Goal: Task Accomplishment & Management: Complete application form

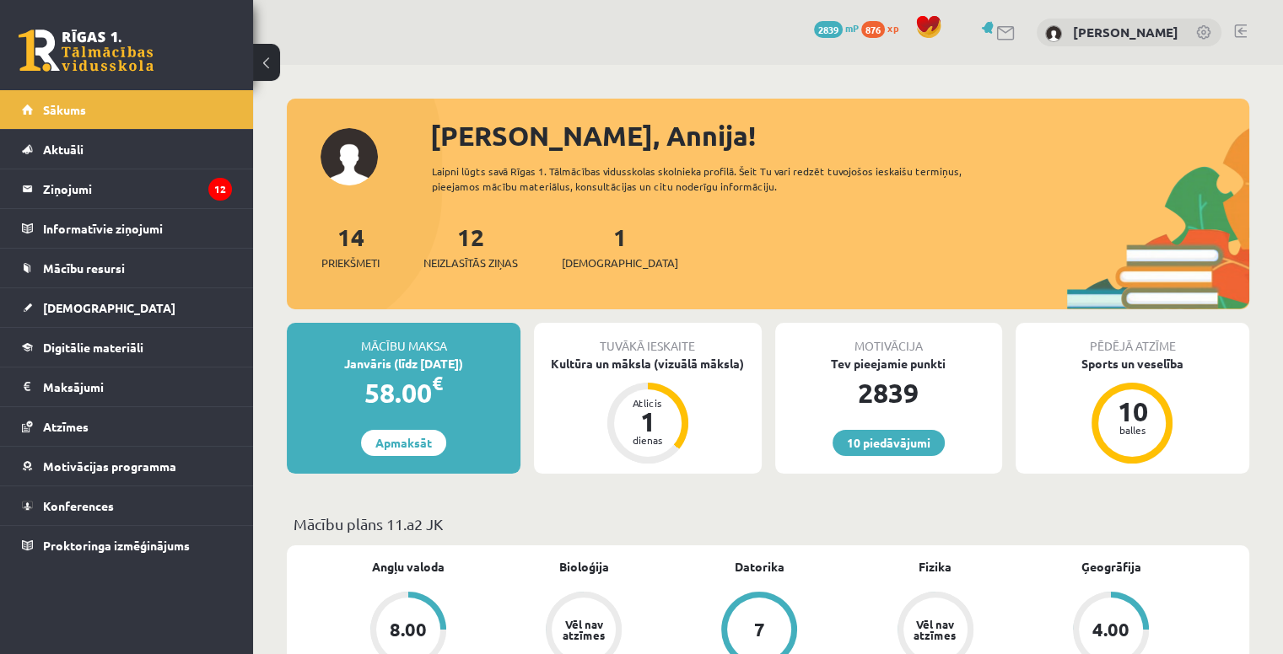
scroll to position [1853, 0]
click at [643, 353] on div "Tuvākā ieskaite" at bounding box center [647, 339] width 227 height 32
click at [671, 364] on div "Kultūra un māksla (vizuālā māksla)" at bounding box center [647, 364] width 227 height 18
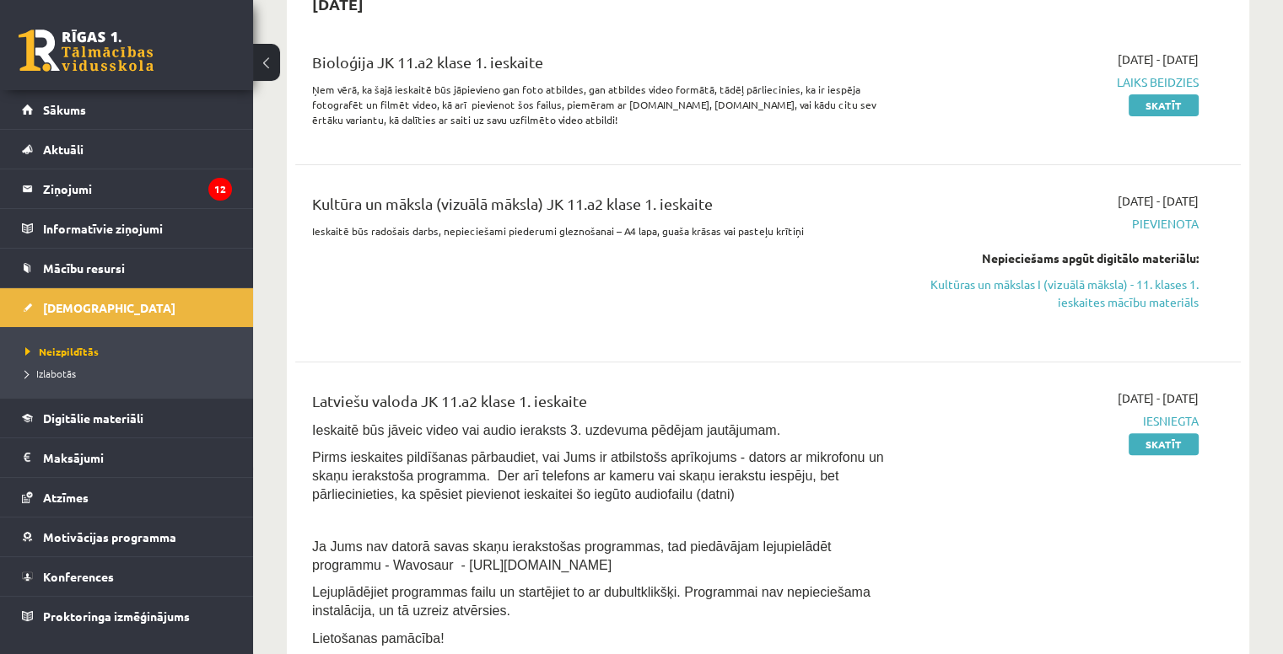
scroll to position [412, 0]
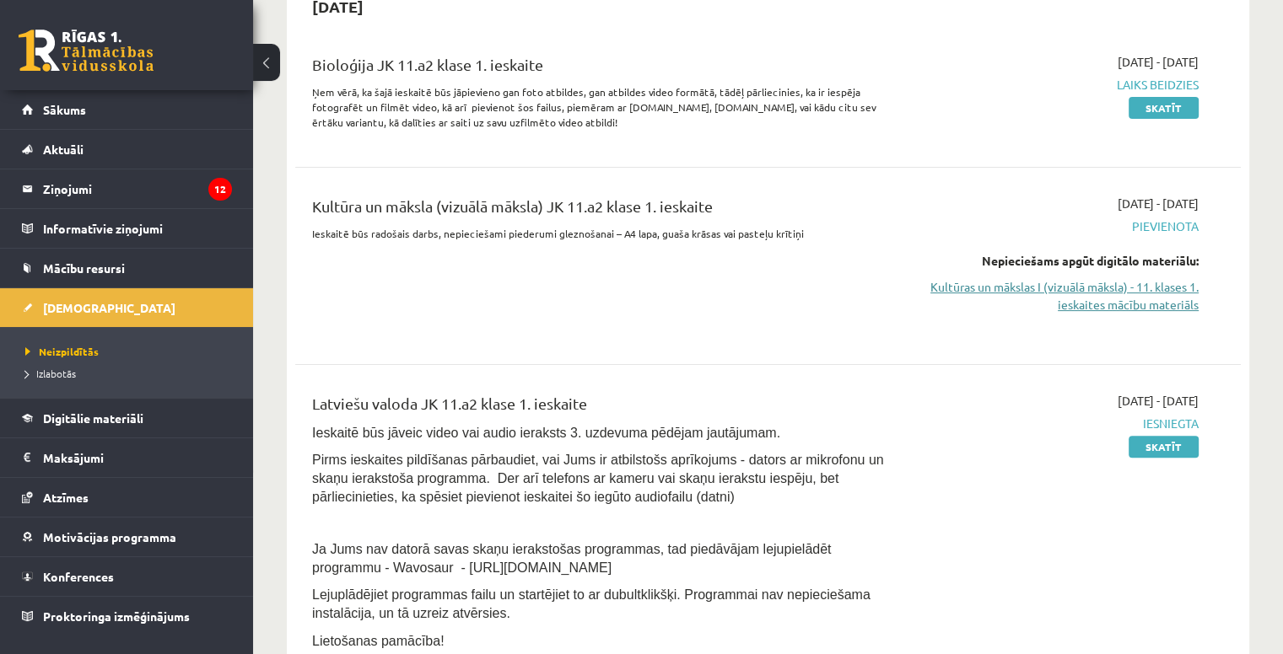
click at [1066, 294] on link "Kultūras un mākslas I (vizuālā māksla) - 11. klases 1. ieskaites mācību materiā…" at bounding box center [1059, 295] width 278 height 35
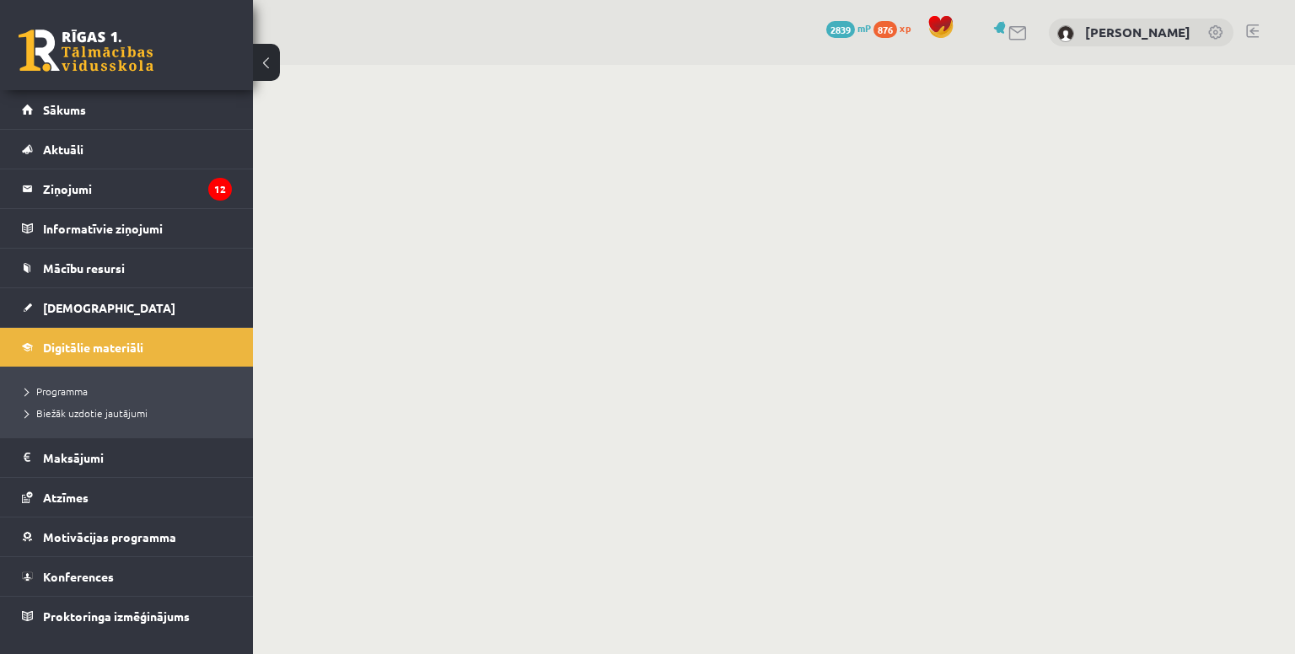
click at [1025, 291] on body "0 Dāvanas 2839 mP 876 xp [PERSON_NAME] Sākums Aktuāli Kā mācīties eSKOLĀ Kontak…" at bounding box center [647, 327] width 1295 height 654
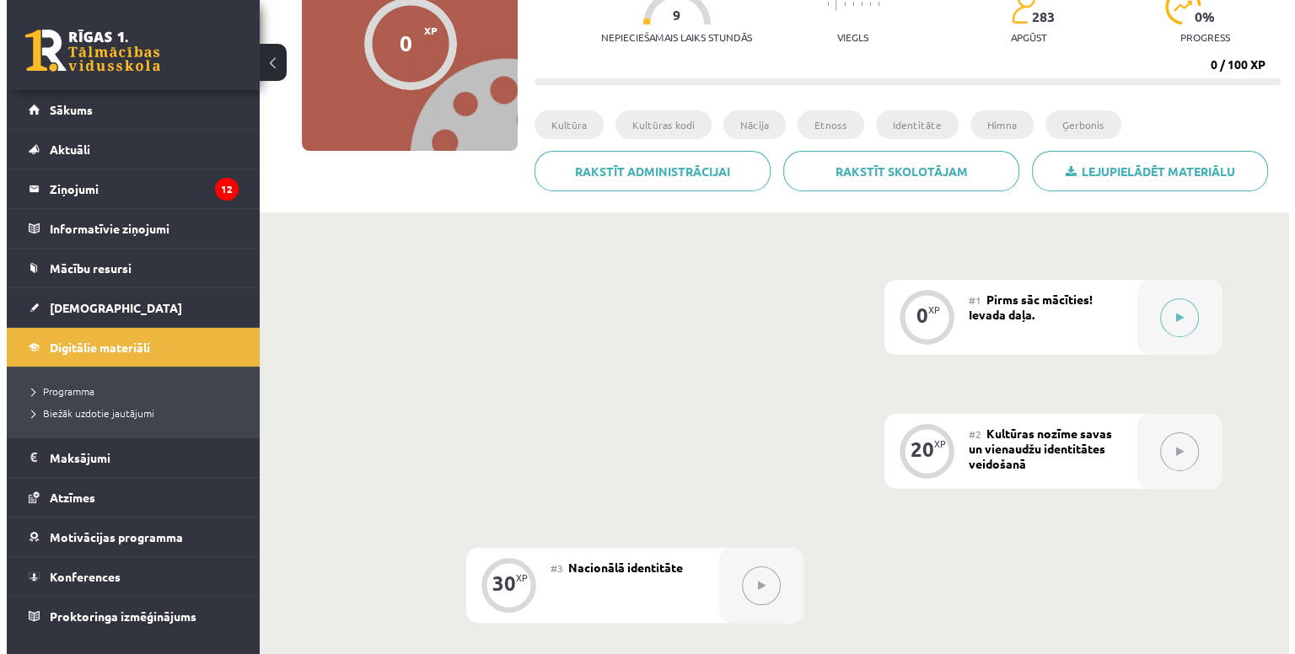
scroll to position [329, 0]
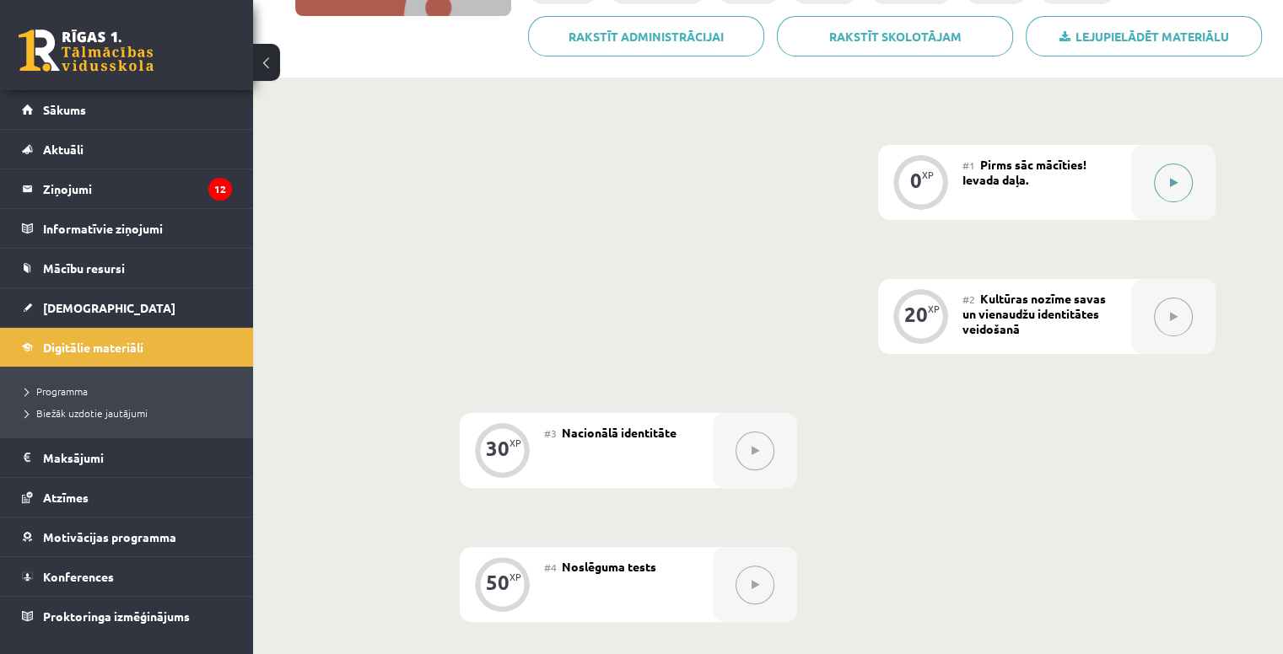
click at [1165, 188] on button at bounding box center [1173, 183] width 39 height 39
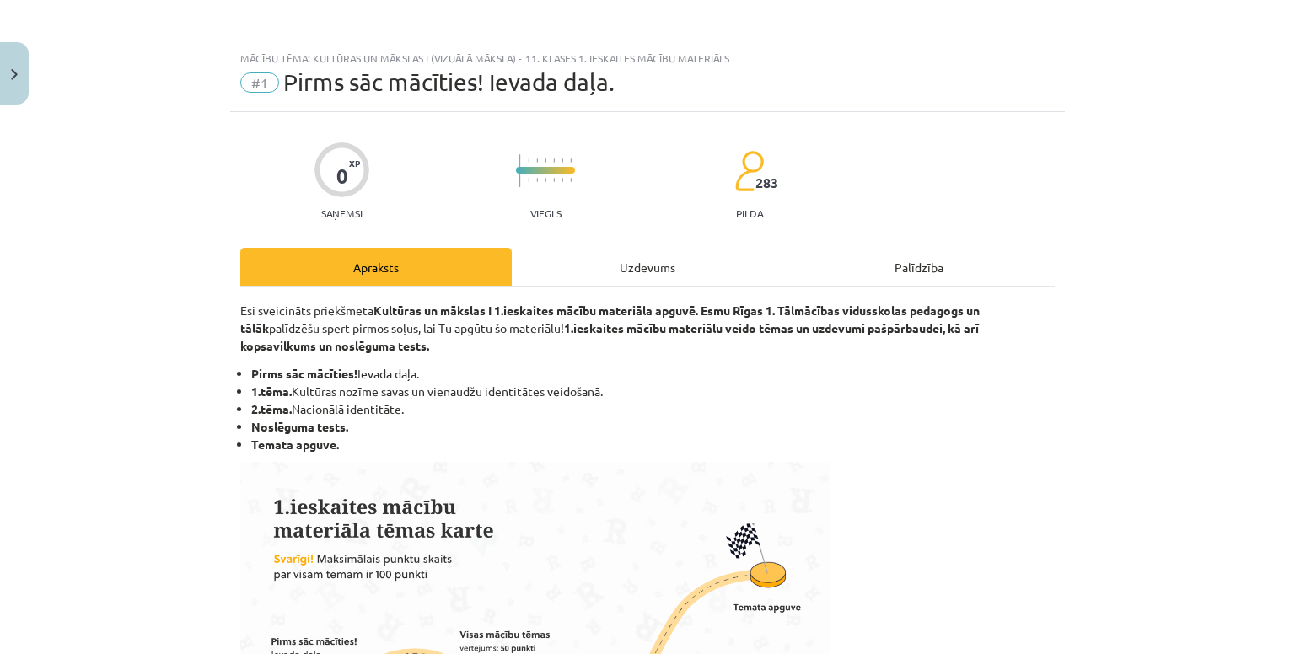
click at [658, 262] on div "Uzdevums" at bounding box center [648, 267] width 272 height 38
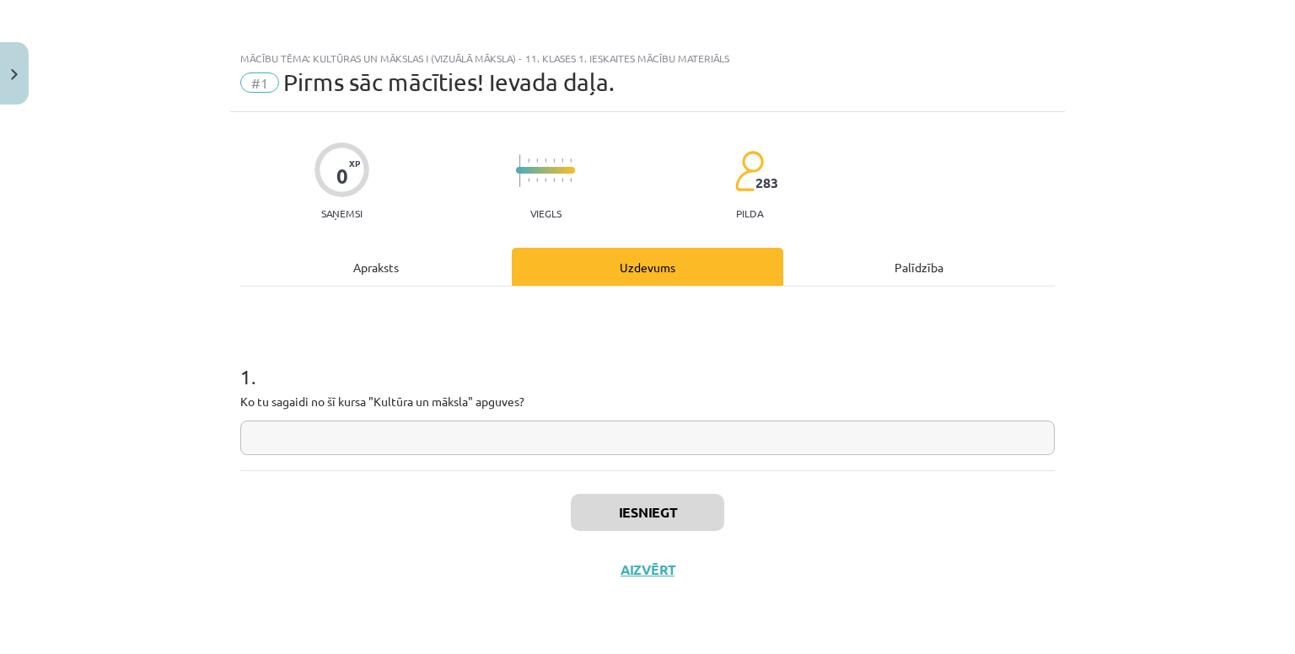
click at [560, 433] on input "text" at bounding box center [647, 438] width 815 height 35
type input "**********"
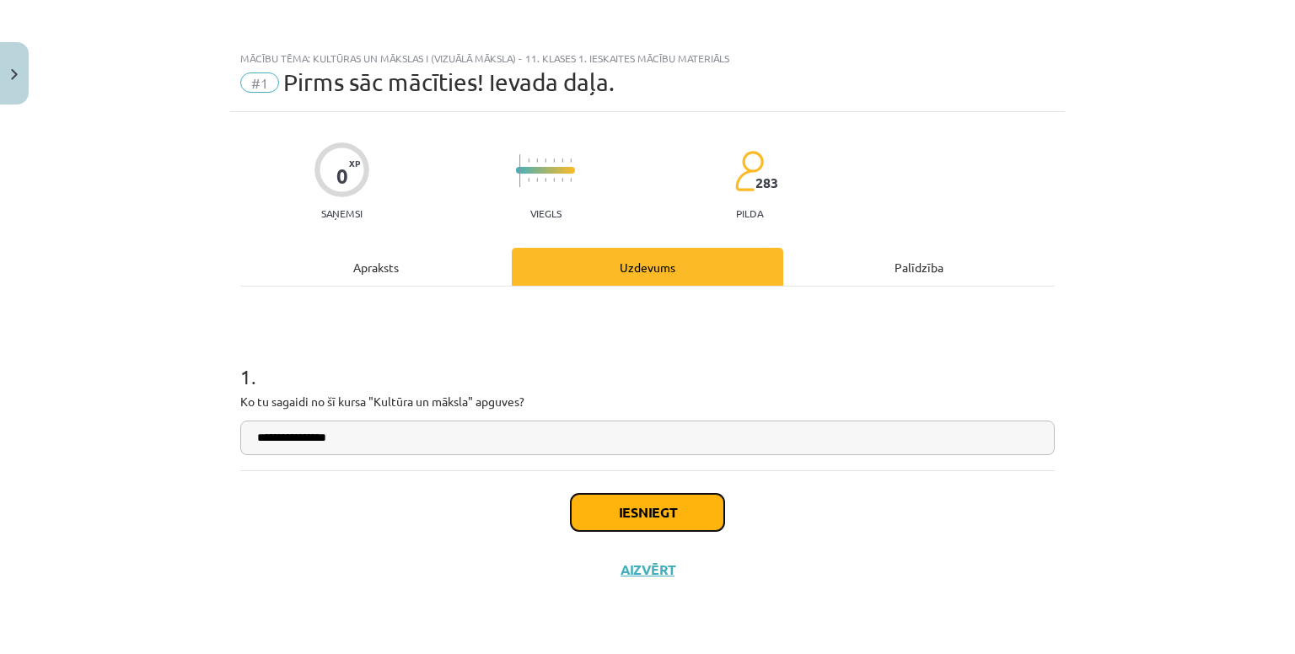
click at [606, 515] on button "Iesniegt" at bounding box center [647, 512] width 153 height 37
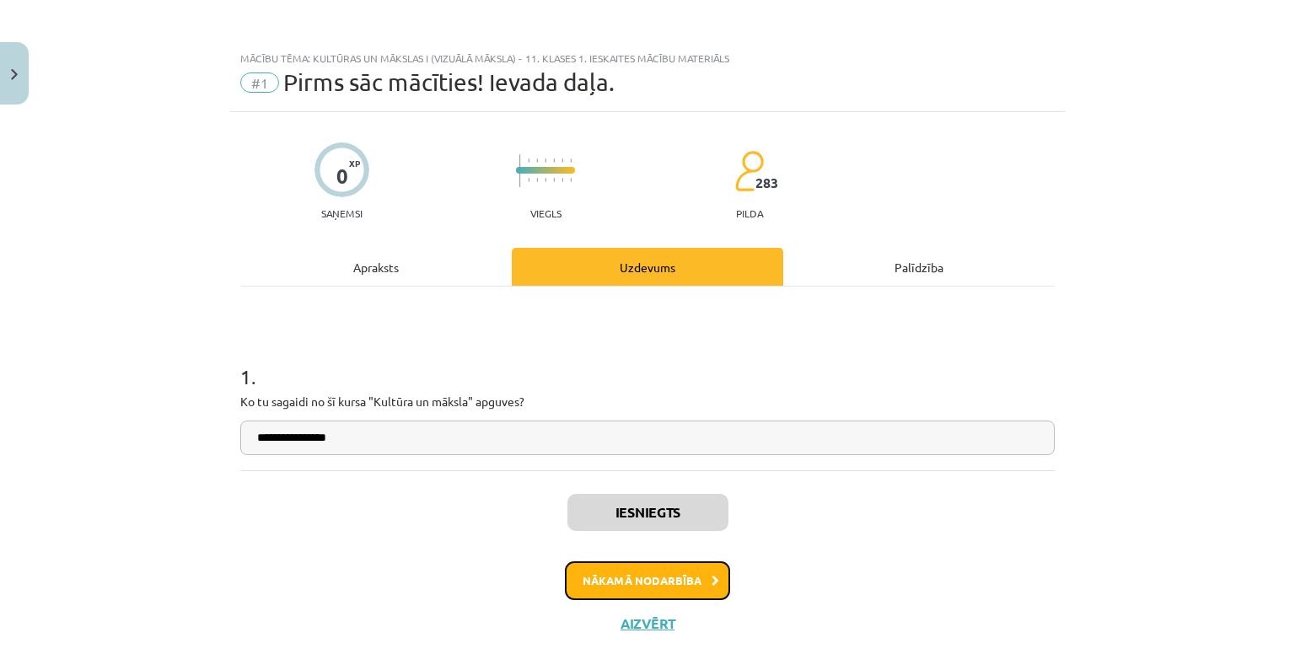
click at [621, 570] on button "Nākamā nodarbība" at bounding box center [647, 581] width 165 height 39
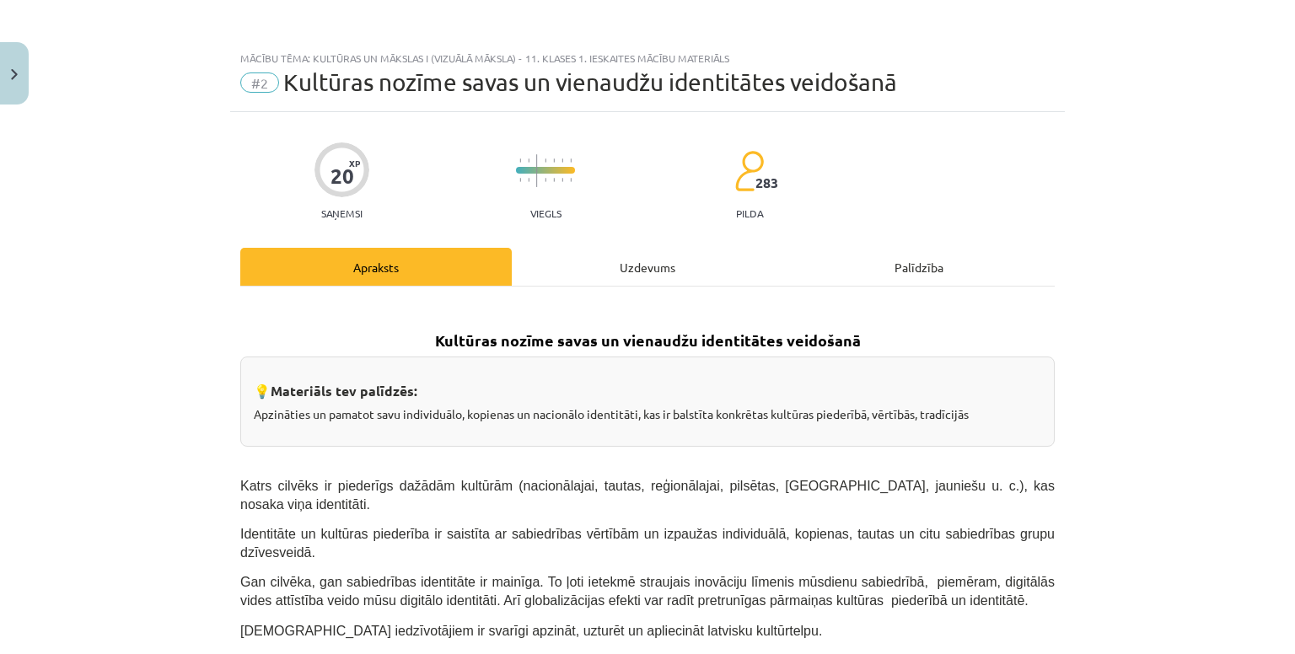
scroll to position [39, 0]
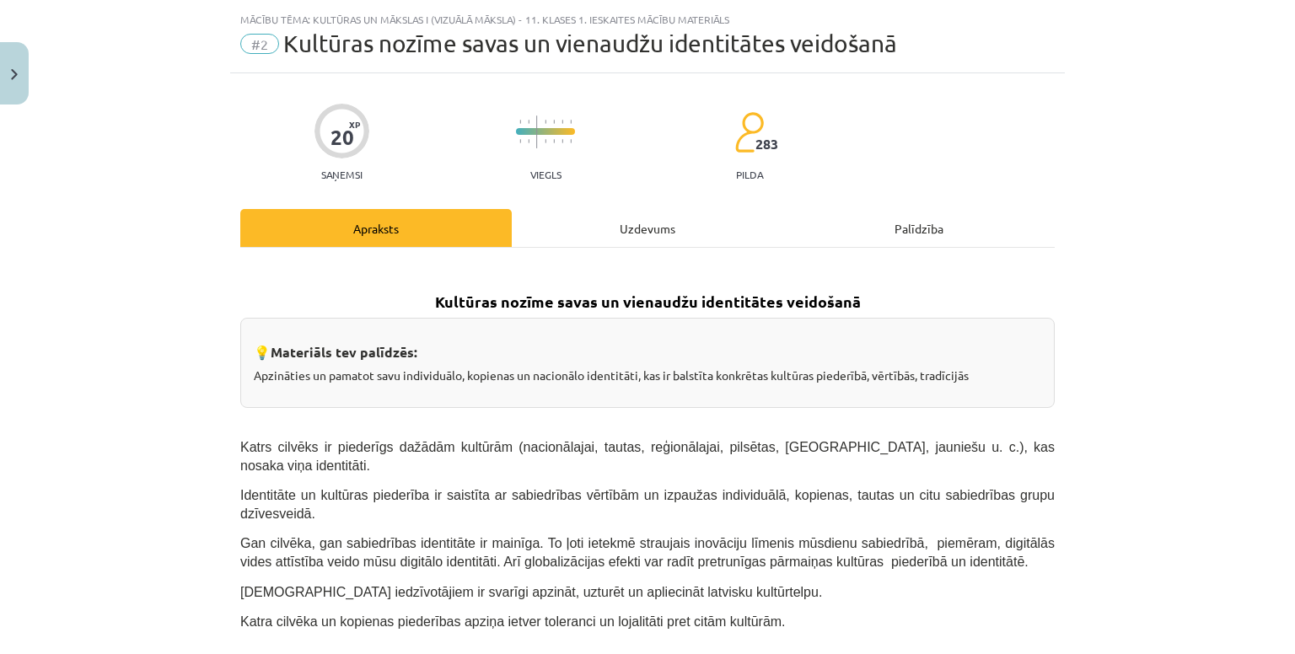
click at [600, 232] on div "Uzdevums" at bounding box center [648, 228] width 272 height 38
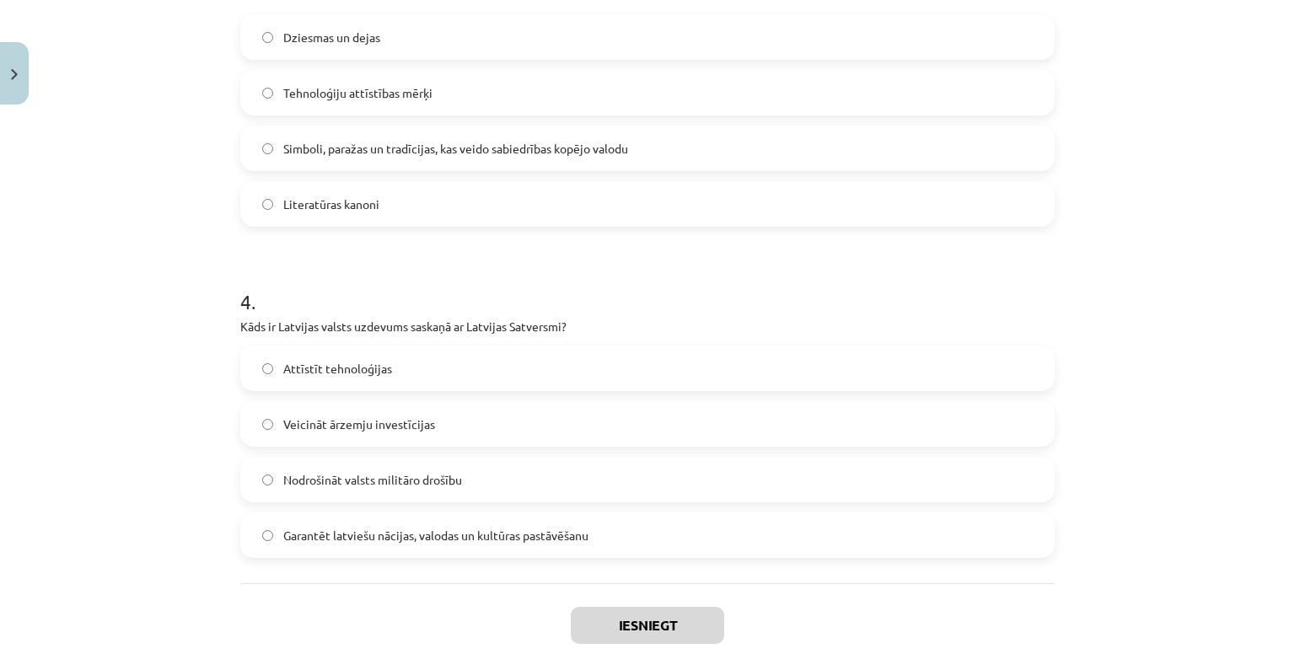
scroll to position [1168, 0]
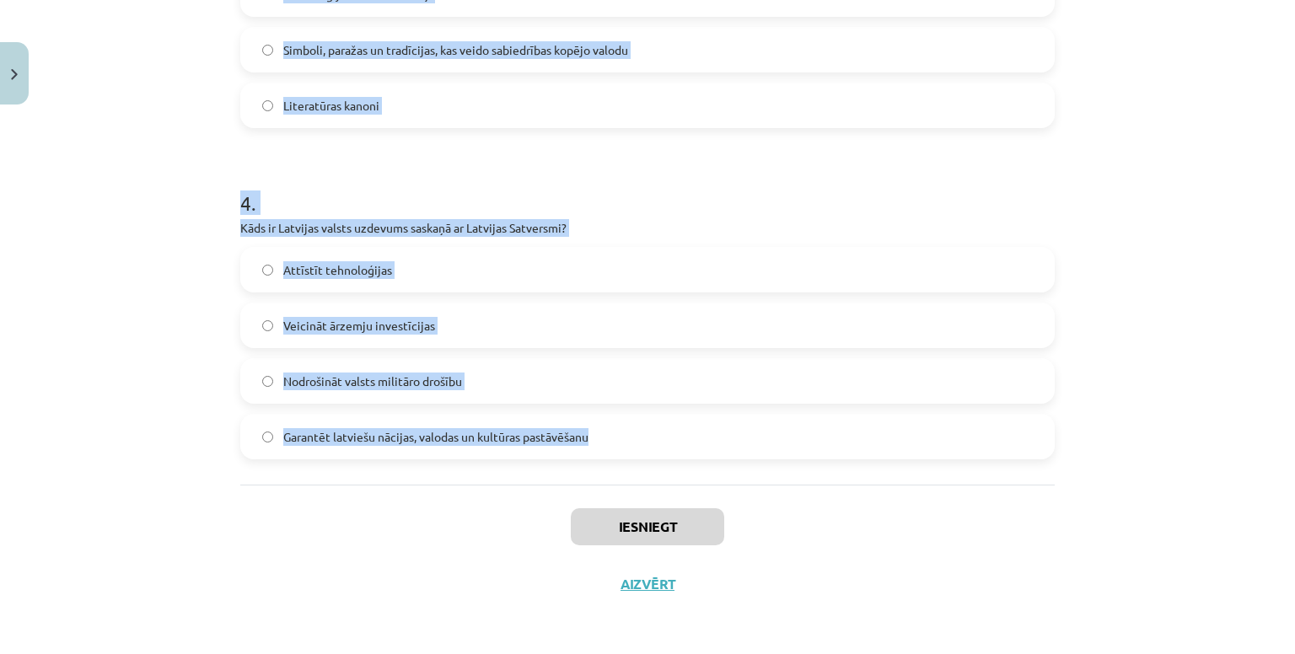
drag, startPoint x: 232, startPoint y: 337, endPoint x: 627, endPoint y: 462, distance: 414.7
type textarea "**********"
copy form "1 . Kas raksturo latviešu valodas lomu Latvijā? Tā ir atļauta tikai akadēmiskaj…"
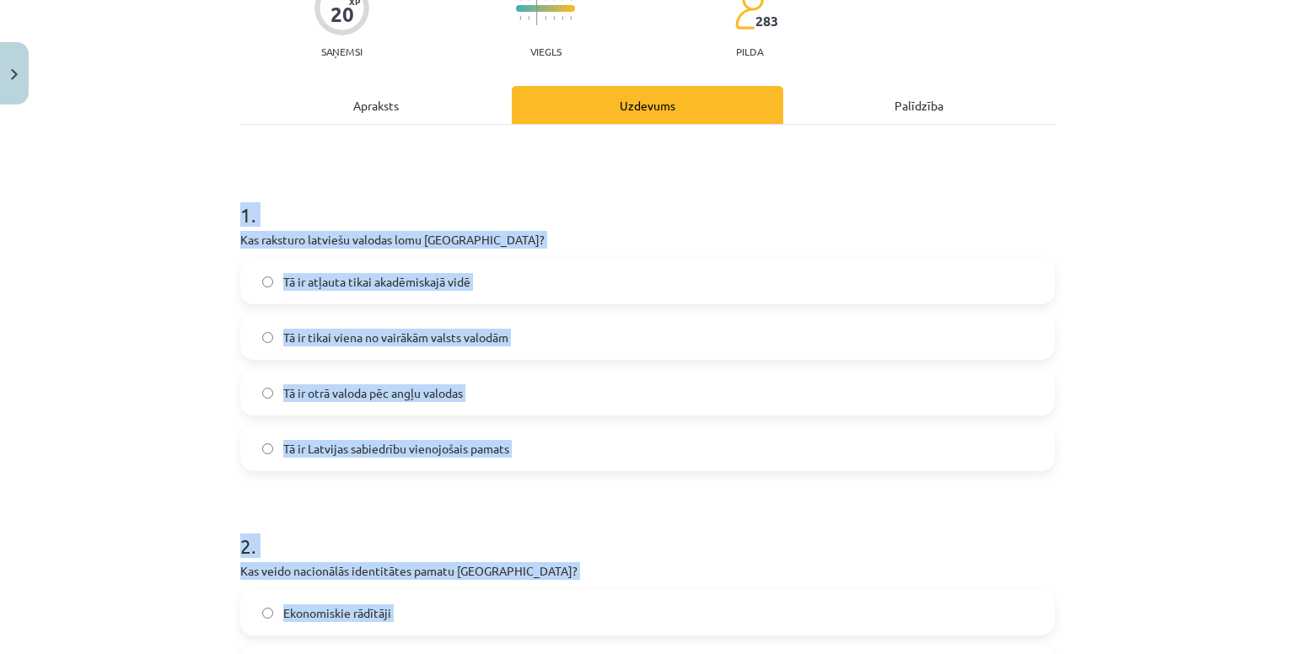
scroll to position [0, 0]
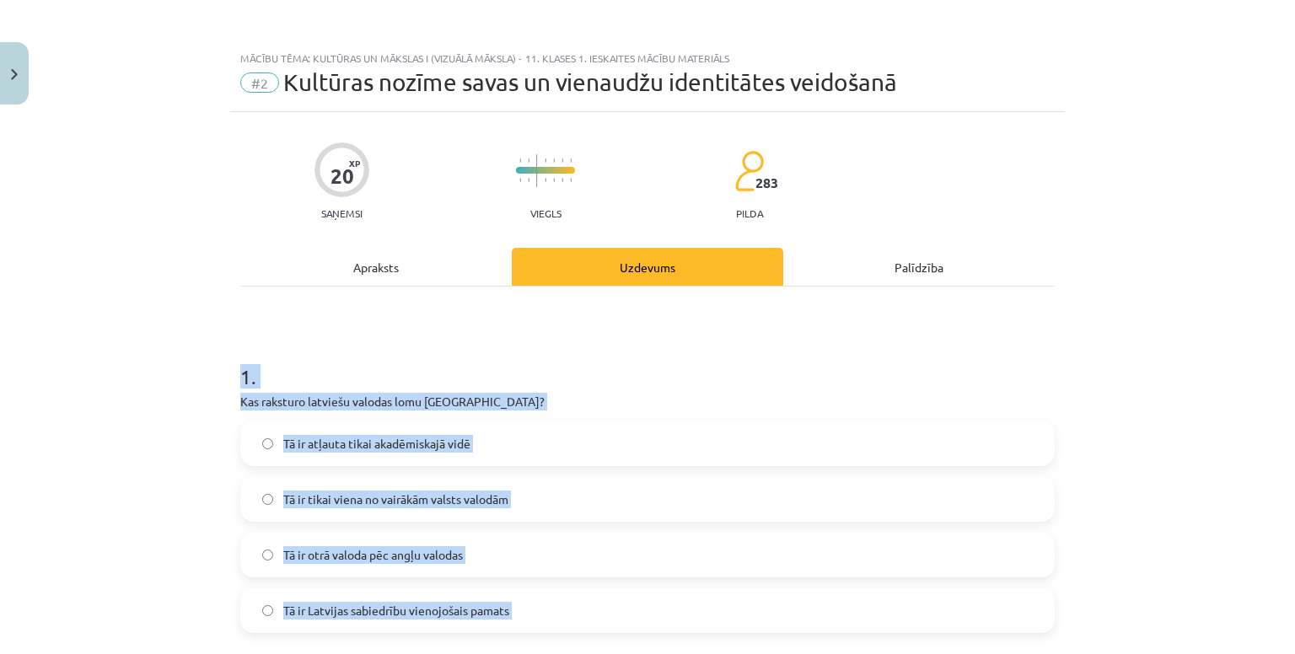
click at [285, 370] on h1 "1 ." at bounding box center [647, 362] width 815 height 52
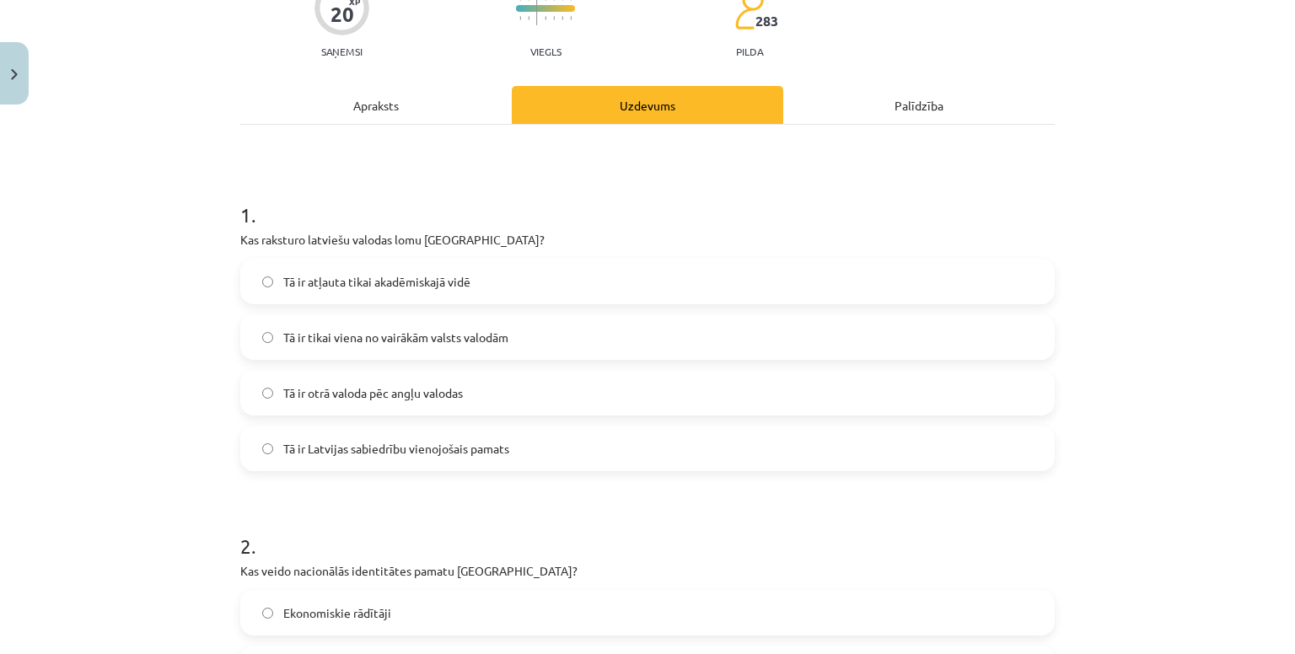
scroll to position [164, 0]
click at [429, 444] on span "Tā ir Latvijas sabiedrību vienojošais pamats" at bounding box center [396, 447] width 226 height 18
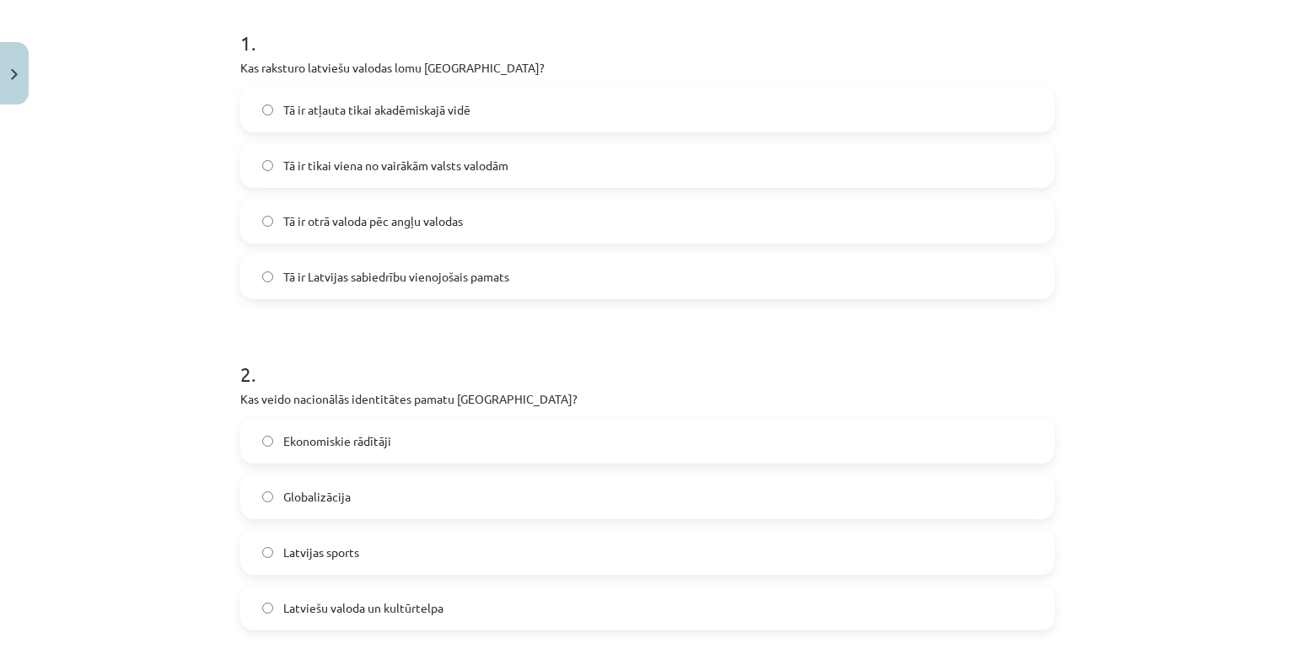
scroll to position [434, 0]
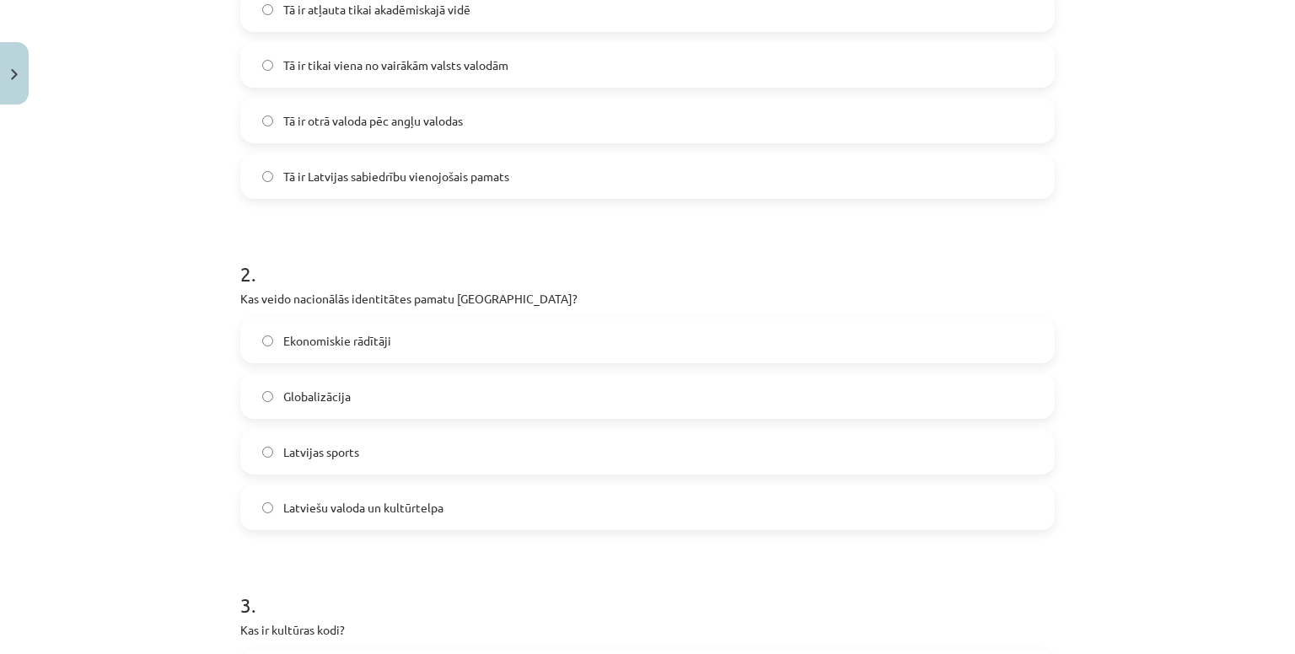
click at [402, 493] on label "Latviešu valoda un kultūrtelpa" at bounding box center [647, 508] width 811 height 42
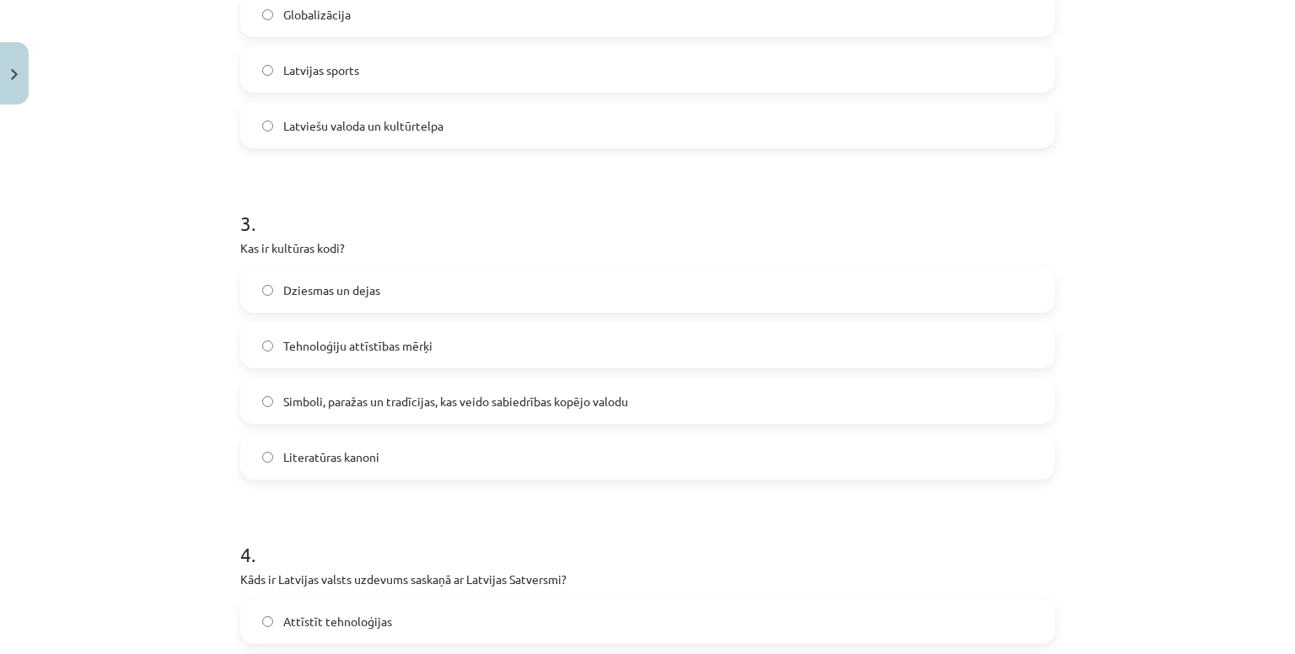
scroll to position [823, 0]
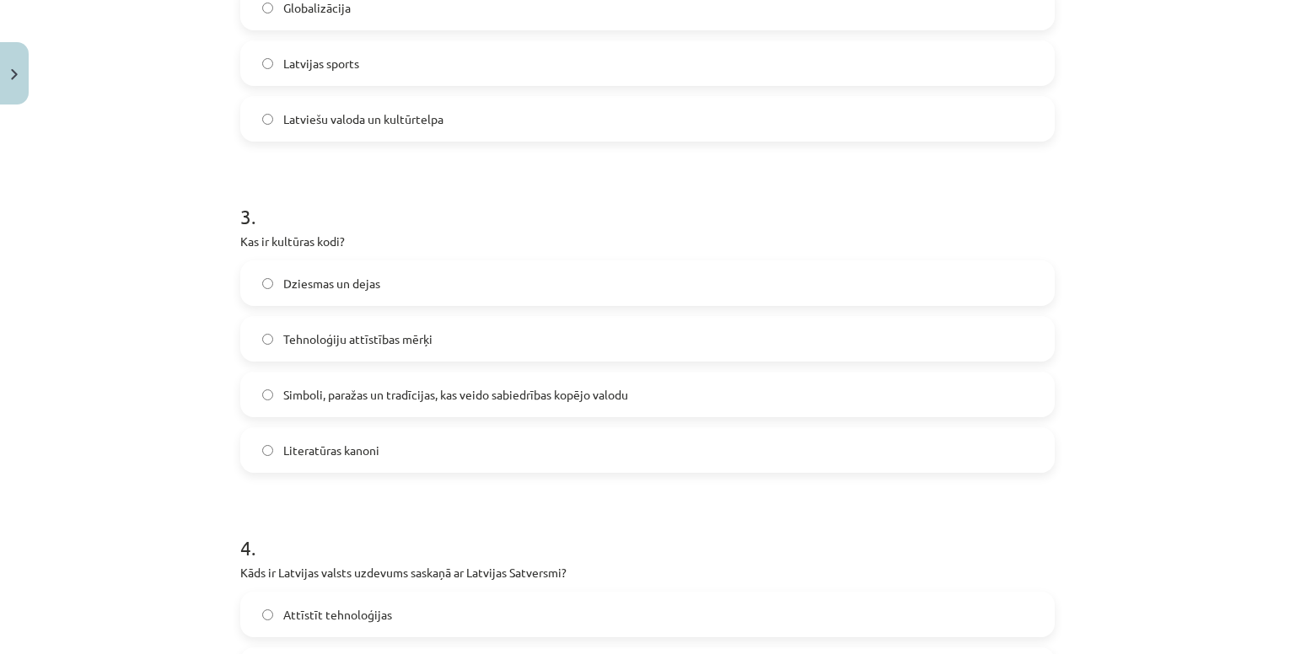
click at [382, 400] on span "Simboli, paražas un tradīcijas, kas veido sabiedrības kopējo valodu" at bounding box center [455, 395] width 345 height 18
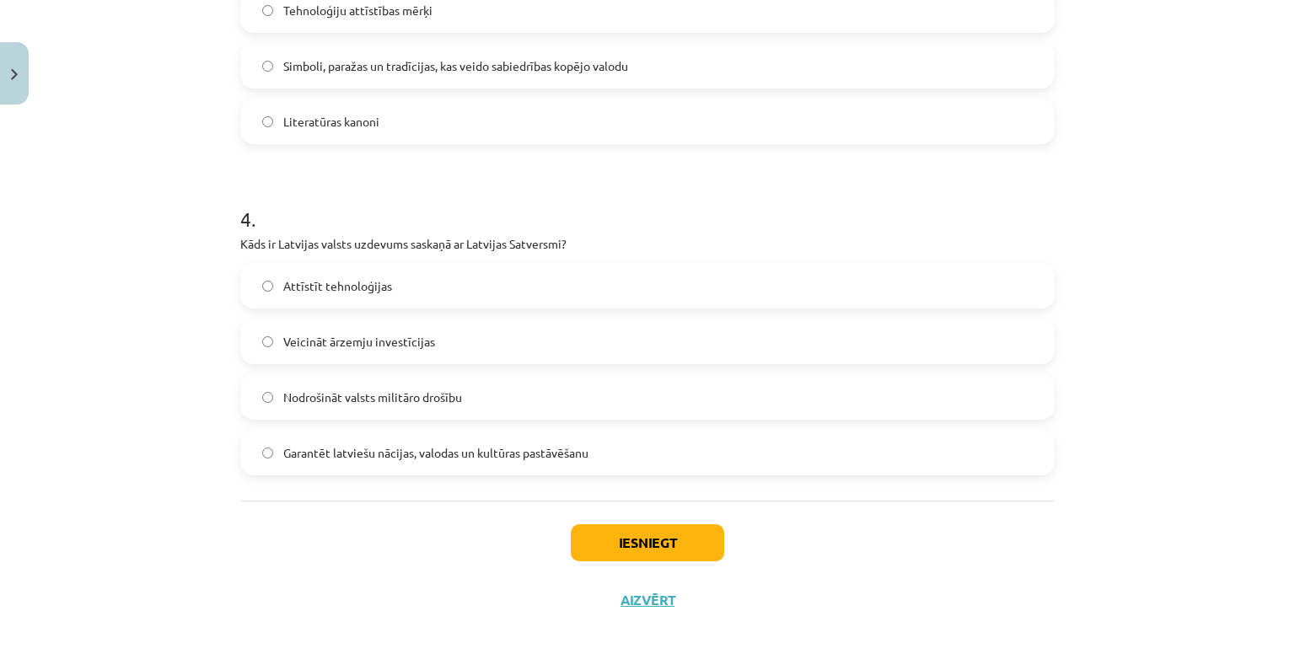
scroll to position [1168, 0]
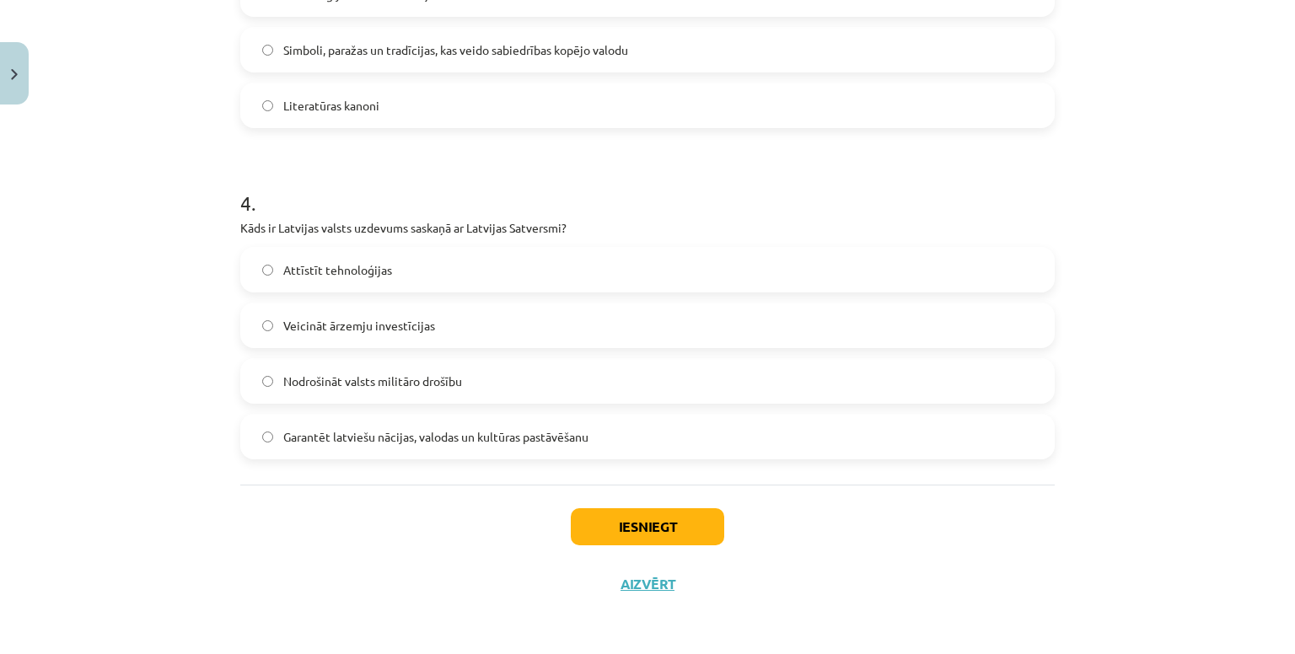
click at [432, 435] on span "Garantēt latviešu nācijas, valodas un kultūras pastāvēšanu" at bounding box center [435, 437] width 305 height 18
click at [614, 530] on button "Iesniegt" at bounding box center [647, 526] width 153 height 37
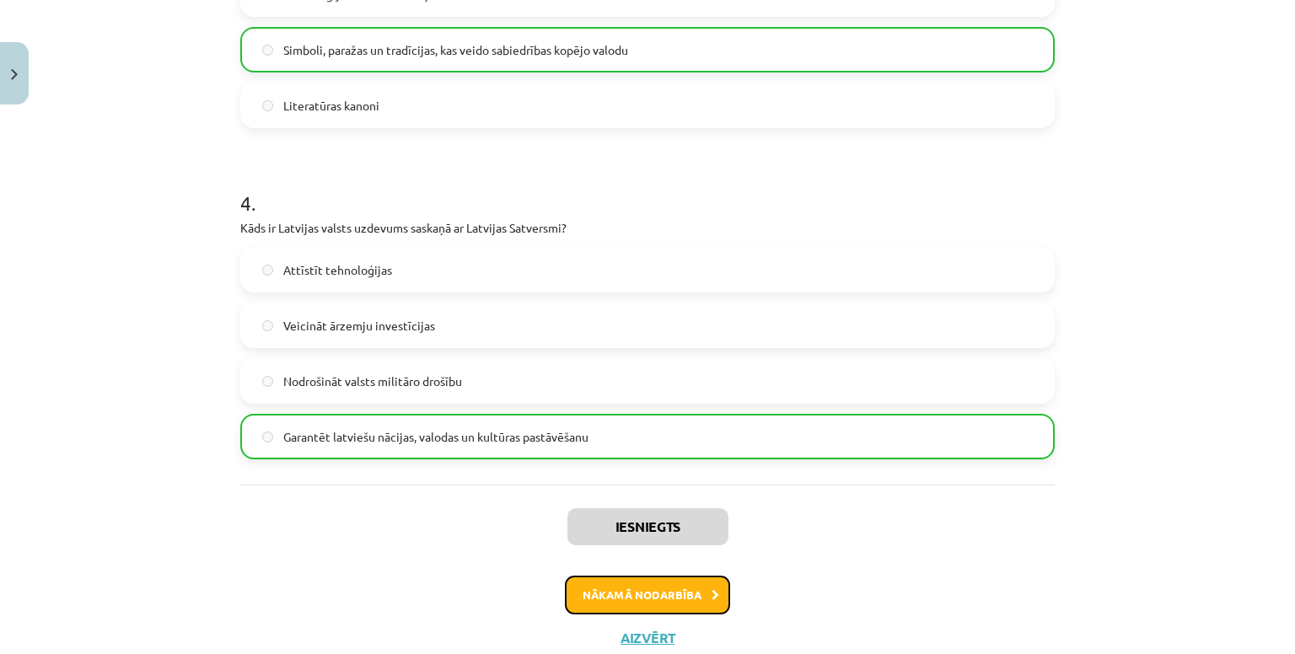
click at [607, 583] on button "Nākamā nodarbība" at bounding box center [647, 595] width 165 height 39
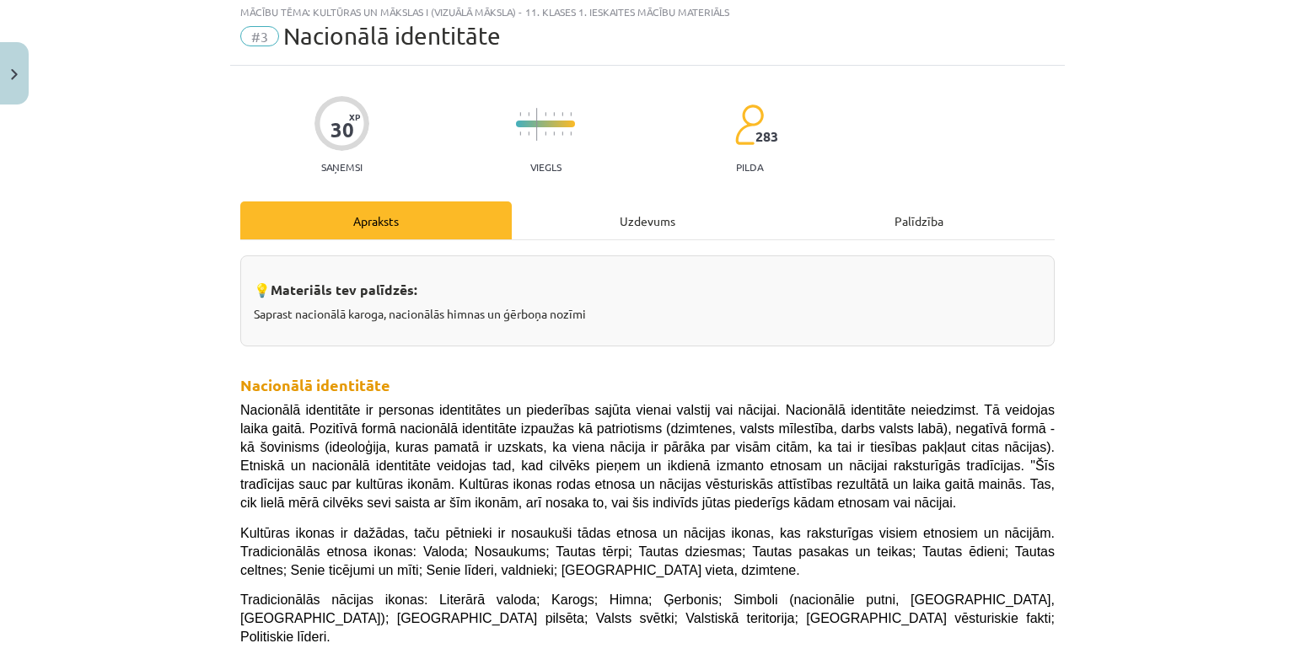
scroll to position [42, 0]
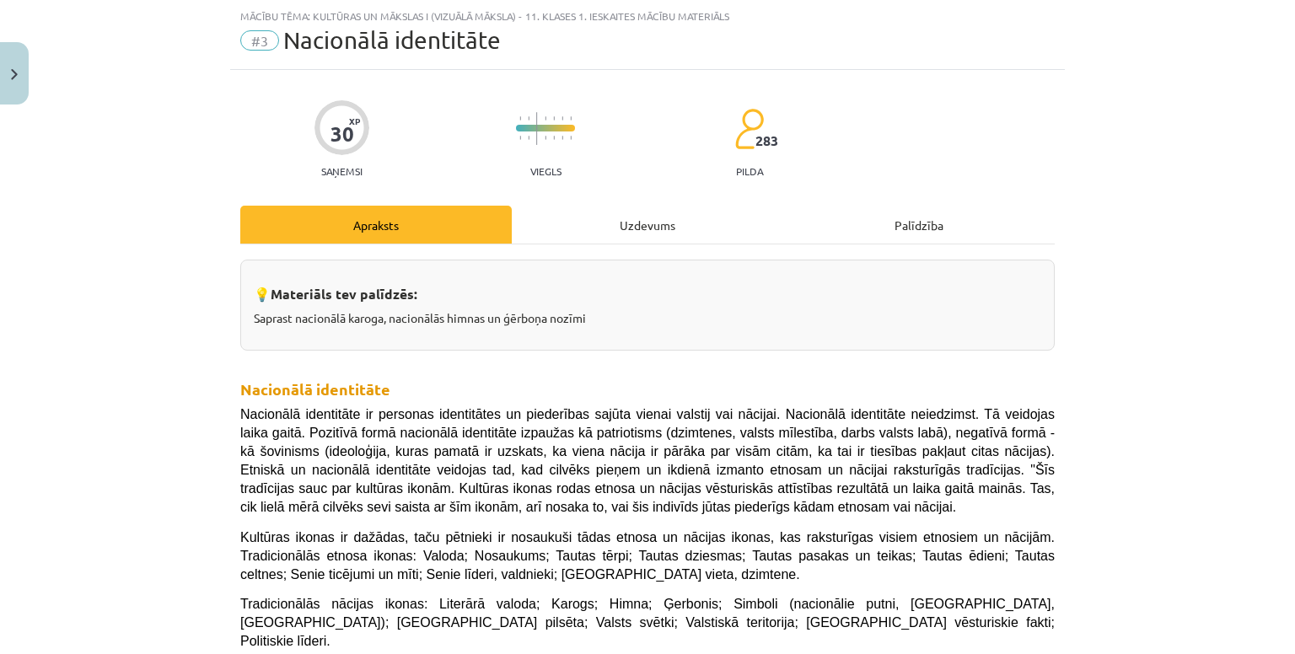
click at [577, 223] on div "Uzdevums" at bounding box center [648, 225] width 272 height 38
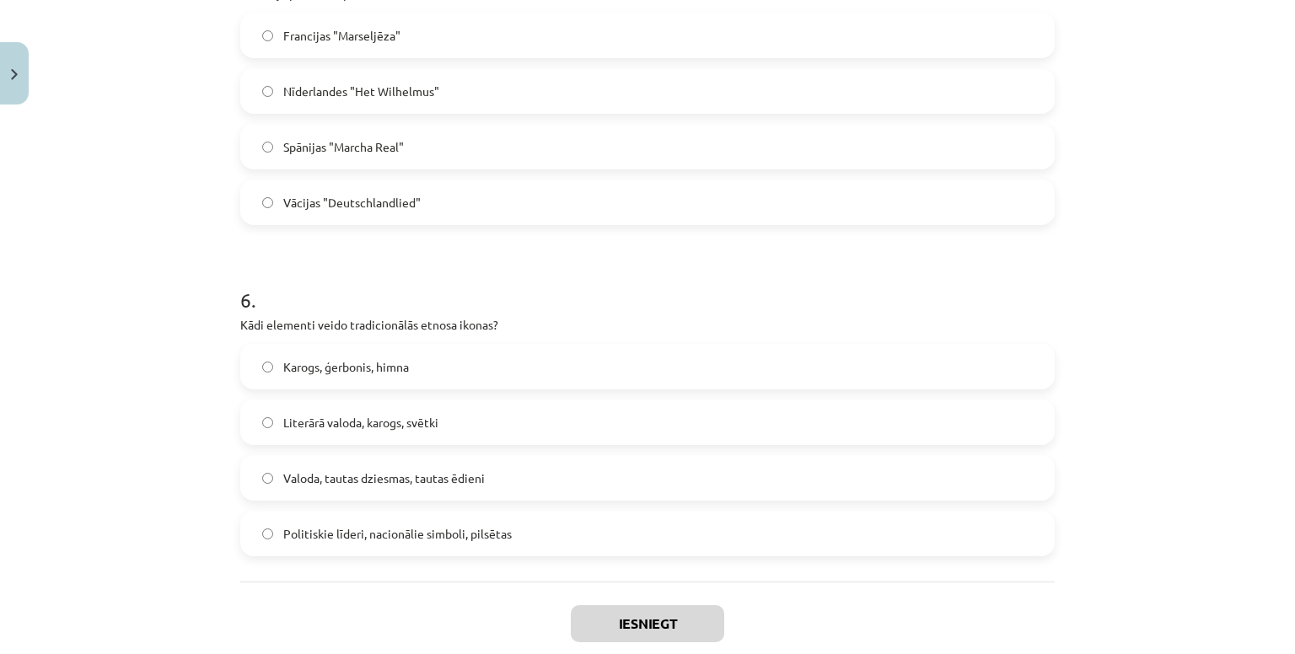
scroll to position [1831, 0]
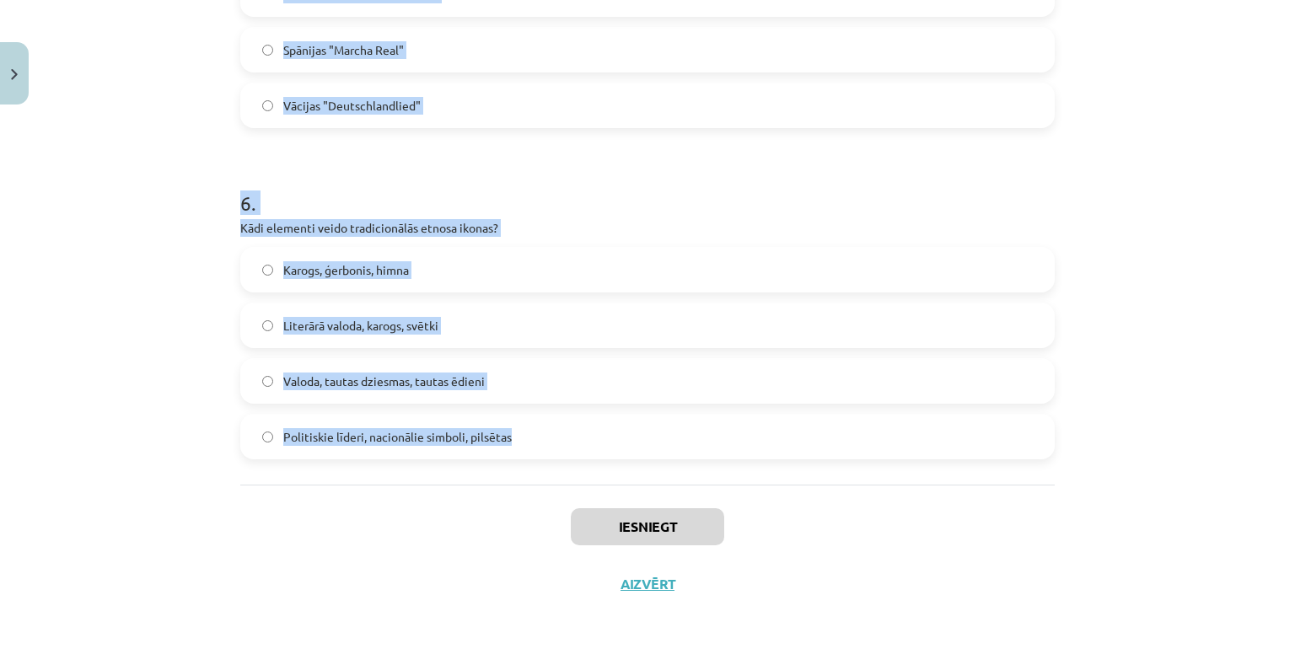
drag, startPoint x: 217, startPoint y: 333, endPoint x: 584, endPoint y: 469, distance: 391.1
click at [584, 469] on div "Mācību tēma: Kultūras un mākslas i (vizuālā māksla) - 11. klases 1. ieskaites m…" at bounding box center [647, 327] width 1295 height 654
copy form "1 . Kad Latvijas sarkanbaltsarkanais karogs pirmo reizi kļuva par nacionālās ap…"
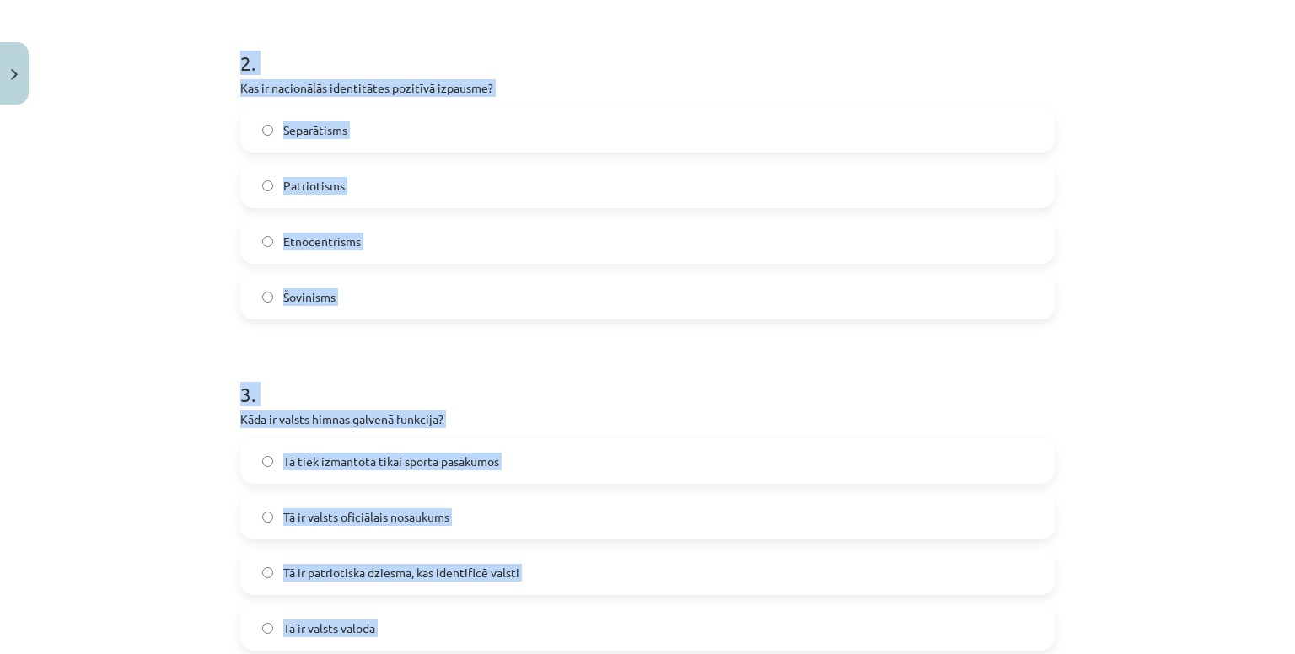
scroll to position [611, 0]
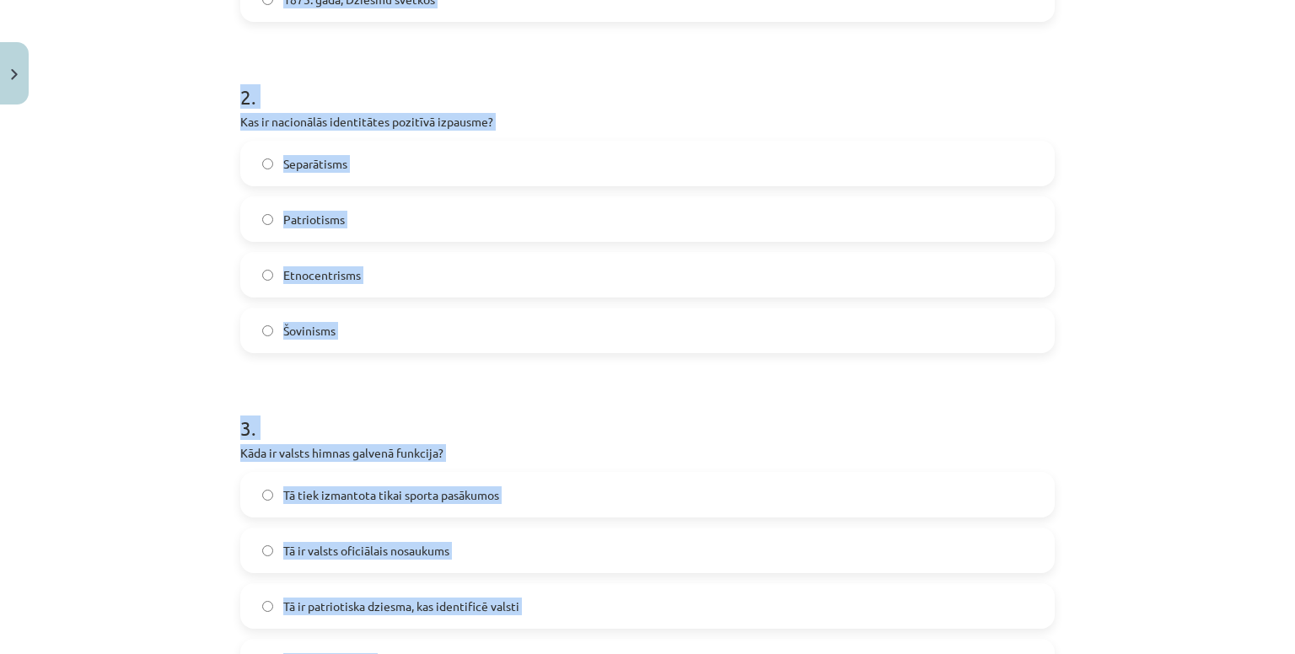
click at [115, 373] on div "Mācību tēma: Kultūras un mākslas i (vizuālā māksla) - 11. klases 1. ieskaites m…" at bounding box center [647, 327] width 1295 height 654
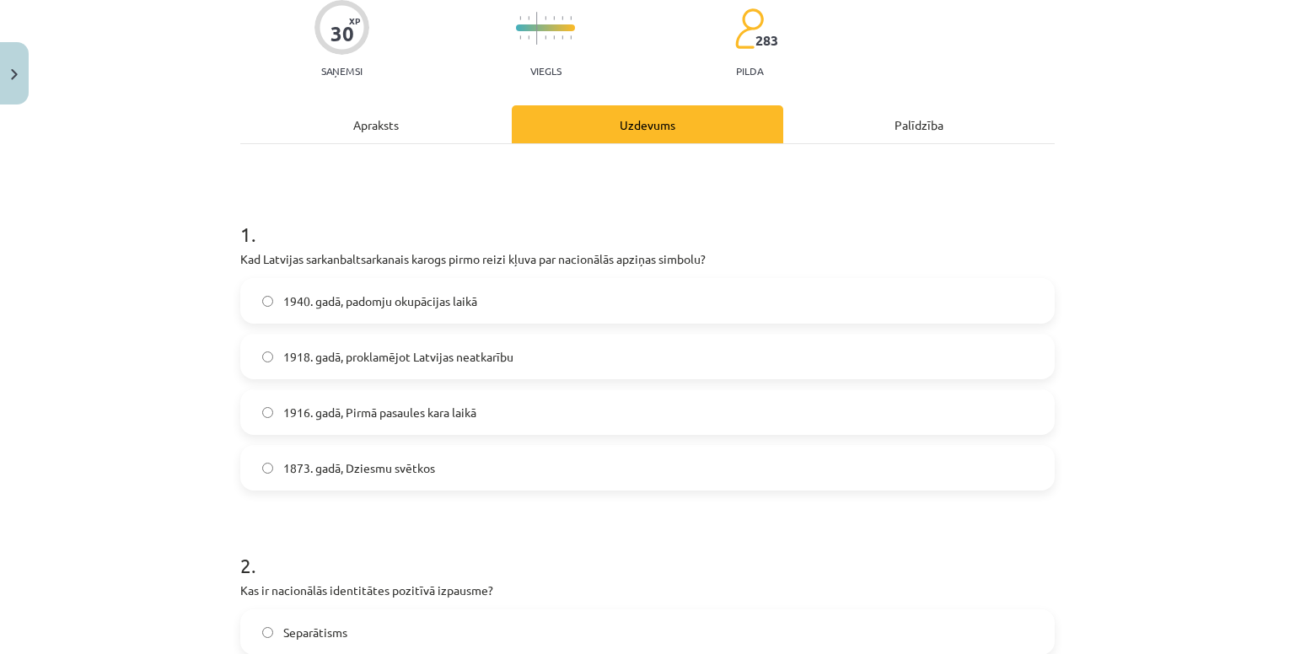
scroll to position [139, 0]
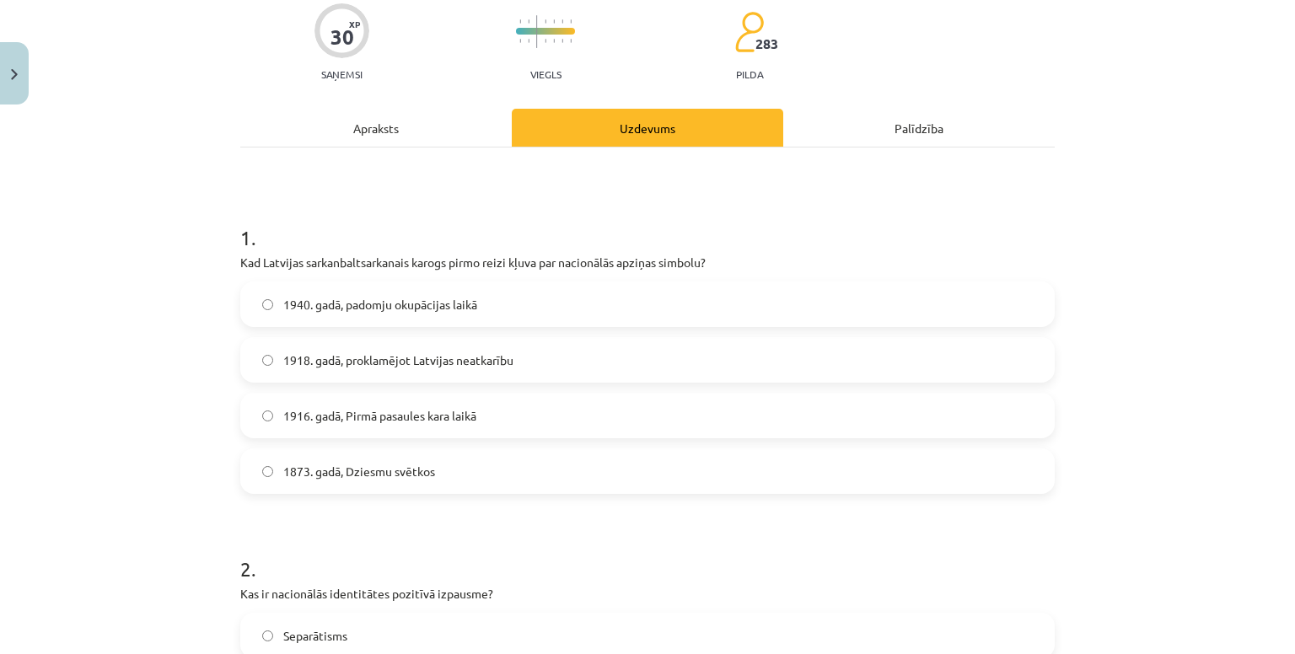
click at [448, 416] on span "1916. gadā, Pirmā pasaules kara laikā" at bounding box center [379, 416] width 193 height 18
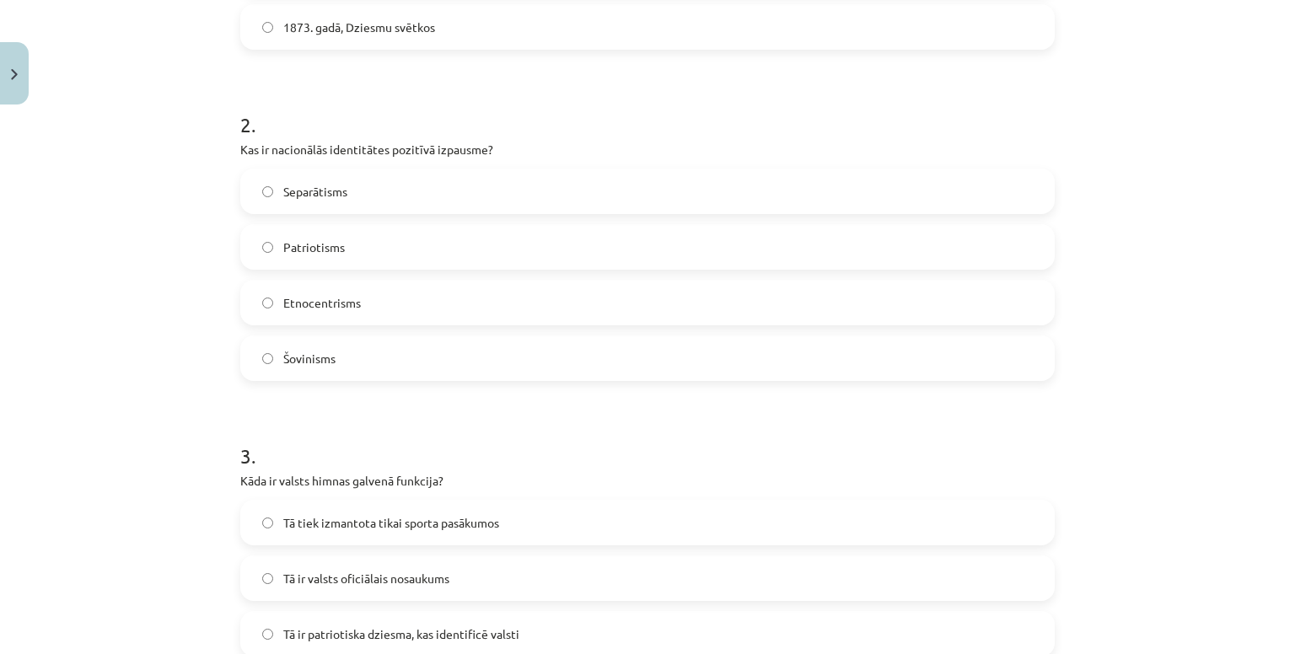
scroll to position [617, 0]
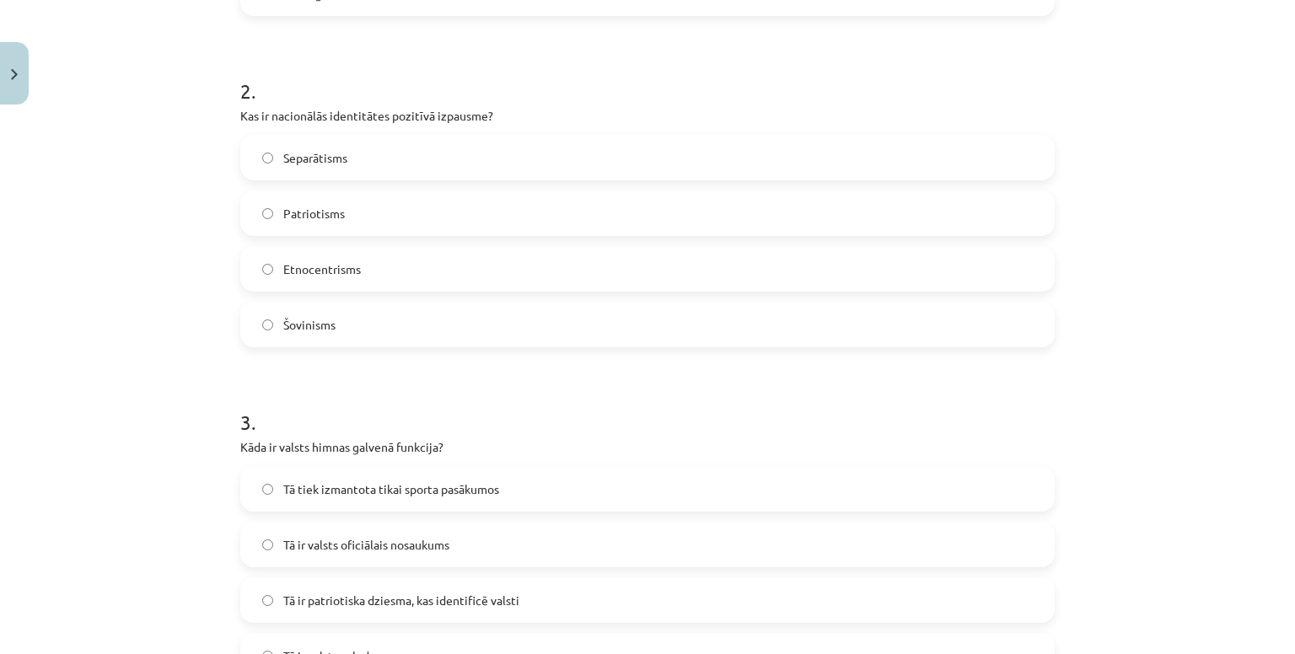
click at [361, 199] on label "Patriotisms" at bounding box center [647, 213] width 811 height 42
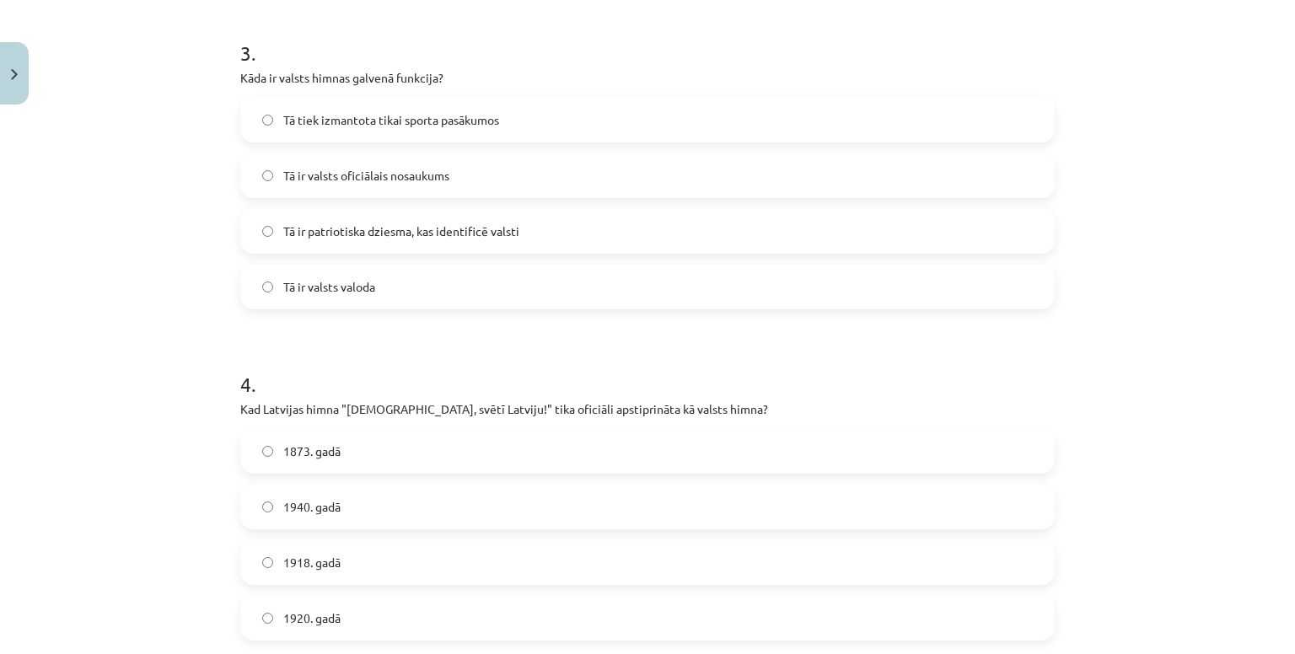
scroll to position [987, 0]
click at [455, 230] on span "Tā ir patriotiska dziesma, kas identificē valsti" at bounding box center [401, 231] width 236 height 18
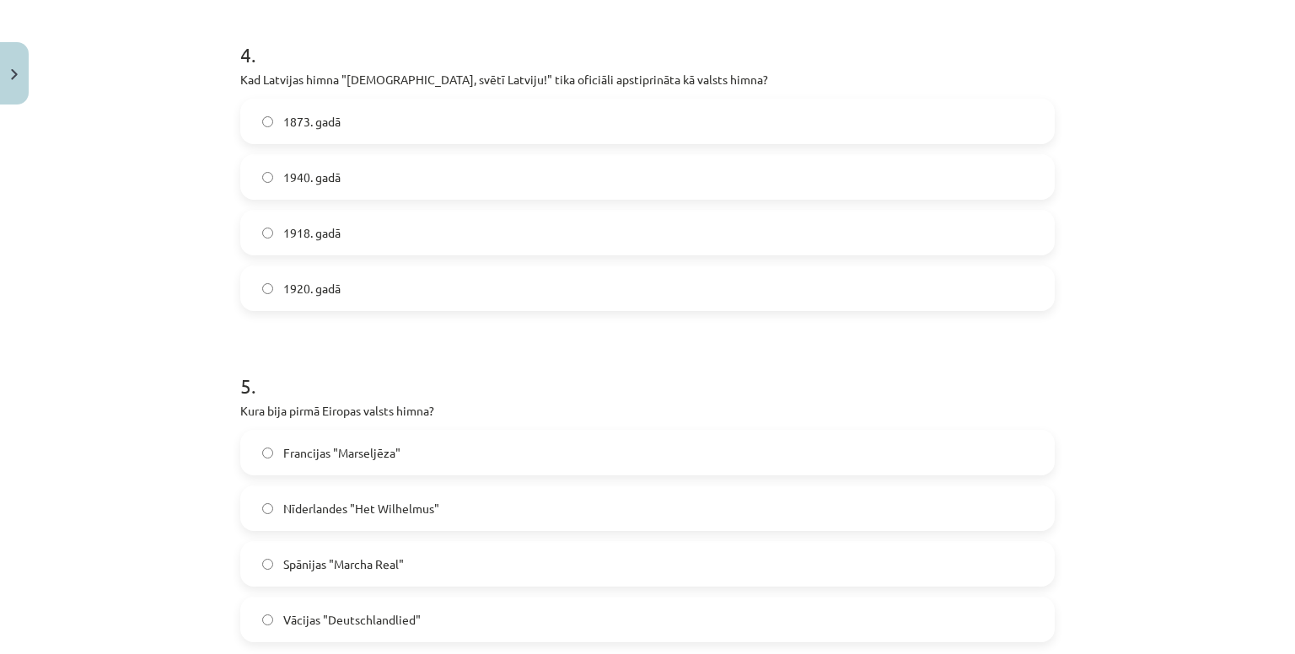
scroll to position [1365, 0]
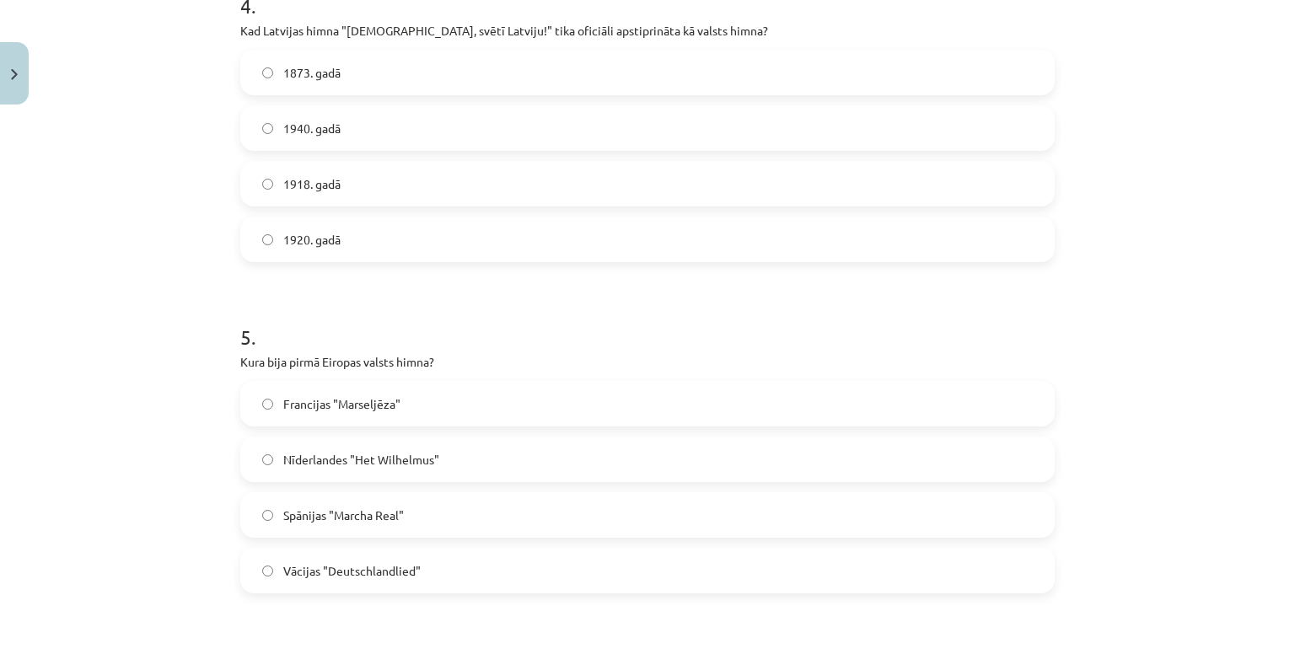
click at [384, 233] on label "1920. gadā" at bounding box center [647, 239] width 811 height 42
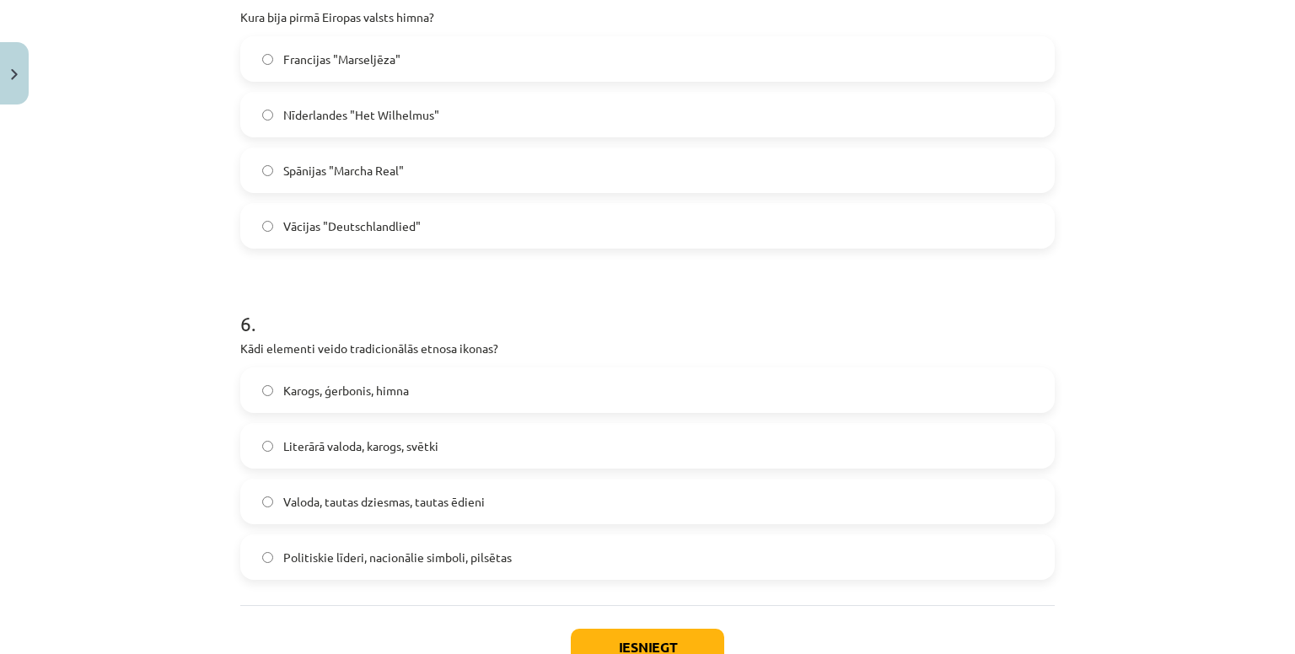
scroll to position [1711, 0]
click at [408, 120] on span "Nīderlandes "Het Wilhelmus"" at bounding box center [361, 114] width 156 height 18
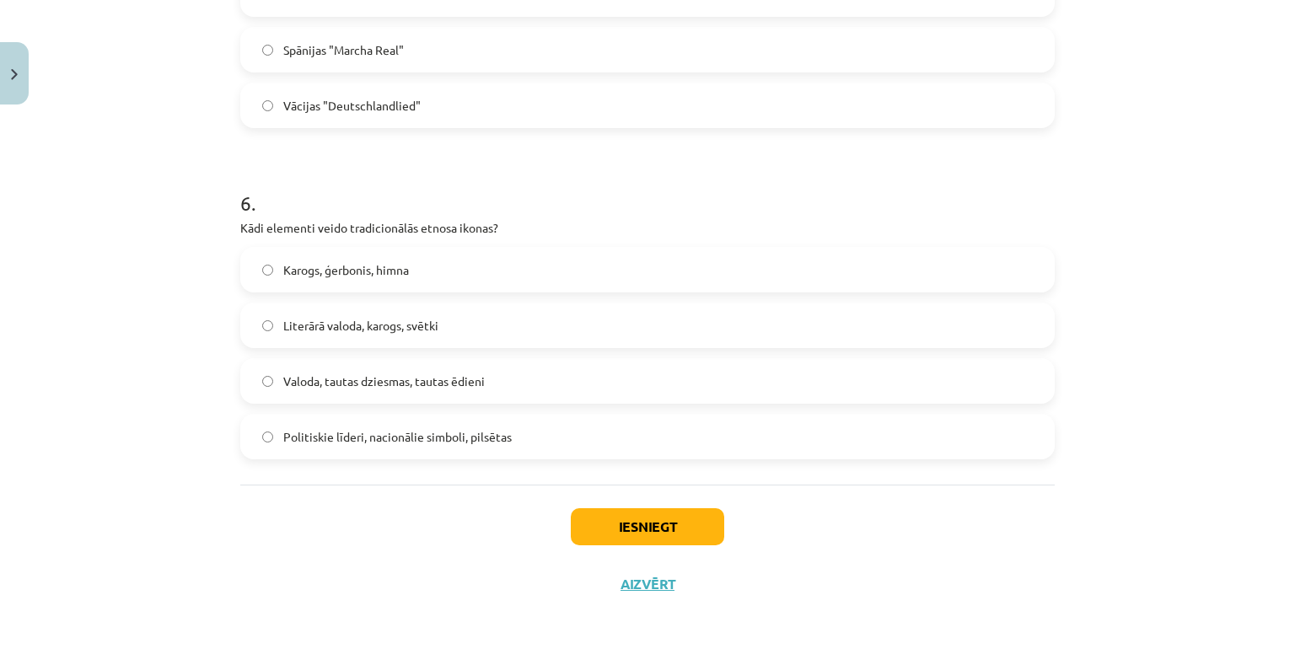
click at [491, 385] on label "Valoda, tautas dziesmas, tautas ēdieni" at bounding box center [647, 381] width 811 height 42
click at [588, 531] on button "Iesniegt" at bounding box center [647, 526] width 153 height 37
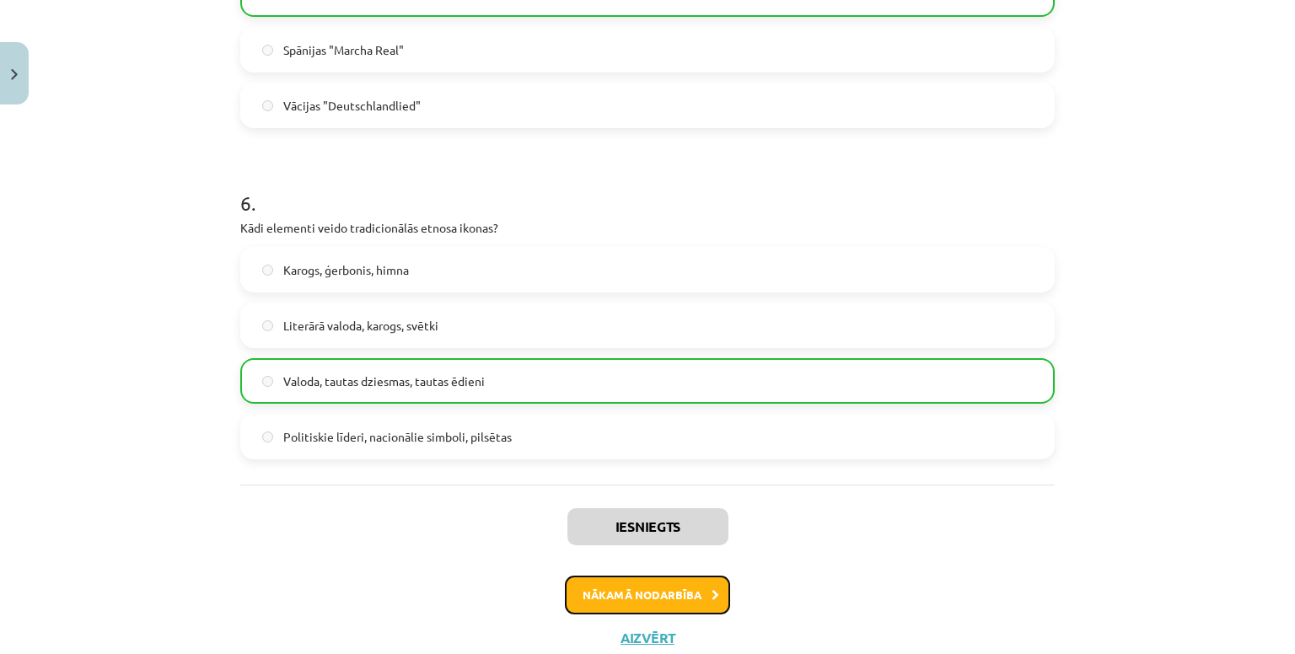
click at [647, 586] on button "Nākamā nodarbība" at bounding box center [647, 595] width 165 height 39
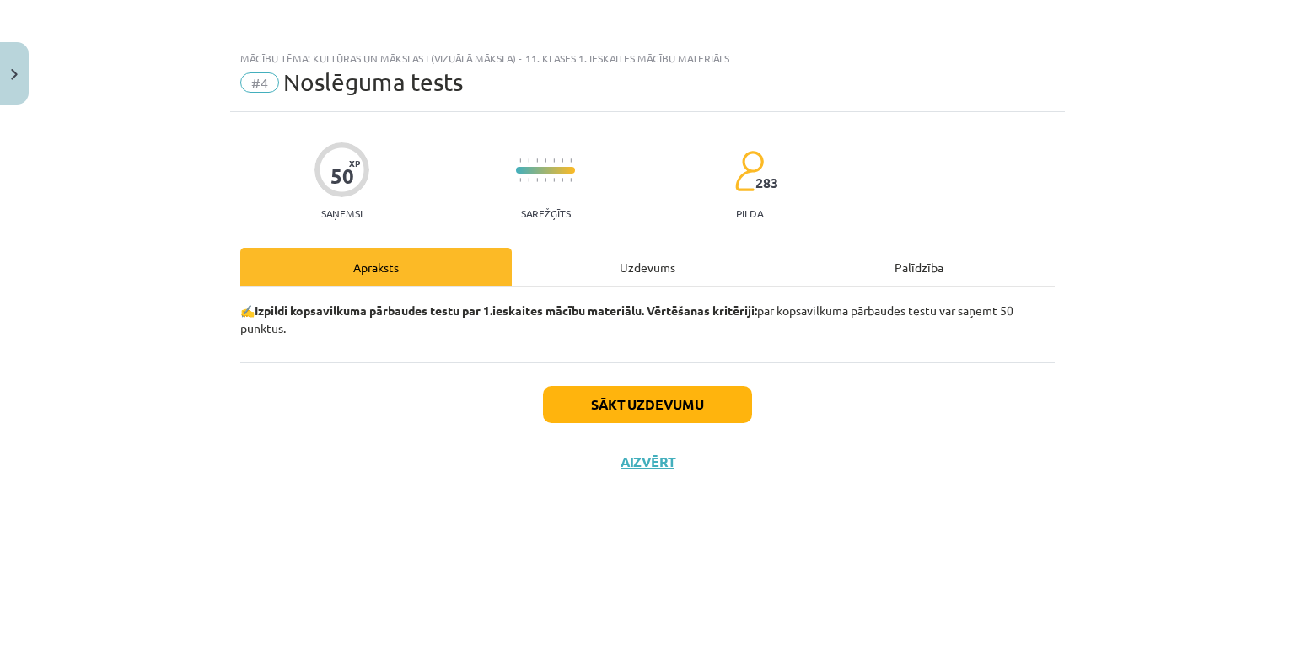
scroll to position [0, 0]
click at [643, 410] on button "Sākt uzdevumu" at bounding box center [647, 404] width 209 height 37
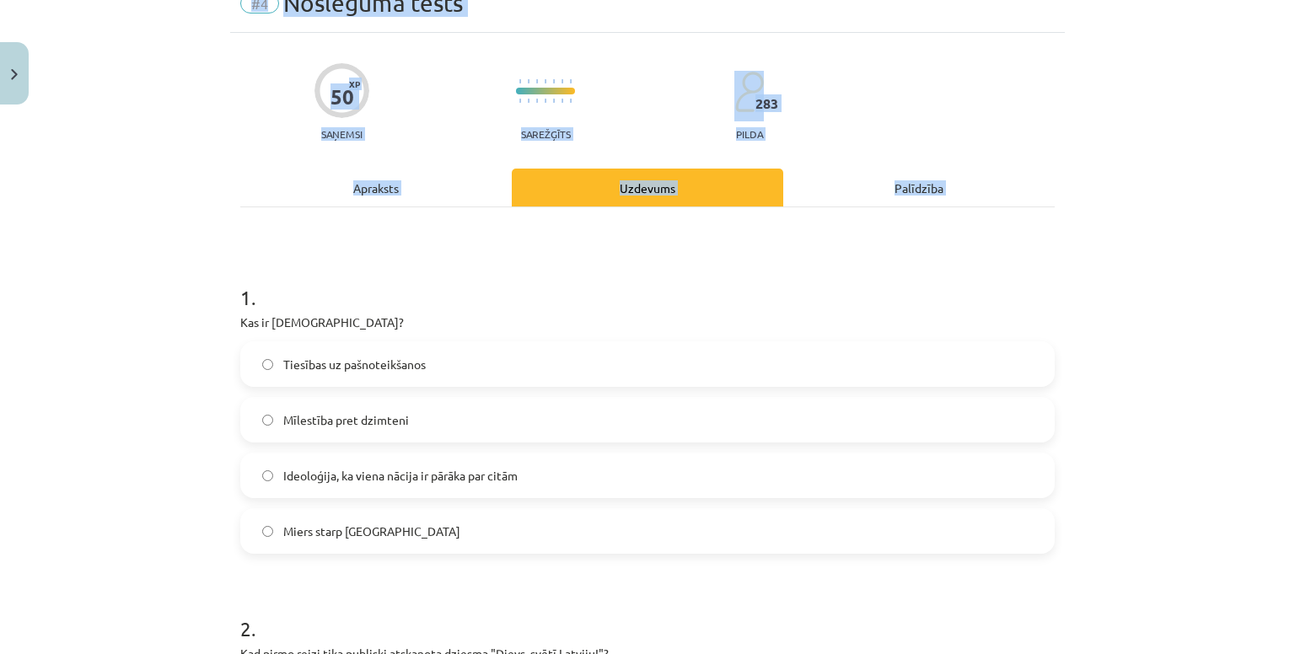
scroll to position [221, 0]
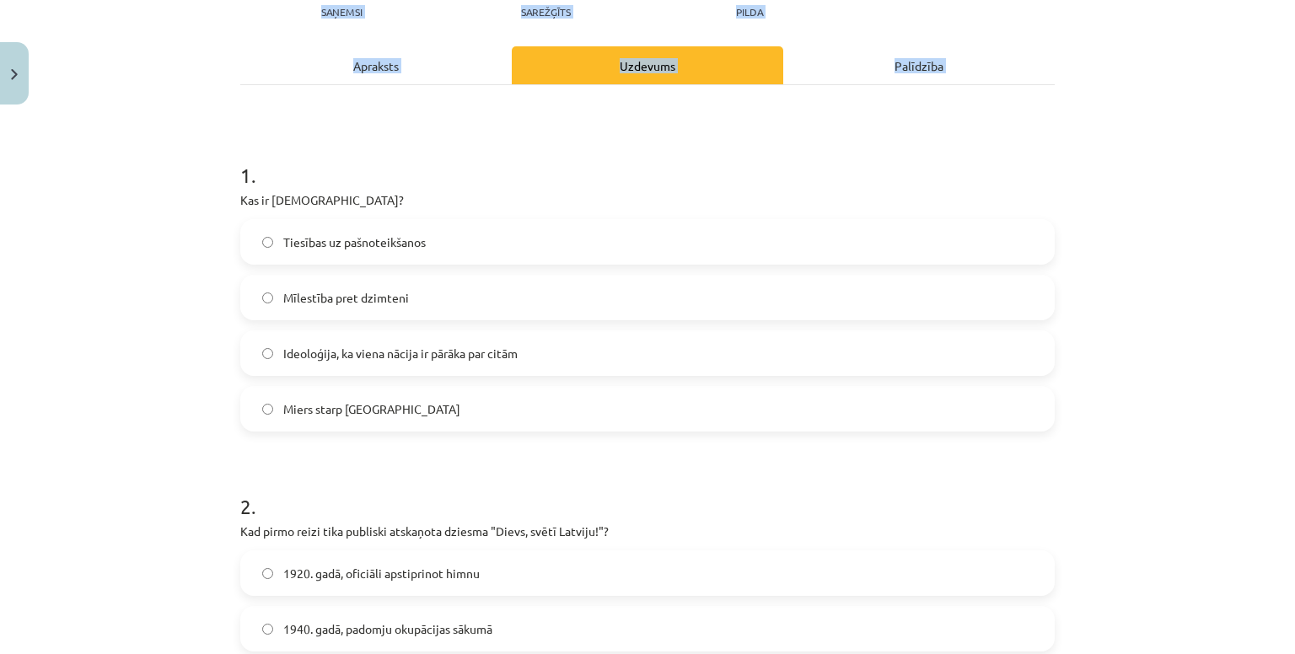
drag, startPoint x: 223, startPoint y: 371, endPoint x: 828, endPoint y: 654, distance: 667.7
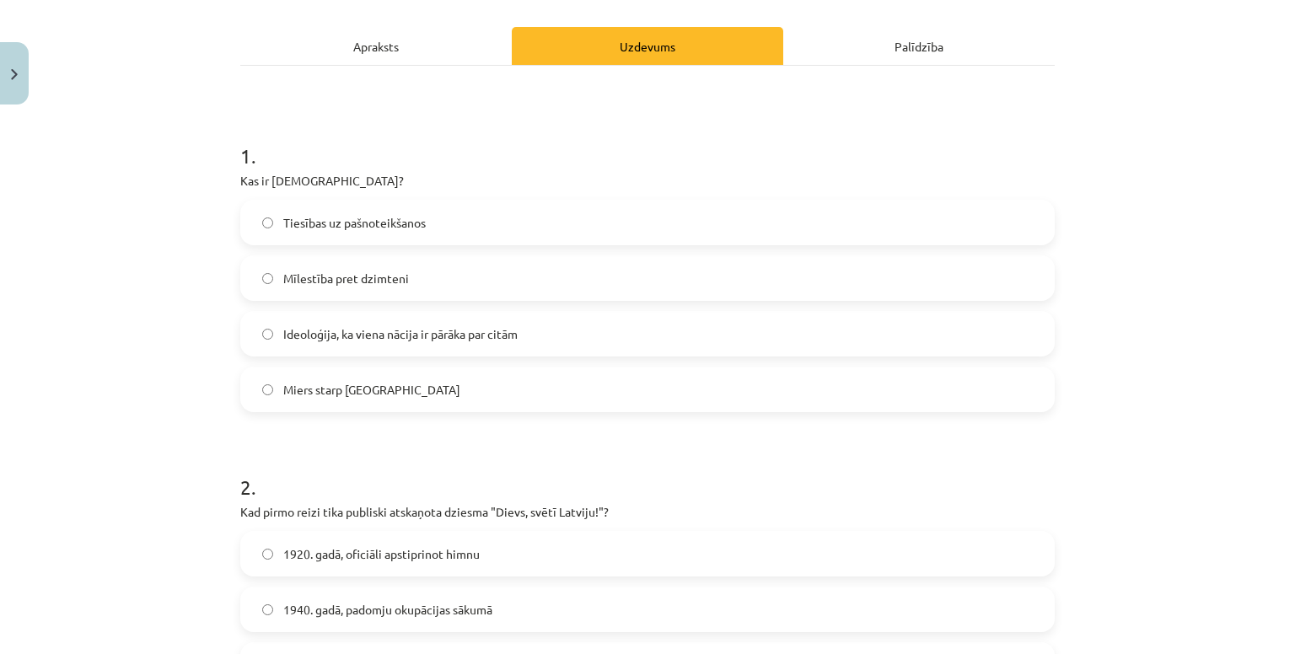
click at [181, 257] on div "Mācību tēma: Kultūras un mākslas i (vizuālā māksla) - 11. klases 1. ieskaites m…" at bounding box center [647, 327] width 1295 height 654
drag, startPoint x: 224, startPoint y: 149, endPoint x: 239, endPoint y: 172, distance: 27.4
click at [218, 169] on div "Mācību tēma: Kultūras un mākslas i (vizuālā māksla) - 11. klases 1. ieskaites m…" at bounding box center [647, 327] width 1295 height 654
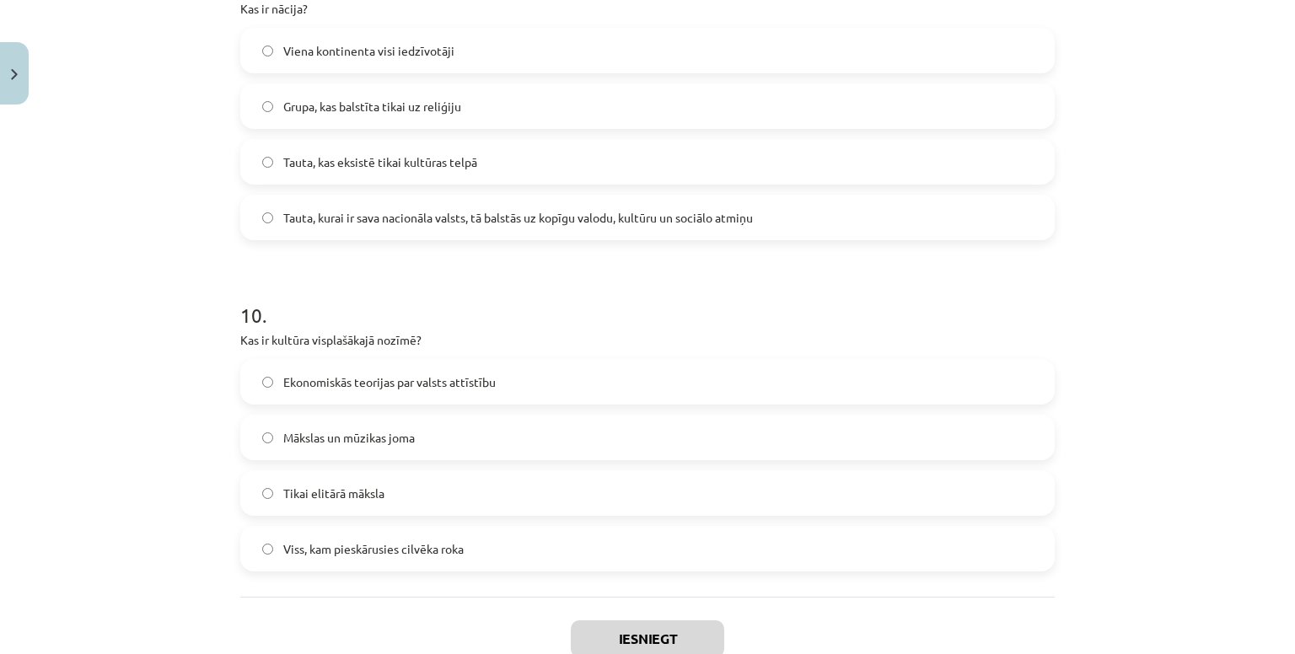
scroll to position [3156, 0]
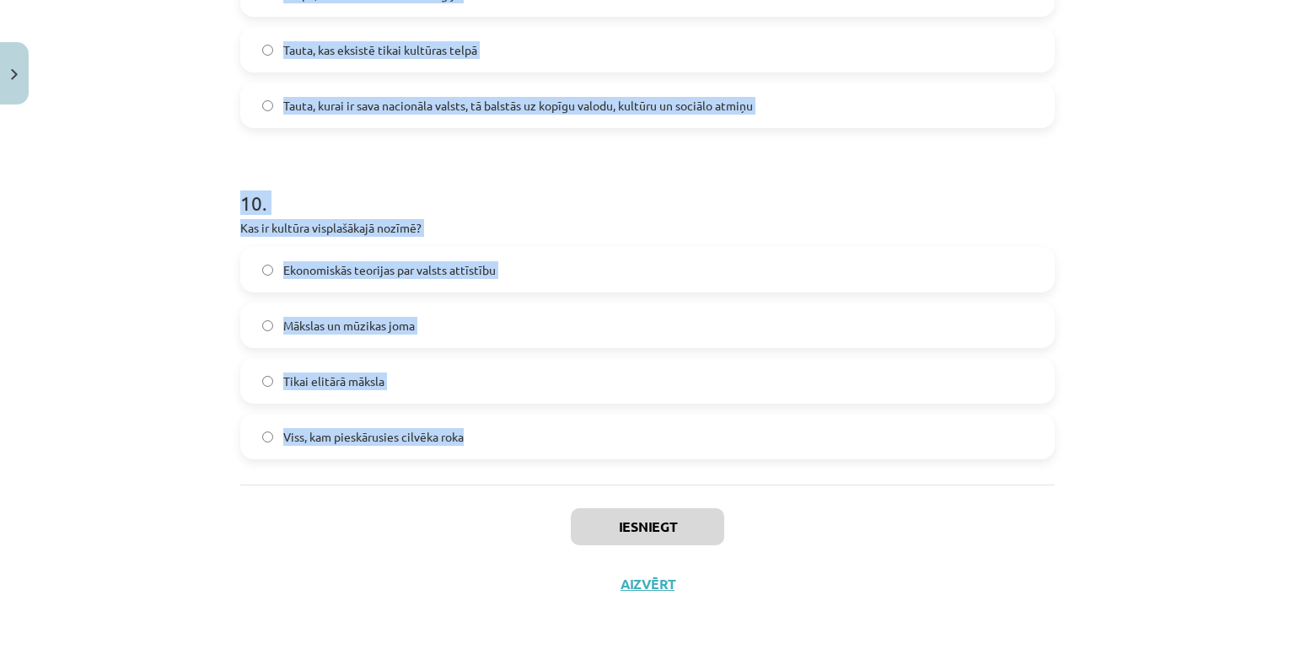
drag, startPoint x: 236, startPoint y: 153, endPoint x: 777, endPoint y: 419, distance: 603.0
copy form "1 . Kas ir šovinisms? Tiesības uz pašnoteikšanos Mīlestība pret dzimteni Ideolo…"
click at [197, 153] on div "Mācību tēma: Kultūras un mākslas i (vizuālā māksla) - 11. klases 1. ieskaites m…" at bounding box center [647, 327] width 1295 height 654
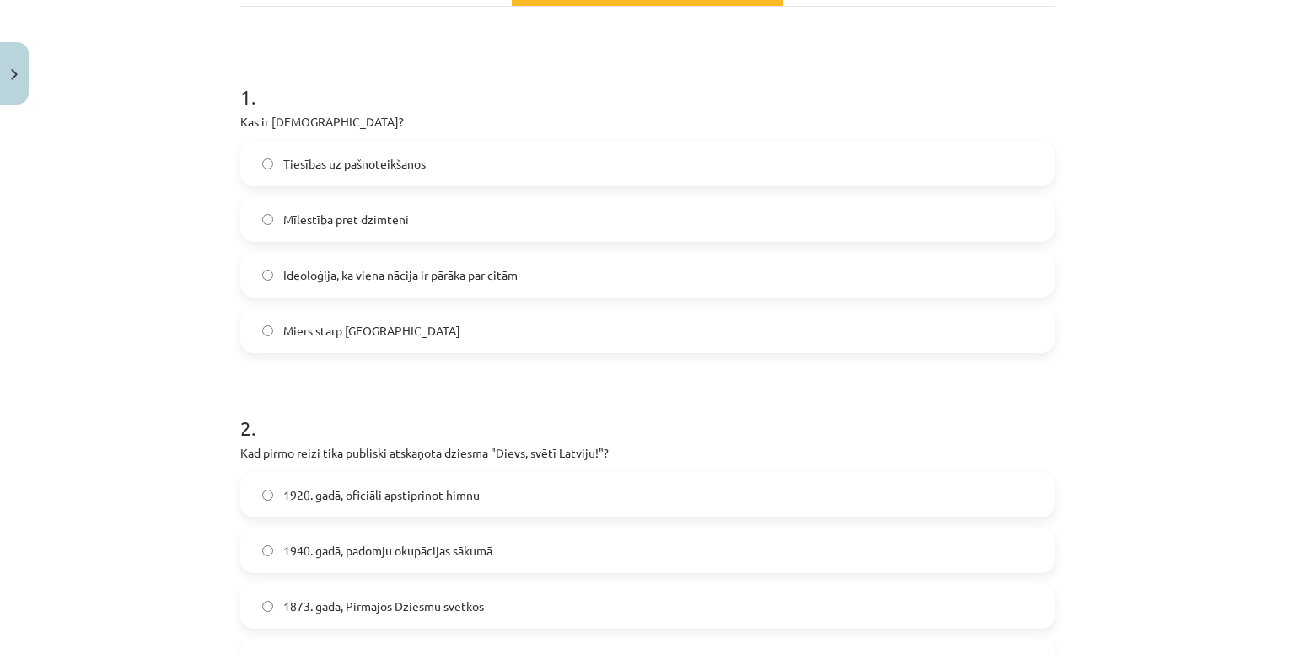
scroll to position [280, 0]
click at [437, 271] on span "Ideoloģija, ka viena nācija ir pārāka par citām" at bounding box center [400, 275] width 234 height 18
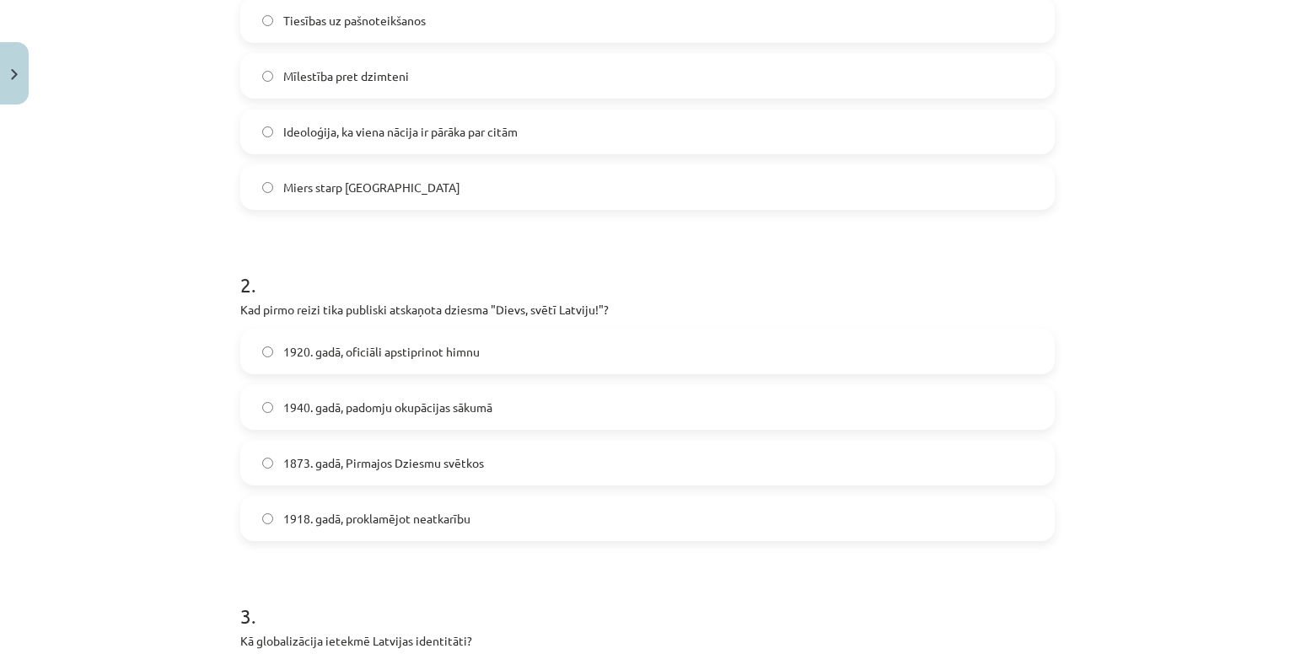
scroll to position [428, 0]
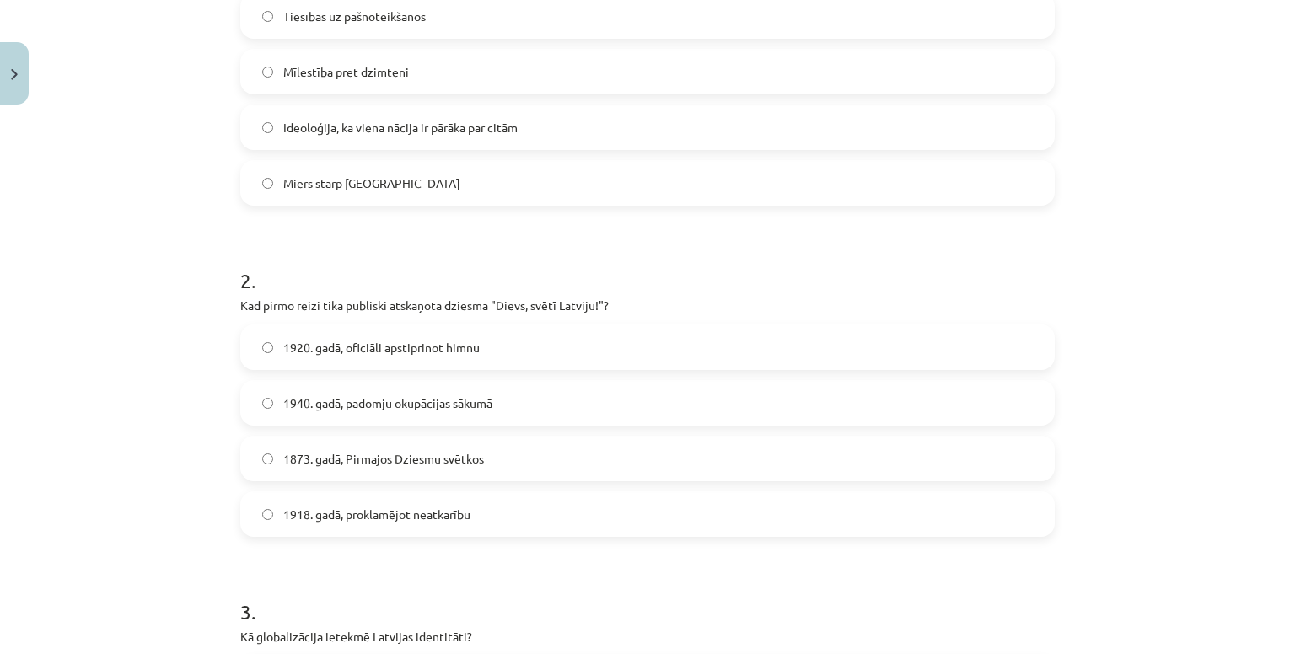
click at [438, 456] on span "1873. gadā, Pirmajos Dziesmu svētkos" at bounding box center [383, 459] width 201 height 18
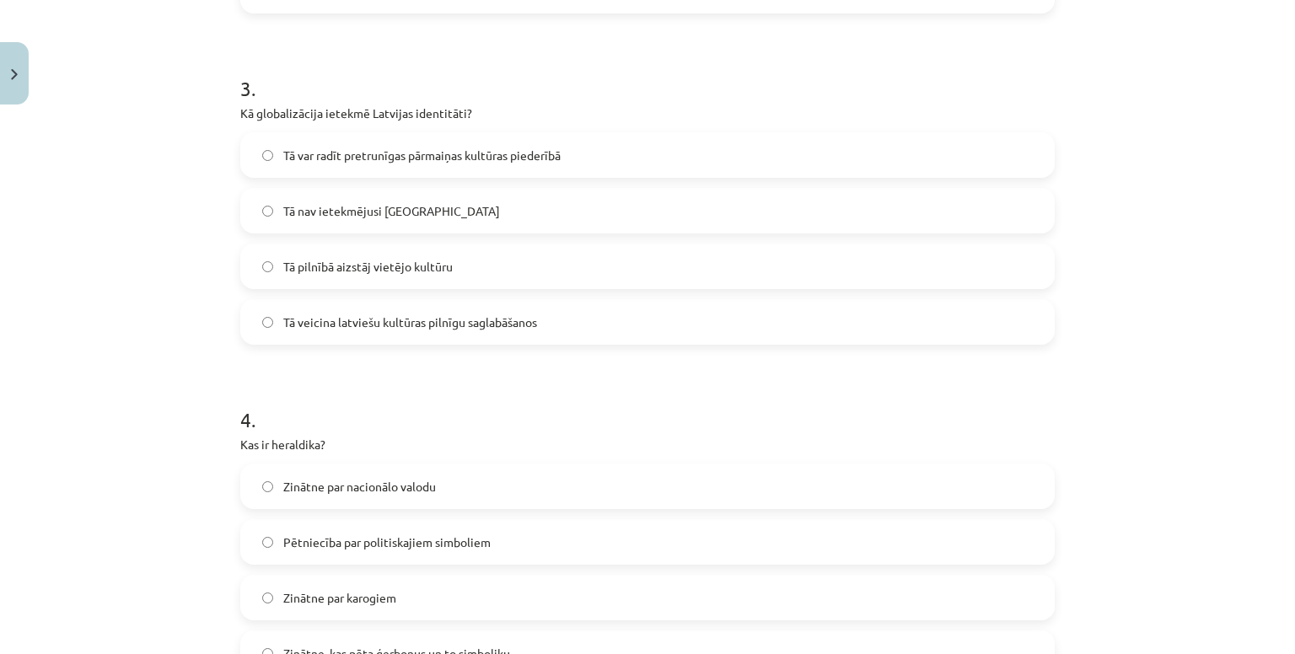
scroll to position [955, 0]
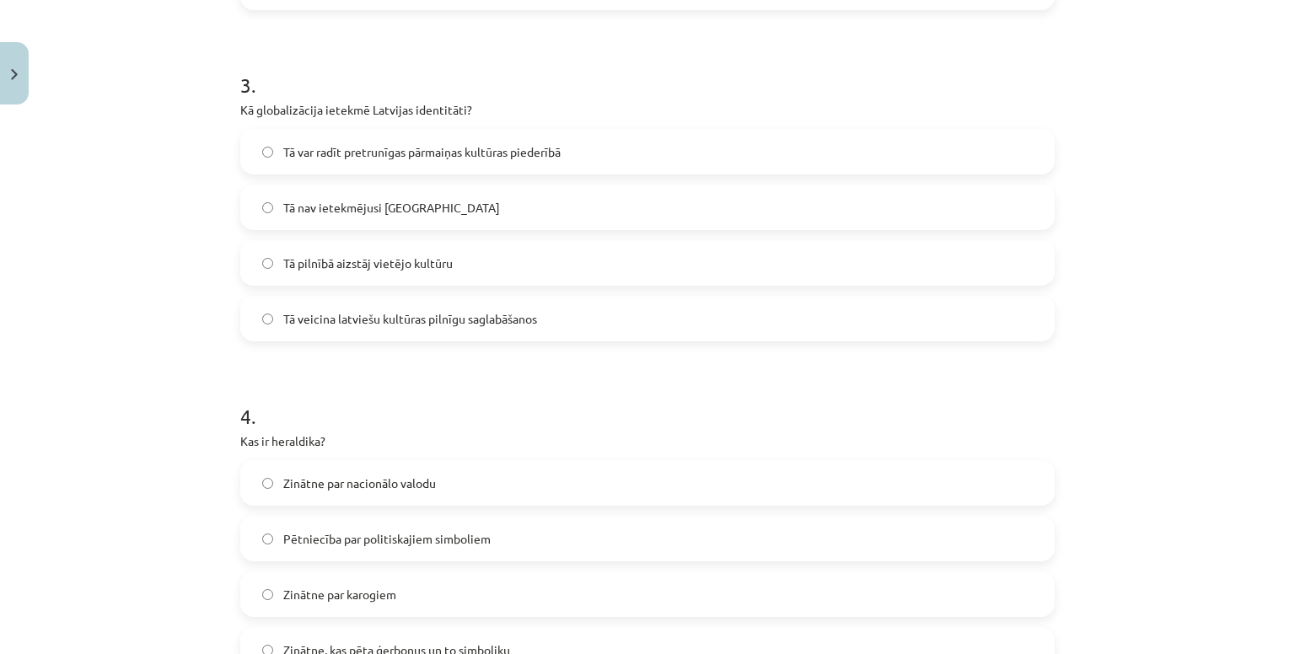
click at [444, 145] on span "Tā var radīt pretrunīgas pārmaiņas kultūras piederībā" at bounding box center [421, 152] width 277 height 18
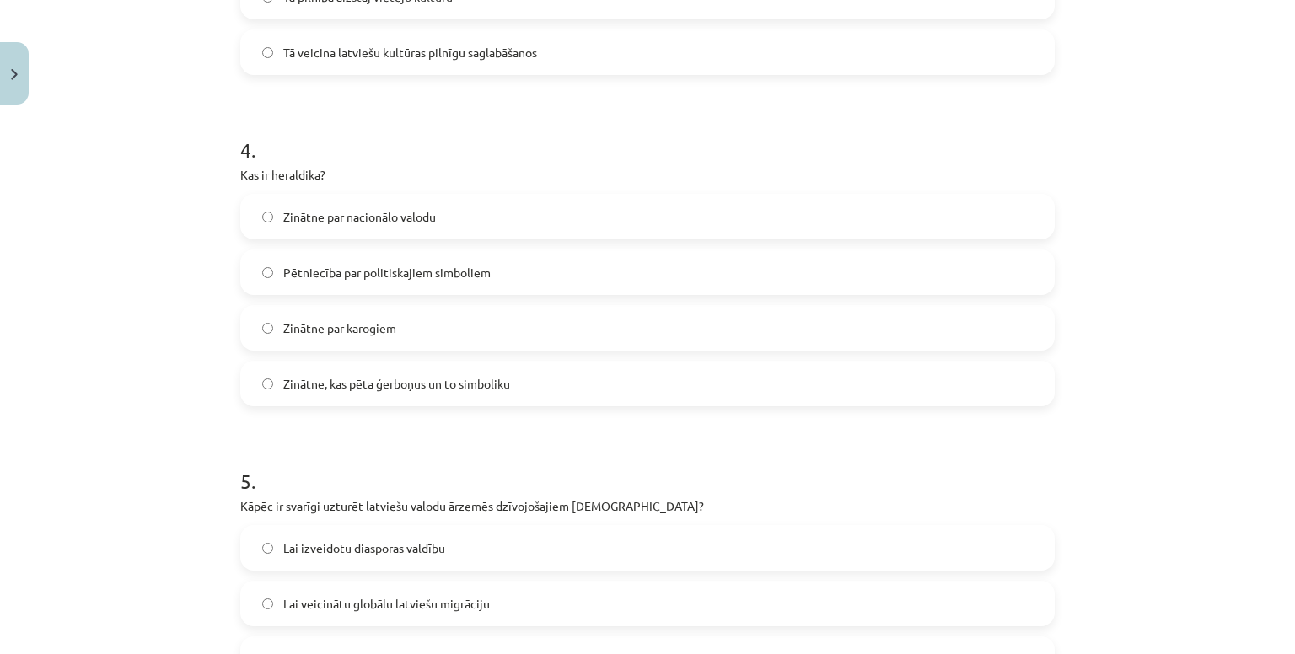
scroll to position [1223, 0]
click at [521, 315] on label "Zinātne par karogiem" at bounding box center [647, 326] width 811 height 42
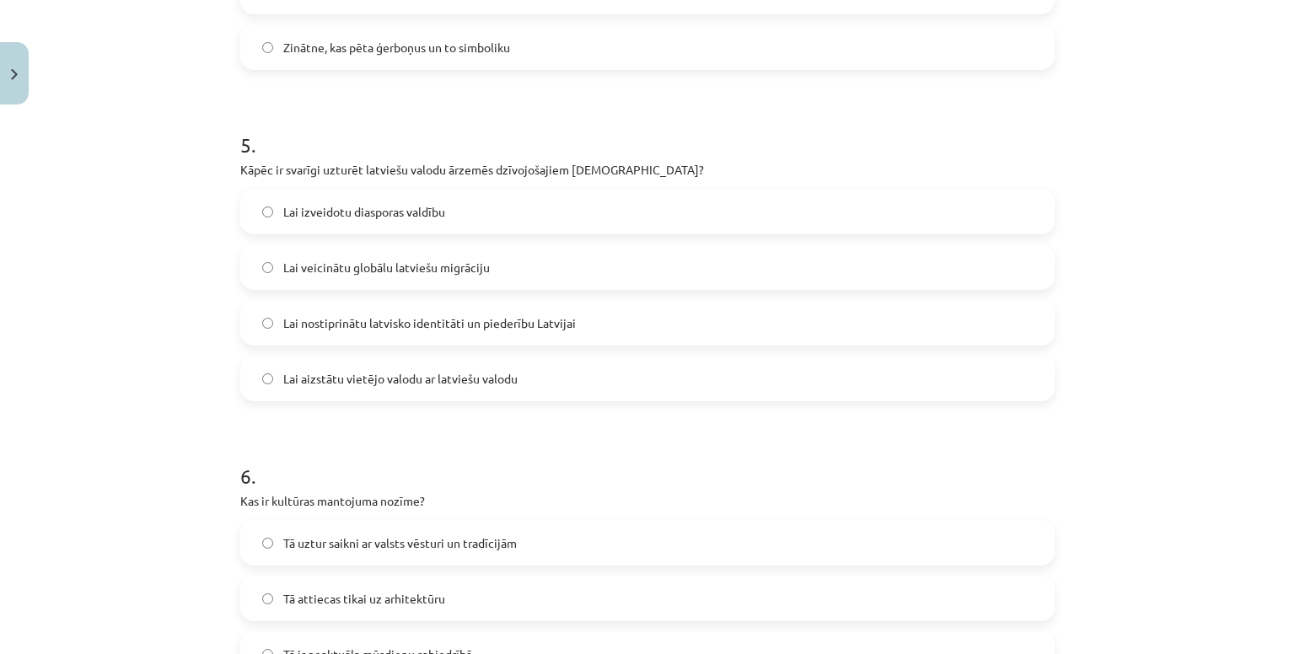
scroll to position [1567, 0]
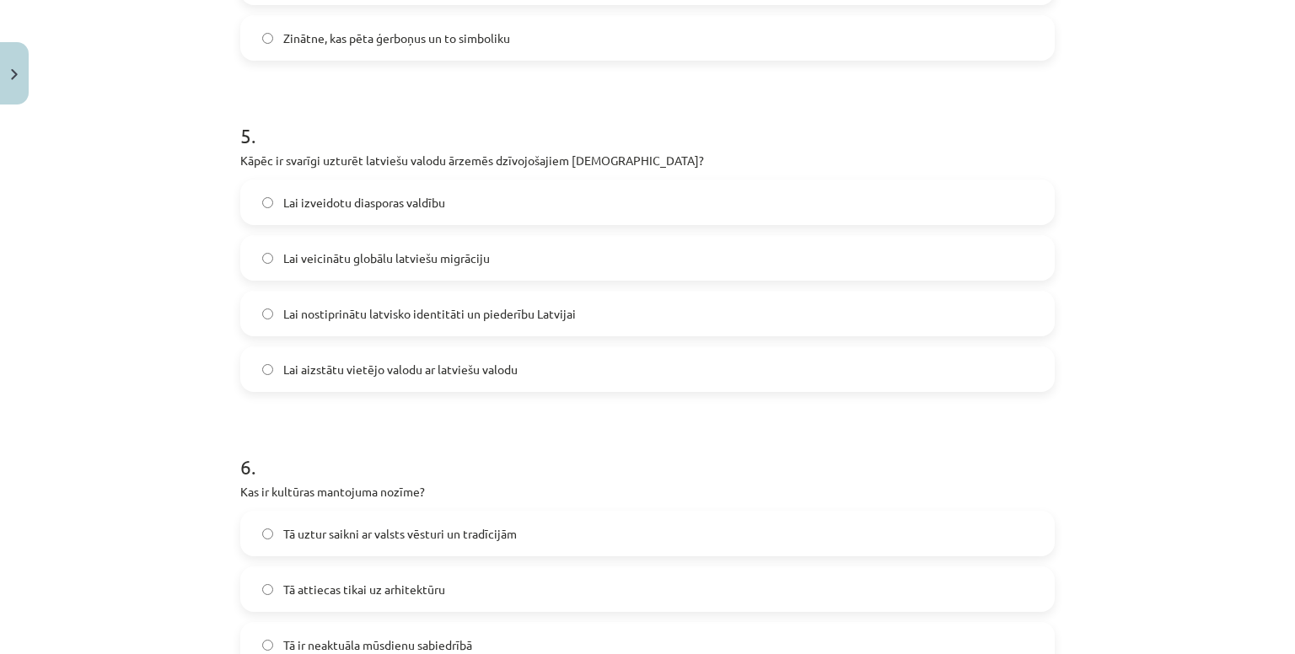
click at [399, 305] on span "Lai nostiprinātu latvisko identitāti un piederību Latvijai" at bounding box center [429, 314] width 293 height 18
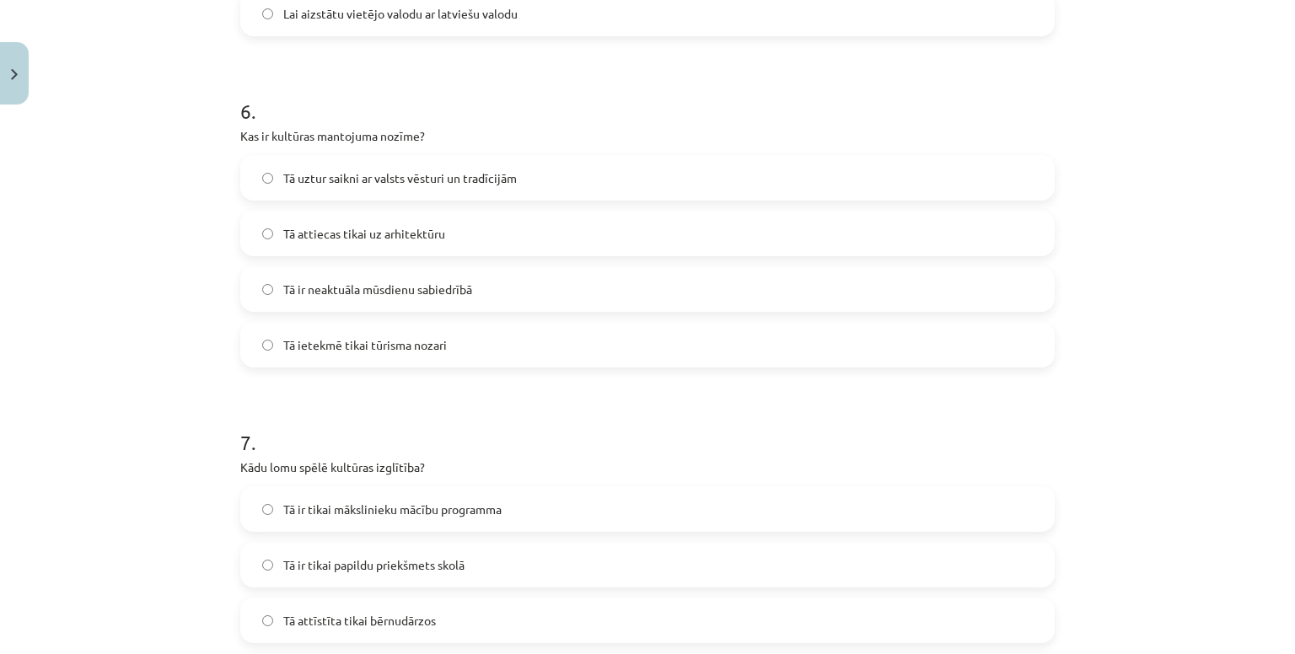
scroll to position [1924, 0]
click at [371, 164] on label "Tā uztur saikni ar valsts vēsturi un tradīcijām" at bounding box center [647, 176] width 811 height 42
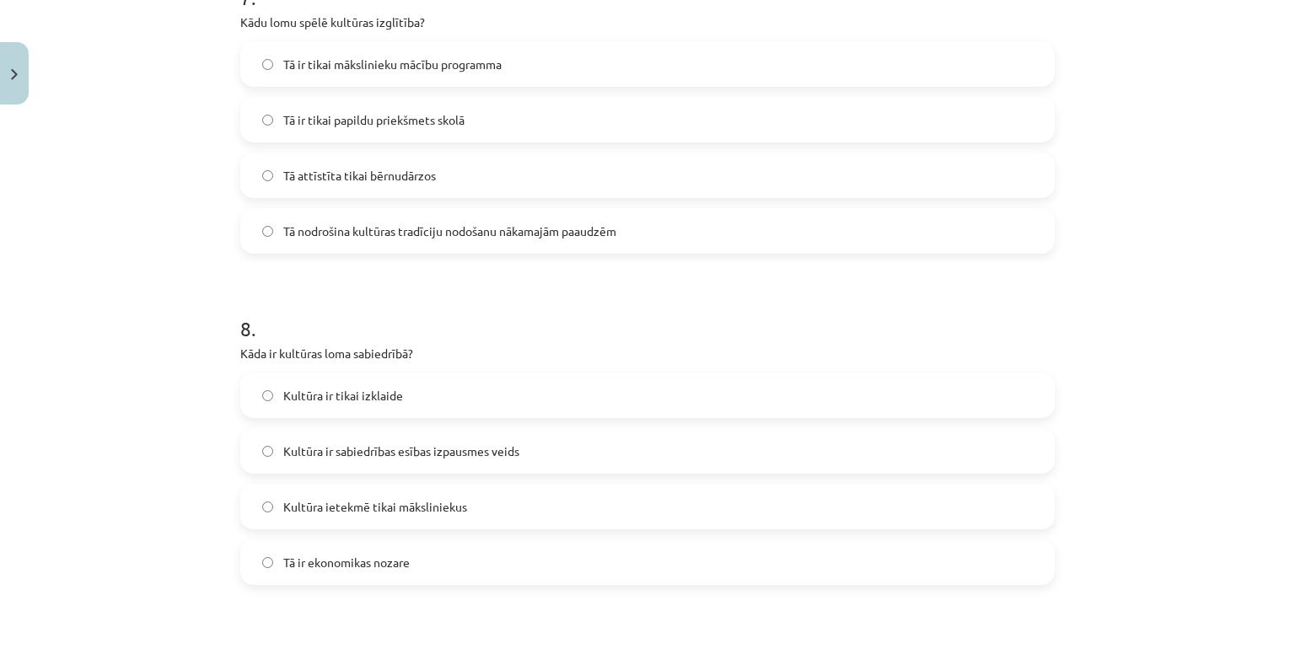
scroll to position [2371, 0]
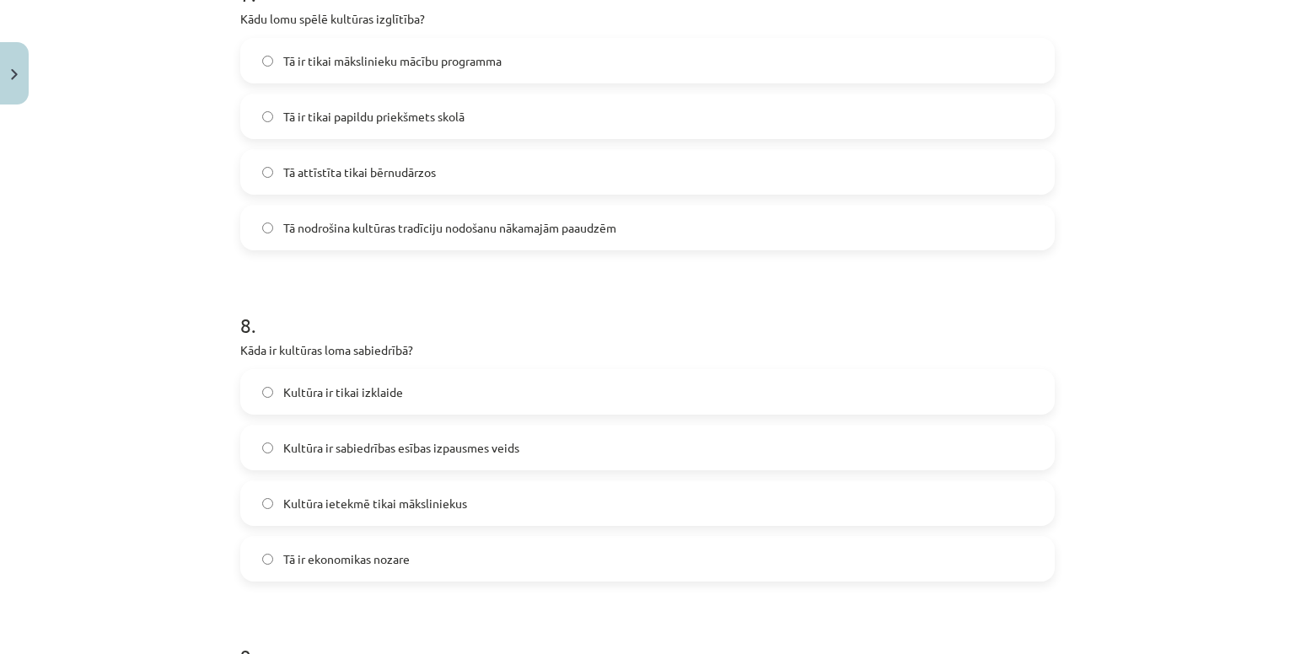
click at [383, 243] on label "Tā nodrošina kultūras tradīciju nodošanu nākamajām paaudzēm" at bounding box center [647, 228] width 811 height 42
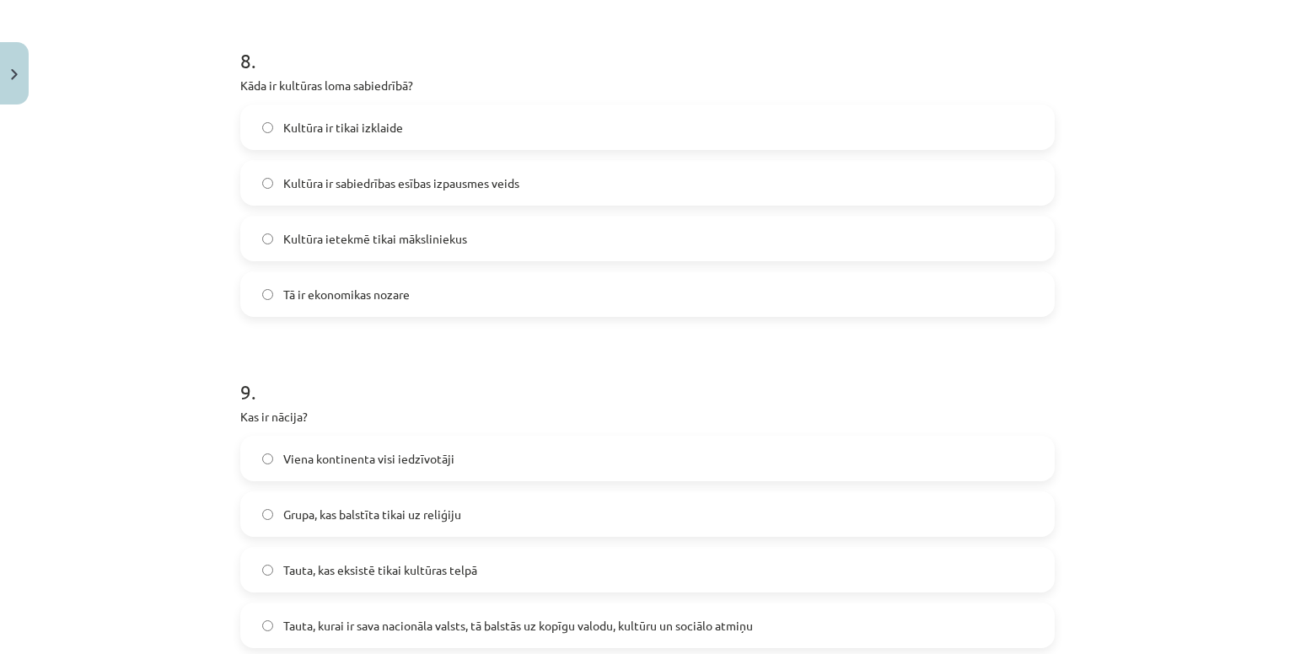
scroll to position [2656, 0]
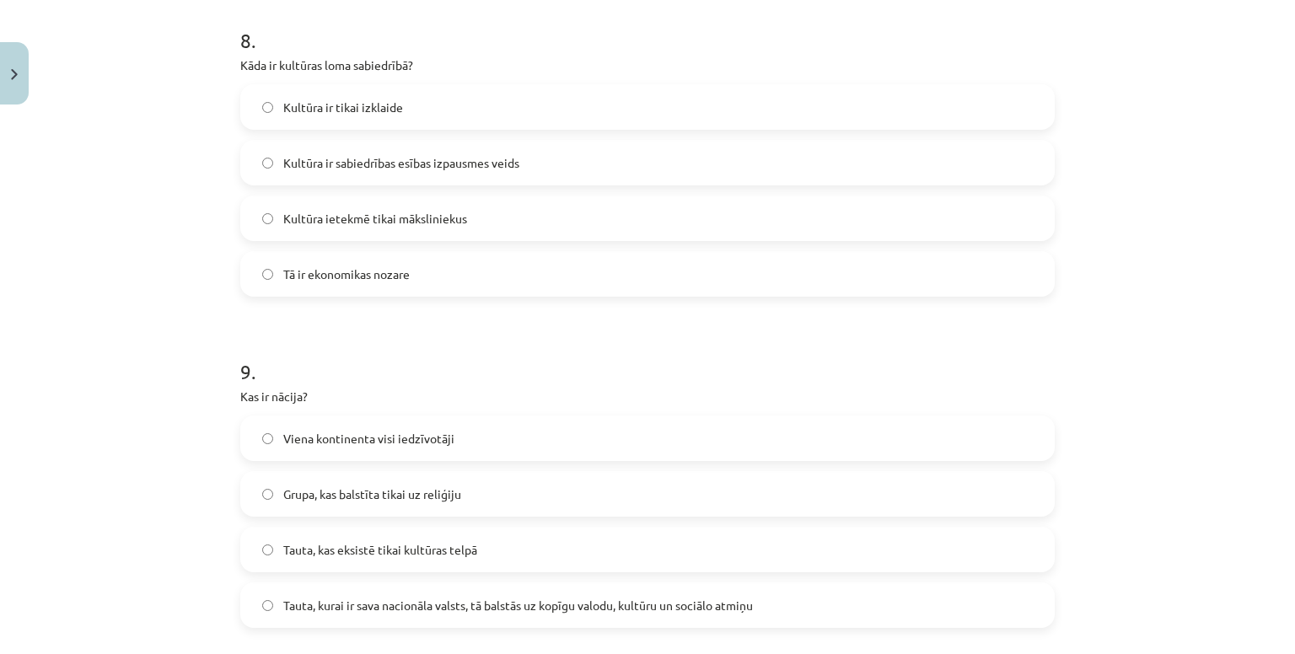
click at [366, 161] on span "Kultūra ir sabiedrības esības izpausmes veids" at bounding box center [401, 163] width 236 height 18
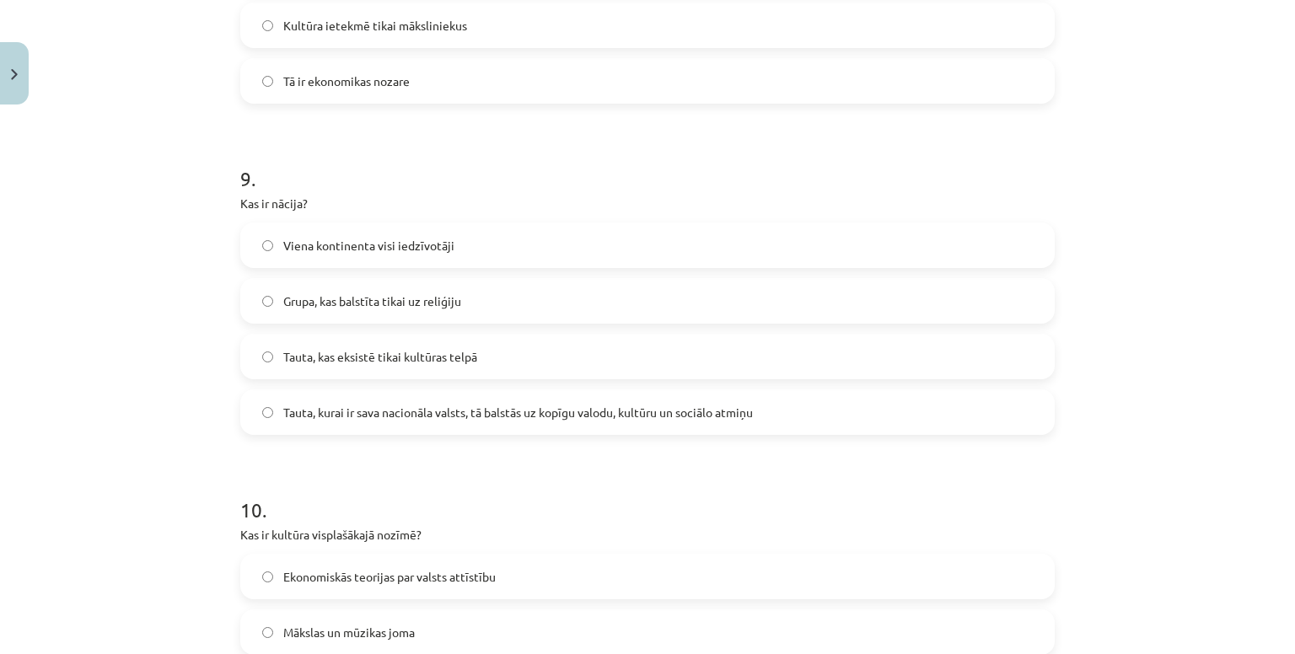
click at [455, 418] on span "Tauta, kurai ir sava nacionāla valsts, tā balstās uz kopīgu valodu, kultūru un …" at bounding box center [518, 413] width 470 height 18
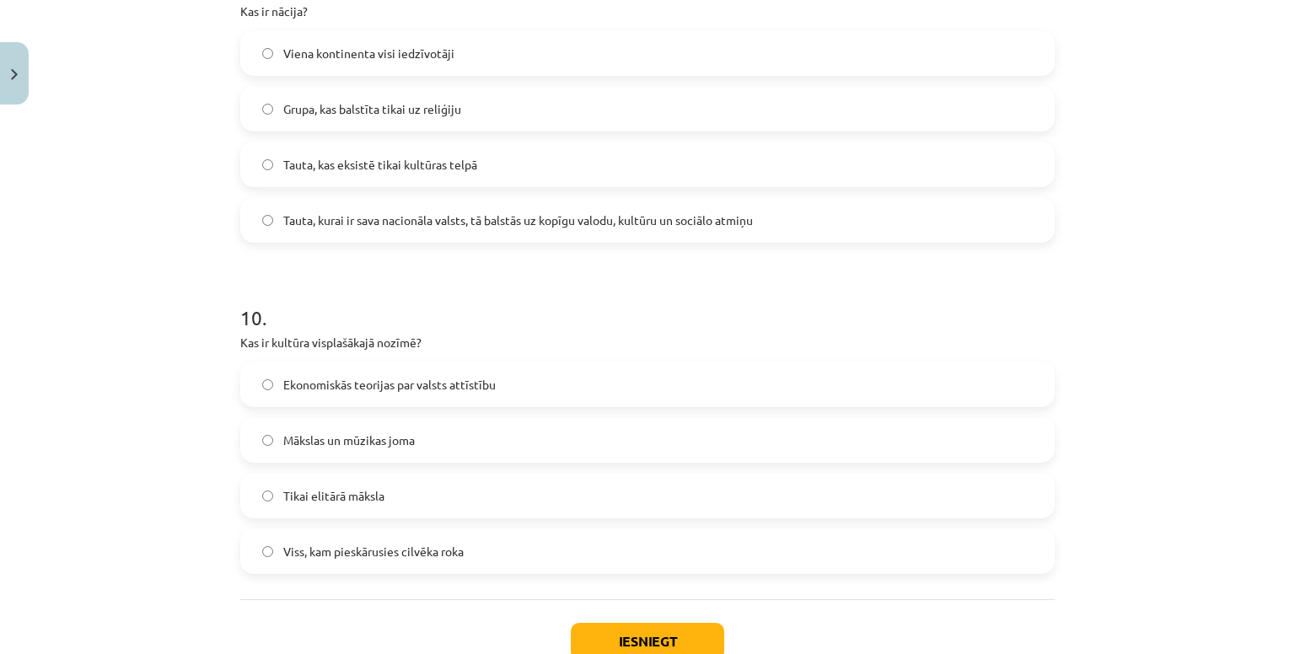
scroll to position [3156, 0]
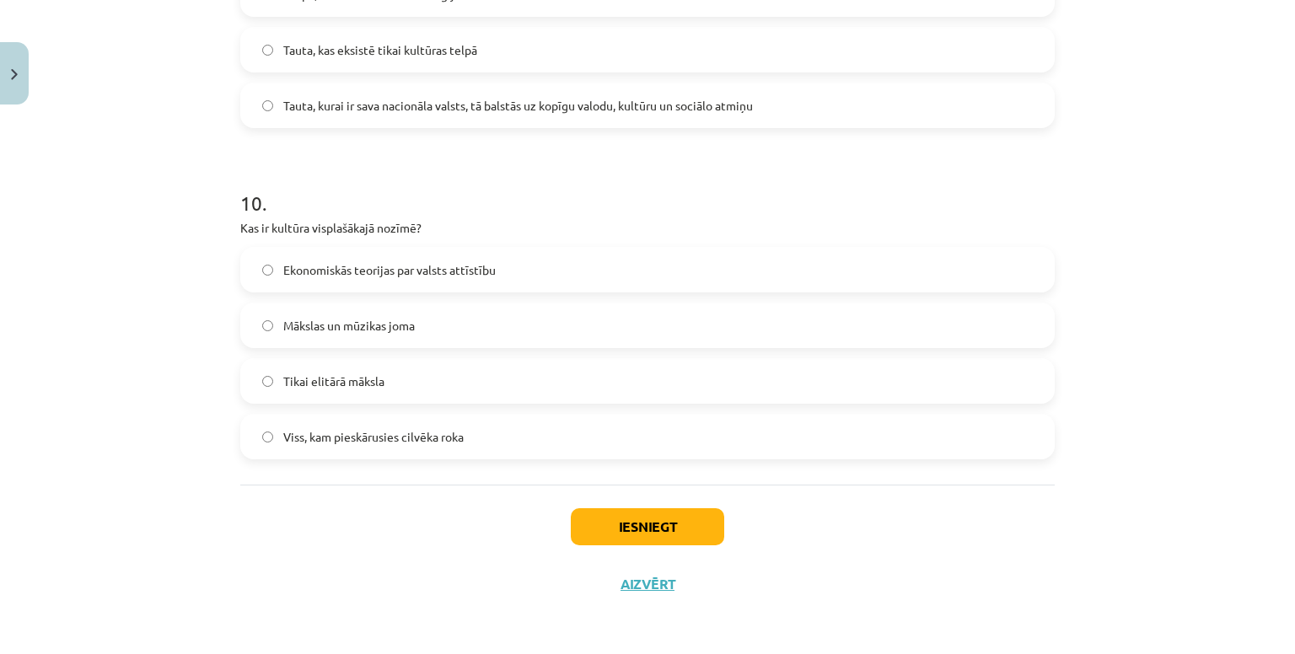
click at [379, 449] on label "Viss, kam pieskārusies cilvēka roka" at bounding box center [647, 437] width 811 height 42
click at [621, 517] on button "Iesniegt" at bounding box center [647, 526] width 153 height 37
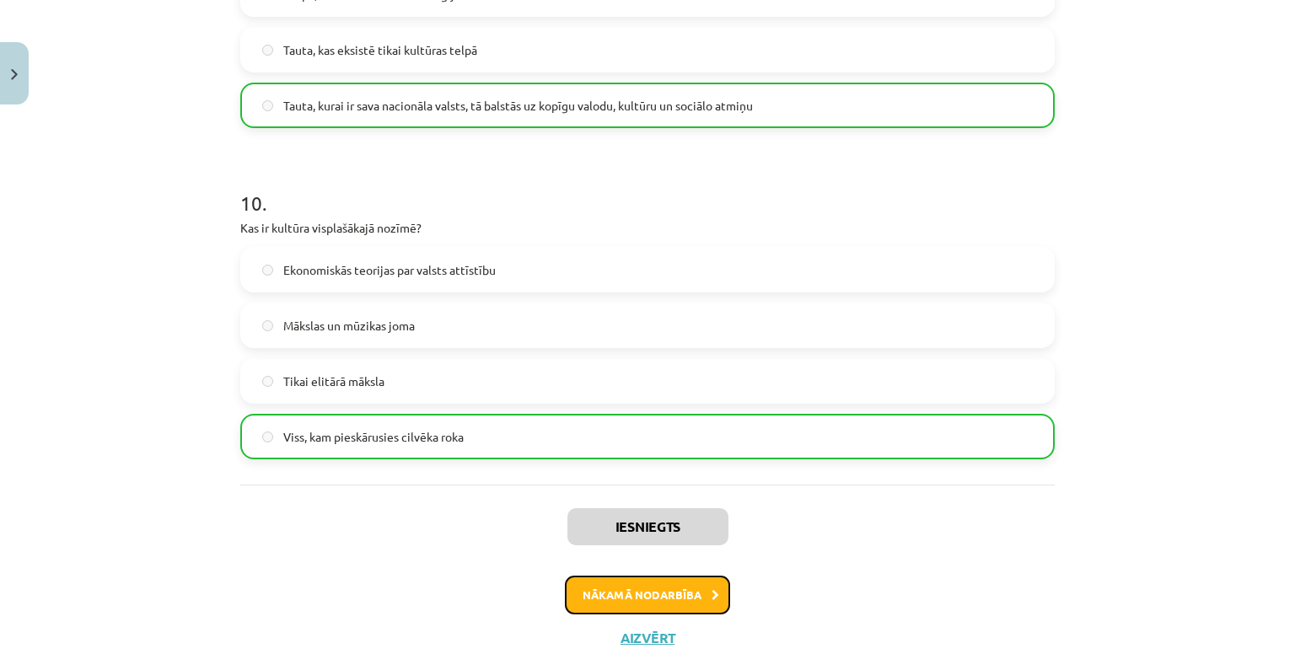
click at [600, 595] on button "Nākamā nodarbība" at bounding box center [647, 595] width 165 height 39
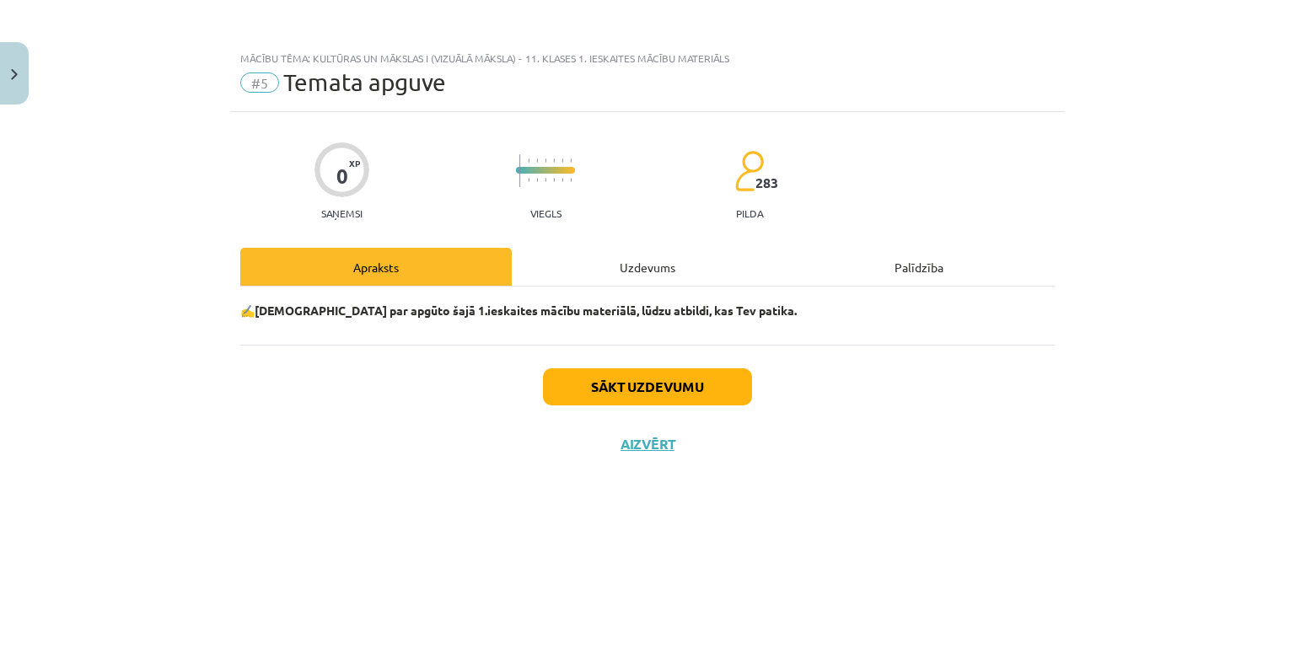
scroll to position [0, 0]
click at [655, 385] on button "Sākt uzdevumu" at bounding box center [647, 387] width 209 height 37
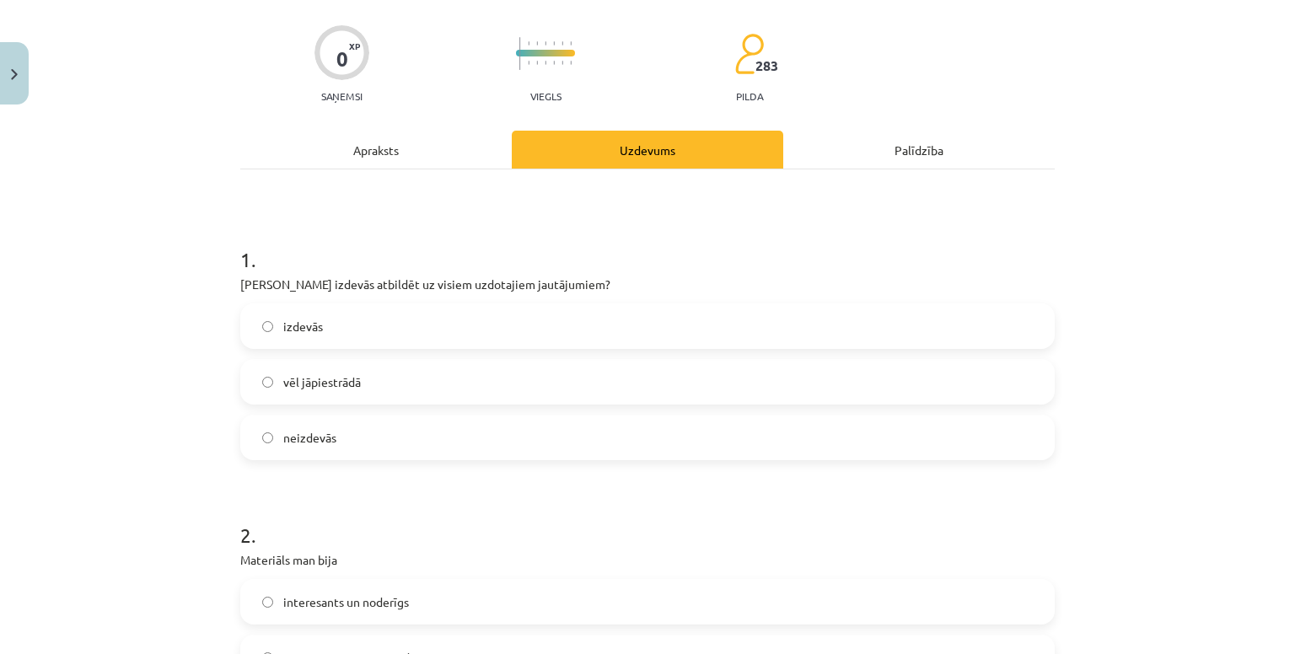
scroll to position [118, 0]
click at [357, 315] on label "izdevās" at bounding box center [647, 325] width 811 height 42
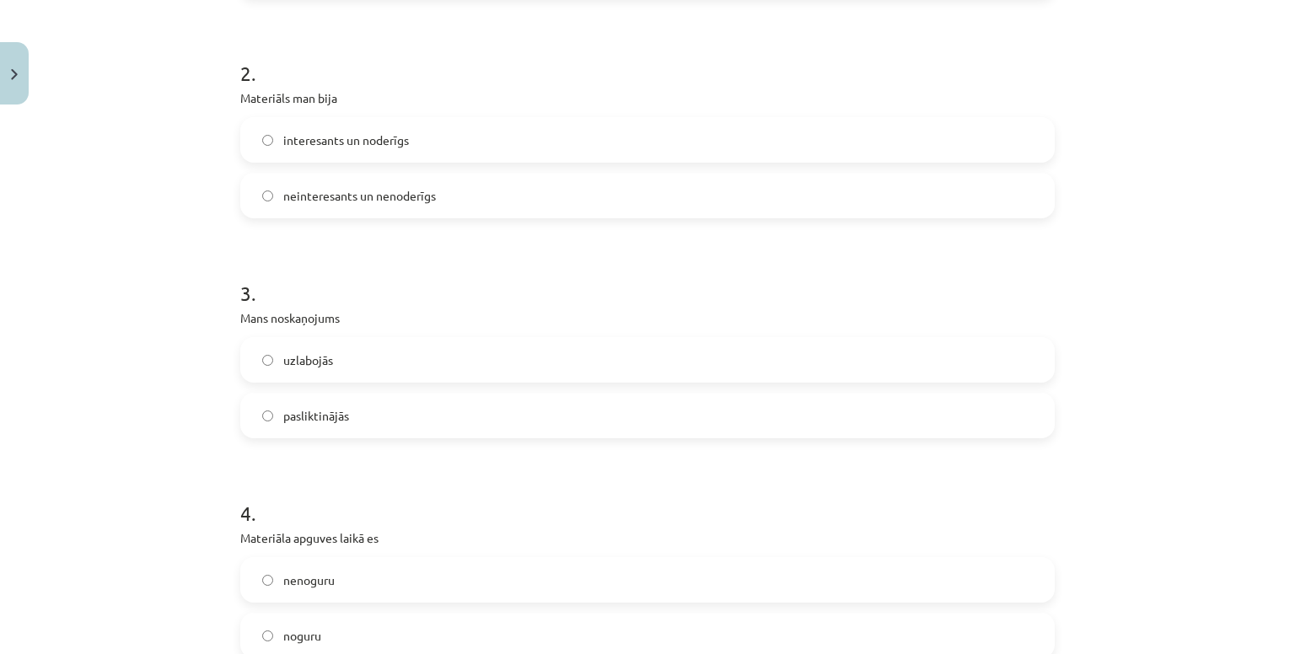
scroll to position [580, 0]
click at [366, 140] on span "interesants un noderīgs" at bounding box center [346, 140] width 126 height 18
click at [329, 346] on label "uzlabojās" at bounding box center [647, 359] width 811 height 42
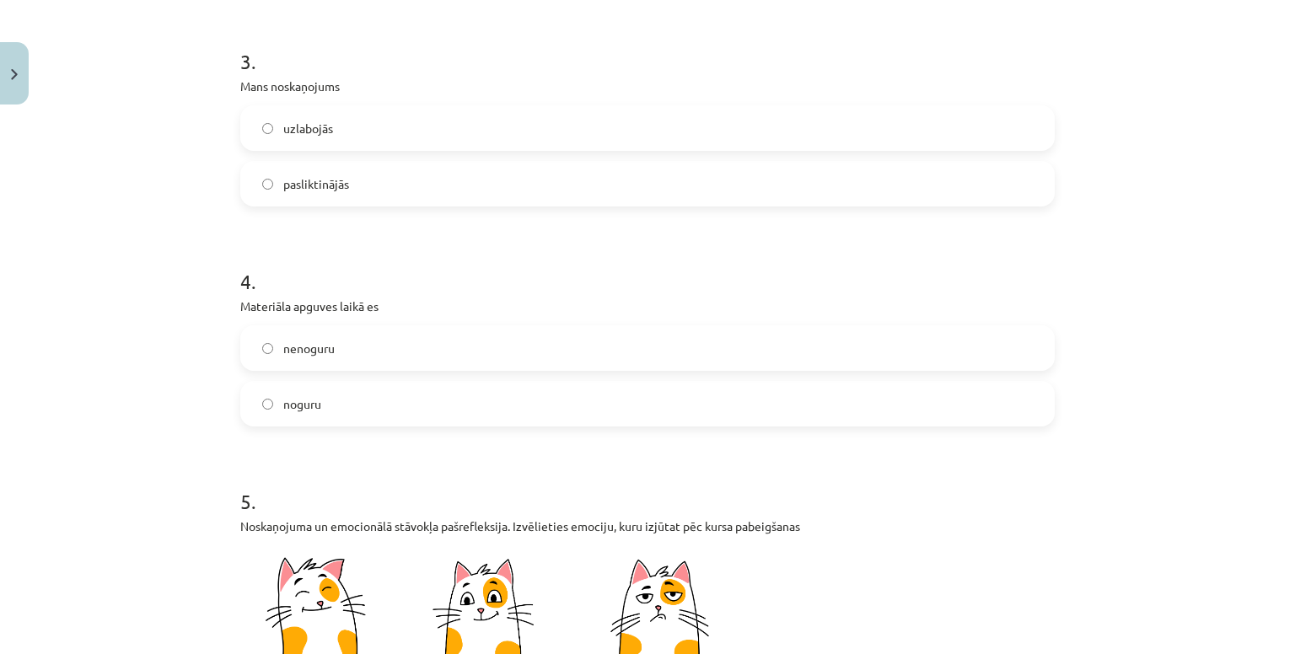
scroll to position [816, 0]
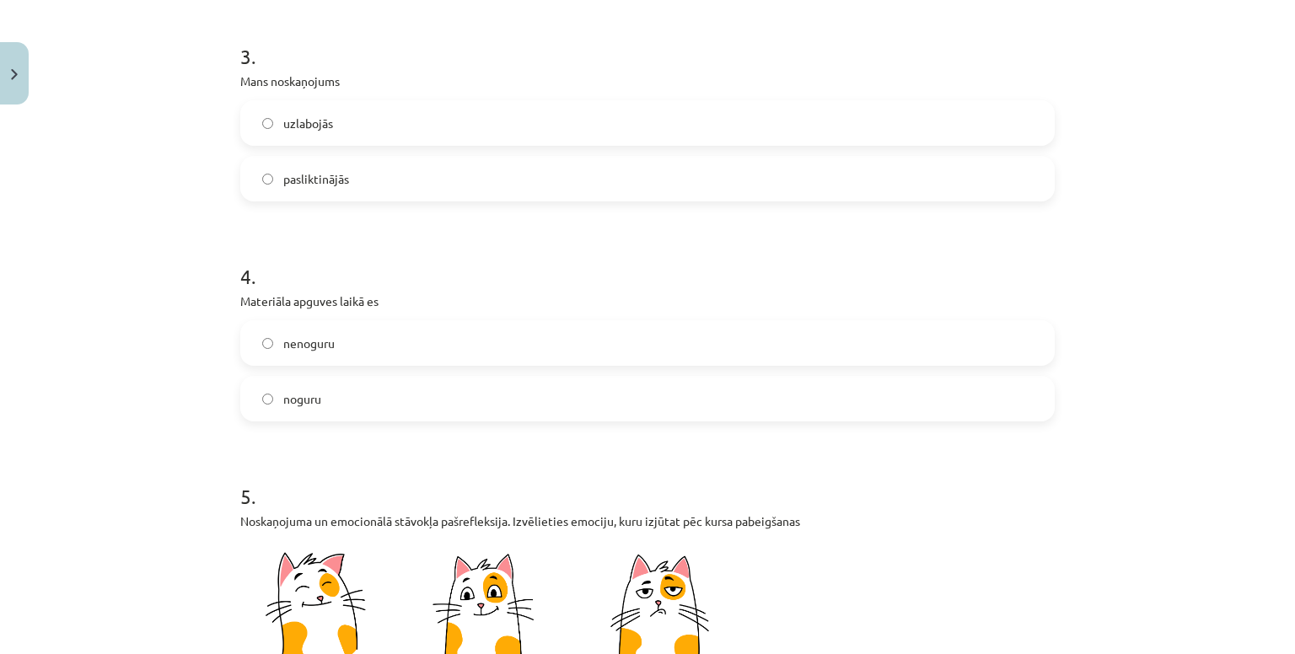
click at [345, 337] on label "nenoguru" at bounding box center [647, 343] width 811 height 42
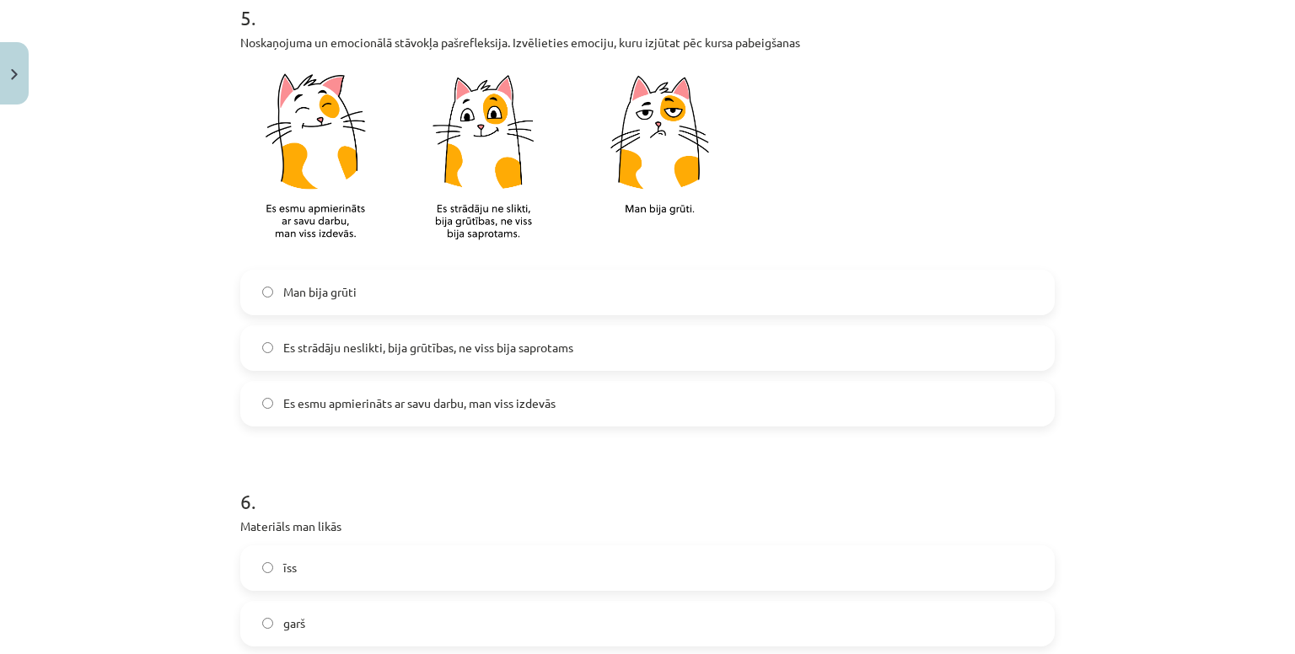
scroll to position [1297, 0]
click at [396, 345] on span "Es strādāju neslikti, bija grūtības, ne viss bija saprotams" at bounding box center [428, 346] width 290 height 18
click at [401, 398] on span "Es esmu apmierināts ar savu darbu, man viss izdevās" at bounding box center [419, 402] width 272 height 18
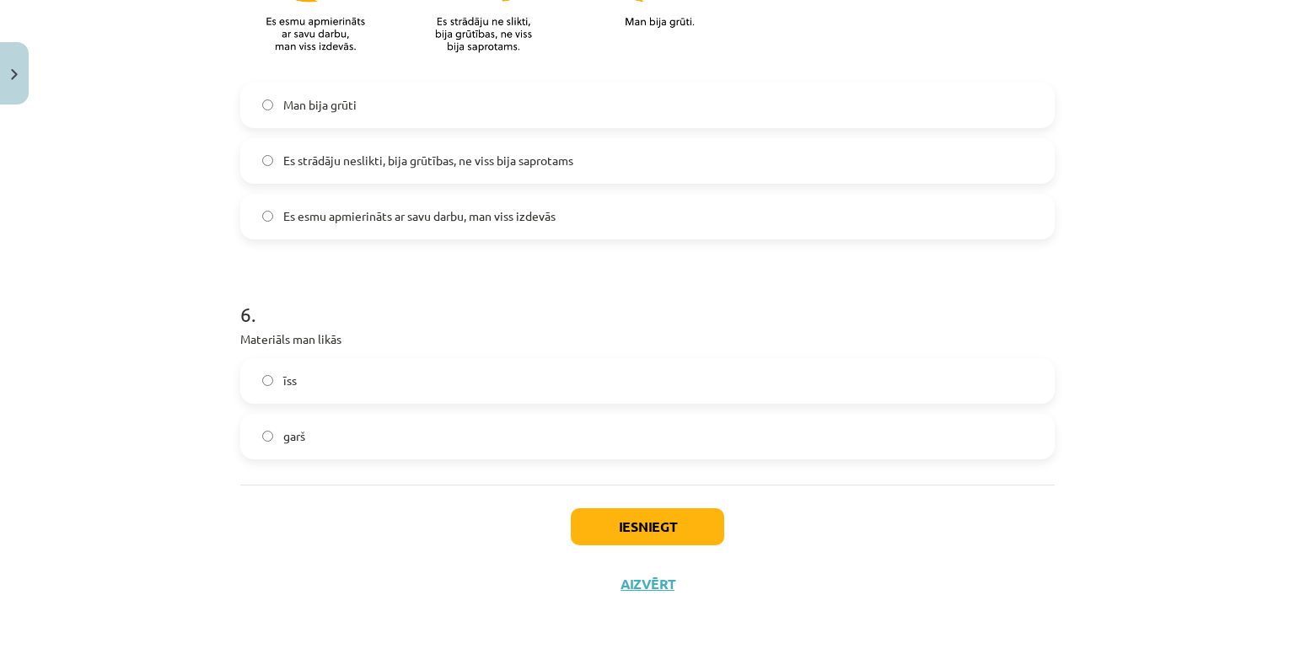
click at [378, 388] on label "īss" at bounding box center [647, 381] width 811 height 42
click at [597, 519] on button "Iesniegt" at bounding box center [647, 526] width 153 height 37
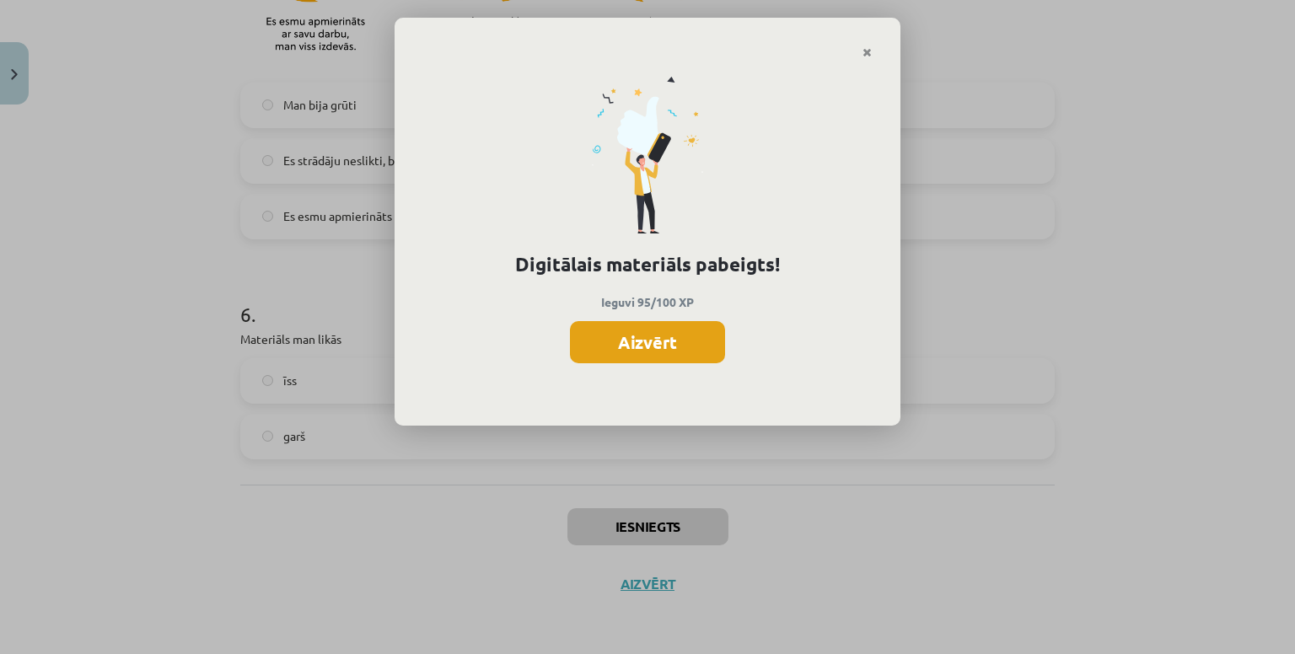
click at [617, 336] on button "Aizvērt" at bounding box center [647, 342] width 155 height 42
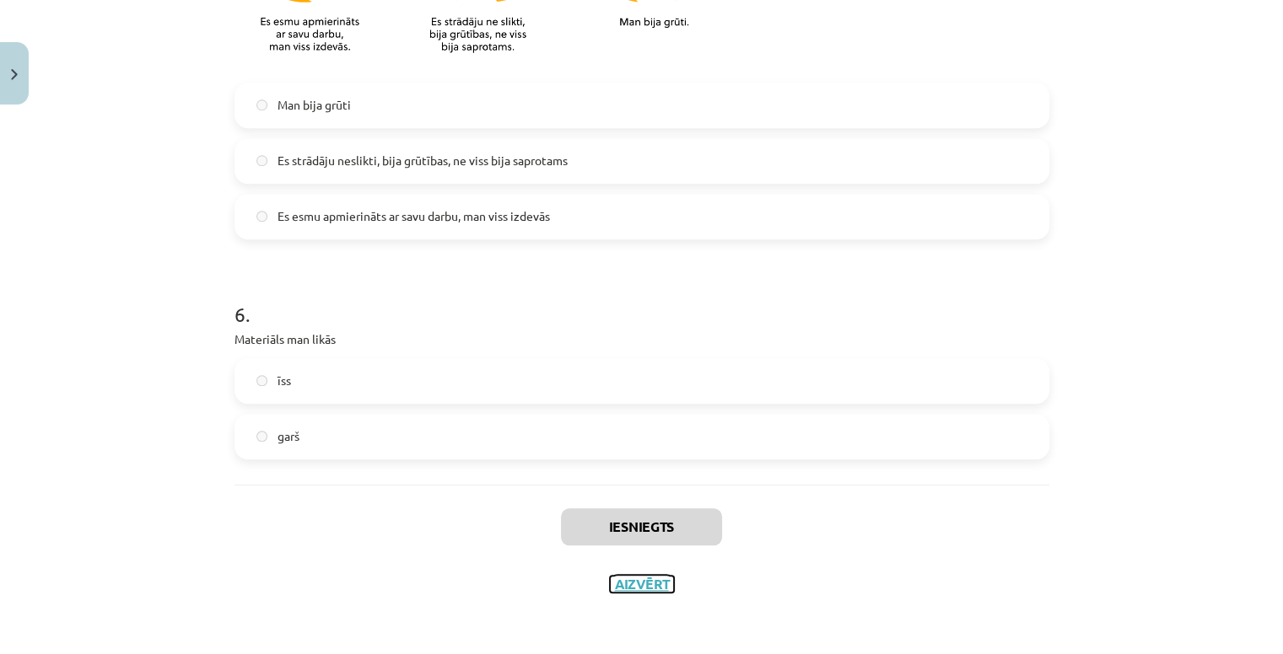
click at [630, 584] on button "Aizvērt" at bounding box center [642, 584] width 64 height 17
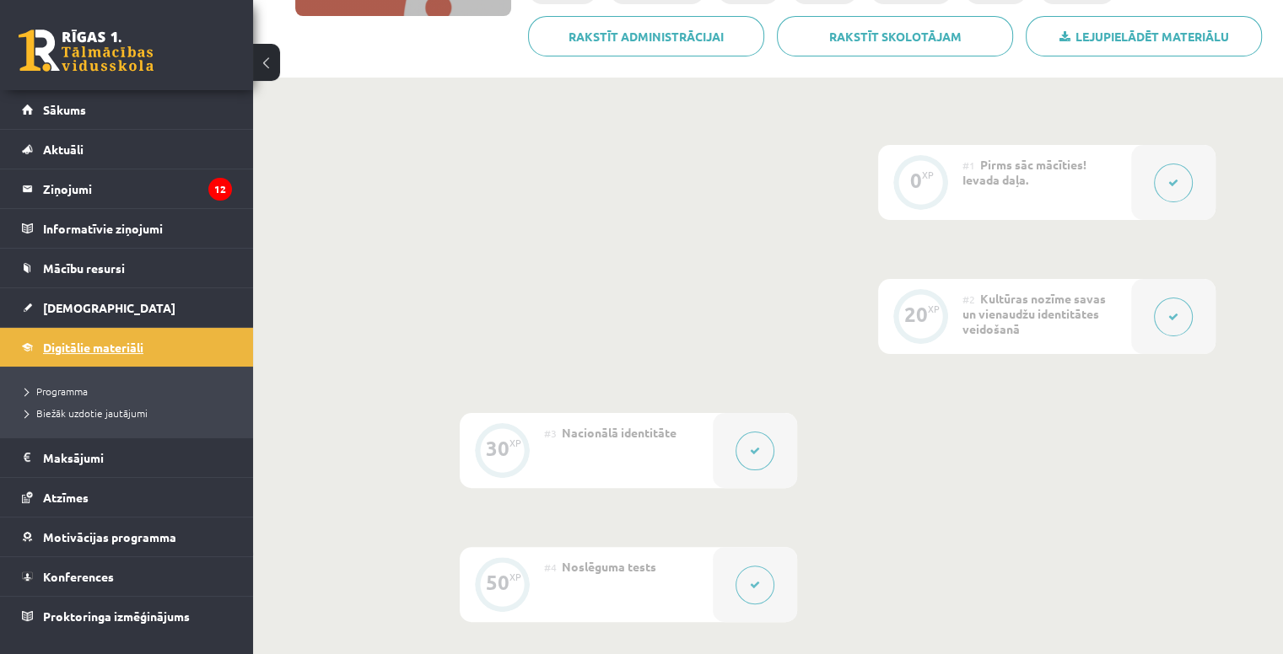
click at [77, 348] on span "Digitālie materiāli" at bounding box center [93, 347] width 100 height 15
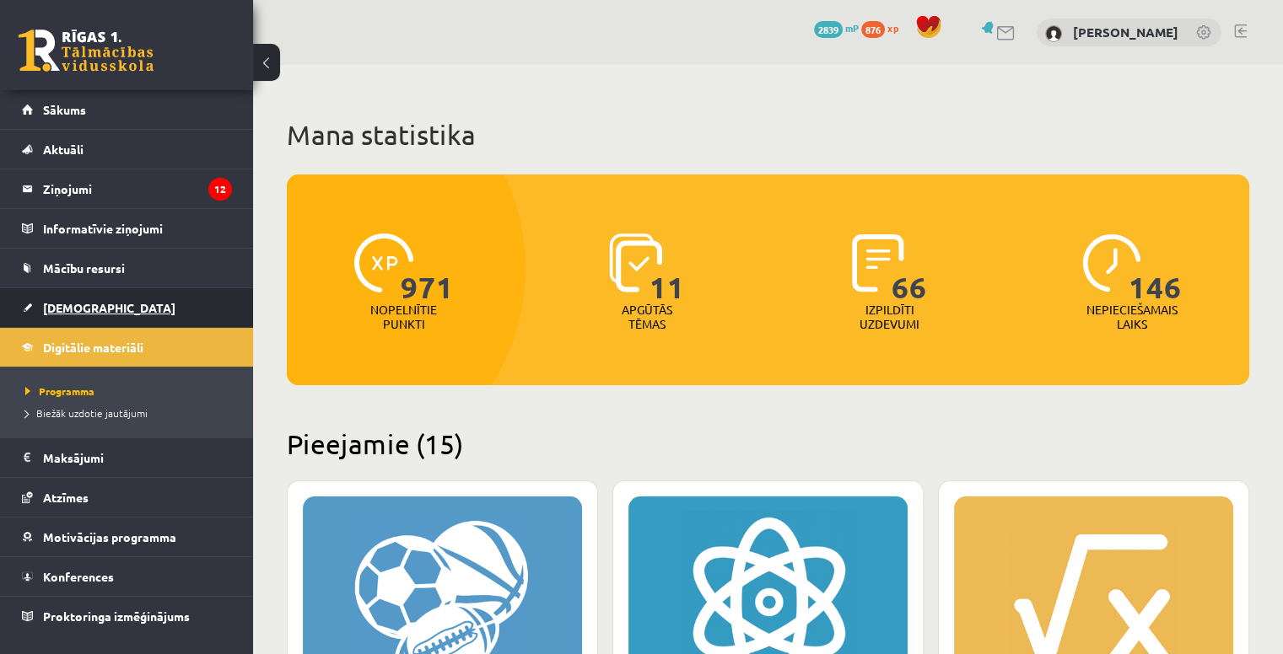
click at [111, 304] on link "[DEMOGRAPHIC_DATA]" at bounding box center [127, 307] width 210 height 39
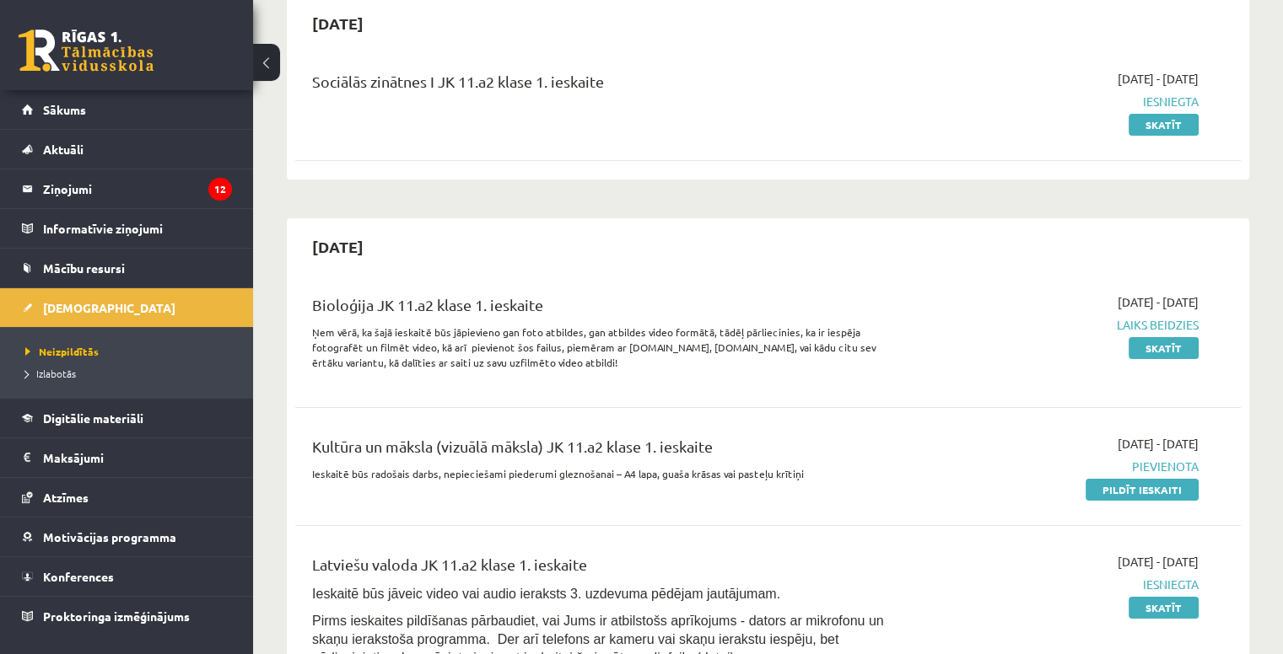
scroll to position [182, 0]
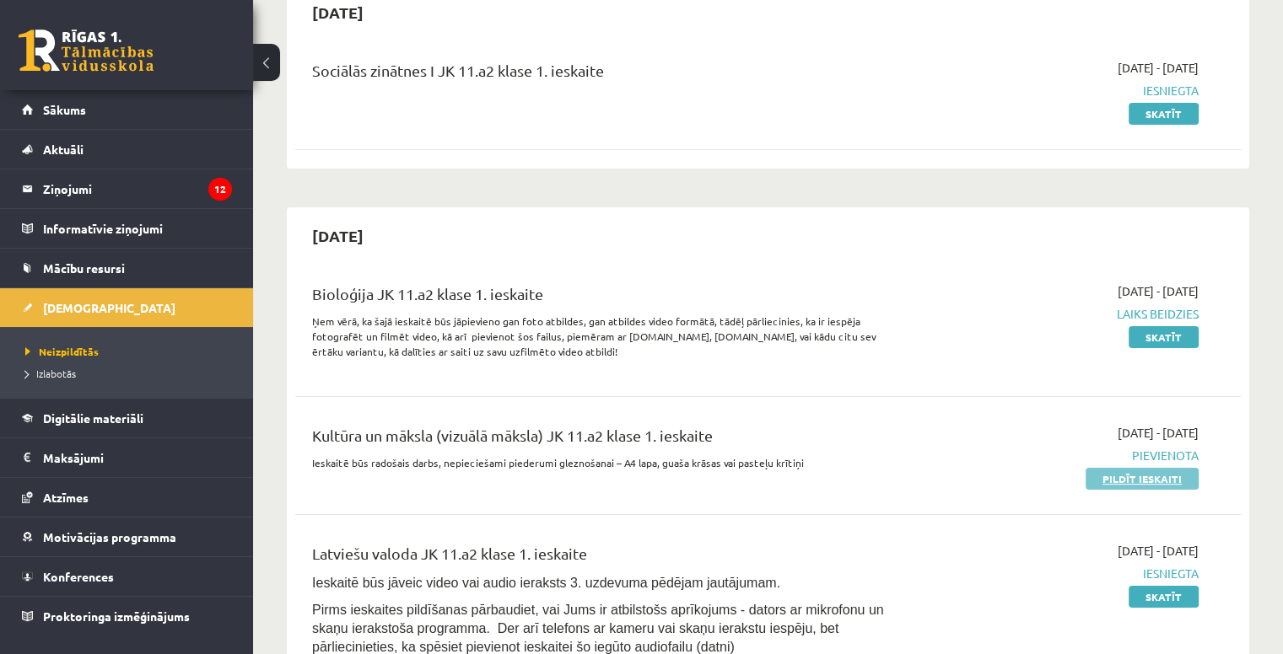
click at [1110, 480] on link "Pildīt ieskaiti" at bounding box center [1141, 479] width 113 height 22
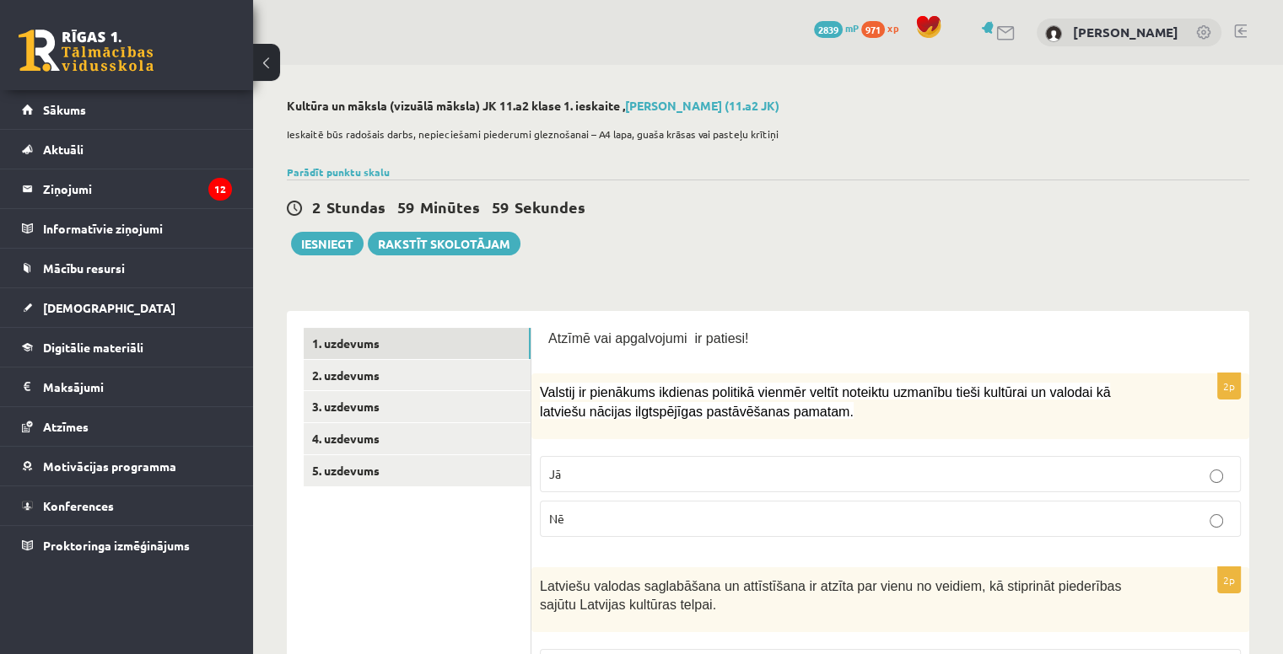
scroll to position [1853, 0]
click at [362, 476] on link "5. uzdevums" at bounding box center [417, 470] width 227 height 31
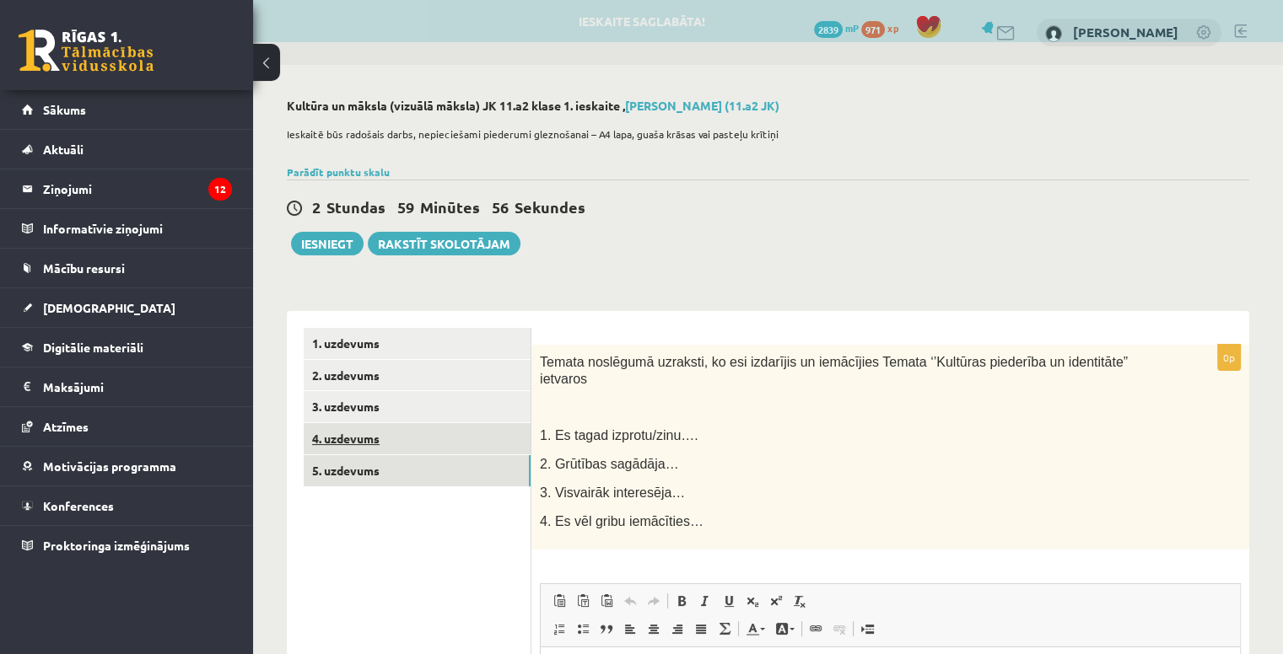
scroll to position [0, 0]
click at [429, 436] on link "4. uzdevums" at bounding box center [417, 438] width 227 height 31
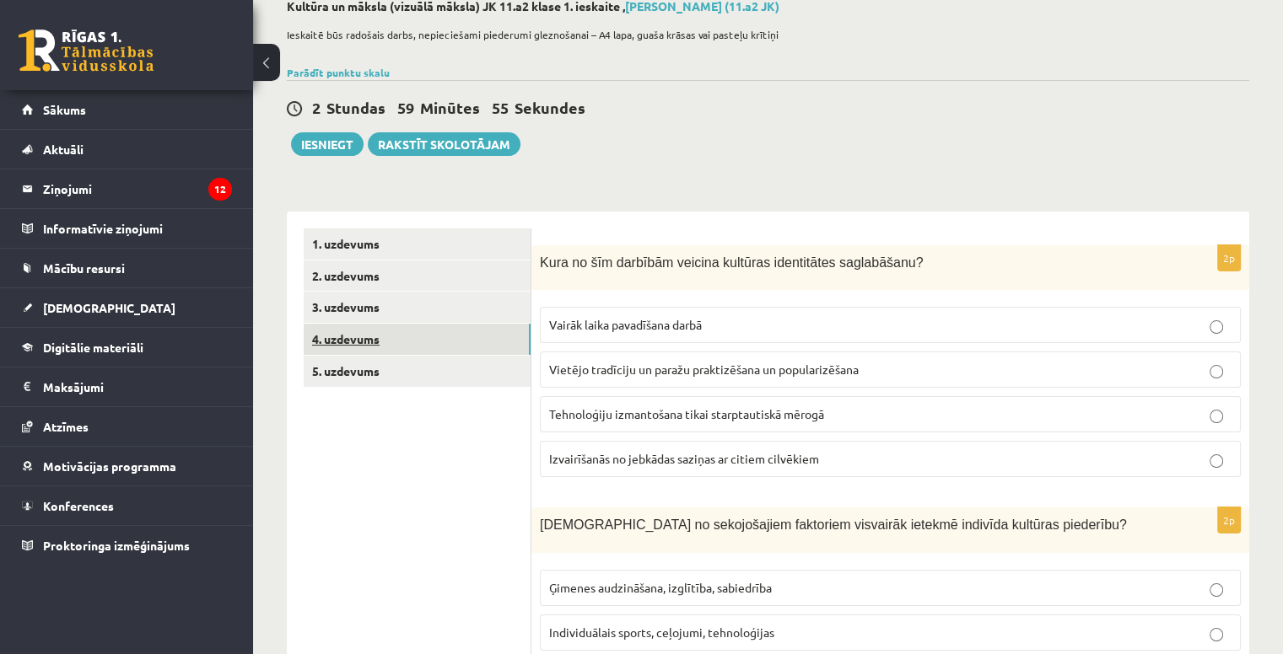
scroll to position [98, 0]
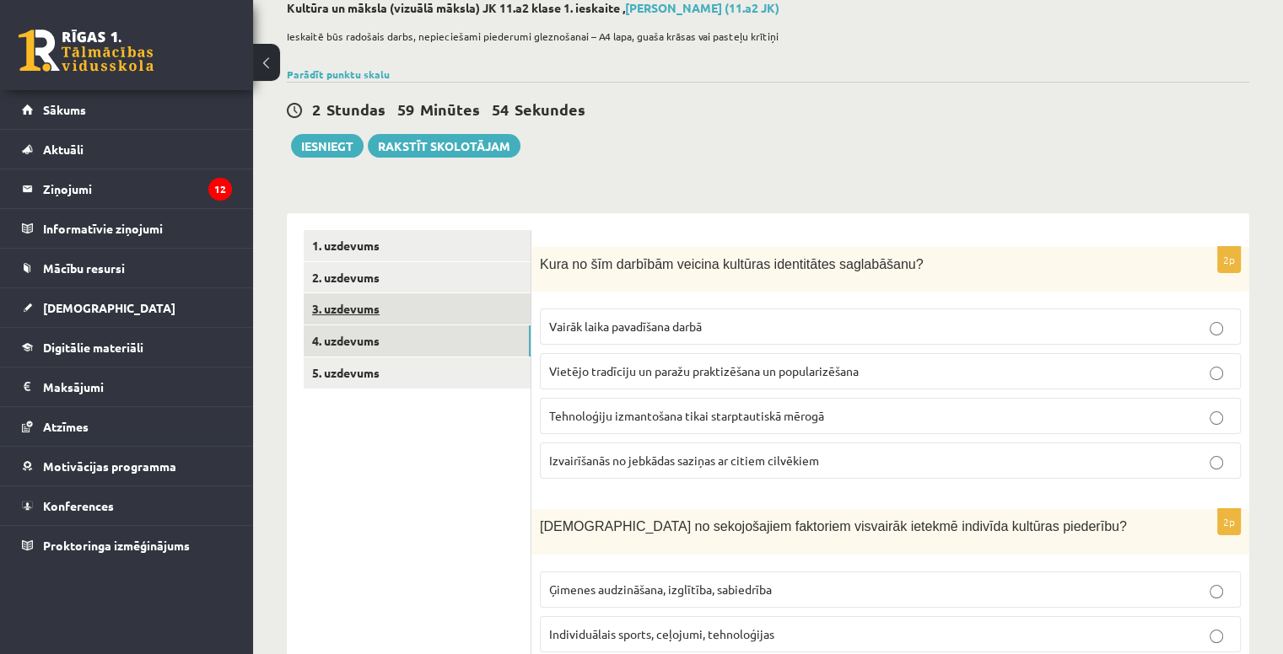
click at [399, 301] on link "3. uzdevums" at bounding box center [417, 308] width 227 height 31
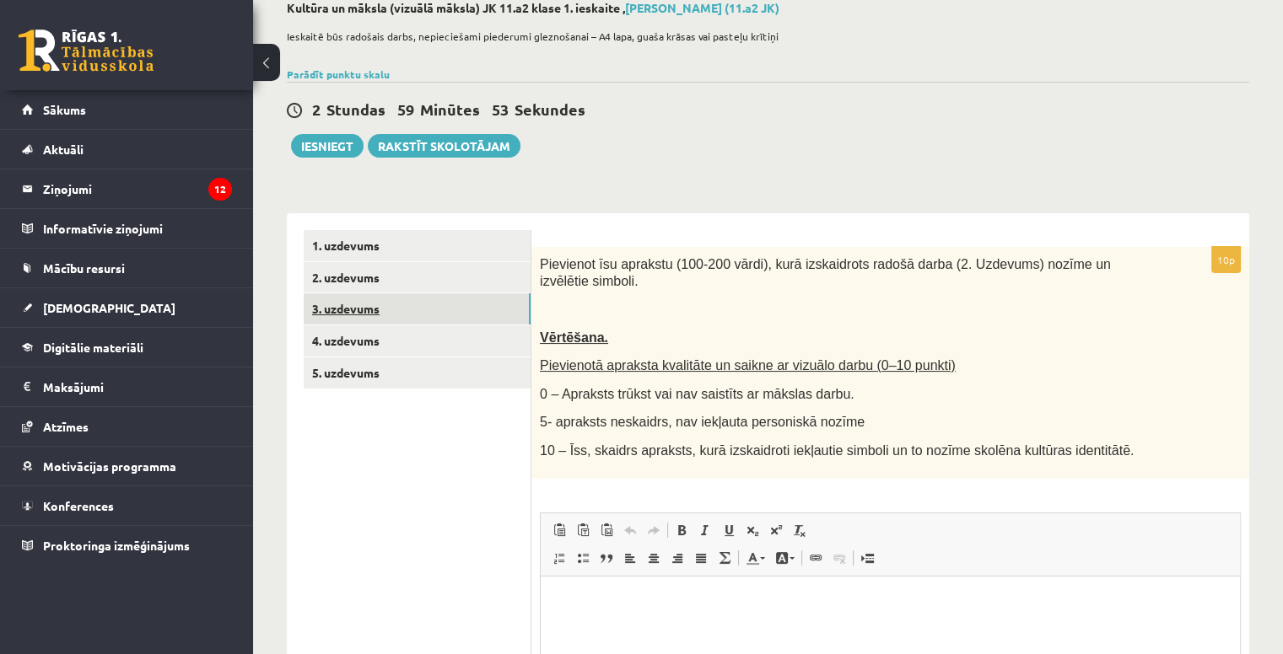
scroll to position [0, 0]
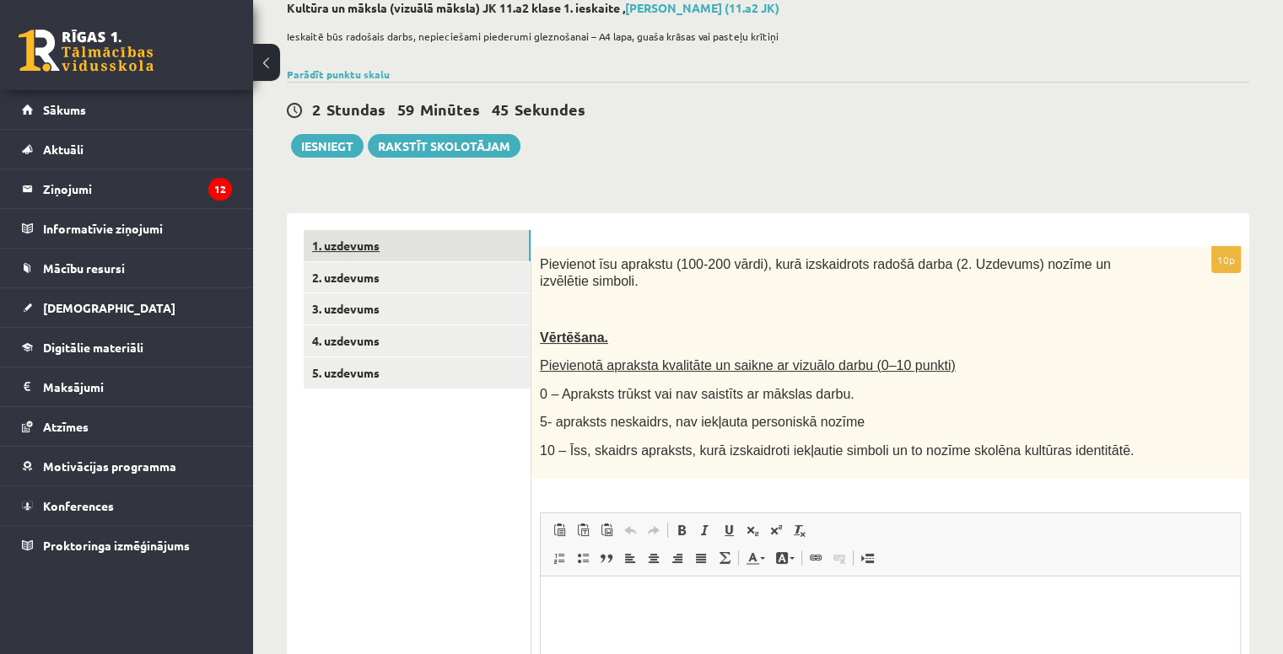
click at [398, 249] on link "1. uzdevums" at bounding box center [417, 245] width 227 height 31
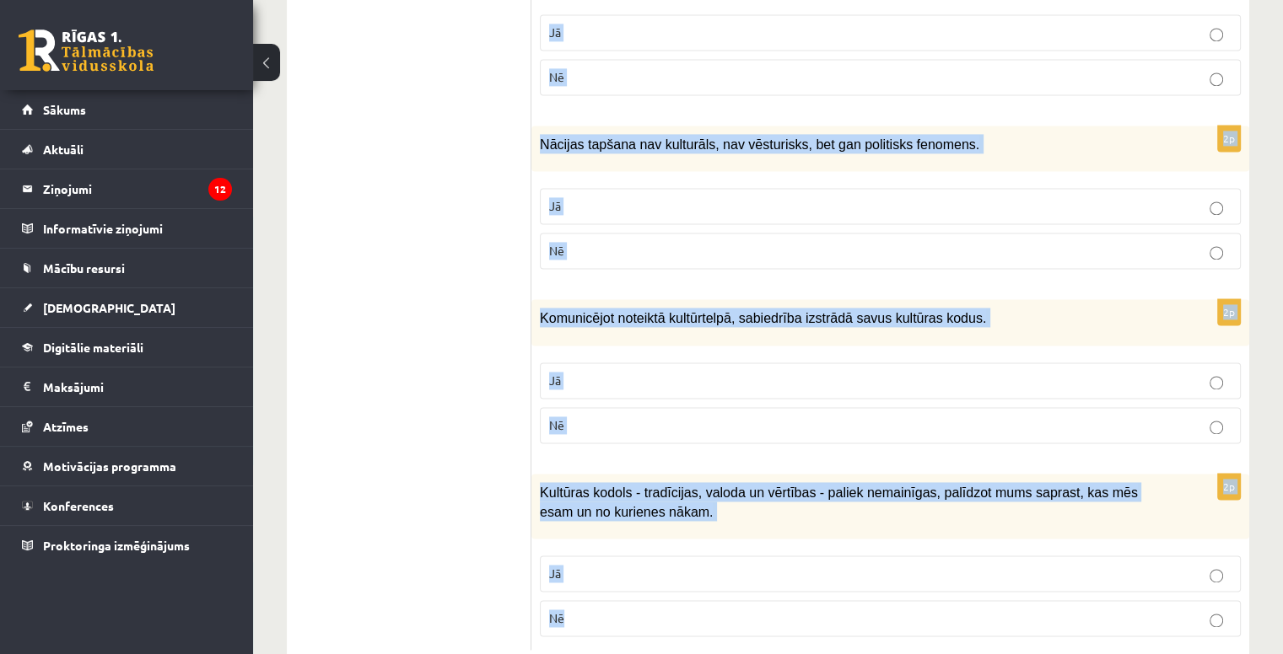
scroll to position [2449, 0]
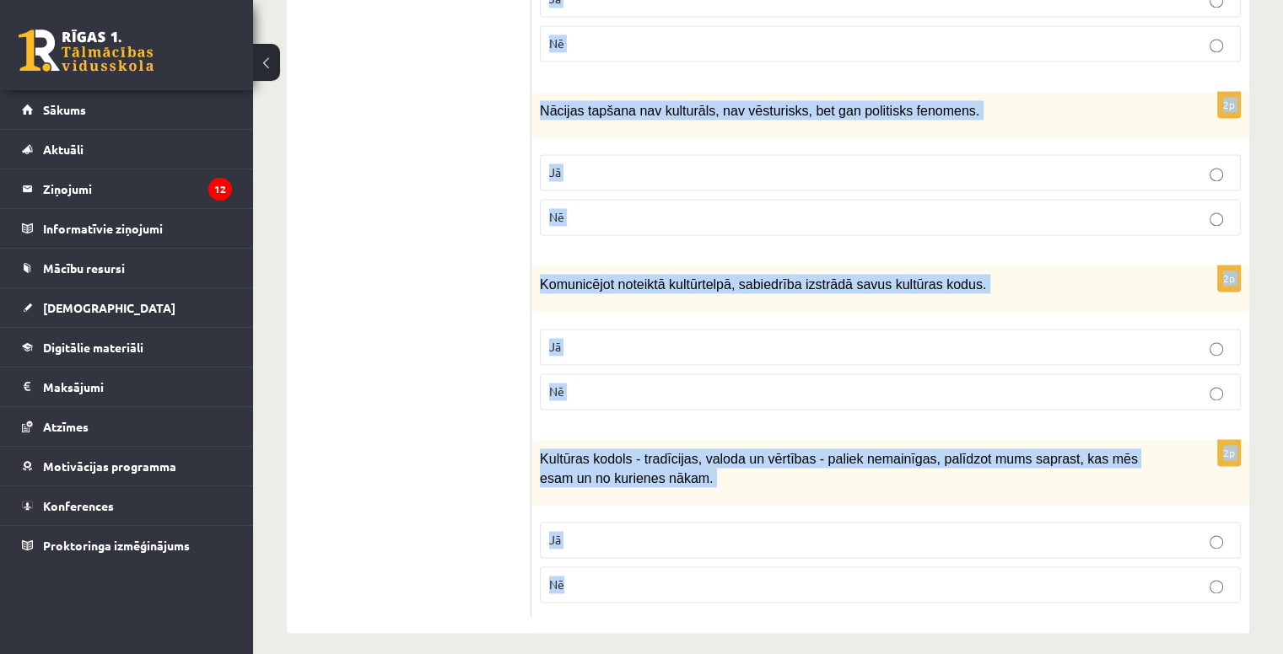
drag, startPoint x: 547, startPoint y: 237, endPoint x: 1103, endPoint y: 654, distance: 695.0
type textarea "**********"
copy form "Atzīmē vai apgalvojumi ir patiesi! 2p Valstij ir pienākums ikdienas politikā vi…"
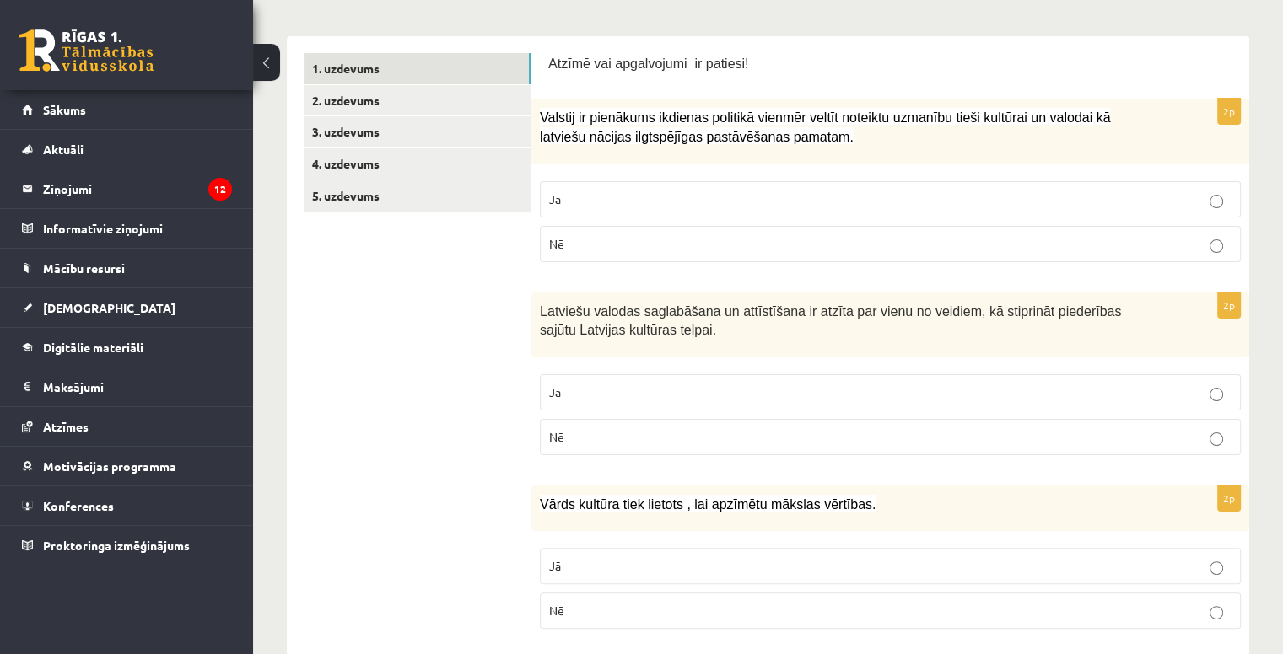
scroll to position [314, 0]
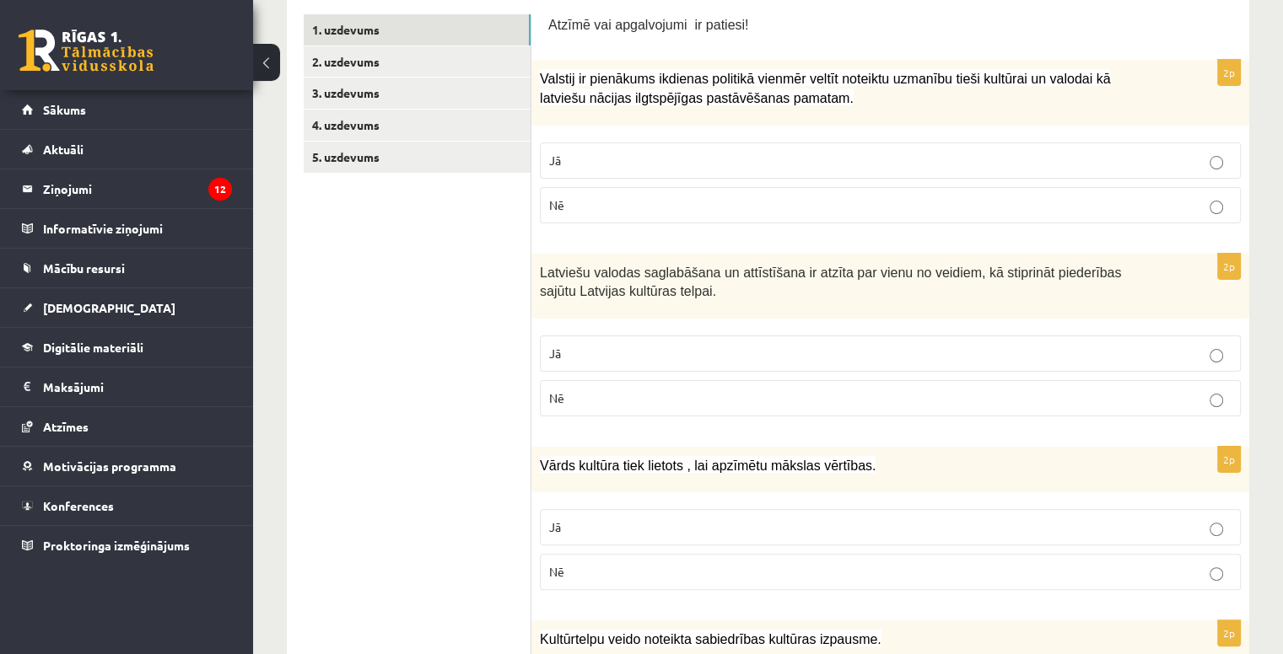
click at [667, 164] on p "Jā" at bounding box center [890, 161] width 682 height 18
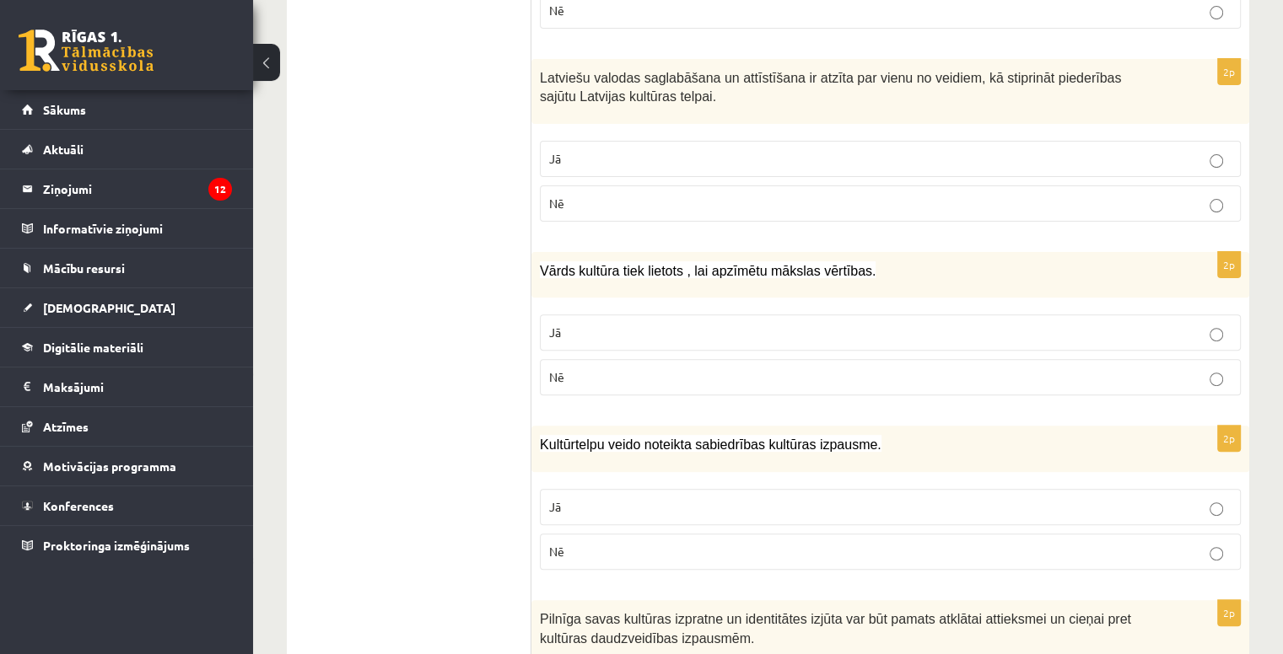
scroll to position [509, 0]
click at [657, 150] on p "Jā" at bounding box center [890, 158] width 682 height 18
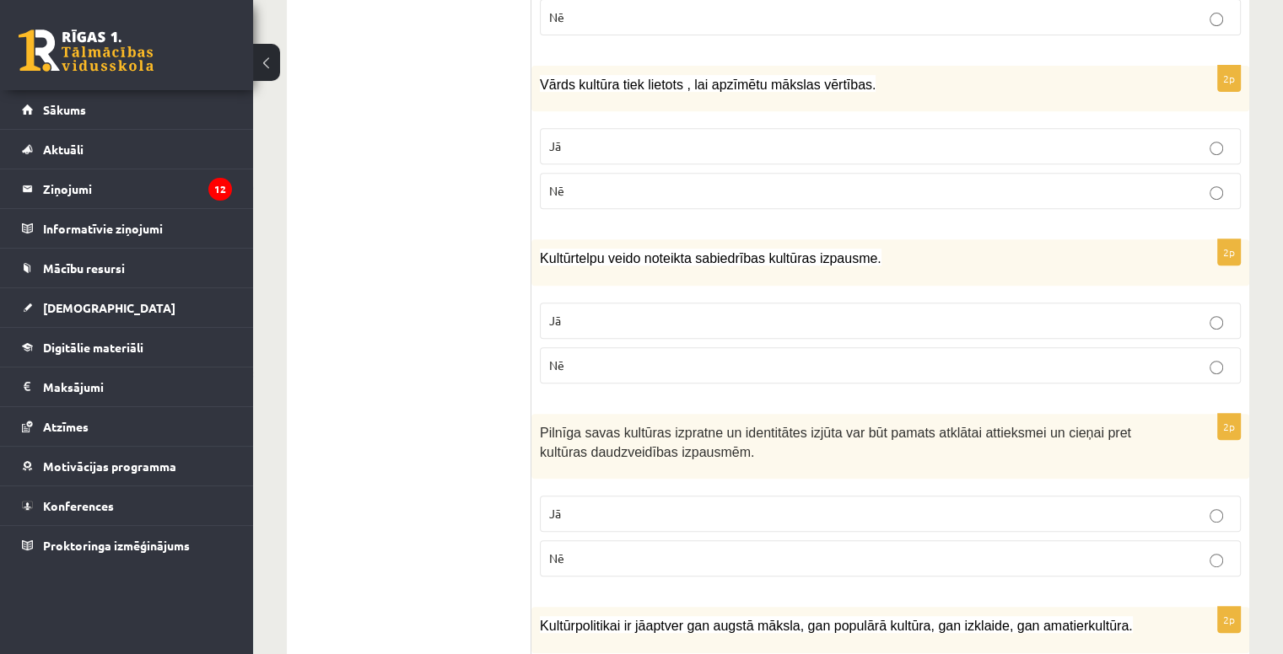
scroll to position [695, 0]
click at [625, 193] on p "Nē" at bounding box center [890, 191] width 682 height 18
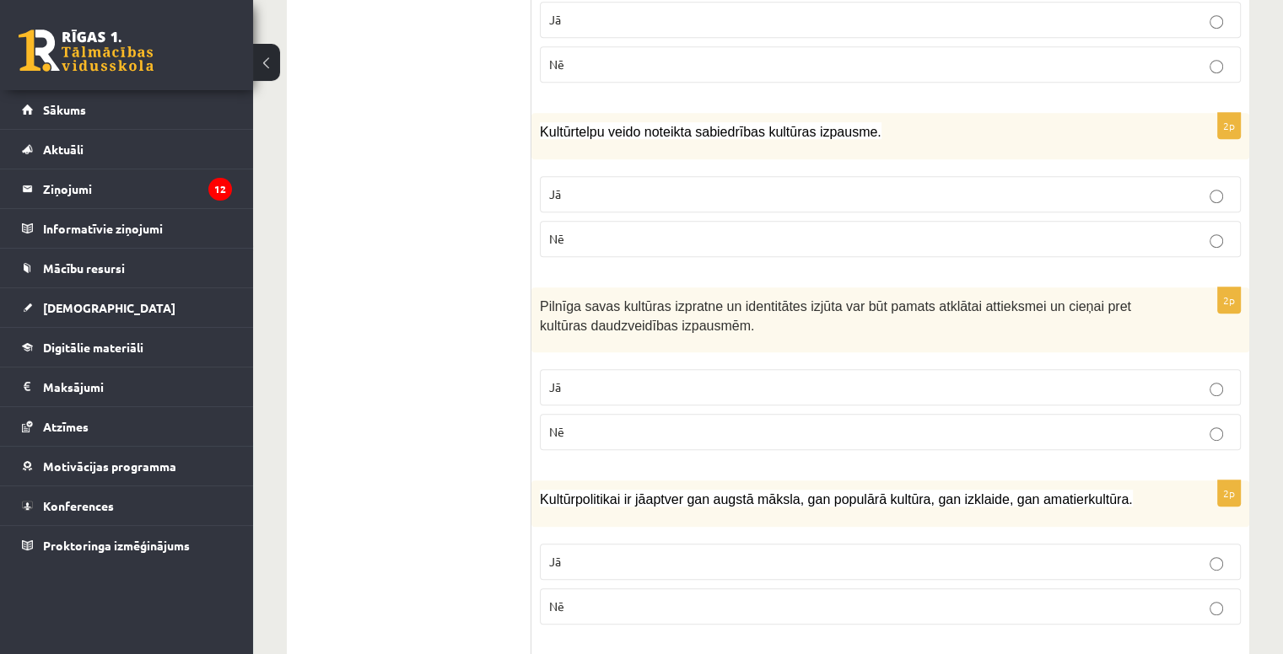
scroll to position [822, 0]
click at [802, 188] on p "Jā" at bounding box center [890, 194] width 682 height 18
click at [788, 372] on label "Jā" at bounding box center [890, 387] width 701 height 36
click at [789, 552] on p "Jā" at bounding box center [890, 561] width 682 height 18
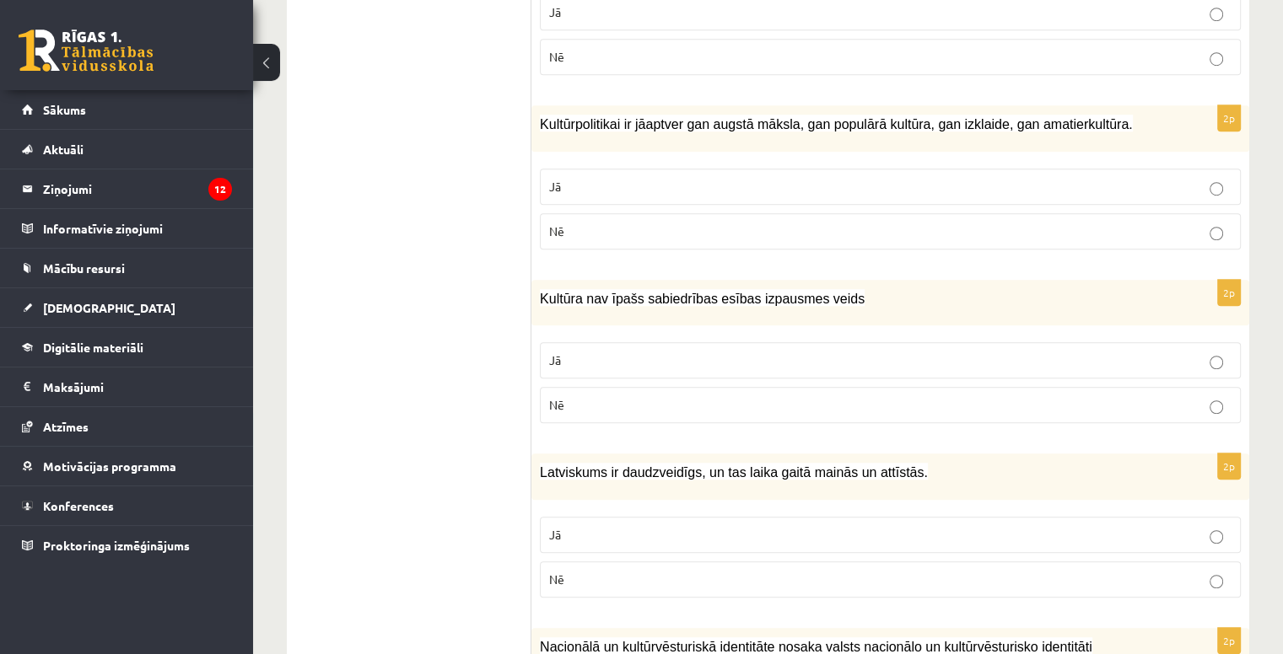
scroll to position [1217, 0]
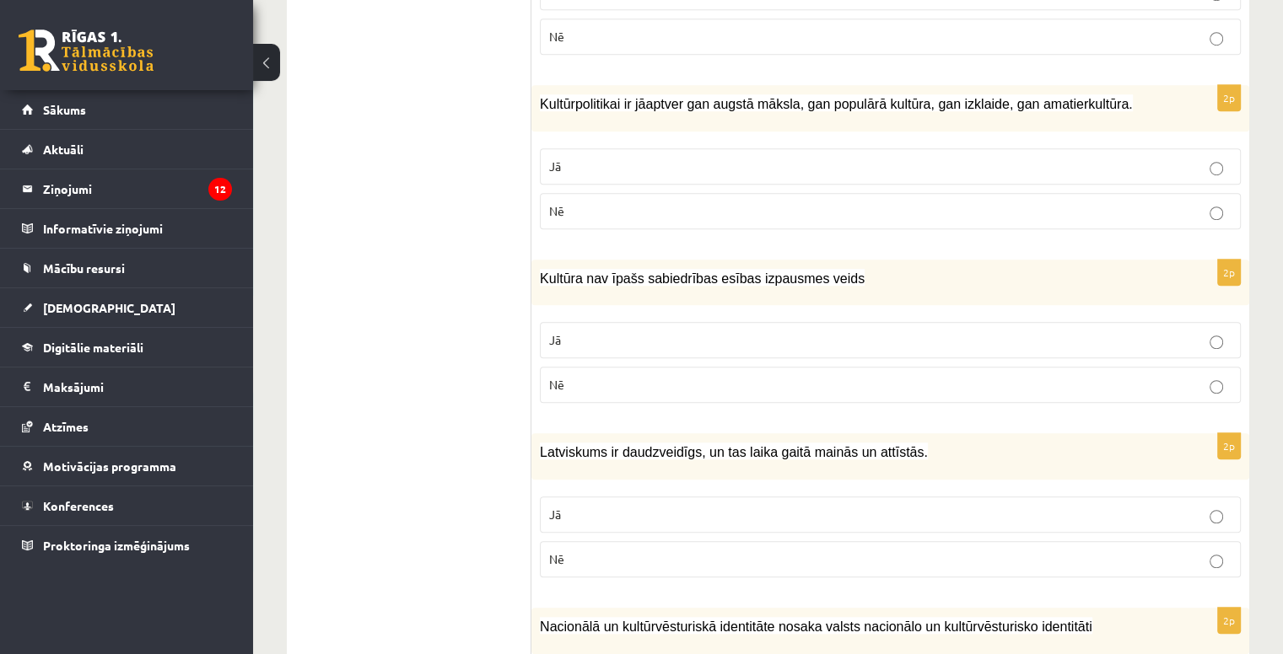
click at [810, 381] on p "Nē" at bounding box center [890, 385] width 682 height 18
click at [775, 497] on label "Jā" at bounding box center [890, 515] width 701 height 36
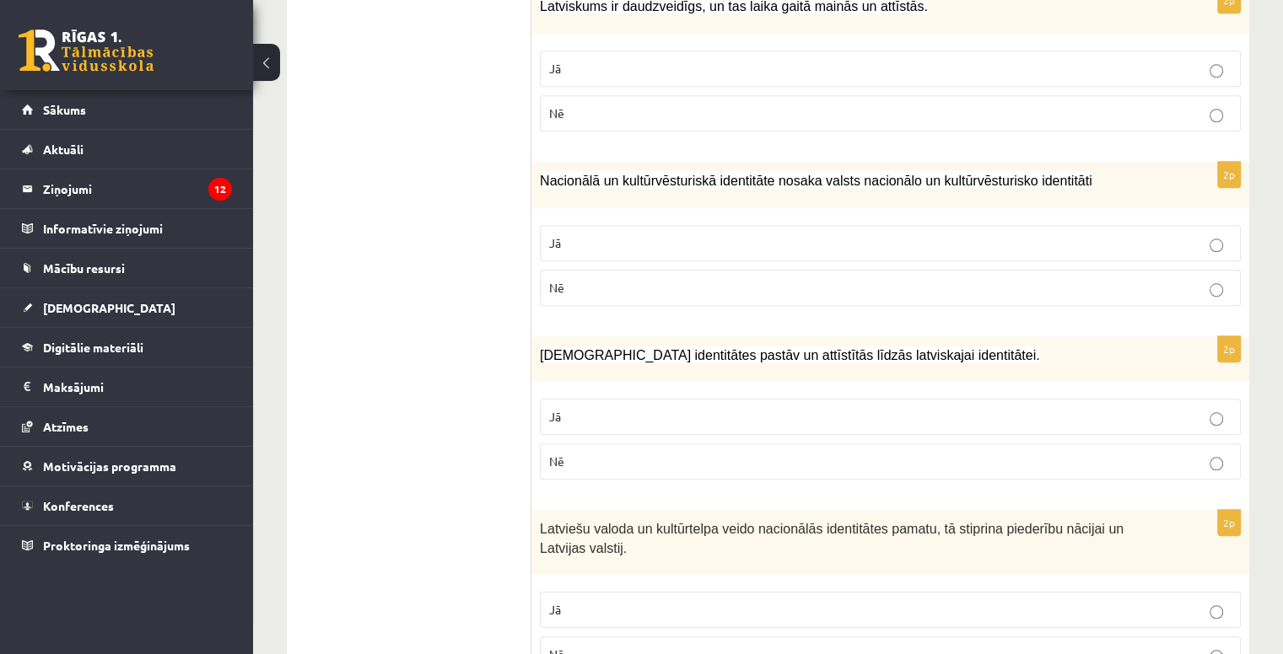
scroll to position [1666, 0]
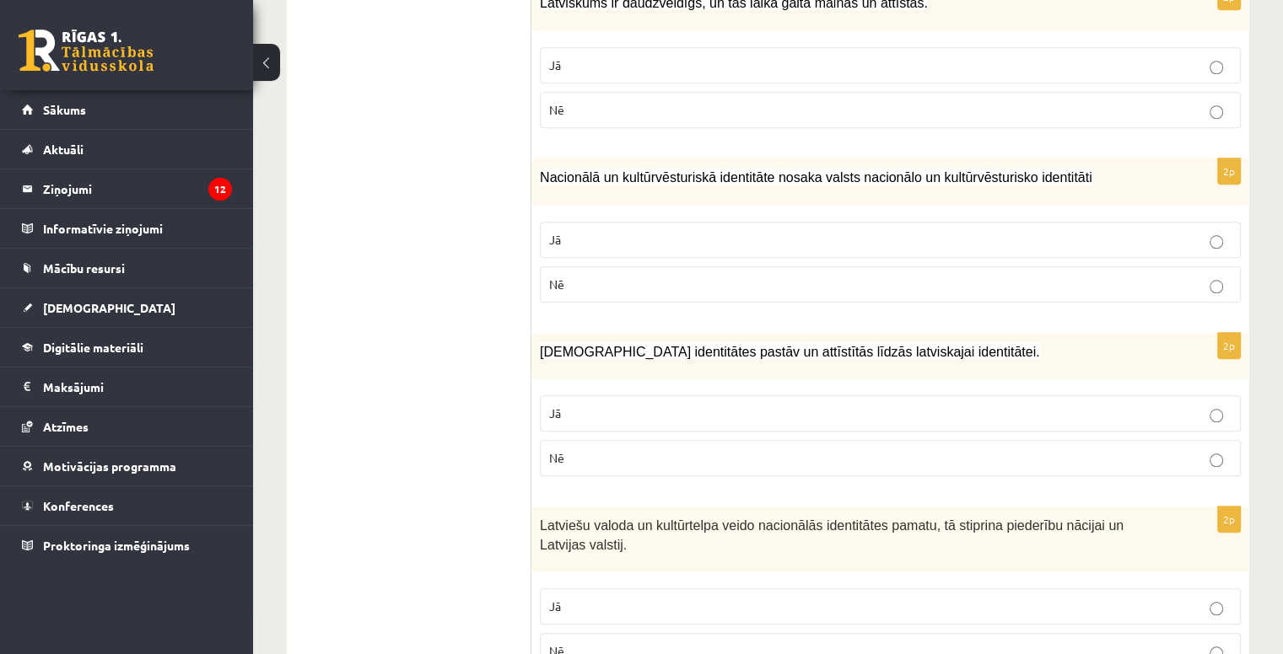
click at [767, 222] on label "Jā" at bounding box center [890, 240] width 701 height 36
click at [779, 406] on p "Jā" at bounding box center [890, 414] width 682 height 18
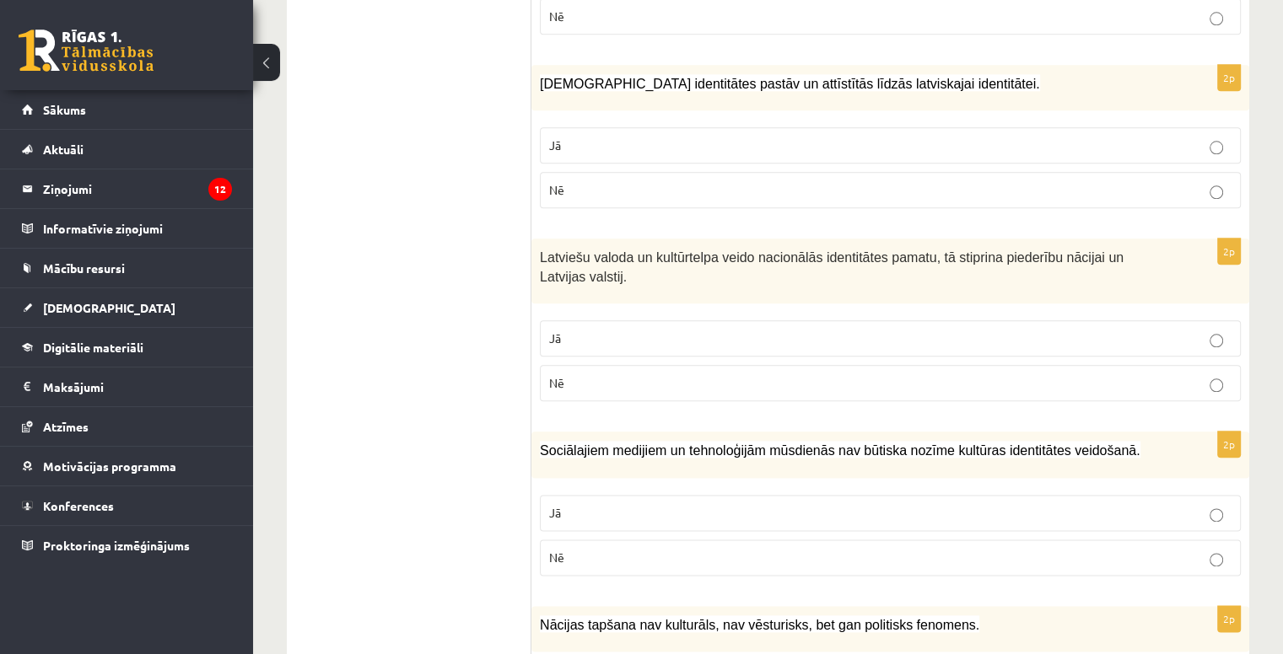
scroll to position [1933, 0]
click at [783, 332] on p "Jā" at bounding box center [890, 340] width 682 height 18
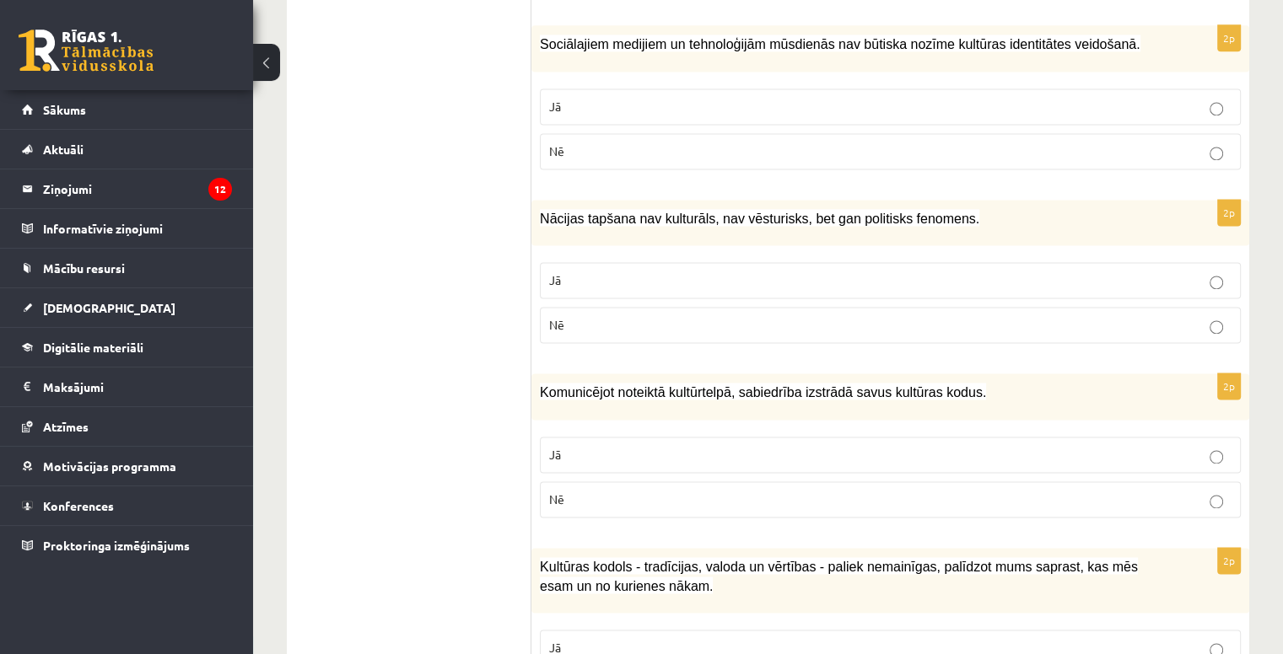
scroll to position [2306, 0]
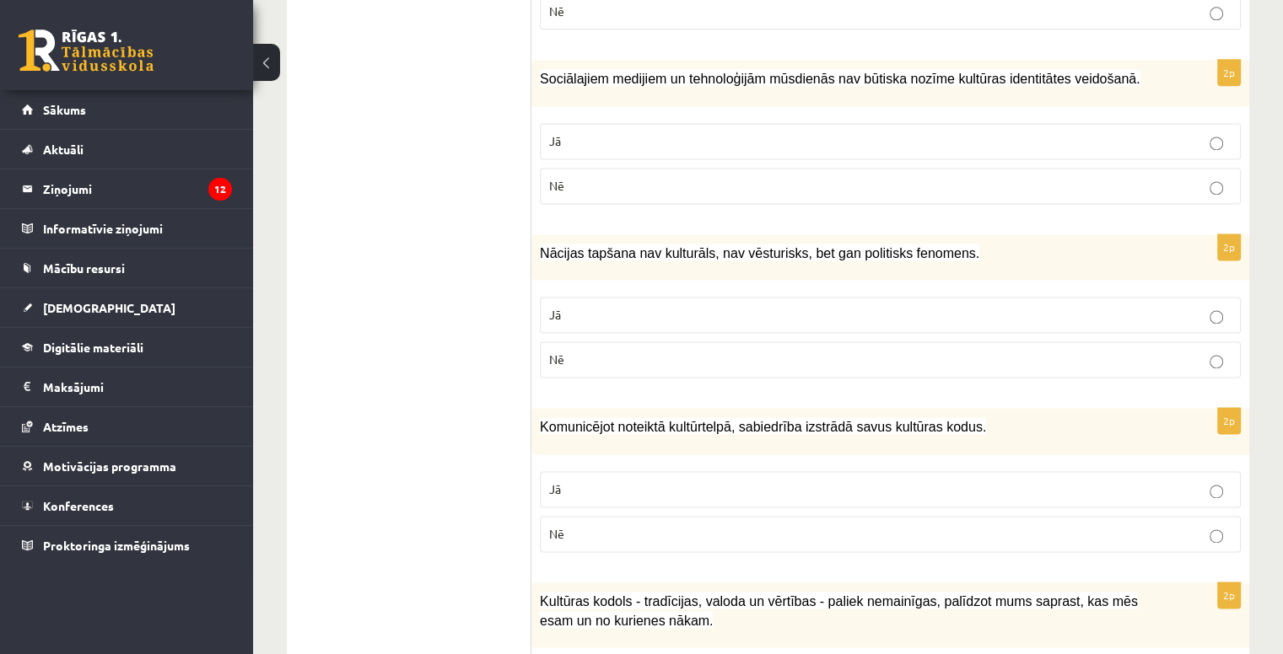
click at [583, 182] on p "Nē" at bounding box center [890, 186] width 682 height 18
click at [762, 366] on fieldset "Jā Nē" at bounding box center [890, 335] width 701 height 94
click at [760, 354] on p "Nē" at bounding box center [890, 360] width 682 height 18
click at [785, 490] on label "Jā" at bounding box center [890, 489] width 701 height 36
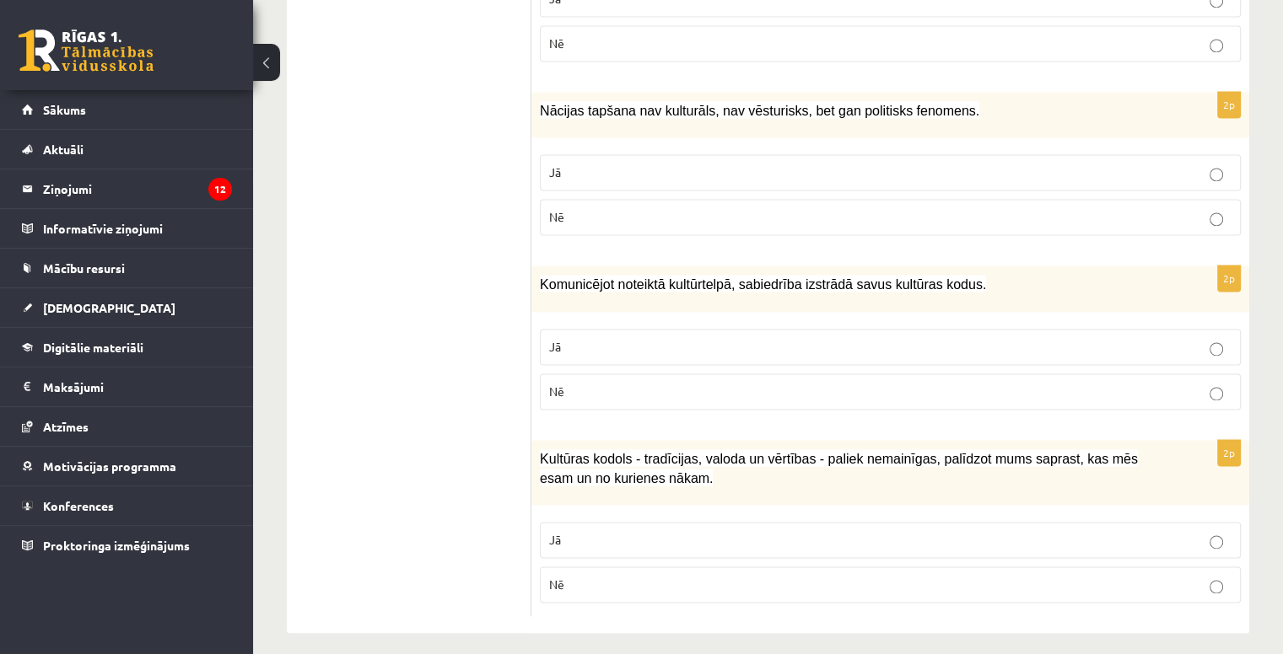
click at [658, 531] on p "Jā" at bounding box center [890, 540] width 682 height 18
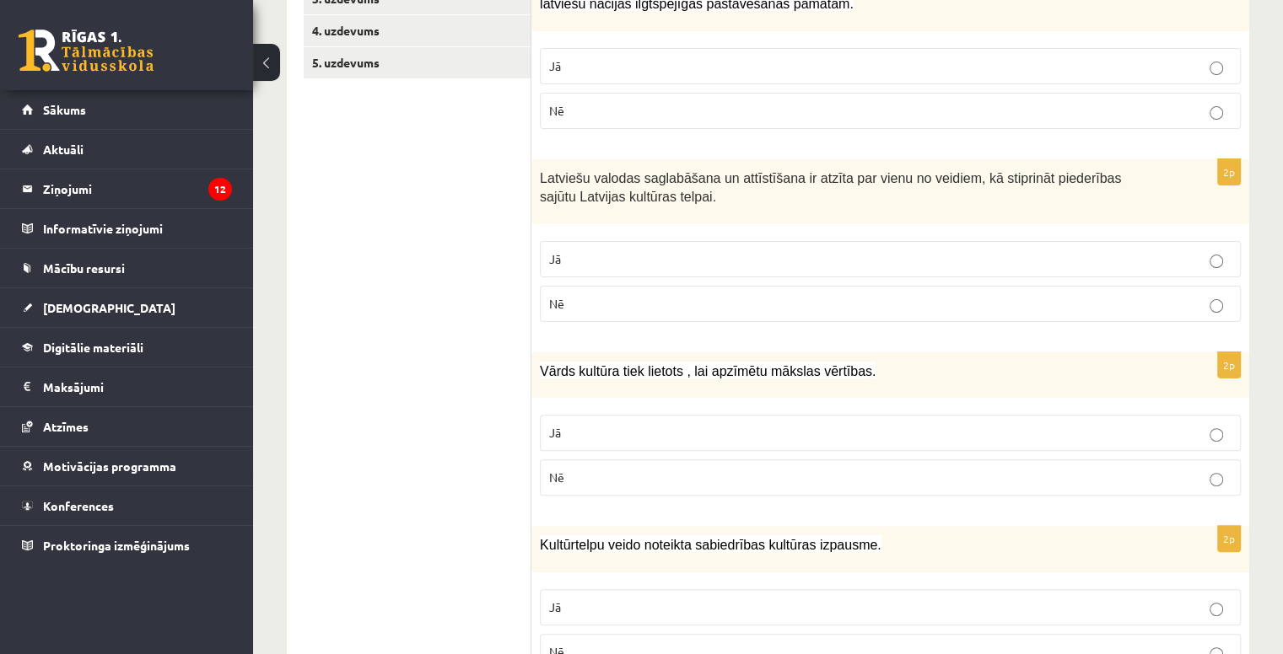
scroll to position [0, 0]
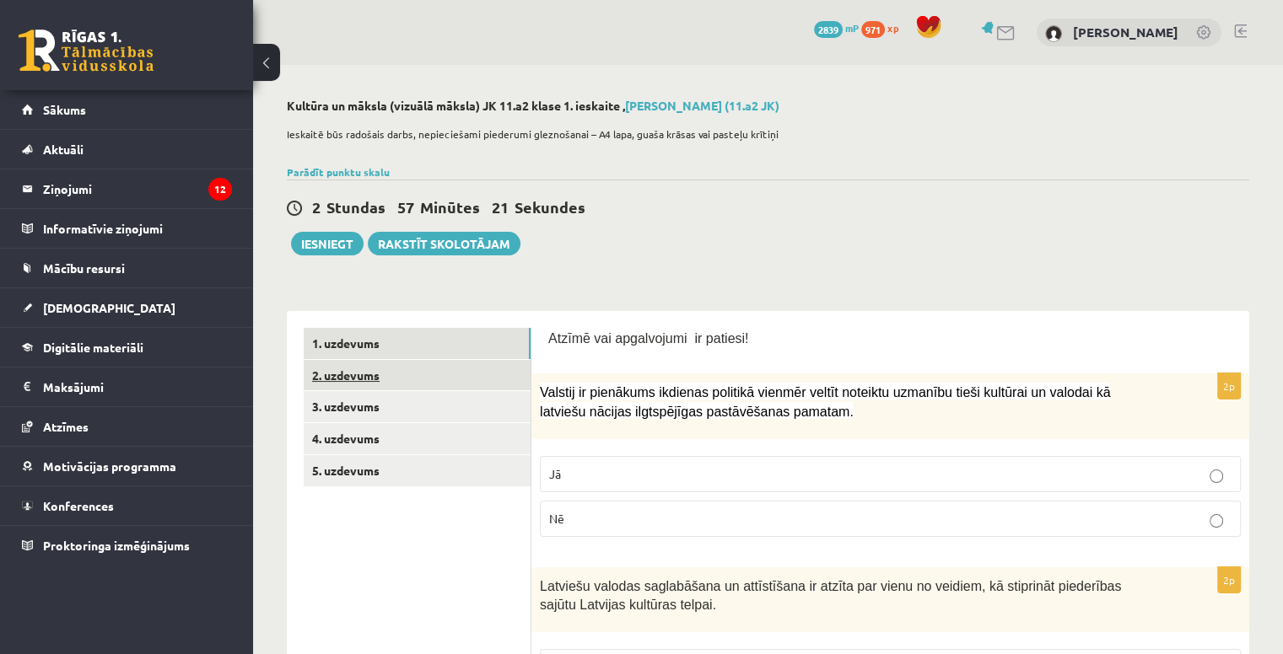
click at [460, 378] on link "2. uzdevums" at bounding box center [417, 375] width 227 height 31
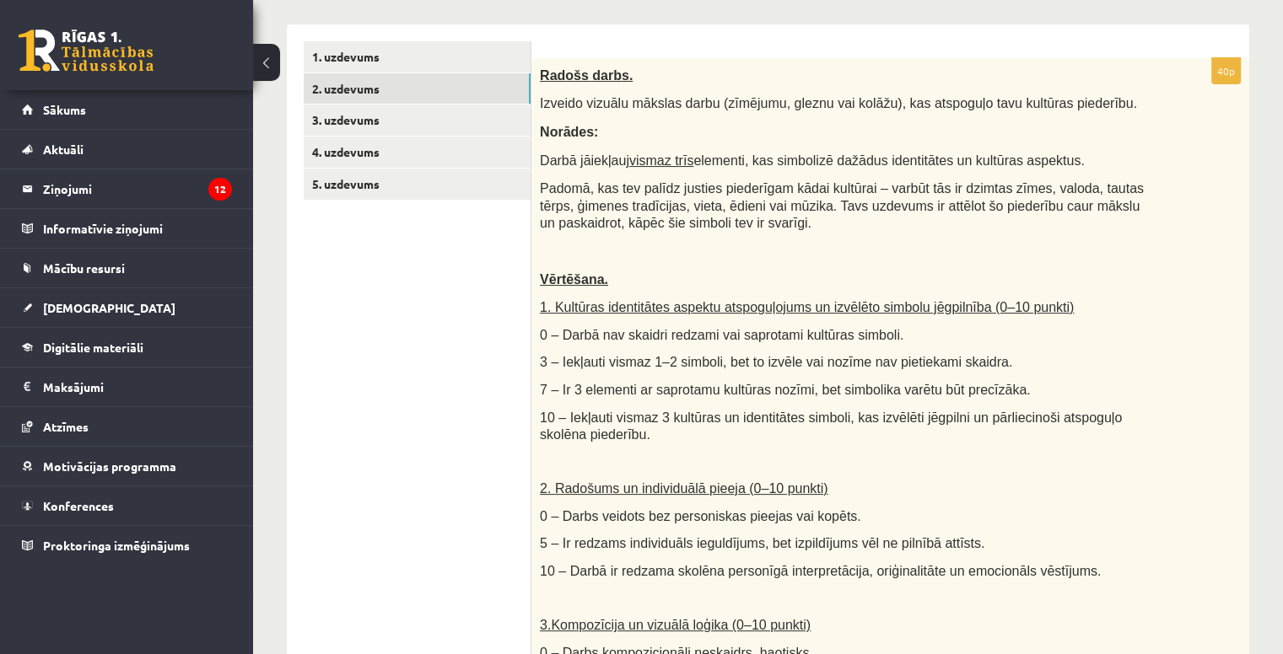
scroll to position [179, 0]
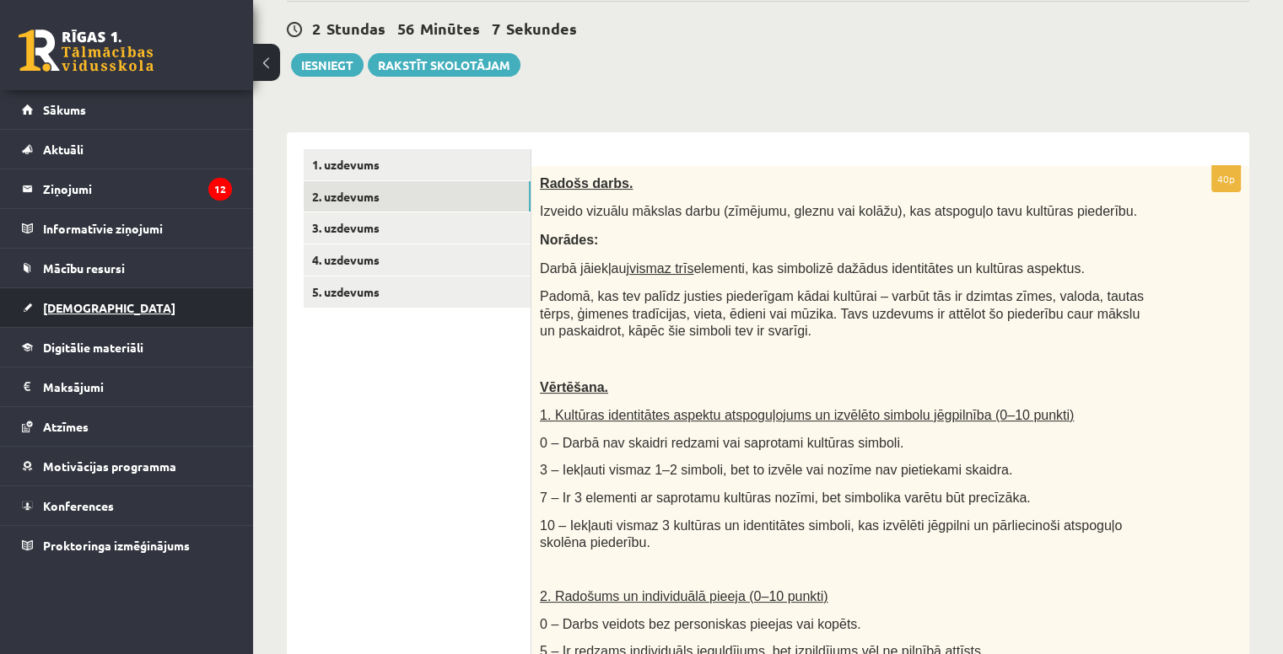
click at [119, 302] on link "[DEMOGRAPHIC_DATA]" at bounding box center [127, 307] width 210 height 39
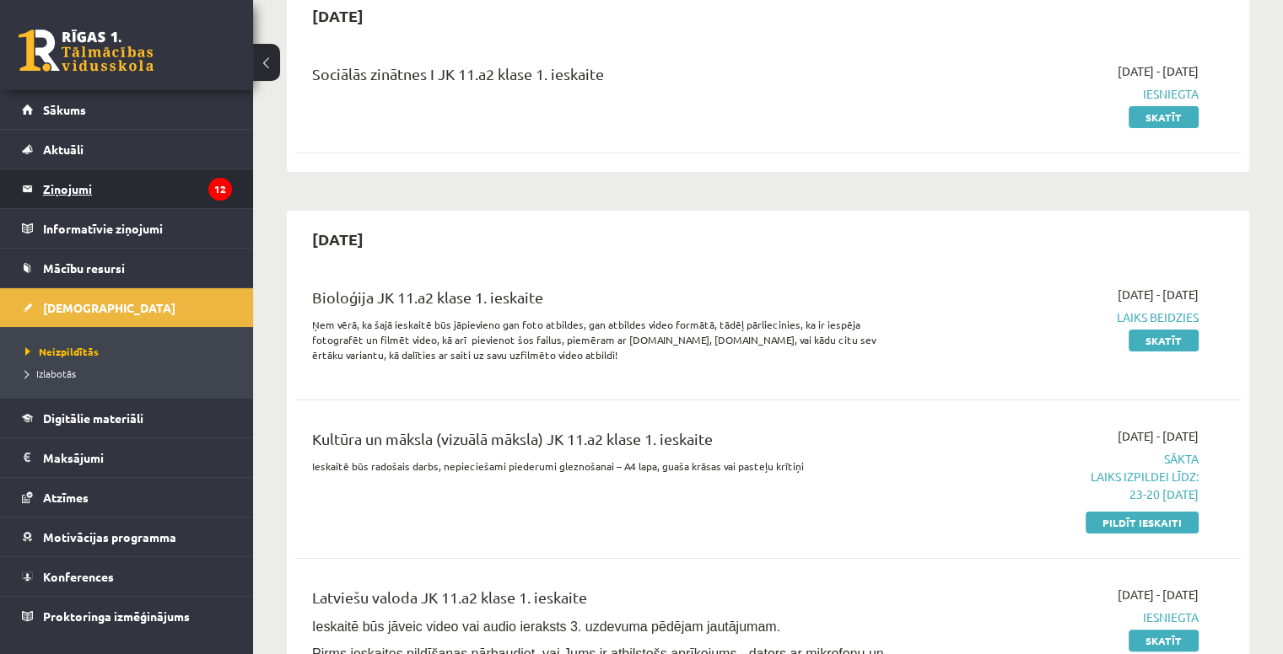
click at [108, 184] on legend "Ziņojumi 12" at bounding box center [137, 188] width 189 height 39
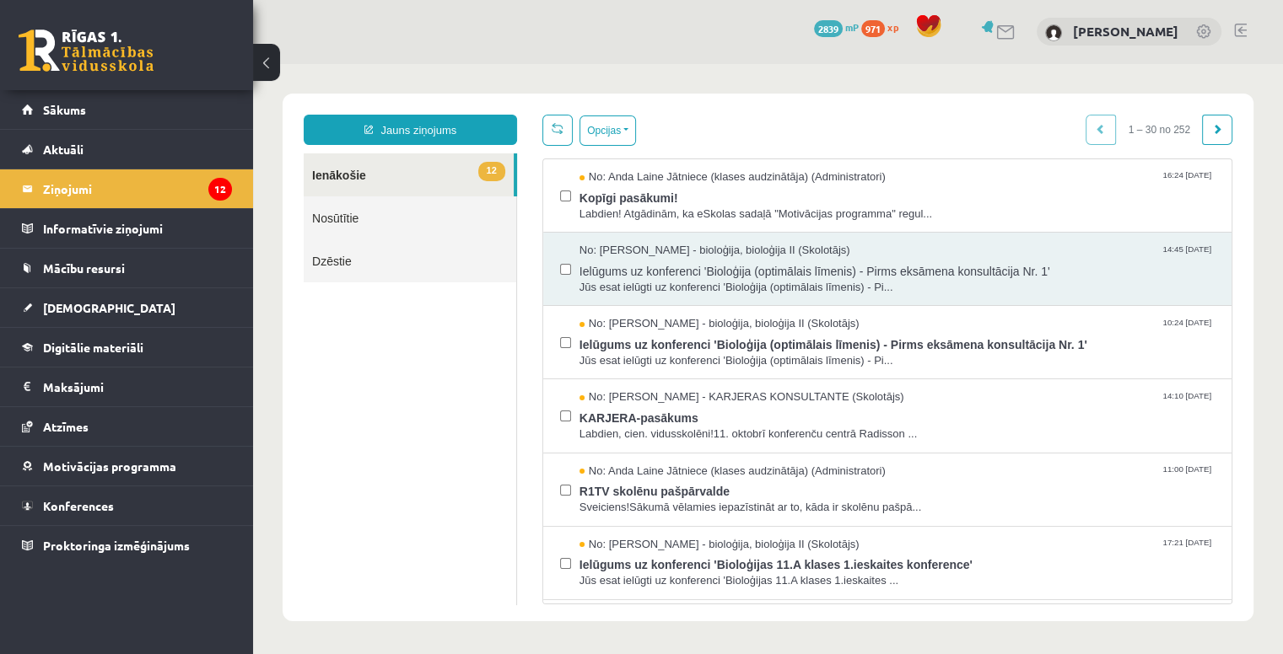
click at [390, 223] on link "Nosūtītie" at bounding box center [410, 217] width 213 height 43
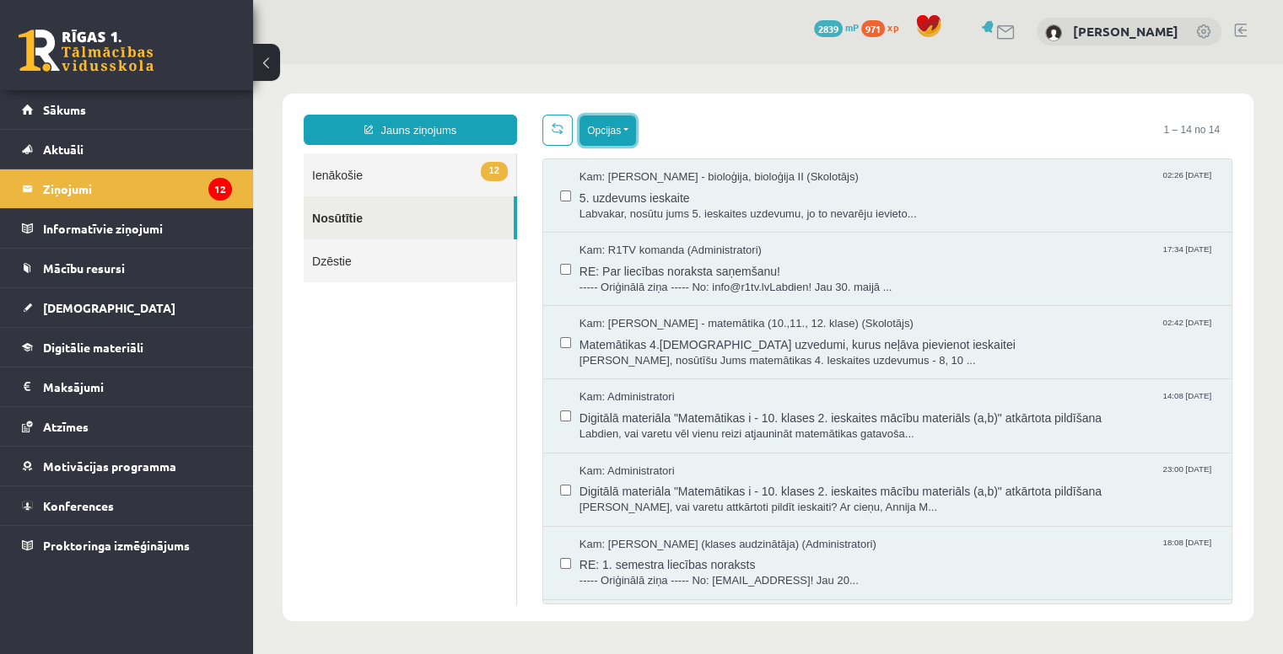
click at [591, 132] on button "Opcijas" at bounding box center [607, 131] width 56 height 30
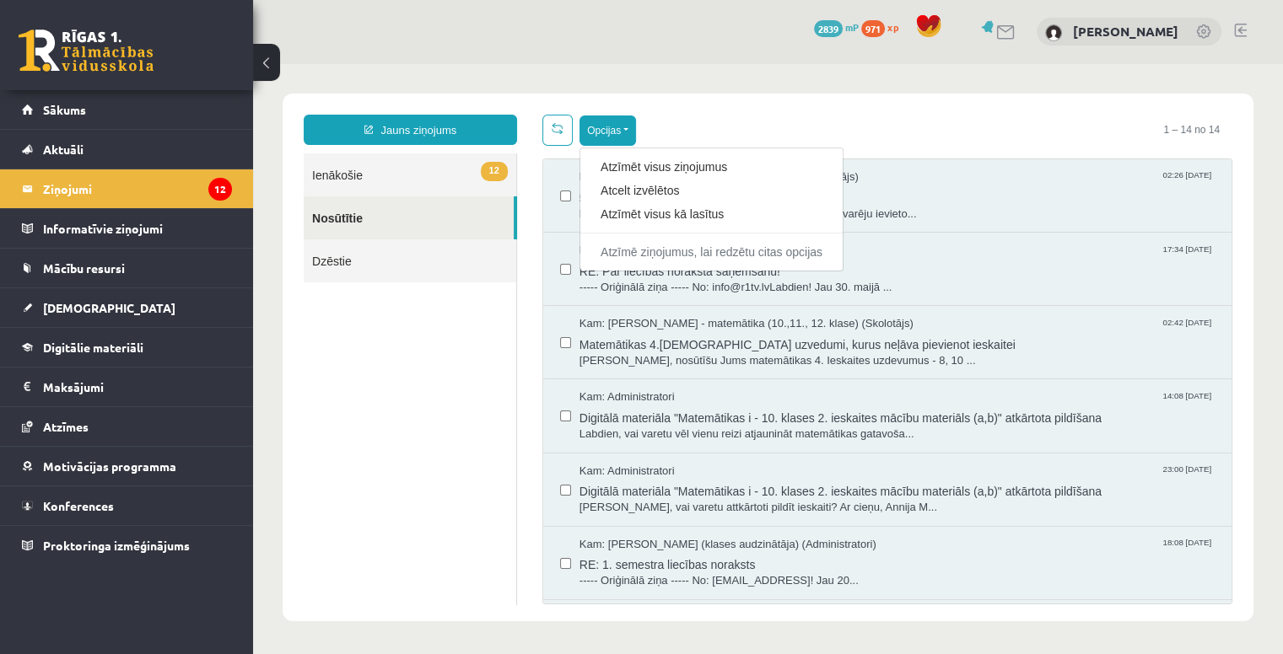
click at [797, 51] on div "0 Dāvanas 2839 mP 971 xp Annija Maslovska" at bounding box center [768, 31] width 1030 height 65
click at [433, 174] on link "12 Ienākošie" at bounding box center [410, 174] width 213 height 43
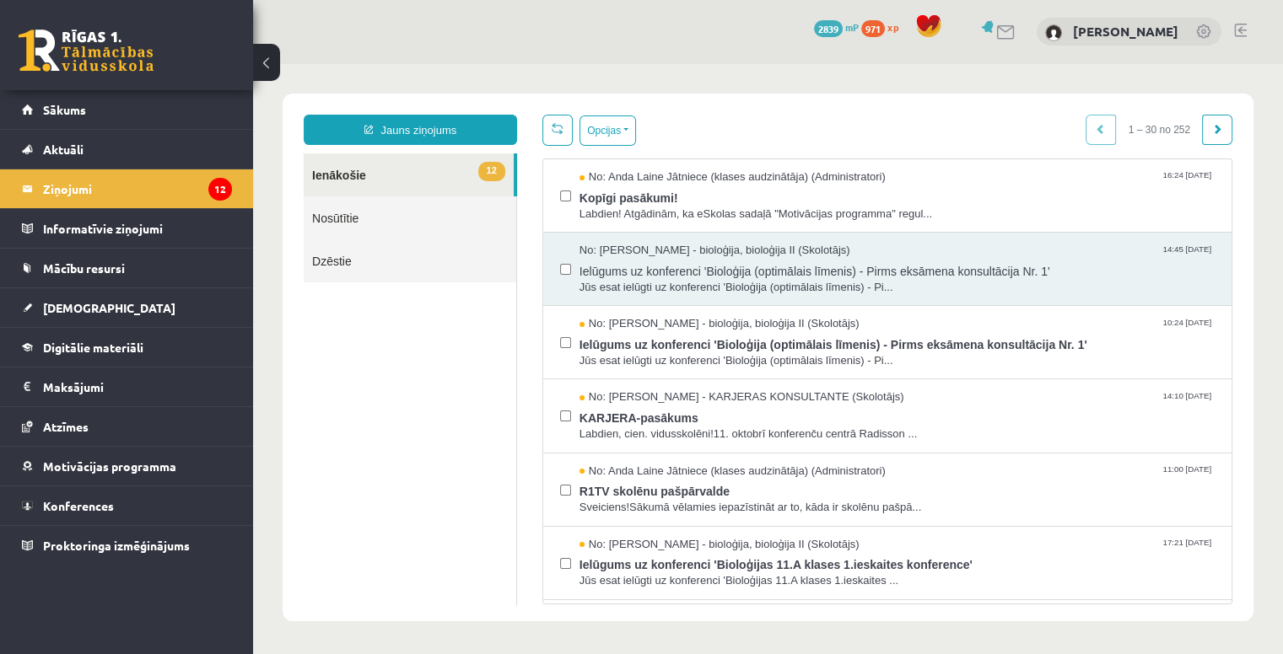
click at [388, 208] on link "Nosūtītie" at bounding box center [410, 217] width 213 height 43
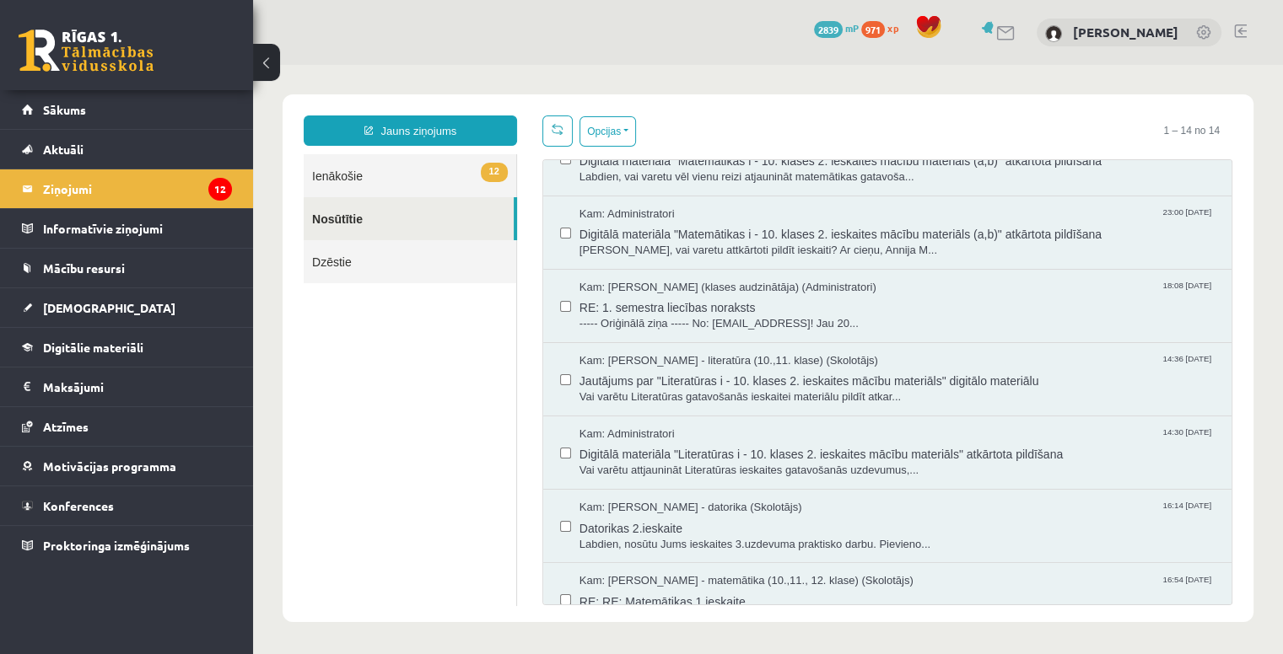
scroll to position [256, 0]
click at [133, 308] on link "[DEMOGRAPHIC_DATA]" at bounding box center [127, 307] width 210 height 39
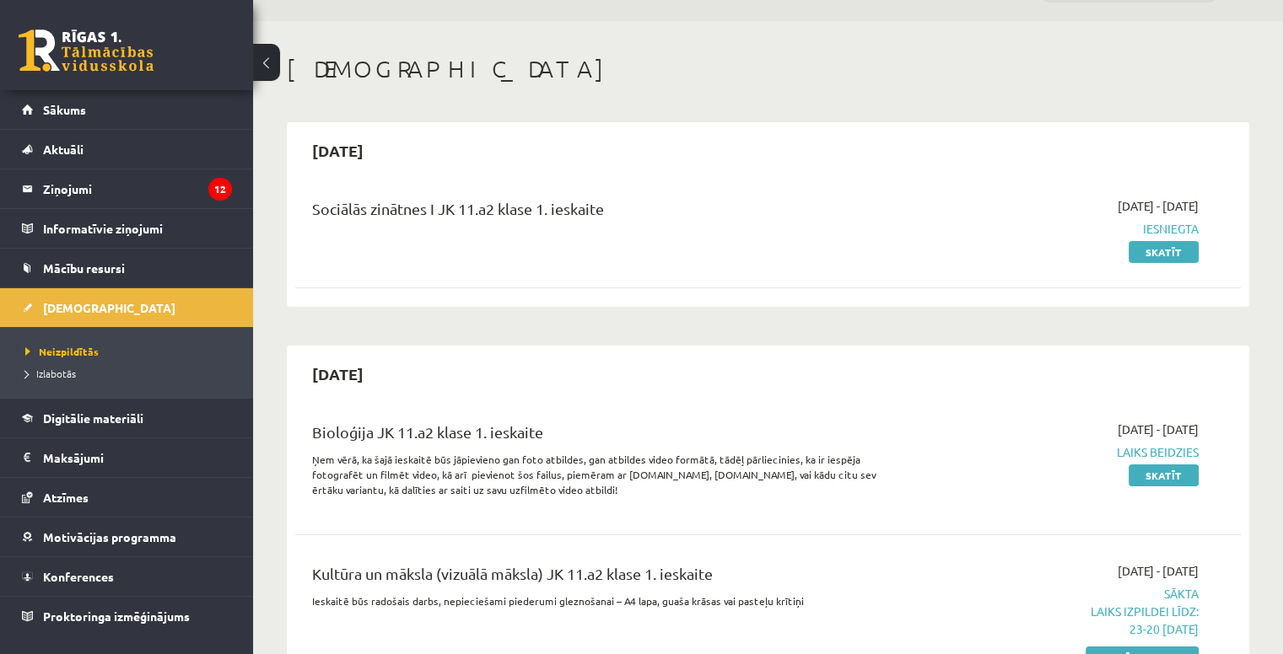
scroll to position [261, 0]
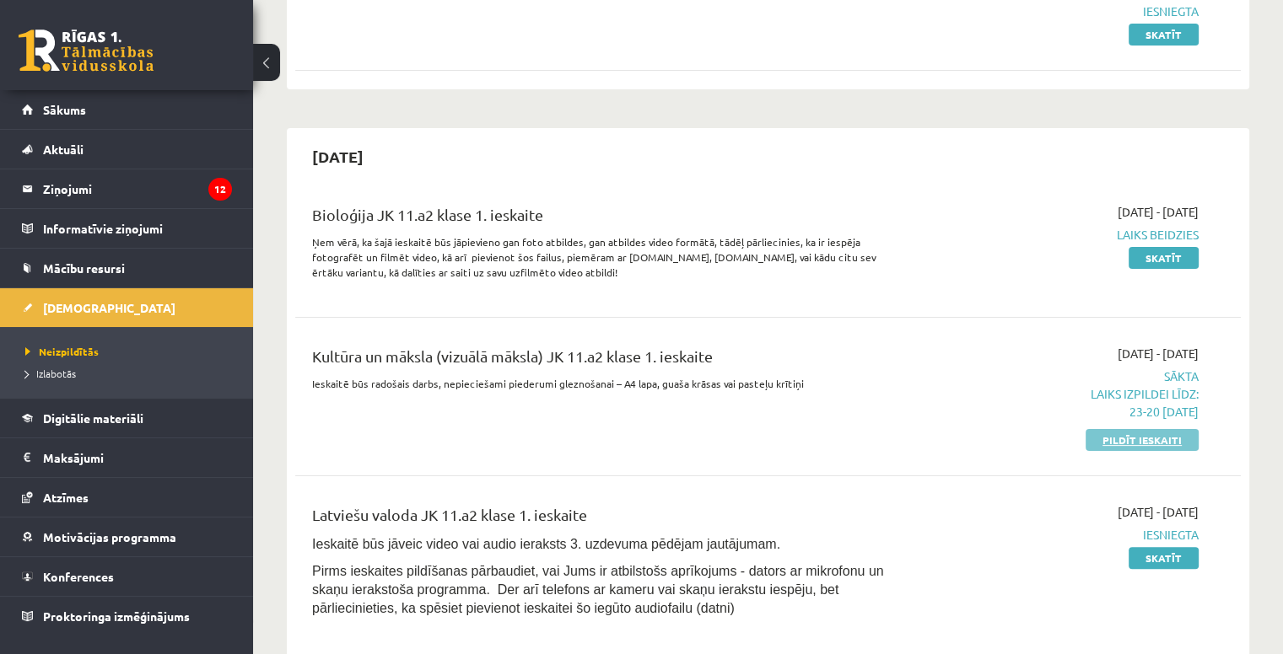
click at [1143, 437] on link "Pildīt ieskaiti" at bounding box center [1141, 440] width 113 height 22
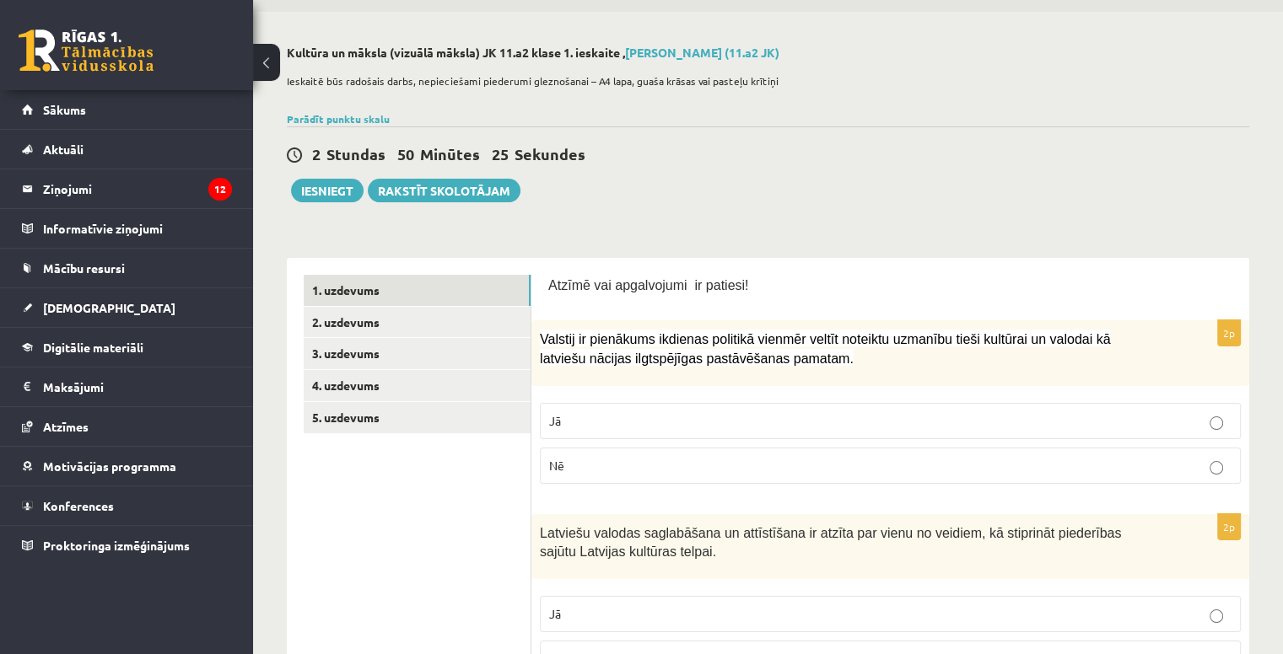
scroll to position [57, 0]
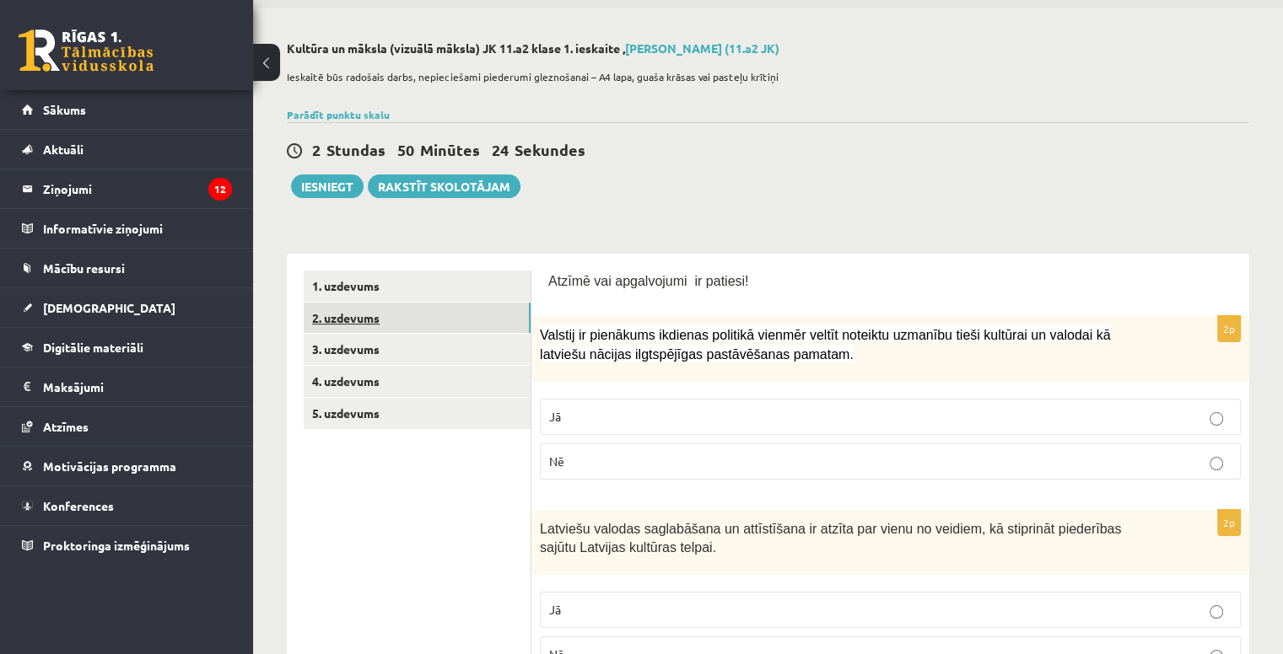
click at [445, 331] on link "2. uzdevums" at bounding box center [417, 318] width 227 height 31
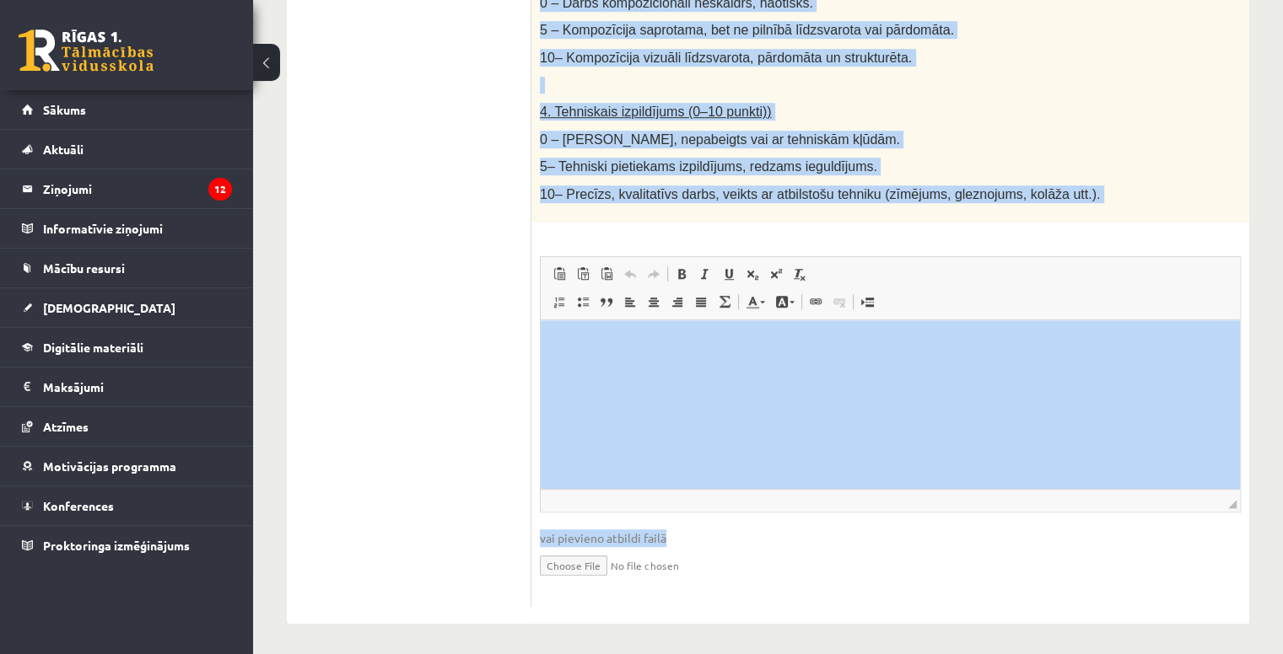
scroll to position [938, 0]
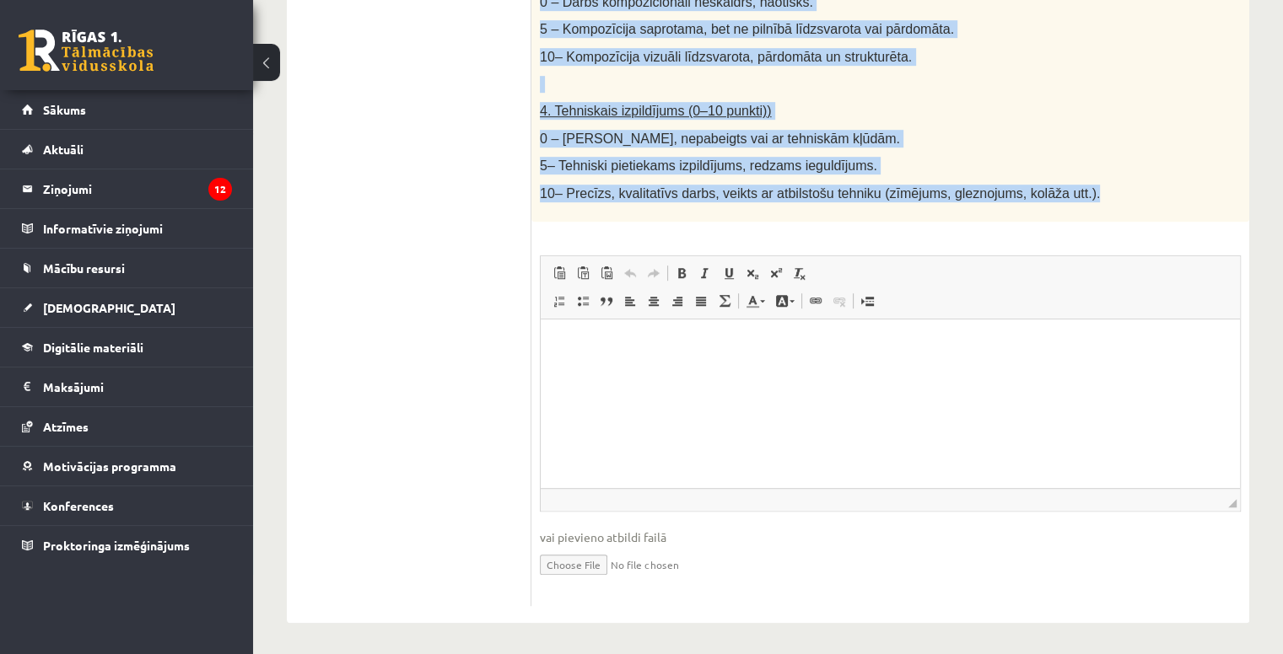
drag, startPoint x: 538, startPoint y: 358, endPoint x: 1221, endPoint y: 186, distance: 704.2
type textarea "**********"
copy div "Radošs darbs. Izveido vizuālu mākslas darbu (zīmējumu, gleznu vai kolāžu), kas …"
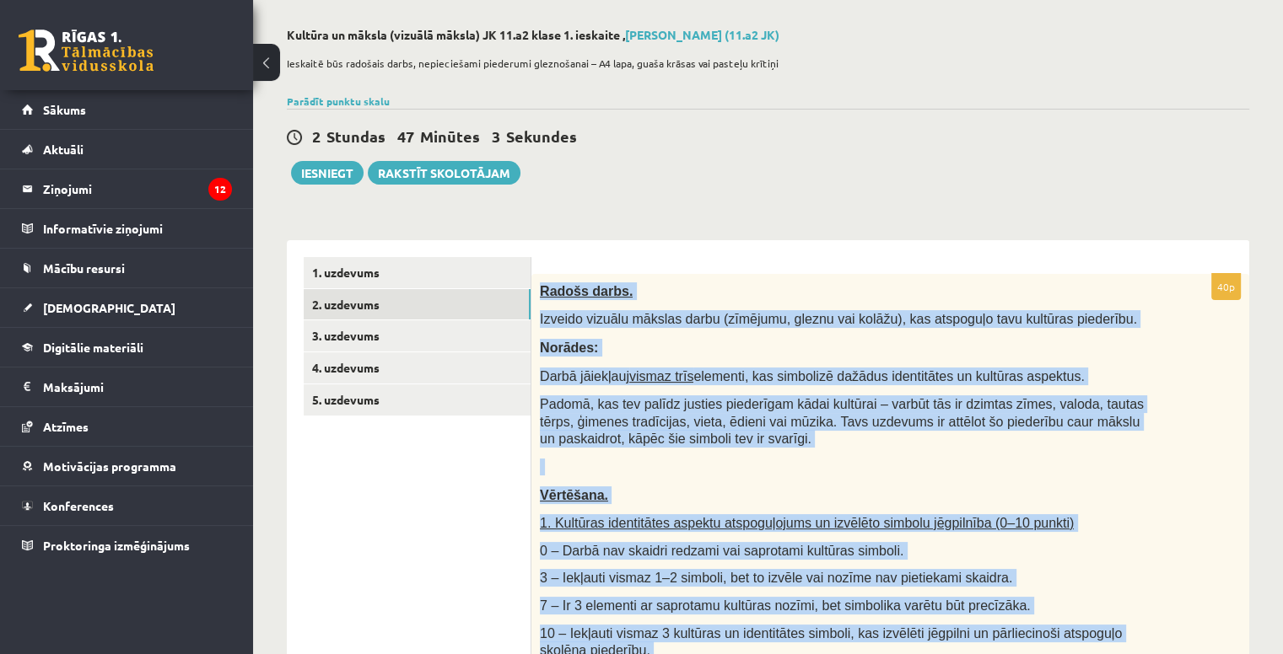
scroll to position [0, 0]
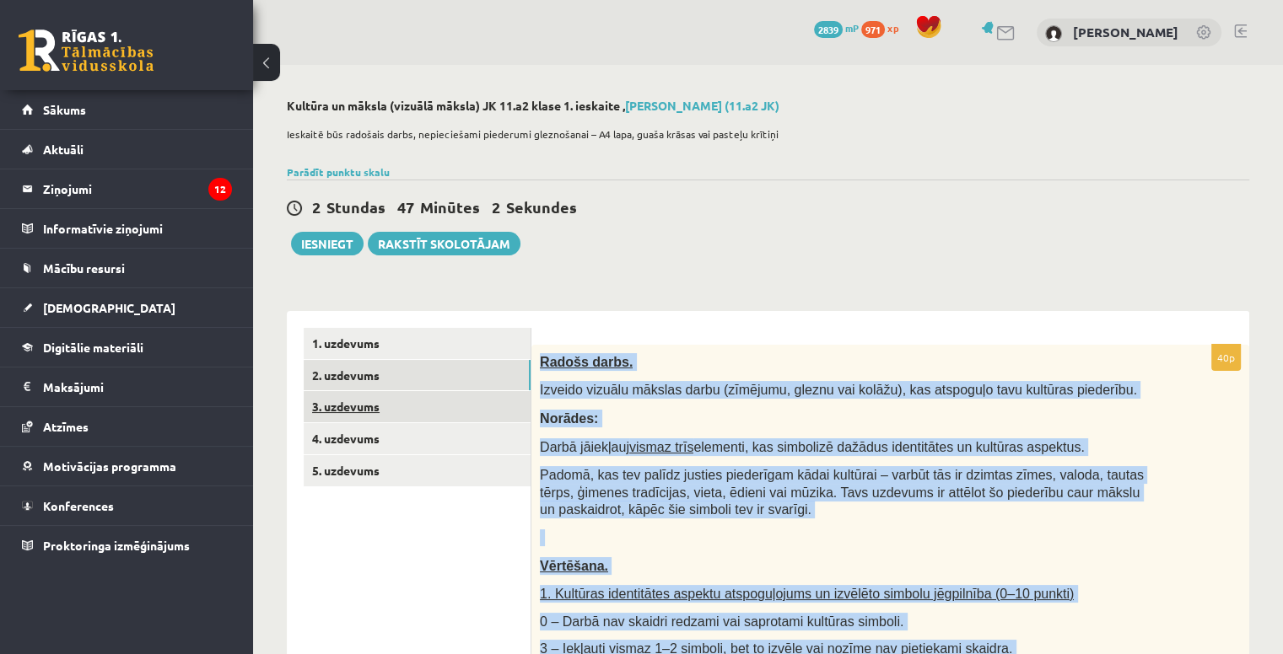
click at [411, 412] on link "3. uzdevums" at bounding box center [417, 406] width 227 height 31
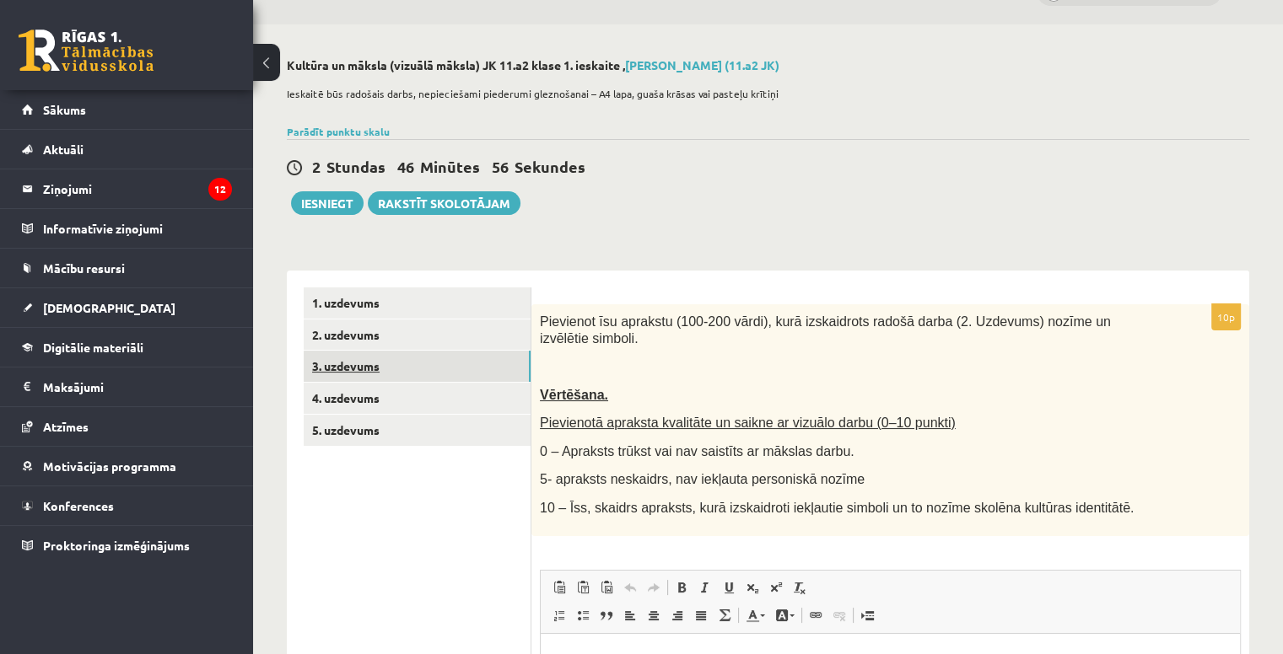
scroll to position [40, 0]
click at [400, 344] on link "2. uzdevums" at bounding box center [417, 335] width 227 height 31
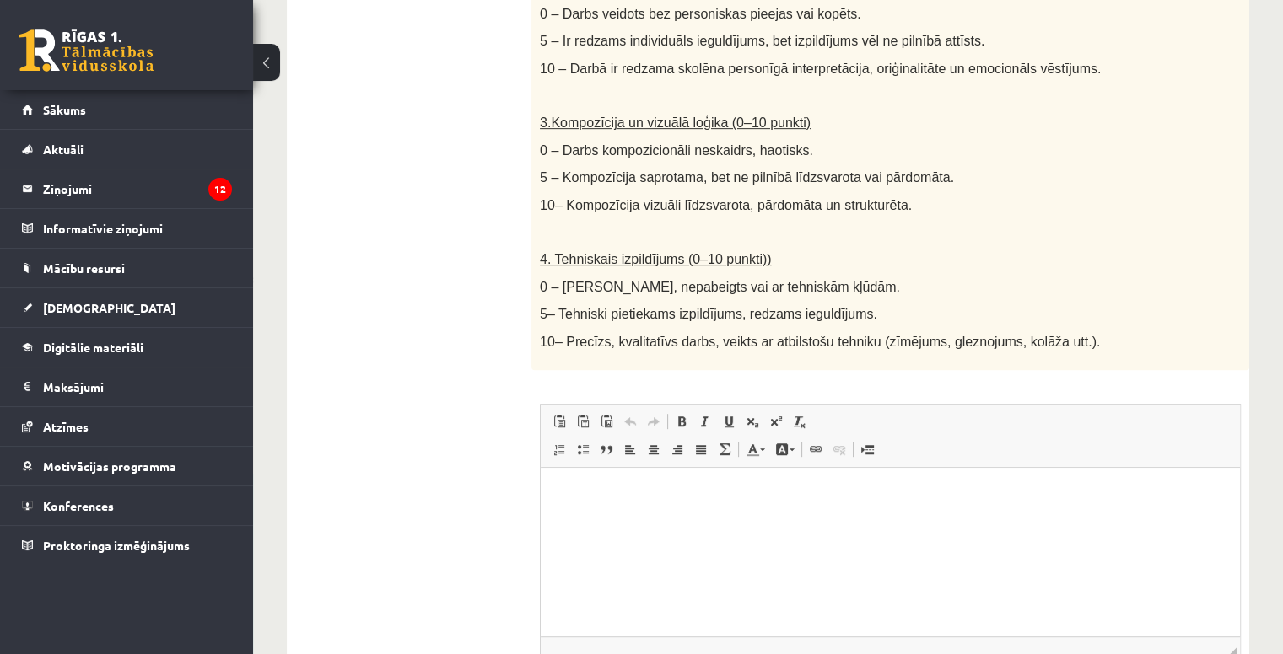
scroll to position [938, 0]
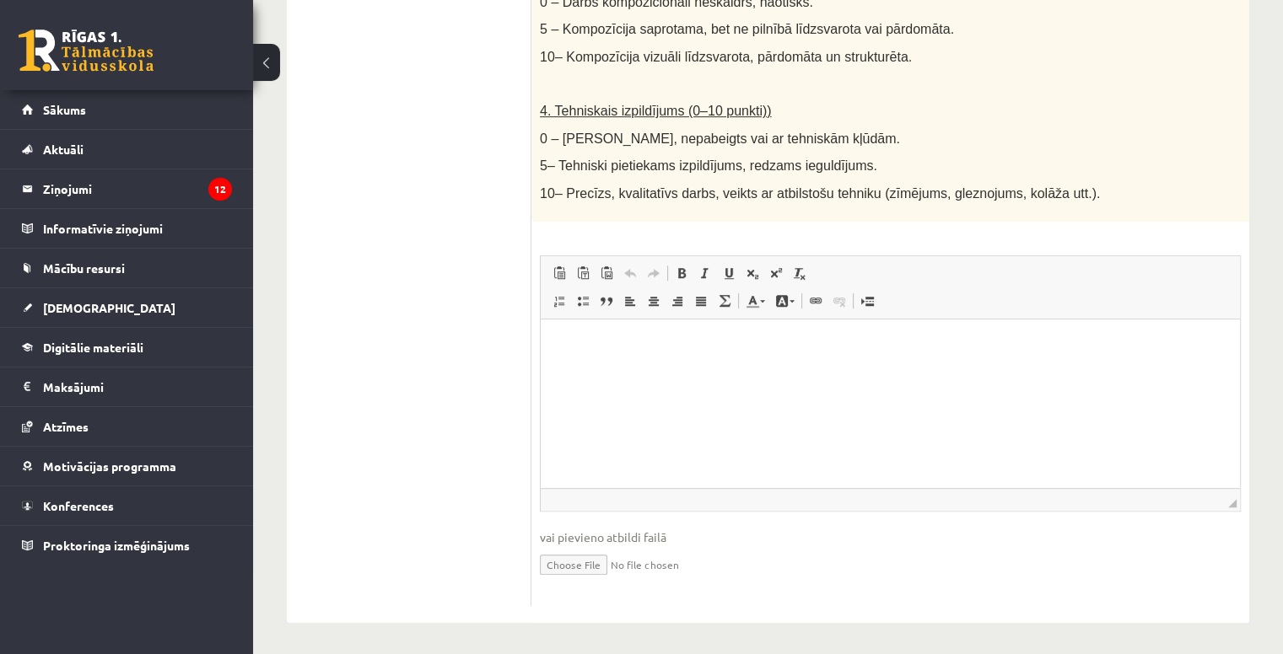
click at [600, 562] on input "file" at bounding box center [890, 563] width 701 height 35
type input "**********"
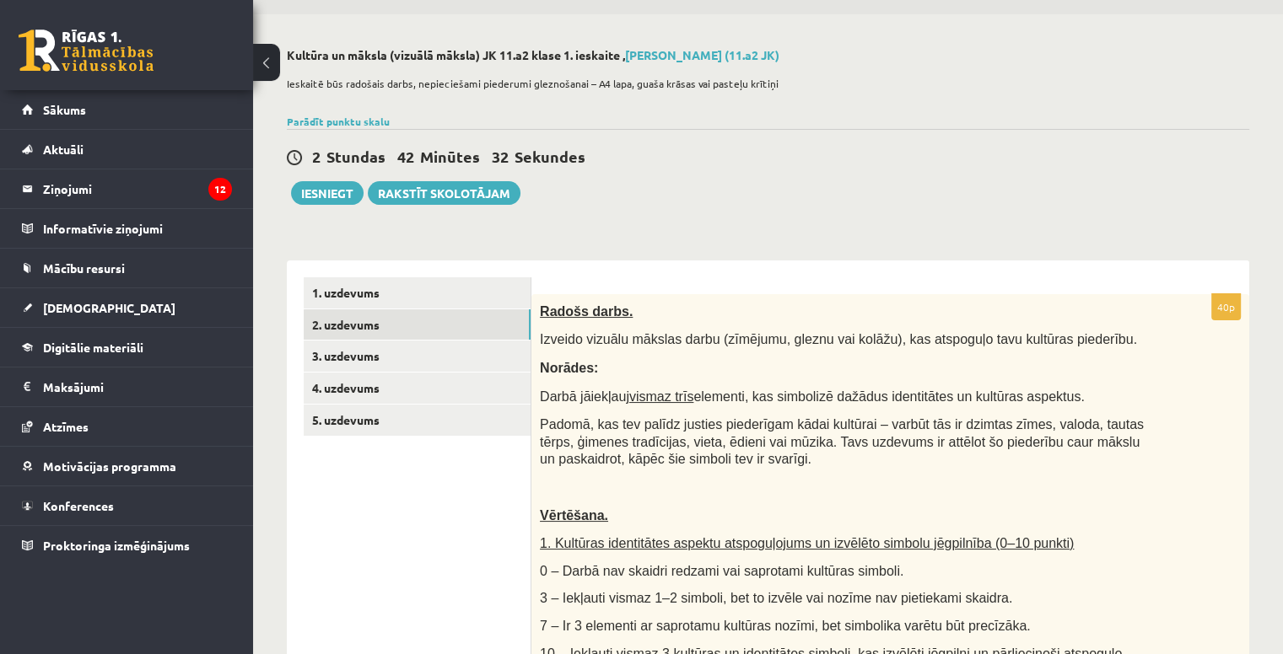
scroll to position [44, 0]
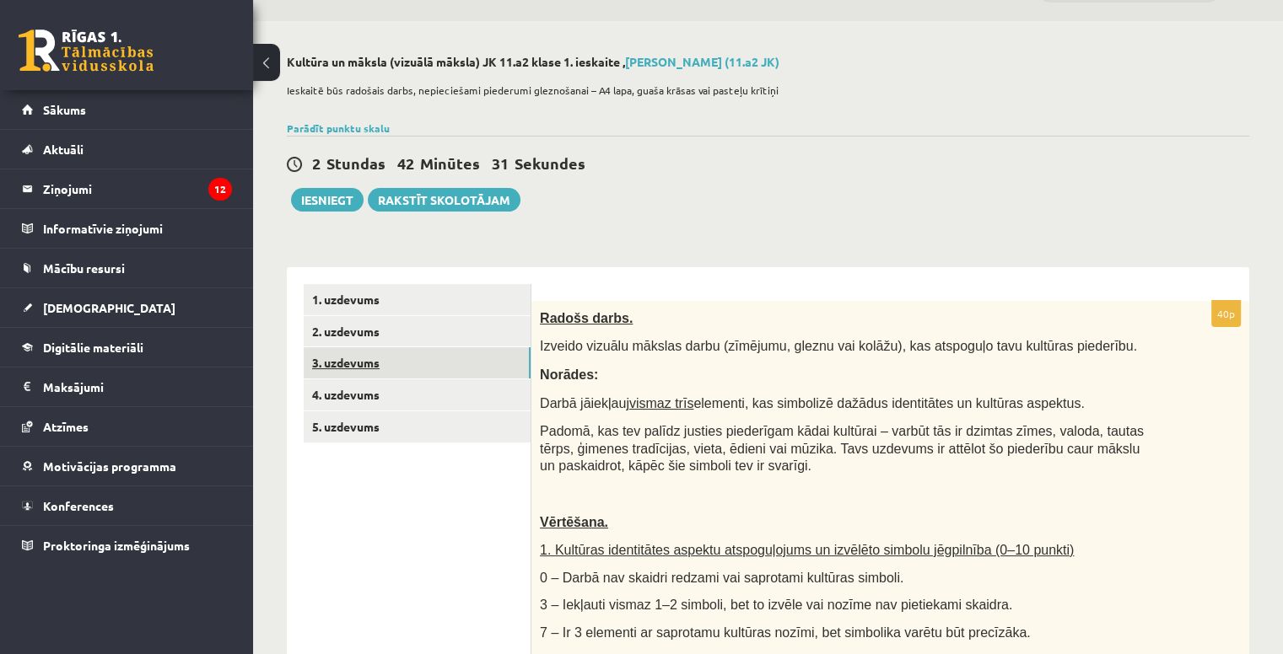
click at [494, 349] on link "3. uzdevums" at bounding box center [417, 362] width 227 height 31
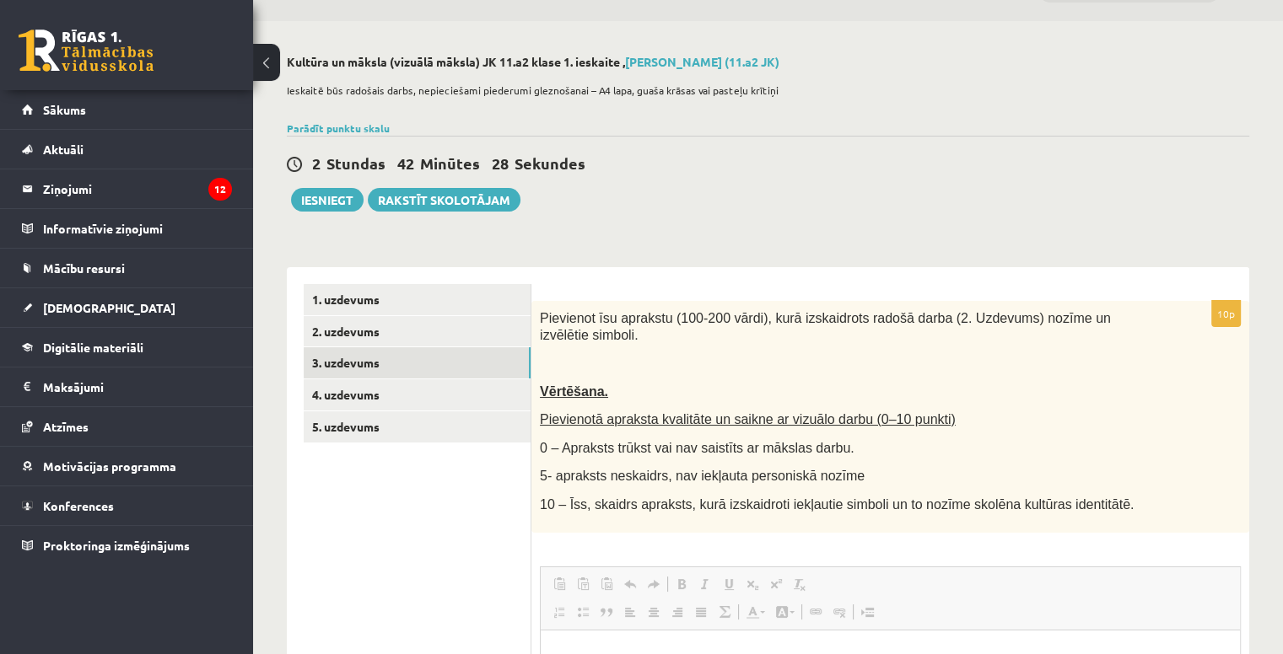
scroll to position [0, 0]
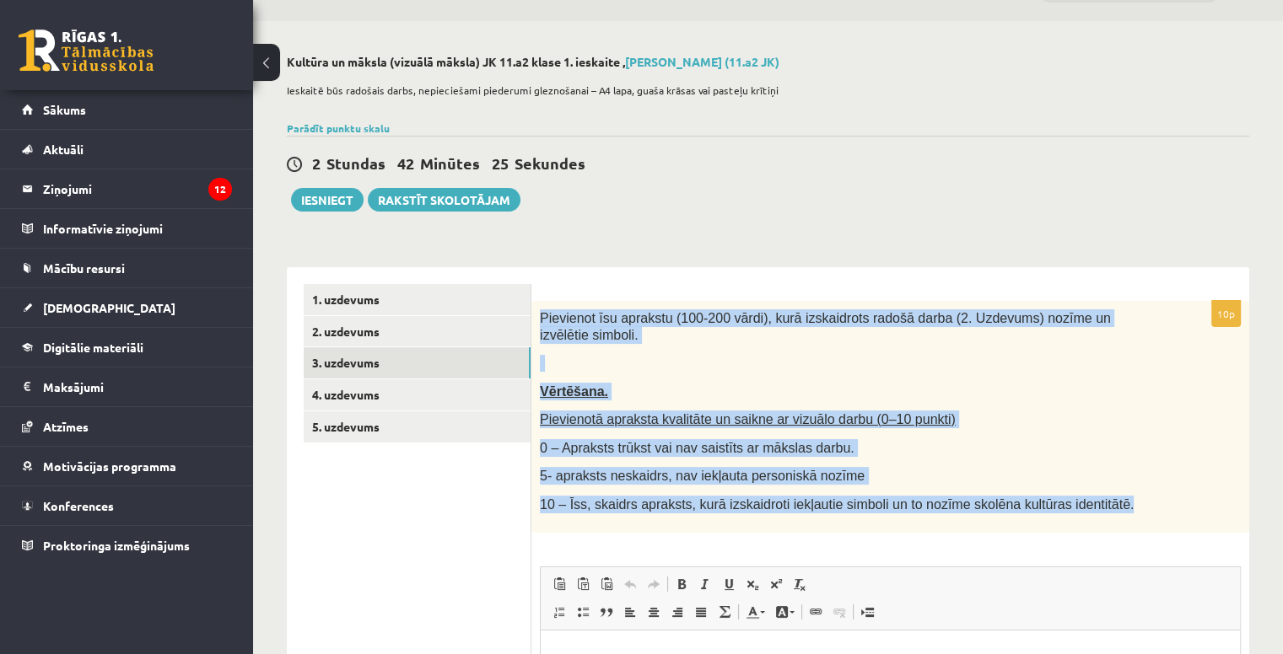
drag, startPoint x: 538, startPoint y: 315, endPoint x: 1093, endPoint y: 489, distance: 581.7
click at [1093, 489] on div "Pievienot īsu aprakstu (100-200 vārdi), kurā izskaidrots radošā darba (2. Uzdev…" at bounding box center [890, 417] width 718 height 232
copy div "Pievienot īsu aprakstu (100-200 vārdi), kurā izskaidrots radošā darba (2. Uzdev…"
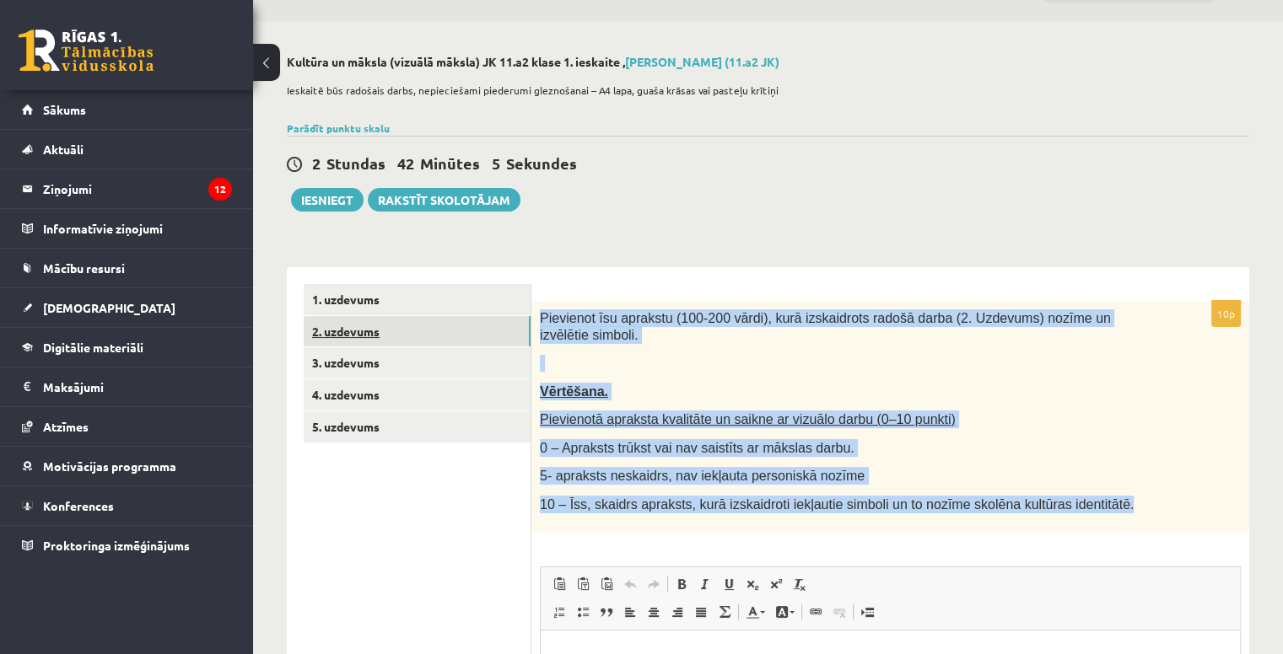
click at [415, 316] on link "2. uzdevums" at bounding box center [417, 331] width 227 height 31
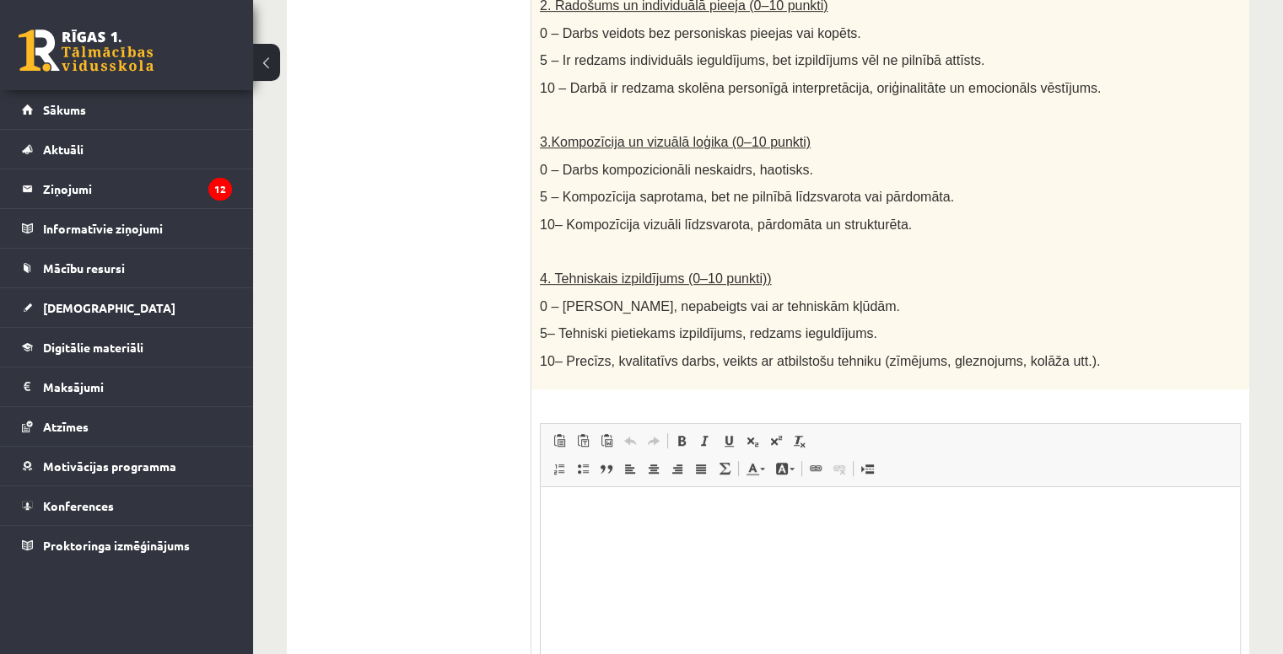
scroll to position [955, 0]
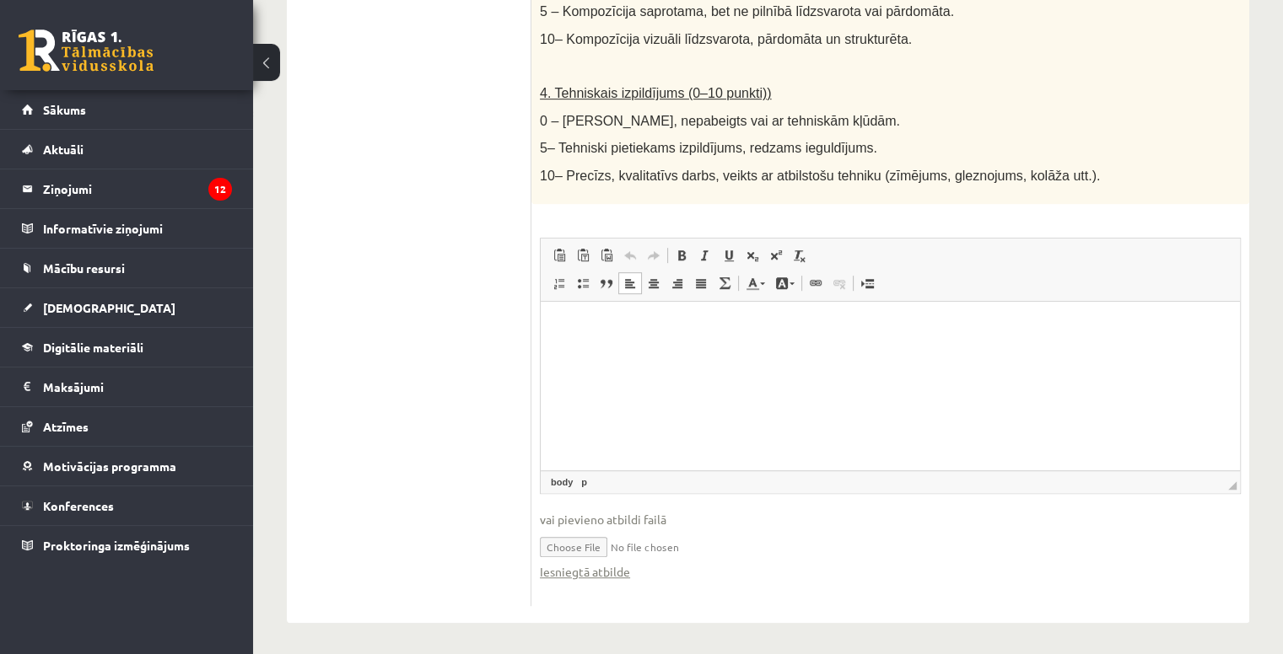
click at [613, 336] on html at bounding box center [890, 326] width 699 height 51
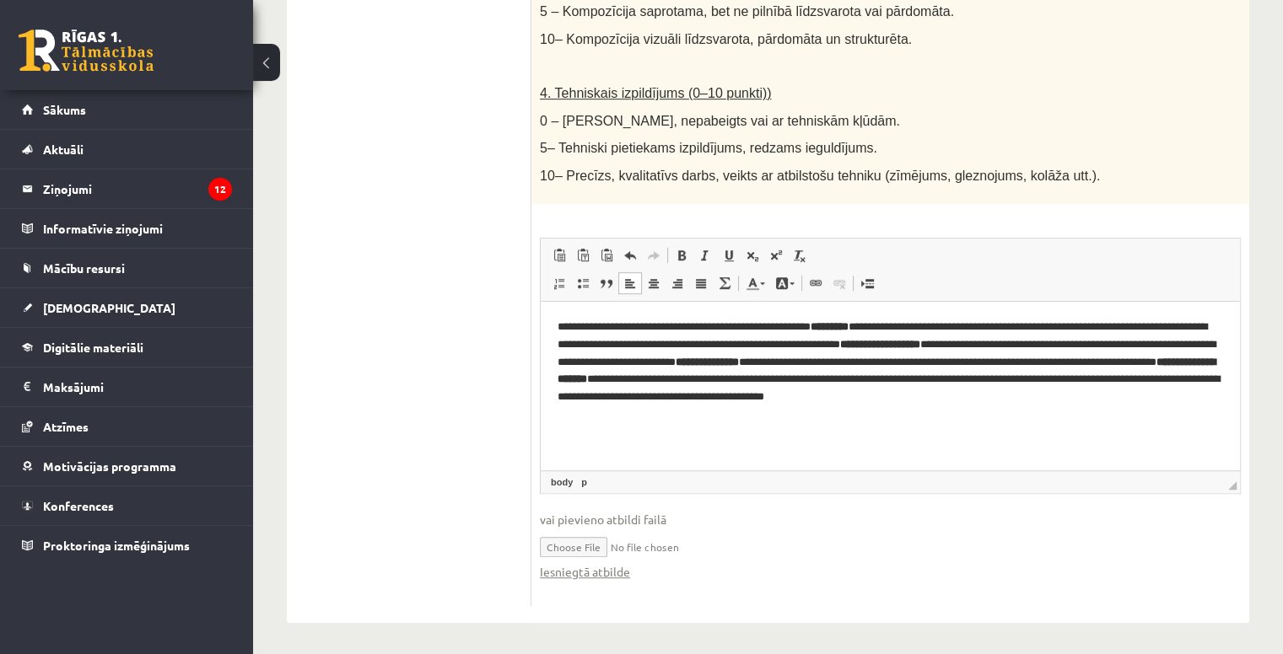
click at [848, 326] on strong "*********" at bounding box center [829, 325] width 38 height 11
click at [841, 323] on p "**********" at bounding box center [890, 370] width 666 height 105
click at [844, 329] on p "**********" at bounding box center [890, 370] width 666 height 105
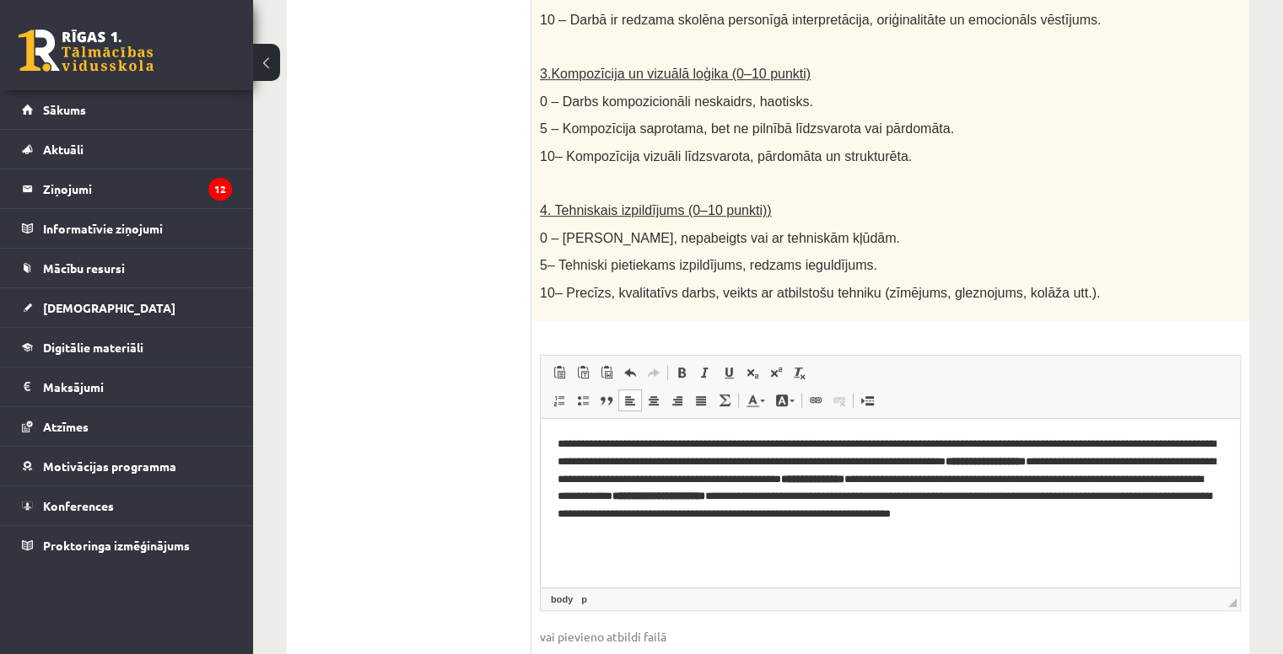
scroll to position [931, 0]
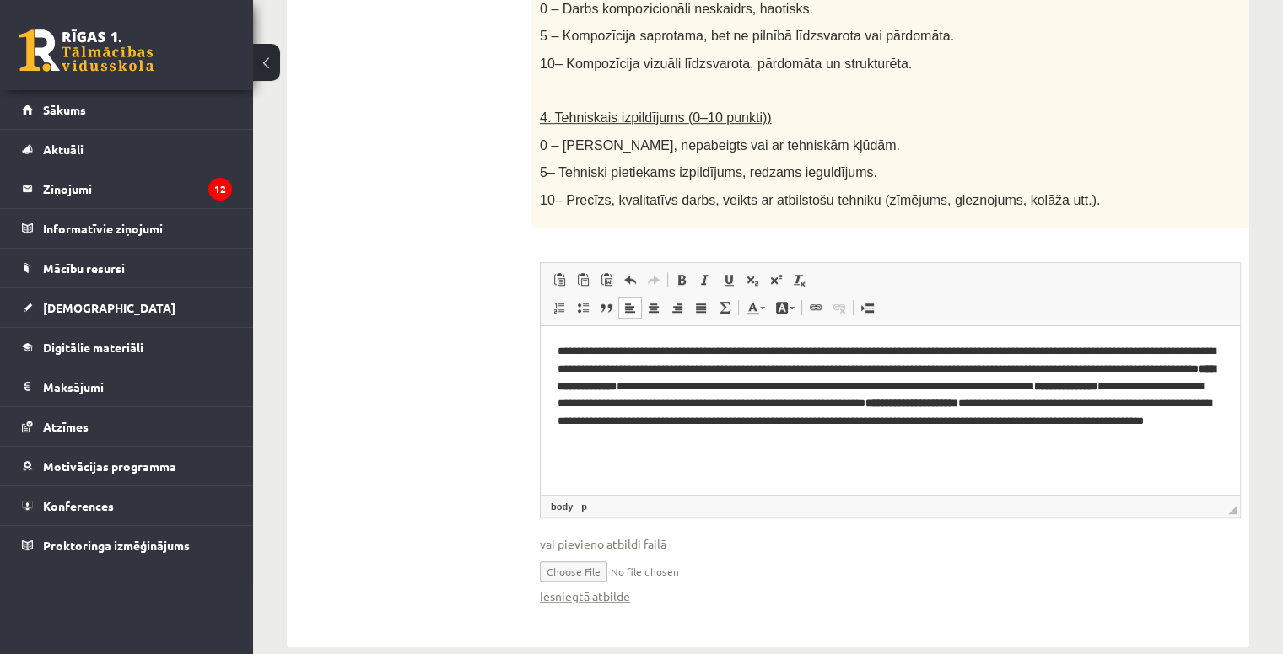
click at [740, 387] on p "**********" at bounding box center [890, 394] width 666 height 105
click at [1214, 374] on p "**********" at bounding box center [890, 394] width 666 height 105
click at [1223, 374] on html "**********" at bounding box center [890, 395] width 699 height 139
click at [726, 387] on p "**********" at bounding box center [890, 394] width 666 height 105
click at [740, 386] on p "**********" at bounding box center [890, 394] width 666 height 105
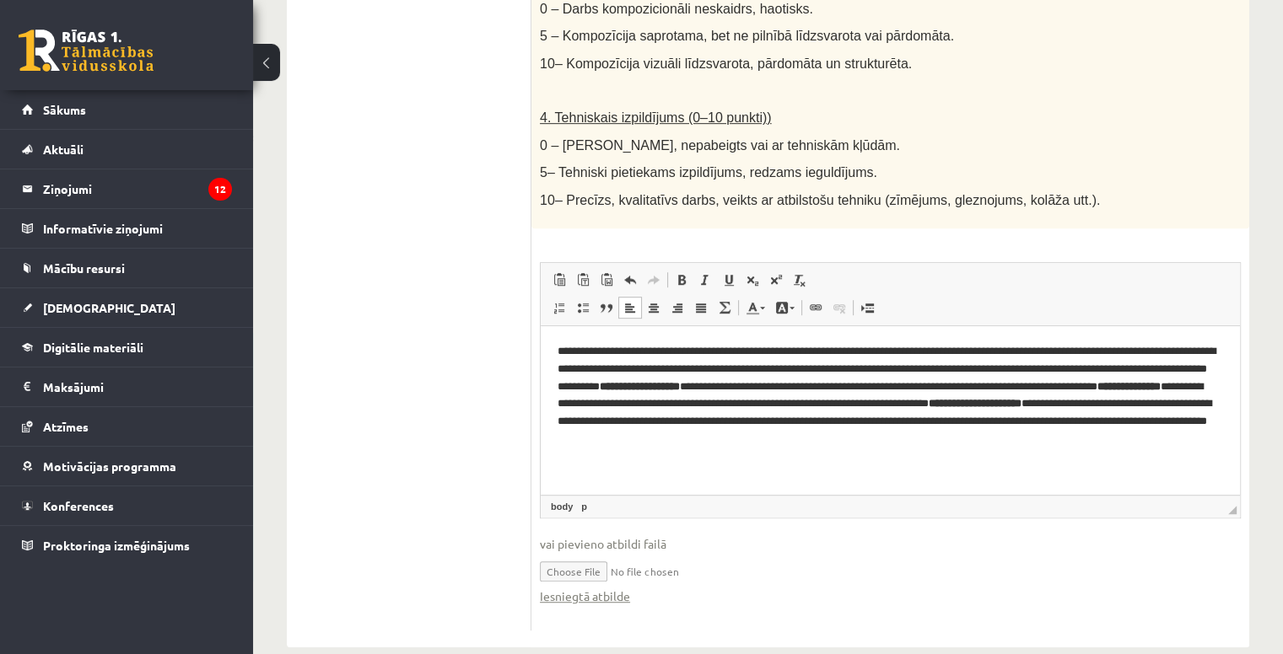
click at [680, 385] on strong "**********" at bounding box center [640, 385] width 80 height 11
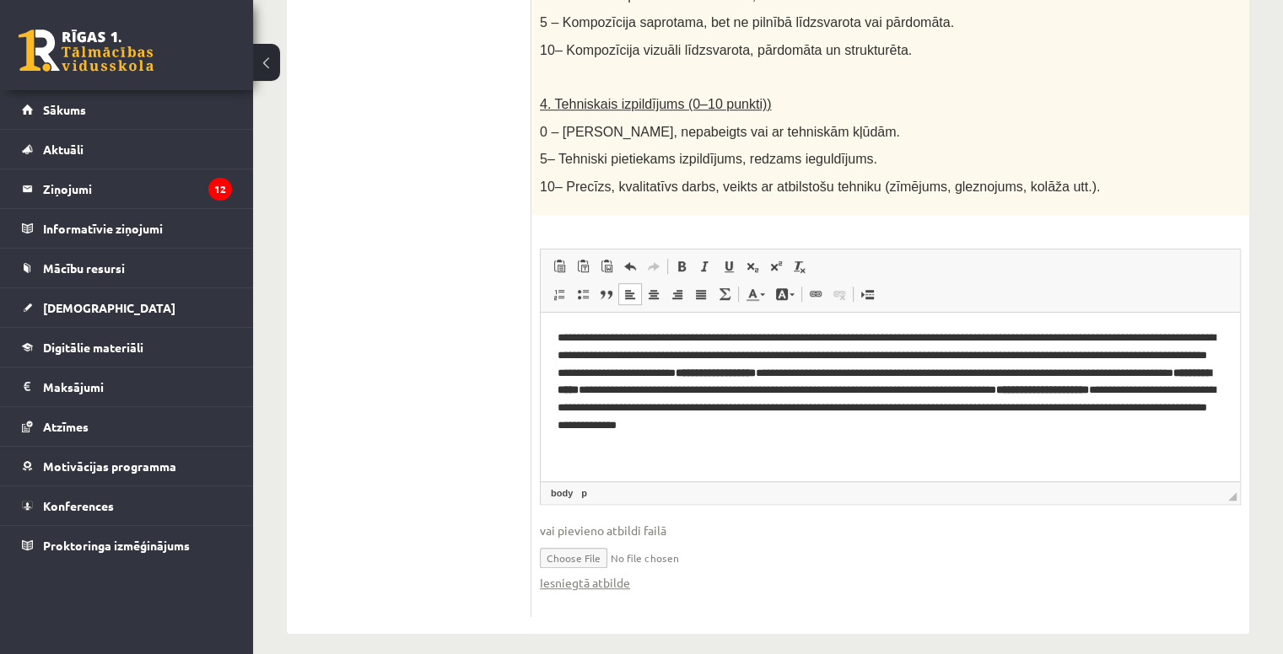
scroll to position [943, 0]
click at [616, 395] on p "**********" at bounding box center [890, 383] width 666 height 105
click at [1025, 374] on p "**********" at bounding box center [890, 383] width 666 height 105
click at [1054, 371] on p "**********" at bounding box center [890, 383] width 666 height 105
click at [865, 390] on p "**********" at bounding box center [890, 383] width 666 height 105
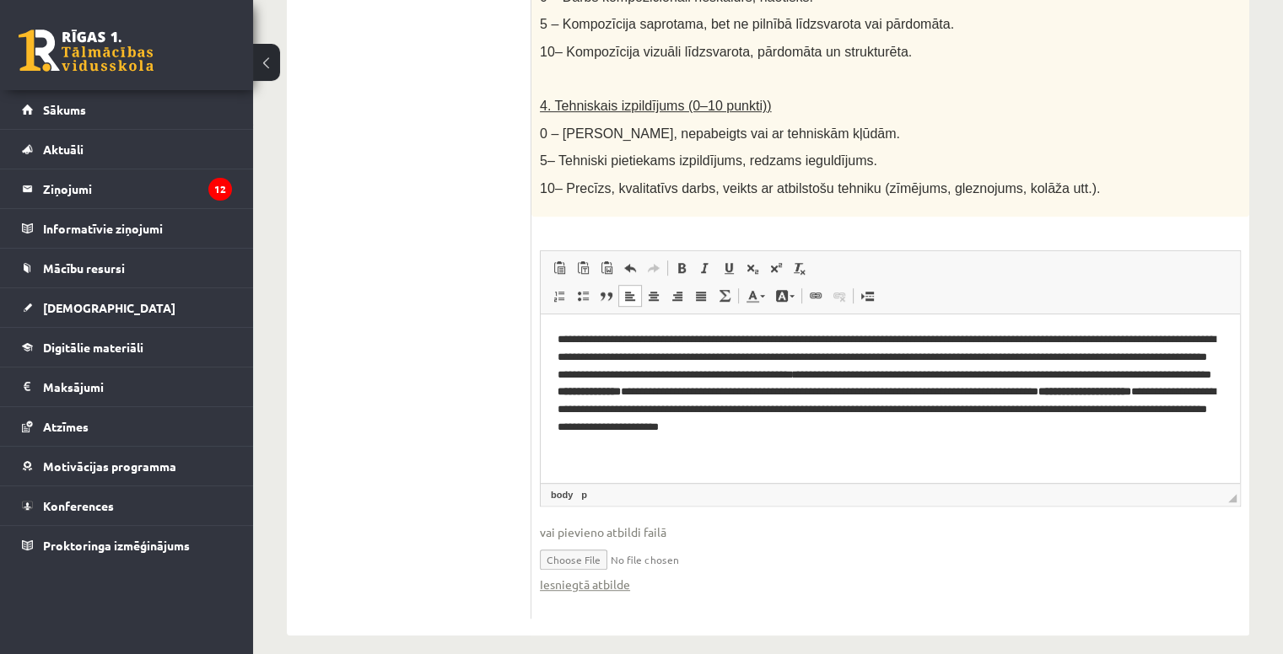
click at [993, 392] on p "**********" at bounding box center [890, 392] width 666 height 123
click at [1034, 396] on strong "**********" at bounding box center [1080, 390] width 93 height 11
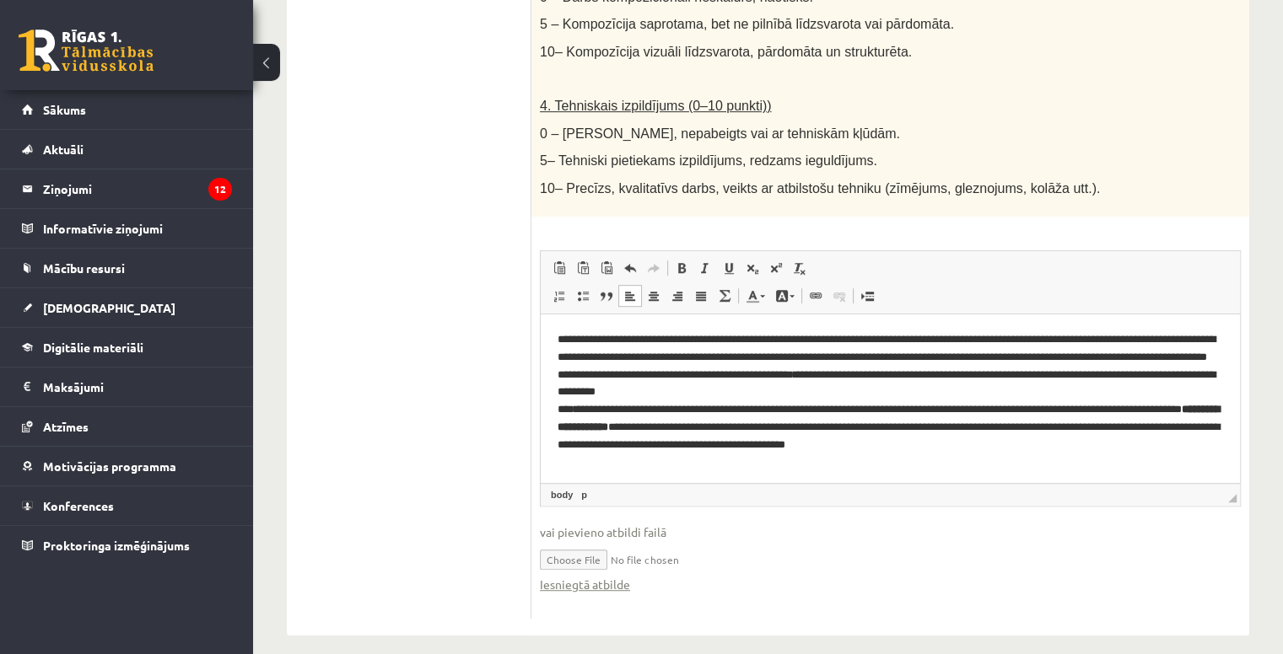
click at [924, 412] on p "**********" at bounding box center [890, 392] width 666 height 123
click at [977, 408] on p "**********" at bounding box center [890, 392] width 666 height 123
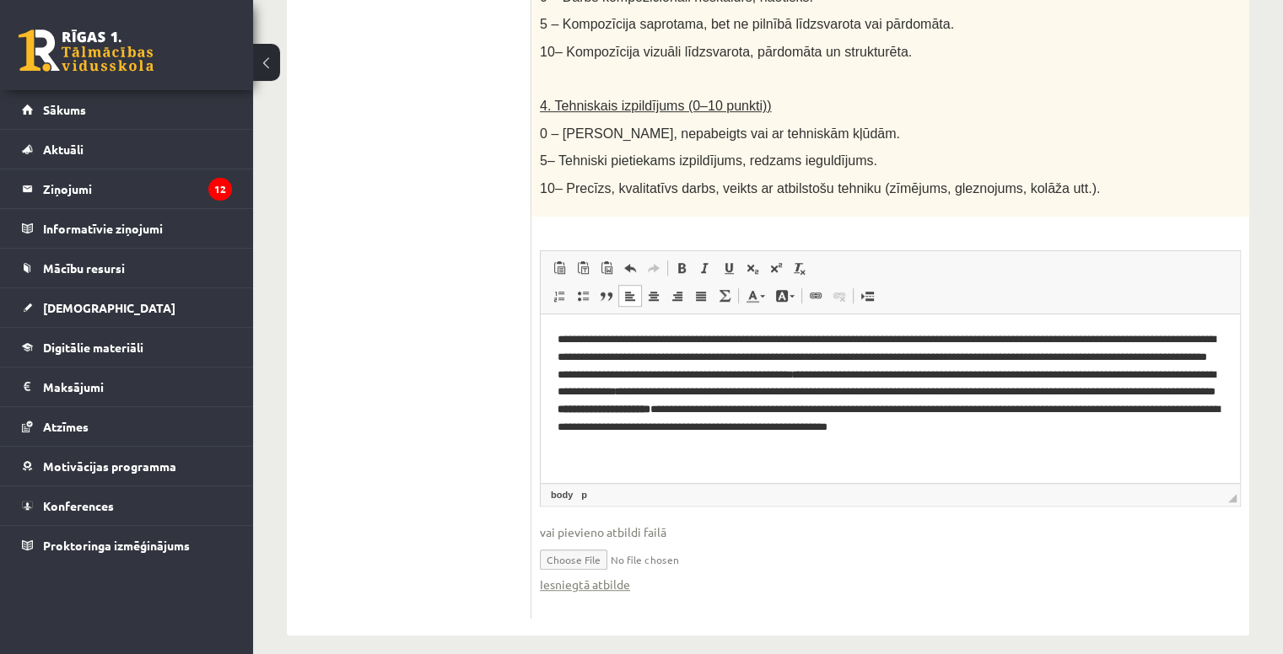
click at [1004, 409] on p "**********" at bounding box center [890, 392] width 666 height 123
click at [1048, 414] on p "**********" at bounding box center [890, 392] width 666 height 123
drag, startPoint x: 632, startPoint y: 428, endPoint x: 1156, endPoint y: 415, distance: 523.8
click at [1156, 415] on p "**********" at bounding box center [890, 392] width 666 height 123
click at [803, 428] on p "**********" at bounding box center [890, 392] width 666 height 123
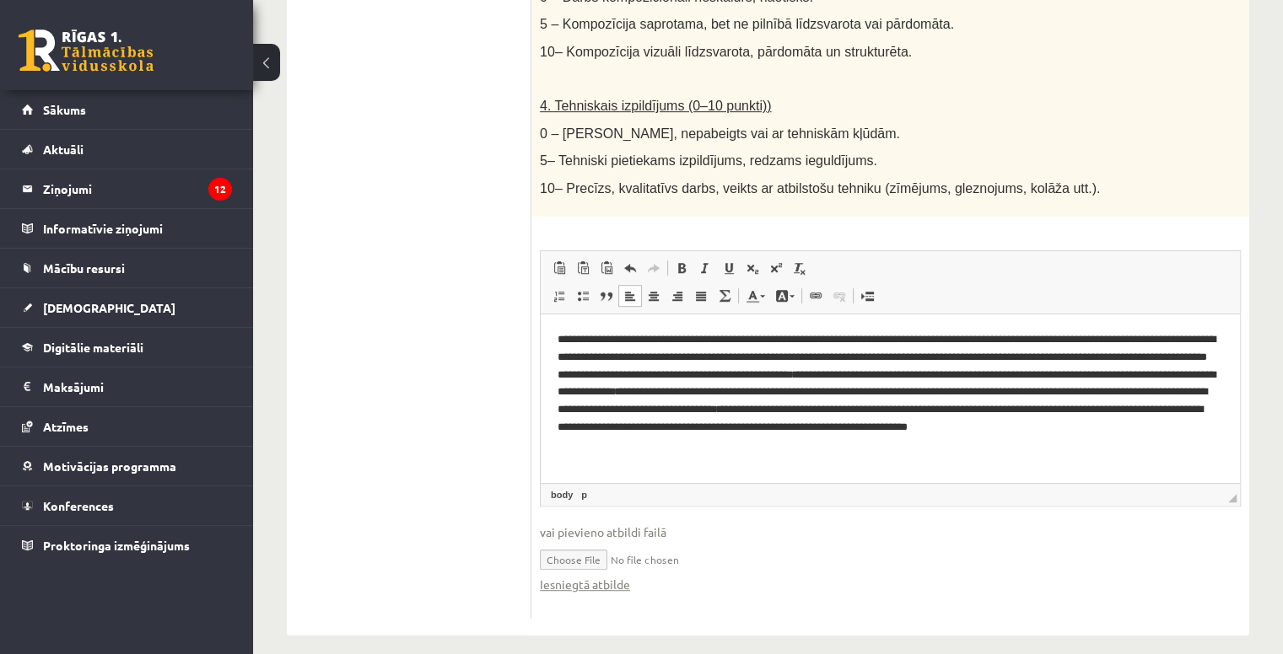
click at [824, 426] on p "**********" at bounding box center [890, 392] width 666 height 123
click at [792, 427] on p "**********" at bounding box center [890, 392] width 666 height 123
click at [795, 428] on p "**********" at bounding box center [890, 392] width 666 height 123
click at [609, 352] on p "**********" at bounding box center [890, 392] width 666 height 123
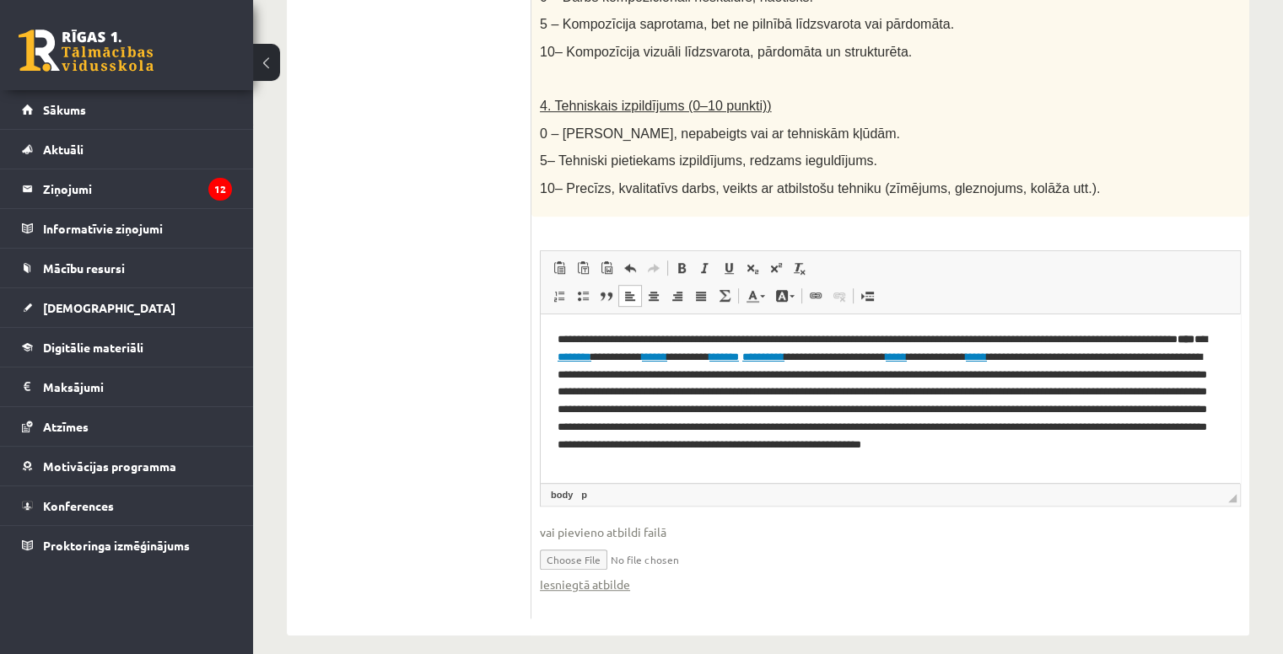
click at [671, 358] on p "**********" at bounding box center [883, 401] width 653 height 140
click at [669, 358] on p "**********" at bounding box center [883, 401] width 653 height 140
click at [718, 358] on p "**********" at bounding box center [883, 401] width 653 height 140
click at [680, 358] on link "******" at bounding box center [666, 356] width 25 height 11
click at [940, 358] on p "**********" at bounding box center [883, 401] width 653 height 140
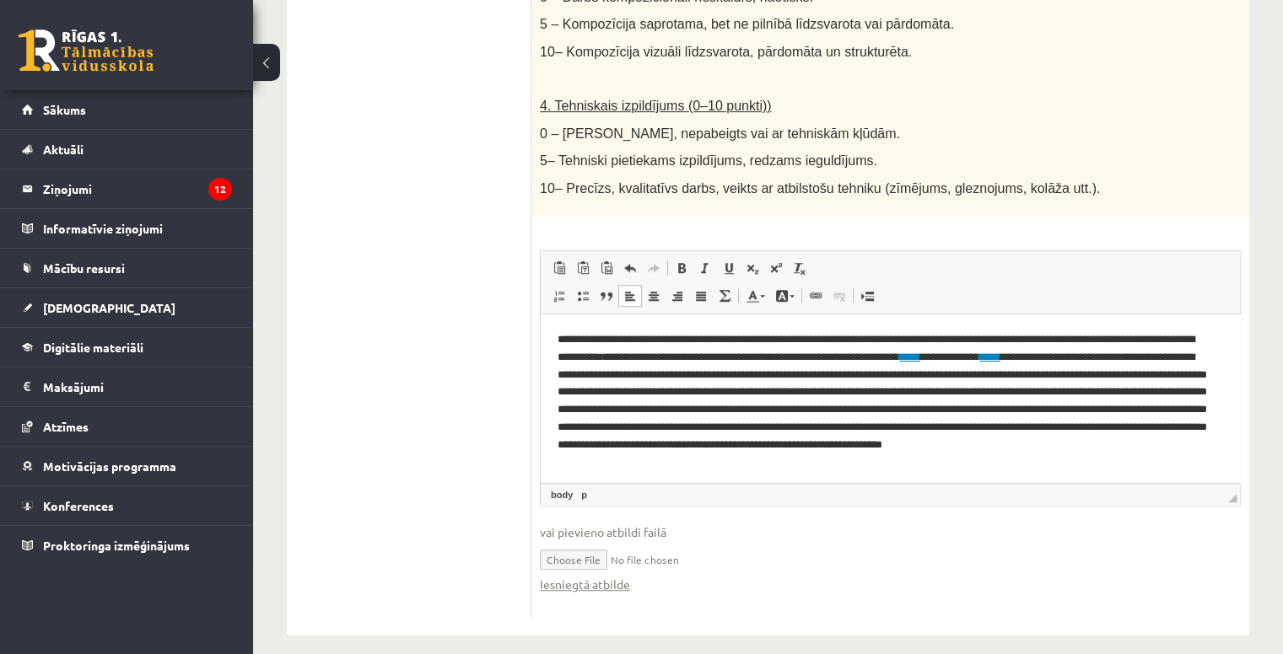
click at [1071, 358] on p "**********" at bounding box center [883, 401] width 653 height 140
click at [1000, 356] on link "*****" at bounding box center [989, 356] width 21 height 11
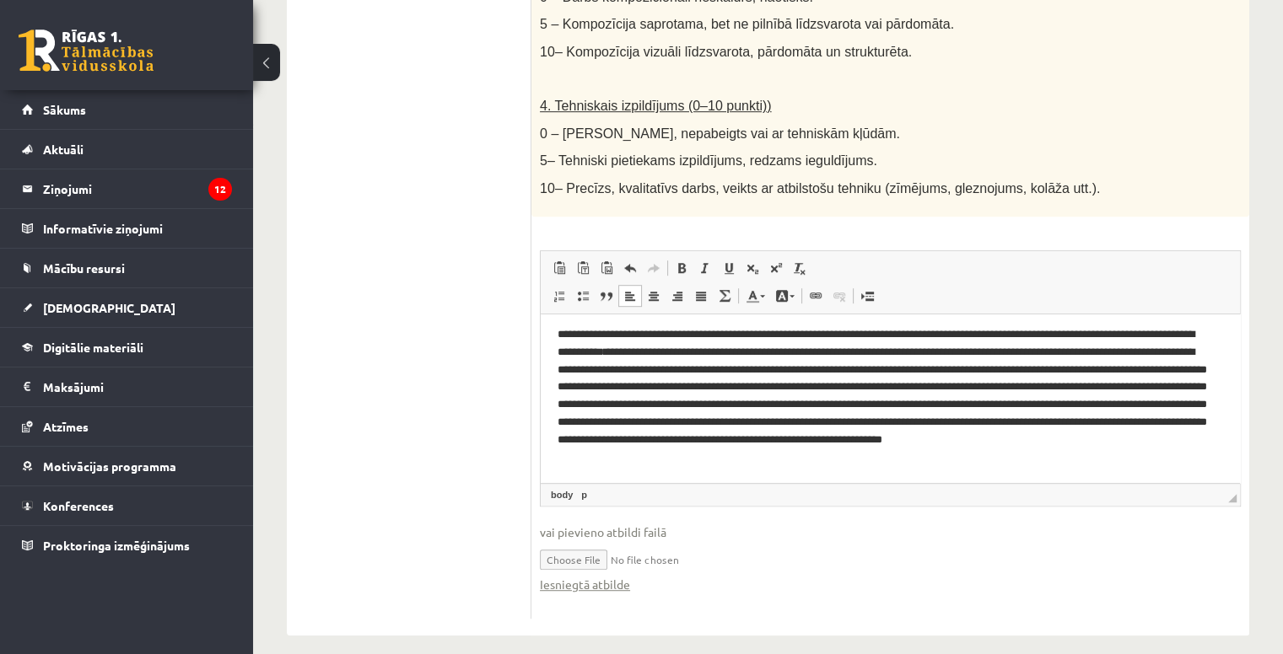
click at [1112, 440] on p "**********" at bounding box center [883, 396] width 653 height 140
click at [1202, 444] on p "**********" at bounding box center [883, 396] width 653 height 140
click at [1023, 460] on p "**********" at bounding box center [883, 396] width 653 height 140
click at [705, 459] on p "**********" at bounding box center [883, 396] width 653 height 140
click at [1071, 462] on p "**********" at bounding box center [883, 396] width 653 height 140
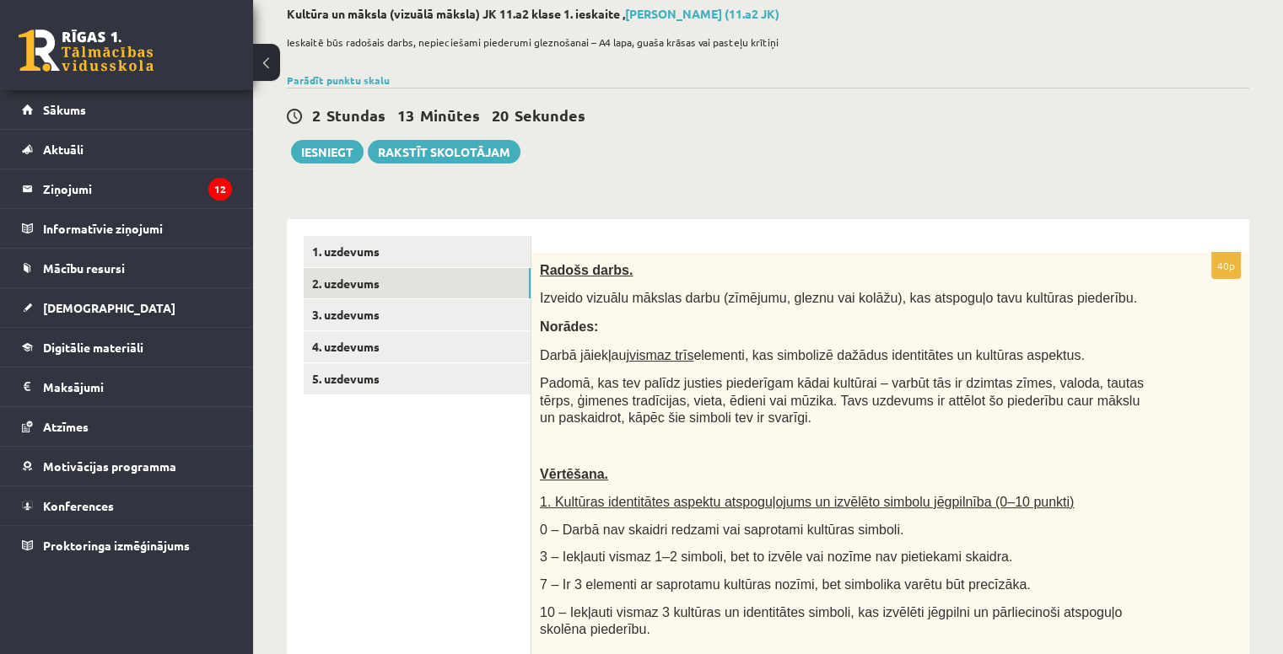
scroll to position [0, 0]
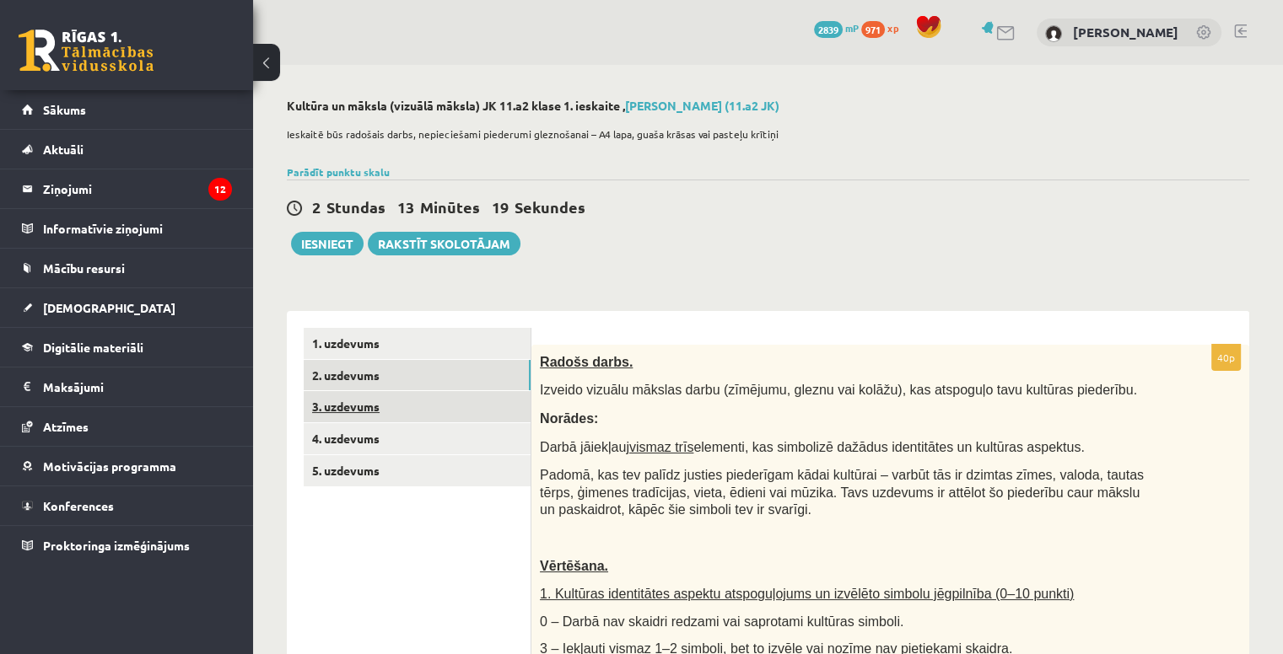
click at [420, 412] on link "3. uzdevums" at bounding box center [417, 406] width 227 height 31
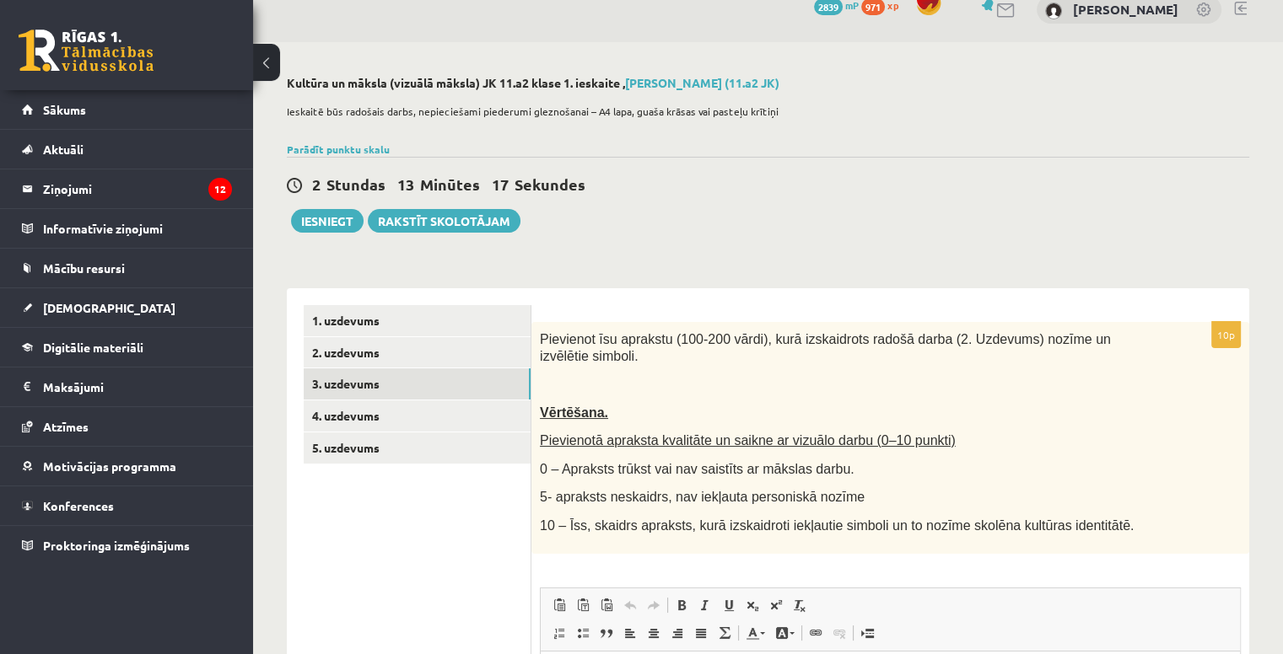
scroll to position [24, 0]
click at [482, 358] on link "2. uzdevums" at bounding box center [417, 351] width 227 height 31
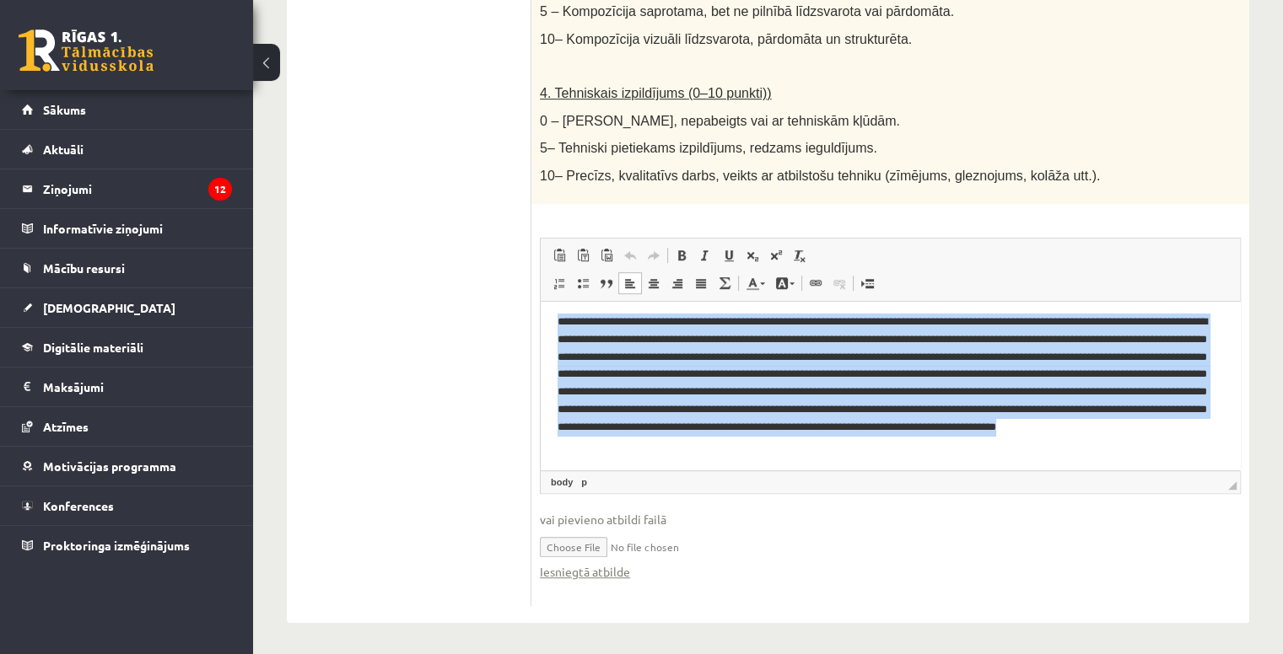
scroll to position [0, 0]
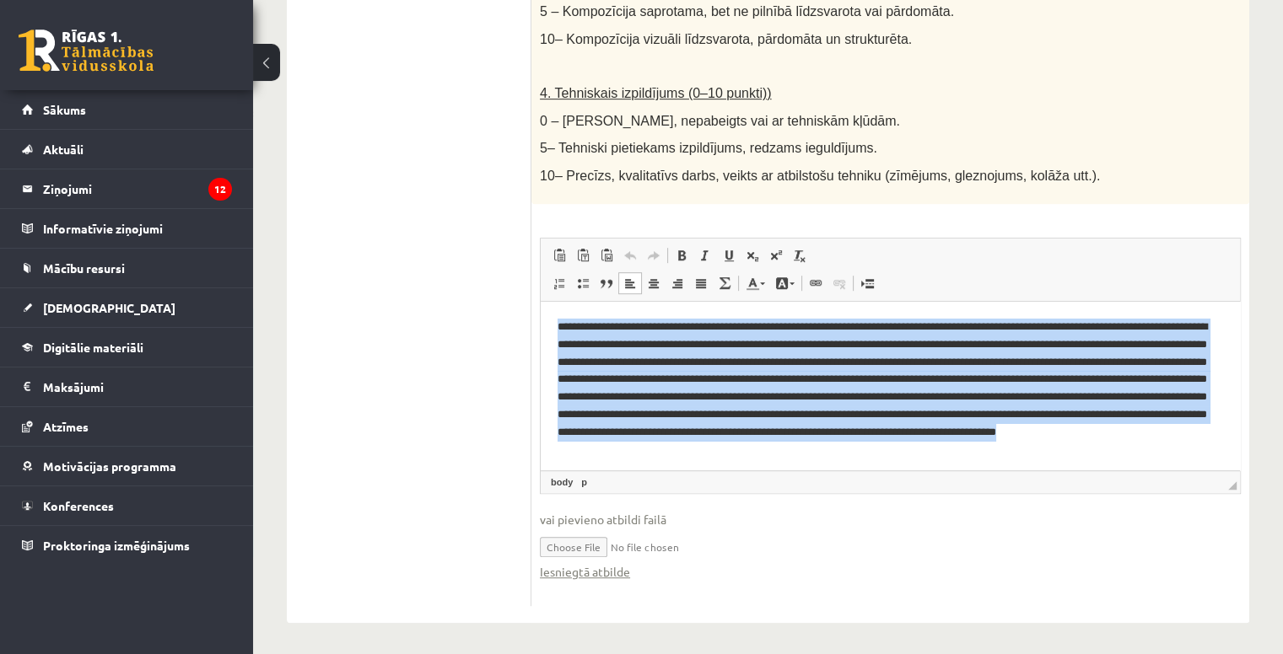
drag, startPoint x: 1148, startPoint y: 447, endPoint x: 500, endPoint y: 310, distance: 661.9
click at [541, 310] on html at bounding box center [890, 388] width 699 height 174
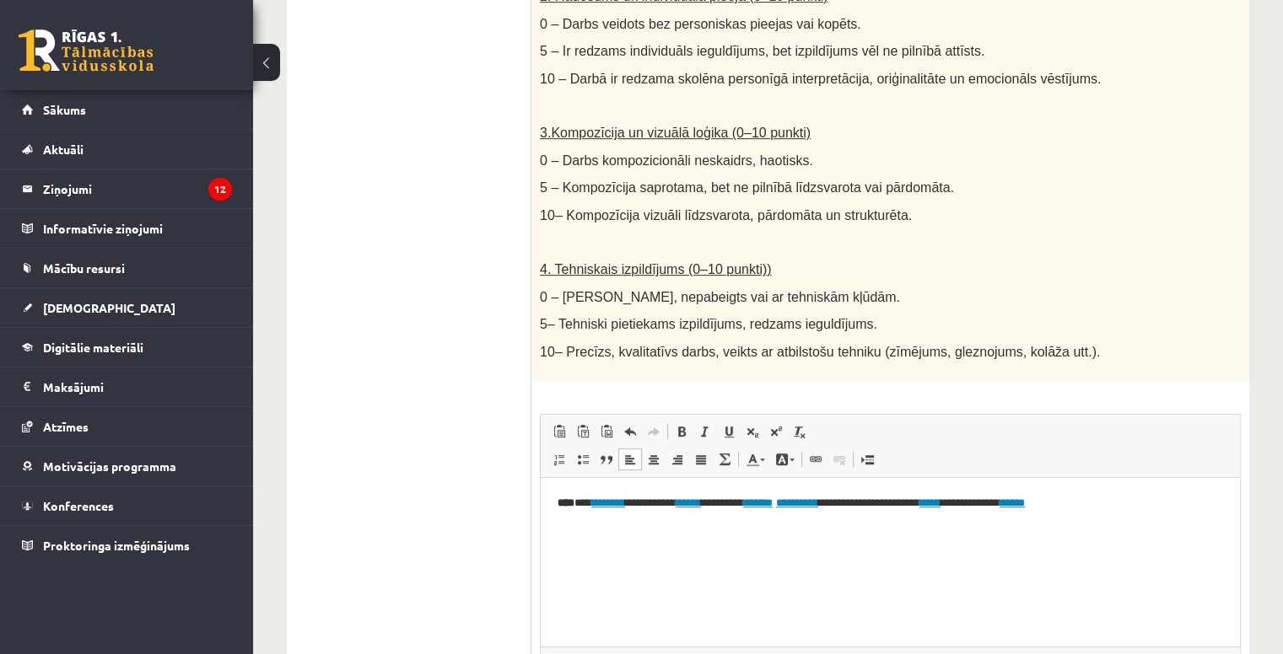
scroll to position [762, 0]
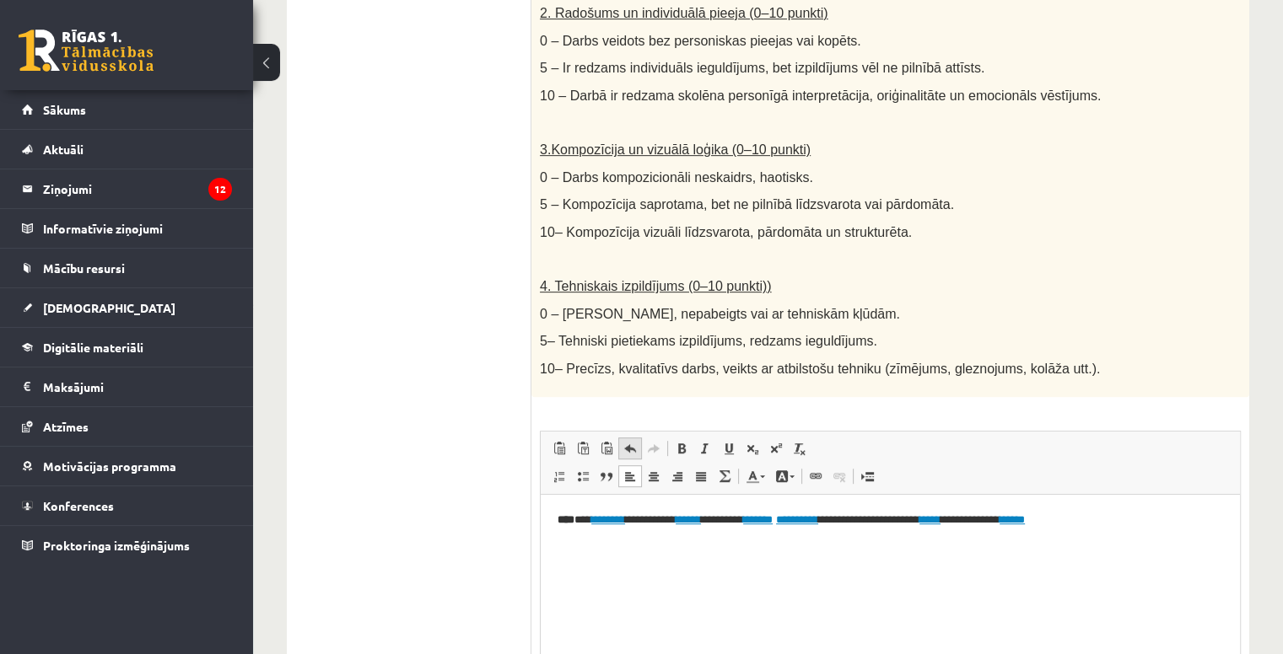
click at [627, 443] on span at bounding box center [629, 448] width 13 height 13
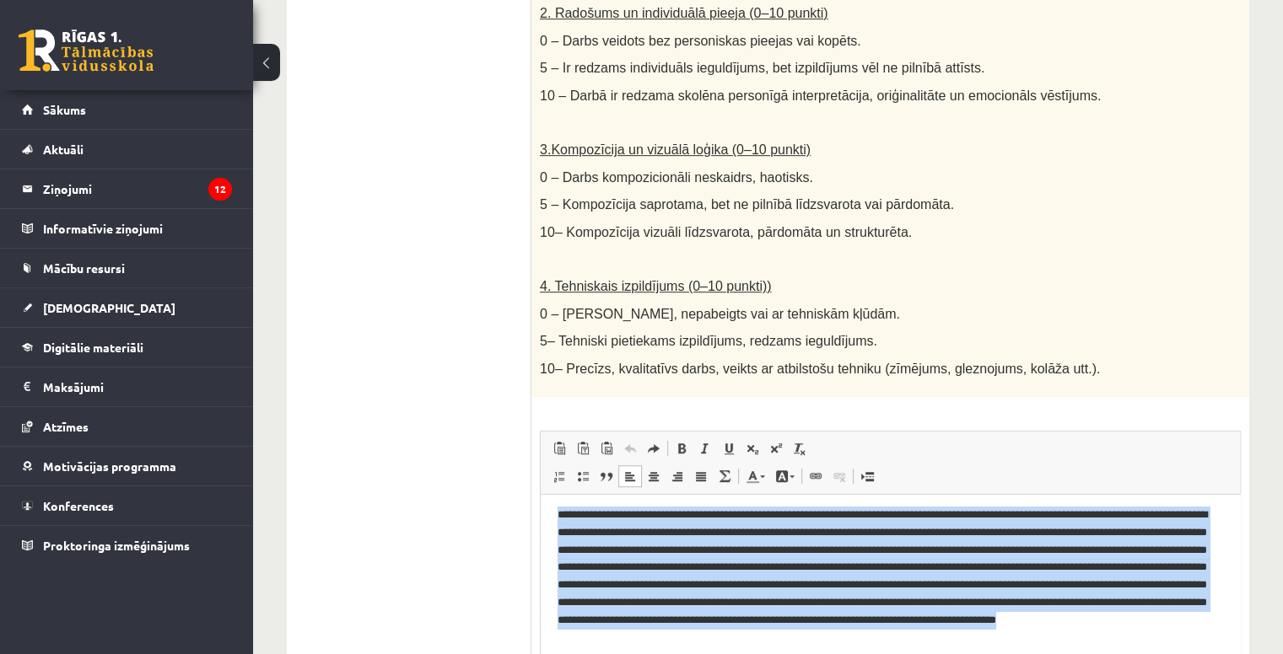
scroll to position [955, 0]
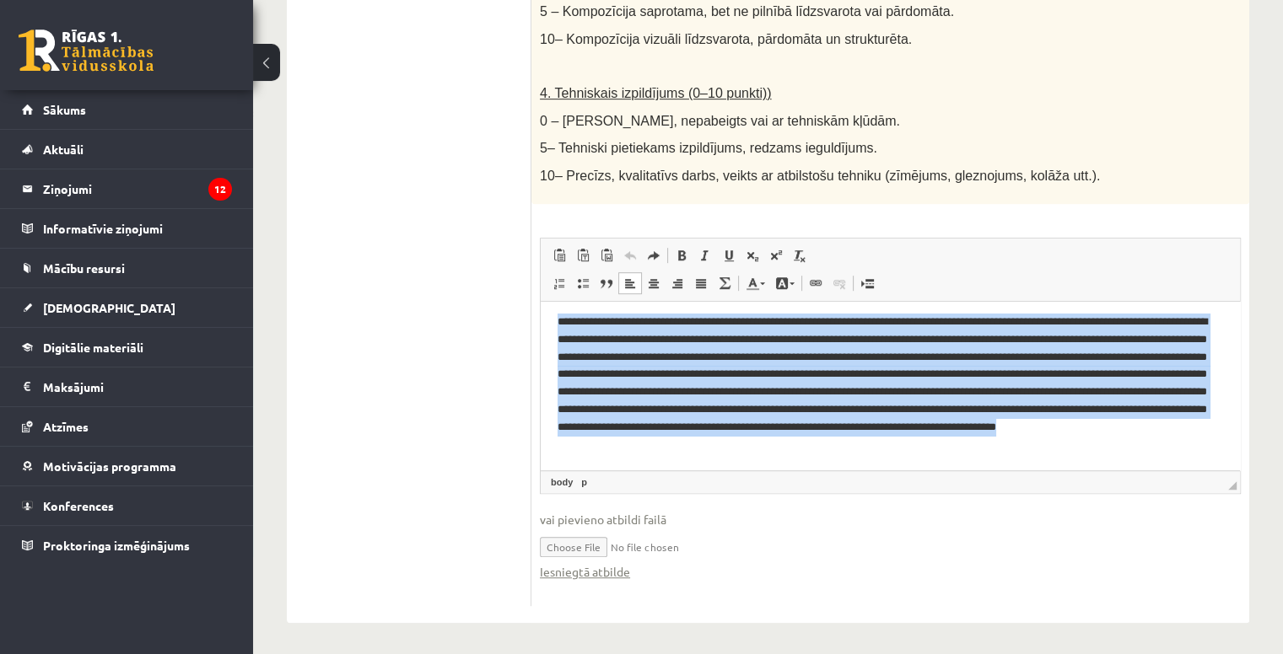
copy p "**********"
click at [709, 359] on p "Bagātinātā teksta redaktors, wiswyg-editor-user-answer-47433911892420" at bounding box center [883, 383] width 653 height 140
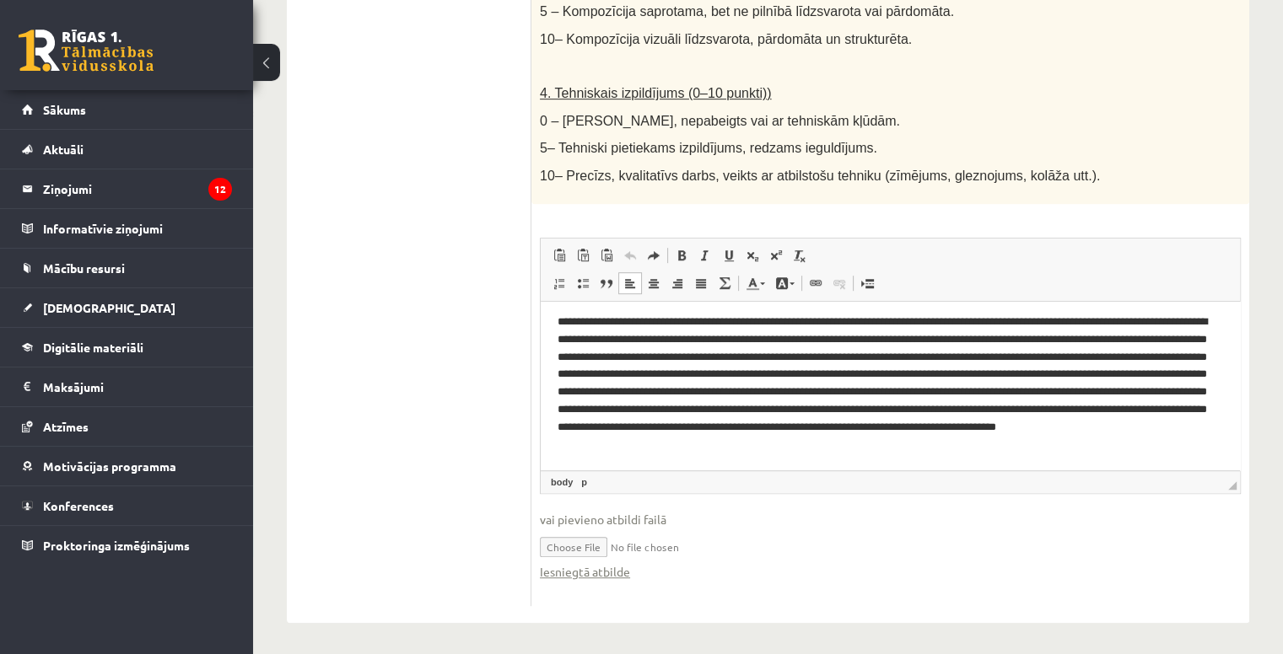
click at [1121, 449] on p "Bagātinātā teksta redaktors, wiswyg-editor-user-answer-47433911892420" at bounding box center [883, 383] width 653 height 140
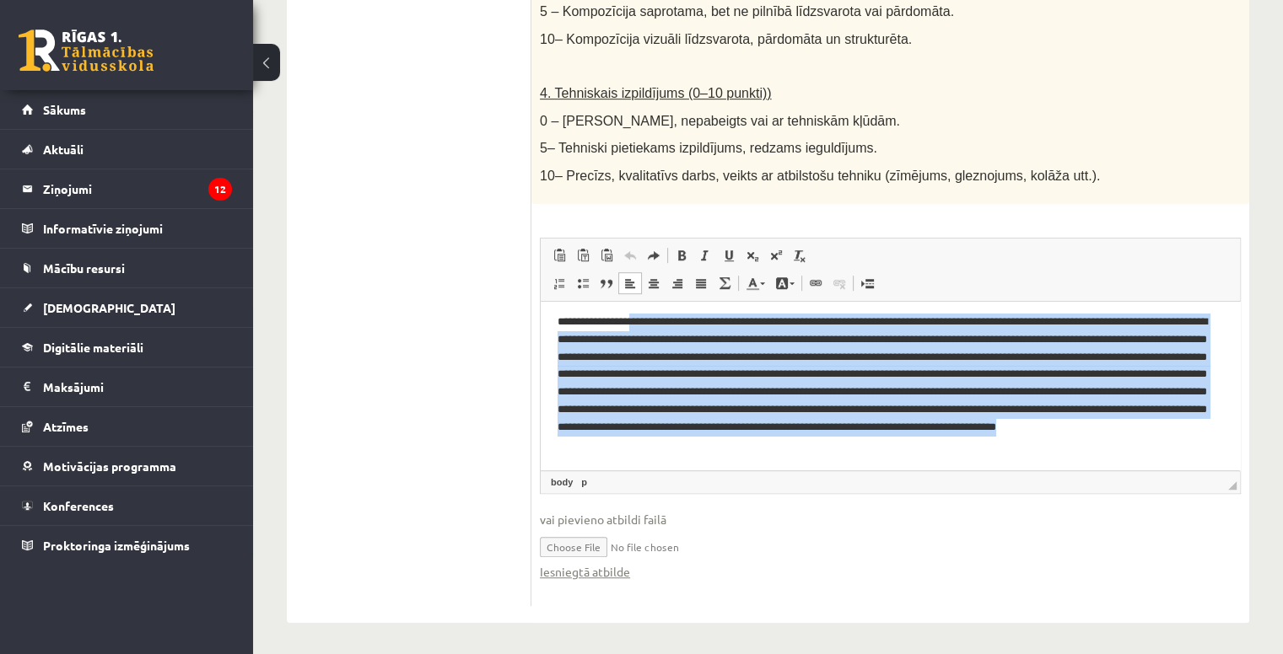
scroll to position [0, 0]
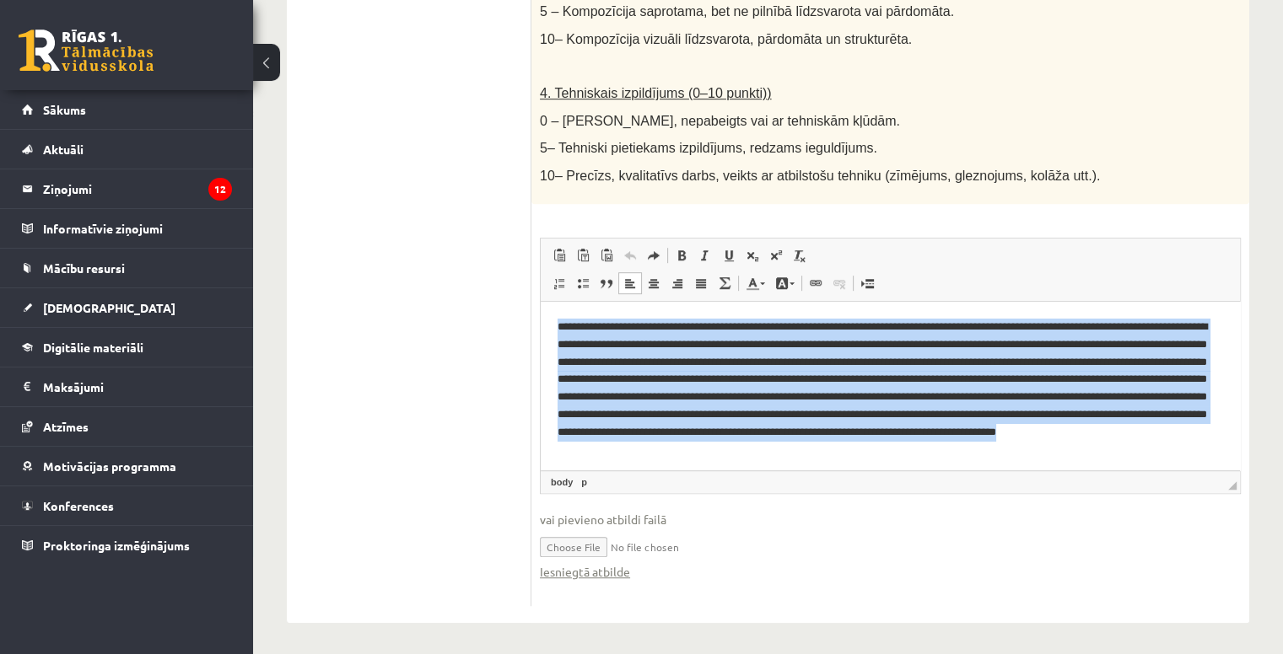
drag, startPoint x: 1121, startPoint y: 449, endPoint x: 544, endPoint y: 317, distance: 591.6
click at [544, 317] on html at bounding box center [890, 388] width 699 height 174
copy p "**********"
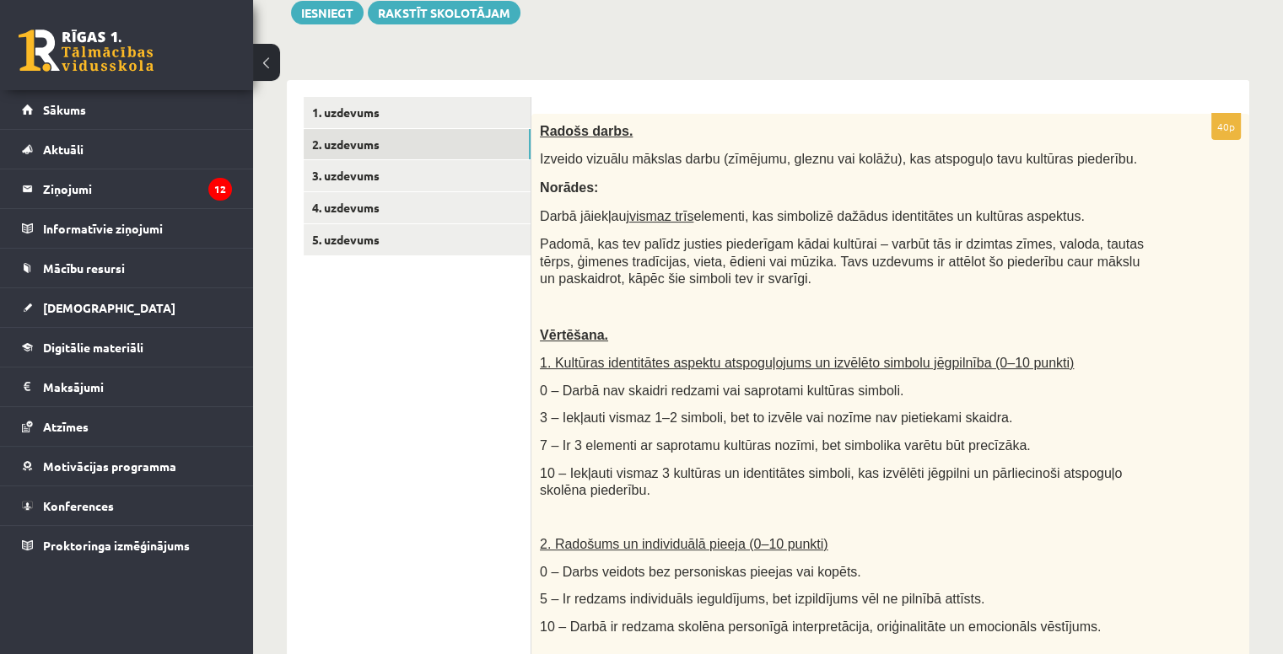
scroll to position [227, 0]
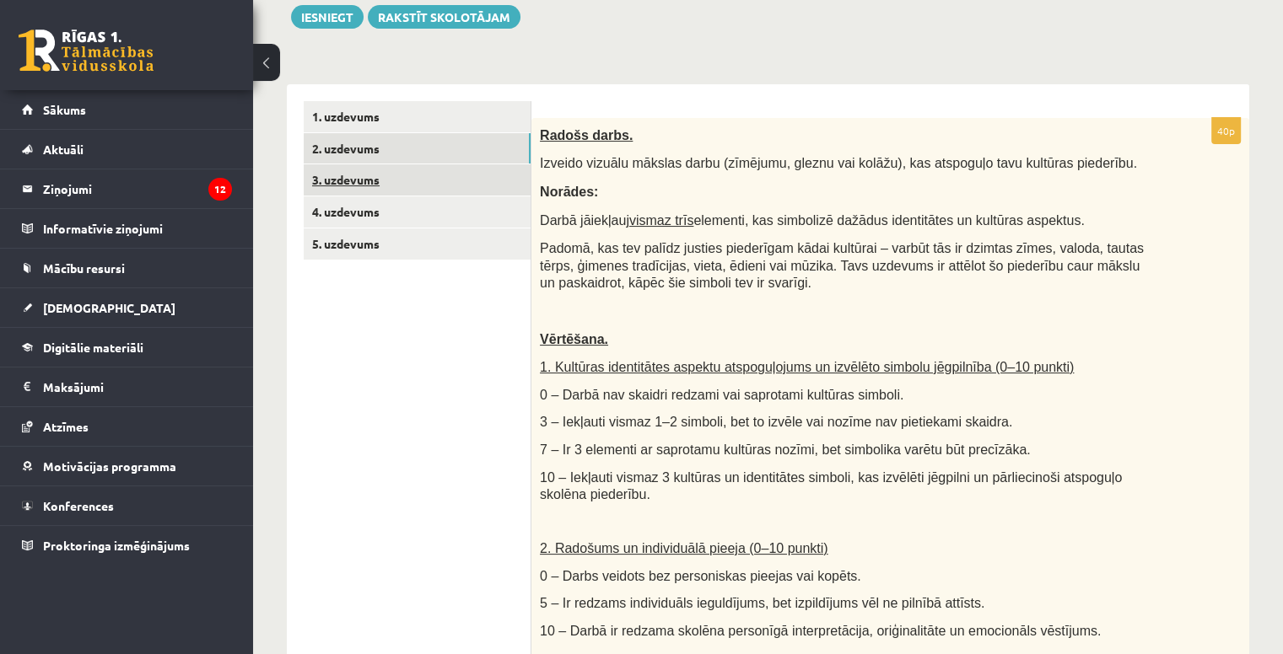
click at [460, 186] on link "3. uzdevums" at bounding box center [417, 179] width 227 height 31
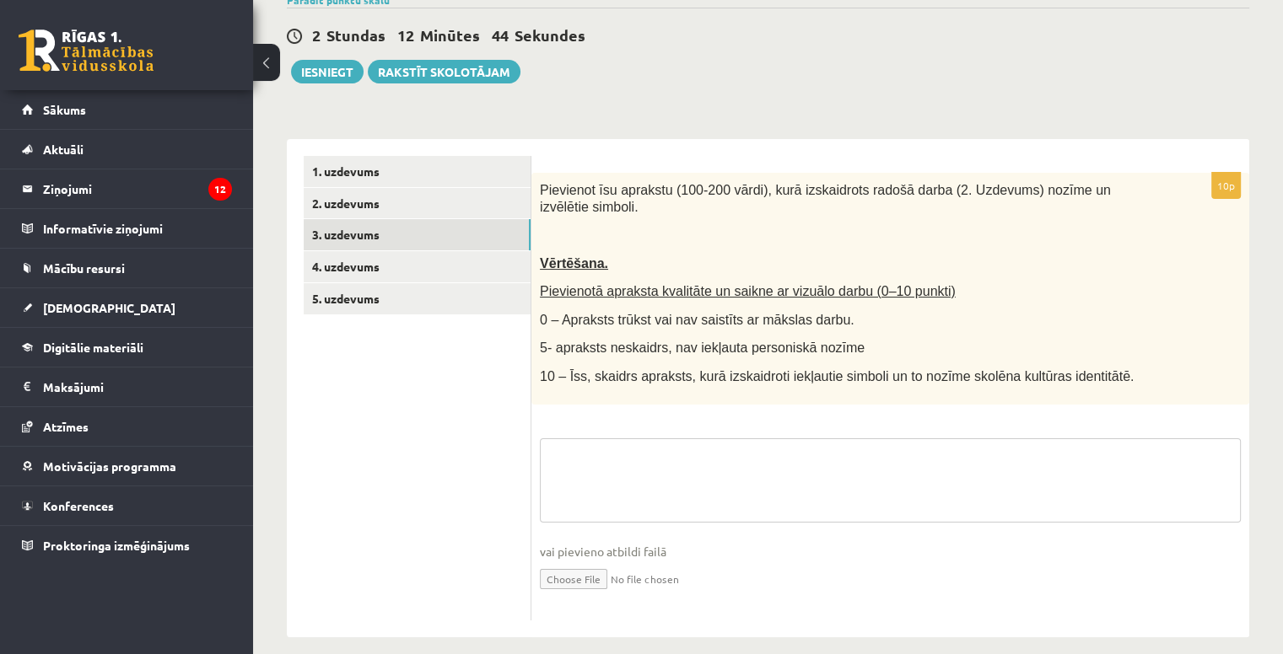
click at [707, 445] on textarea at bounding box center [890, 480] width 701 height 84
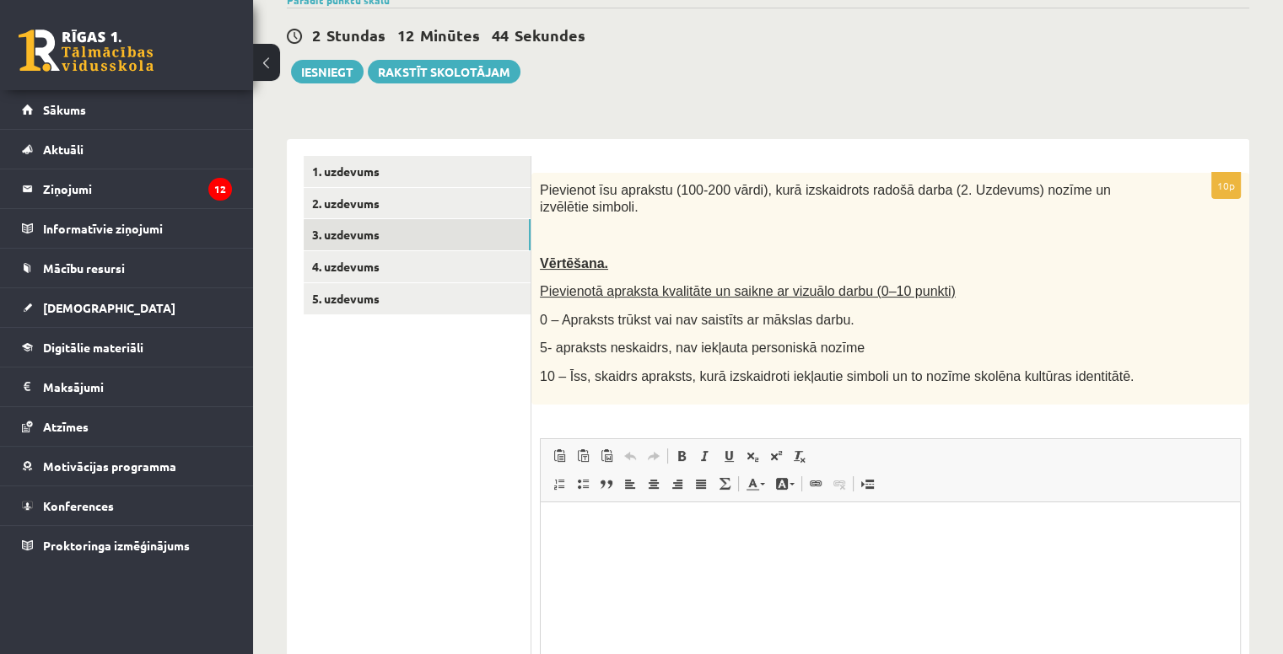
scroll to position [0, 0]
click at [682, 536] on html at bounding box center [890, 527] width 699 height 51
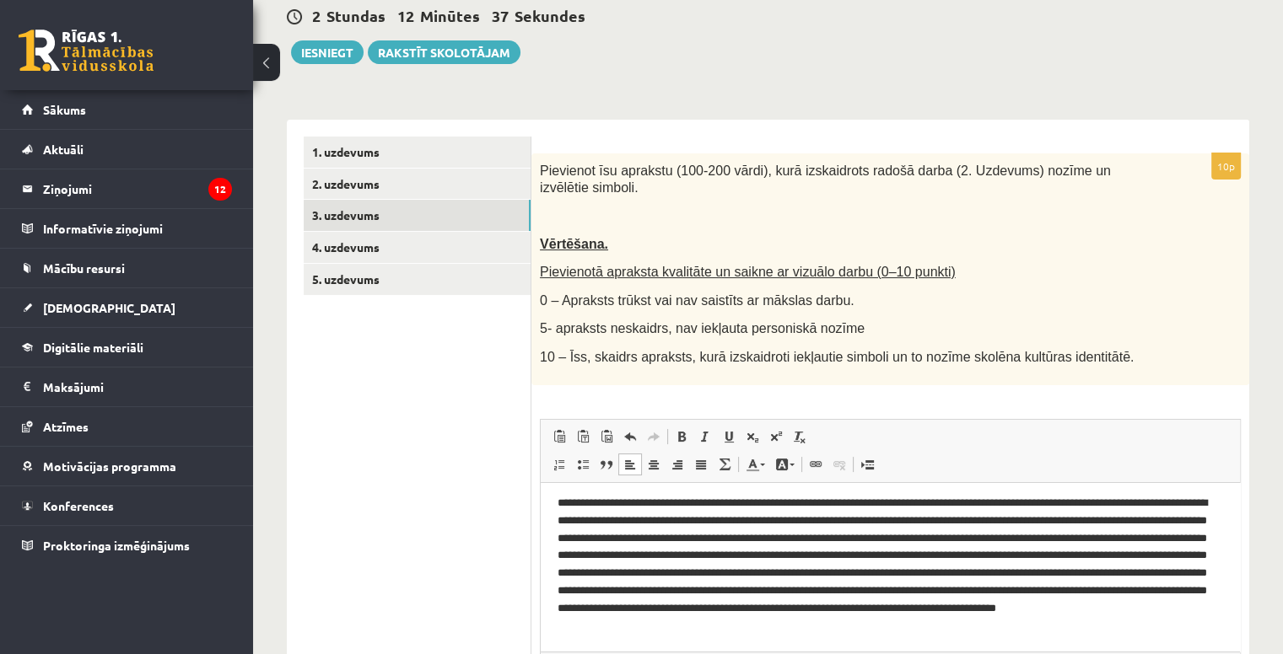
scroll to position [145, 0]
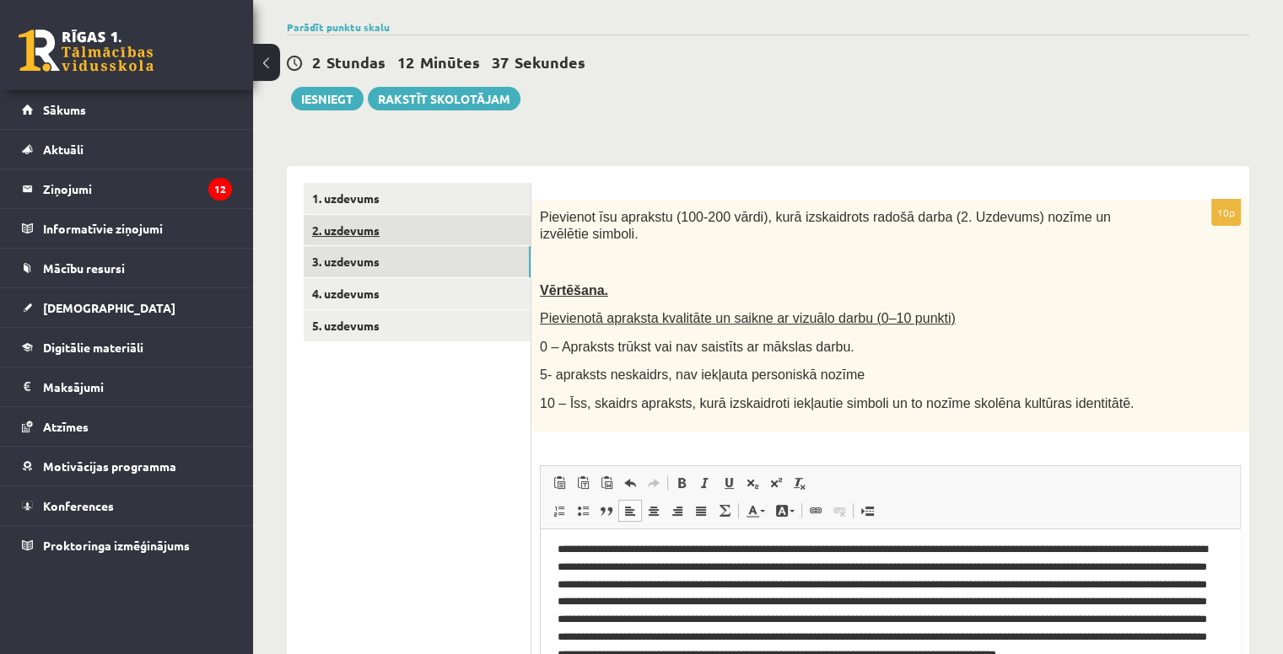
click at [458, 219] on link "2. uzdevums" at bounding box center [417, 230] width 227 height 31
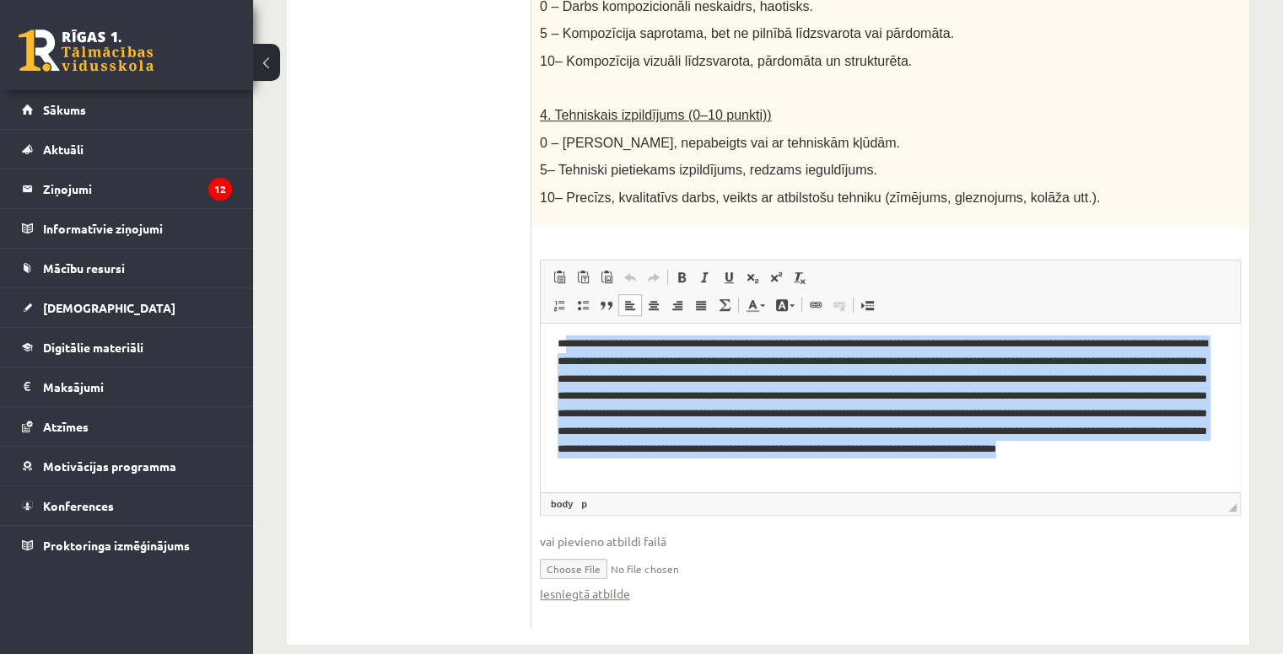
scroll to position [0, 0]
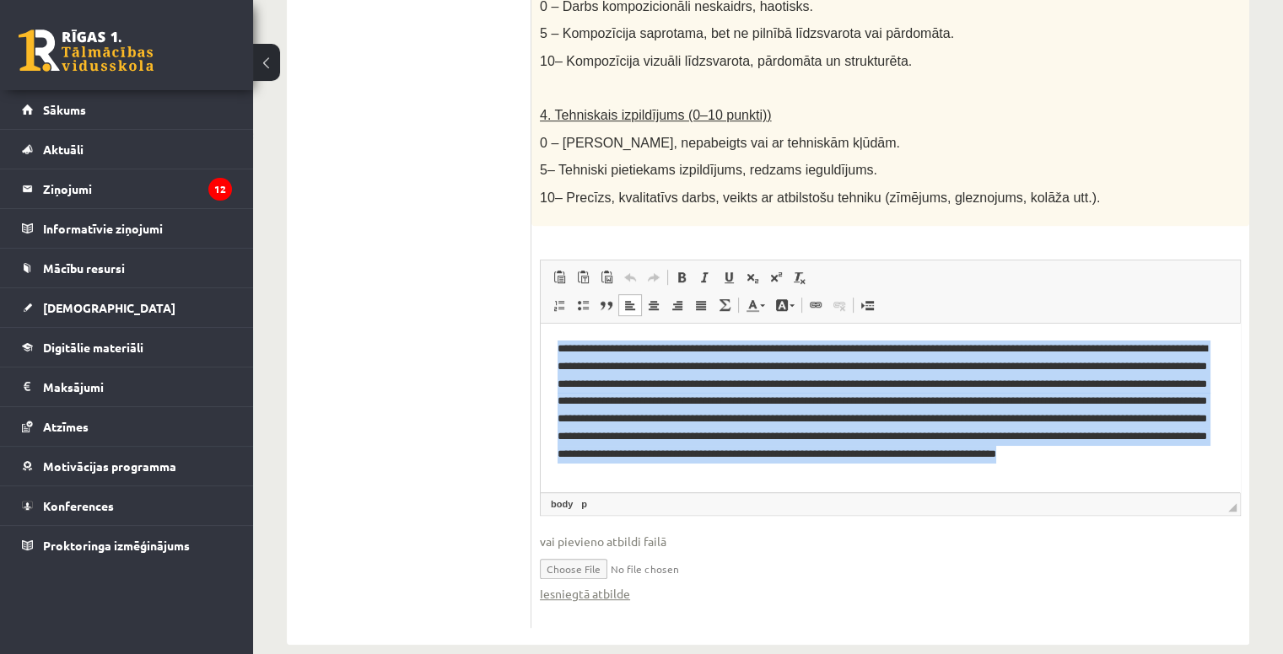
drag, startPoint x: 1137, startPoint y: 462, endPoint x: 533, endPoint y: 327, distance: 618.7
click at [541, 327] on html at bounding box center [890, 410] width 699 height 174
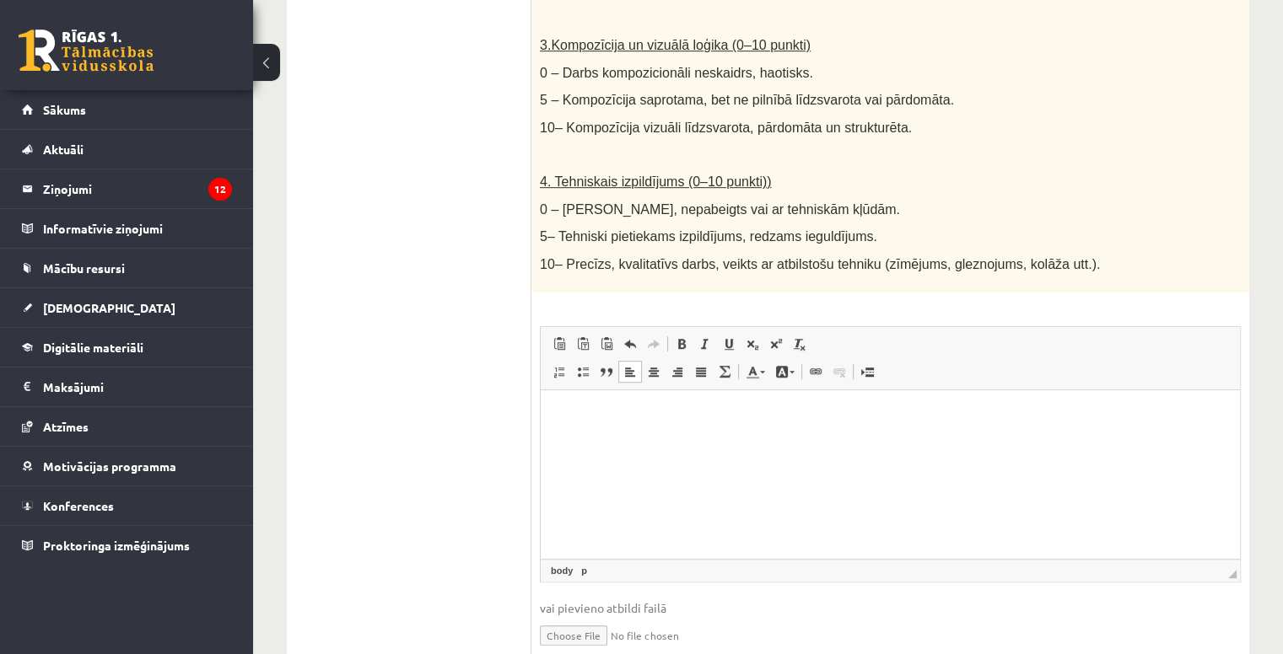
scroll to position [866, 0]
click at [573, 442] on html at bounding box center [890, 415] width 699 height 51
drag, startPoint x: 32, startPoint y: 72, endPoint x: 469, endPoint y: 442, distance: 572.6
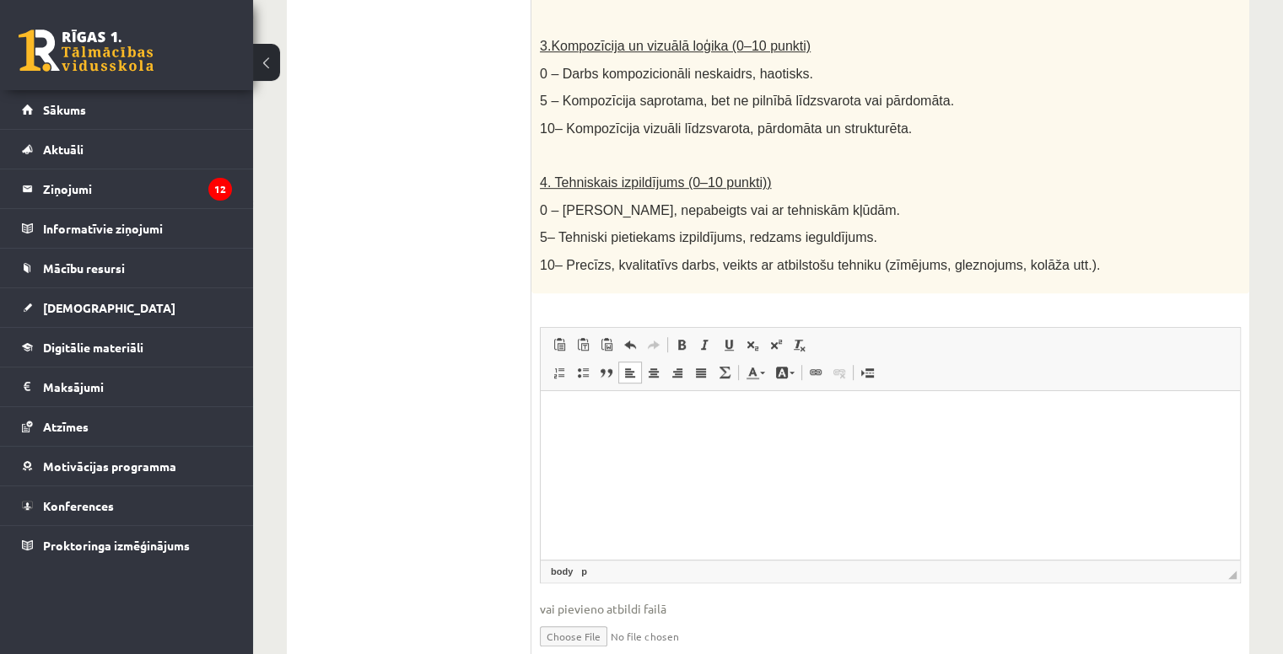
click at [469, 442] on ul "1. uzdevums 2. uzdevums 3. uzdevums 4. uzdevums 5. uzdevums" at bounding box center [418, 79] width 228 height 1234
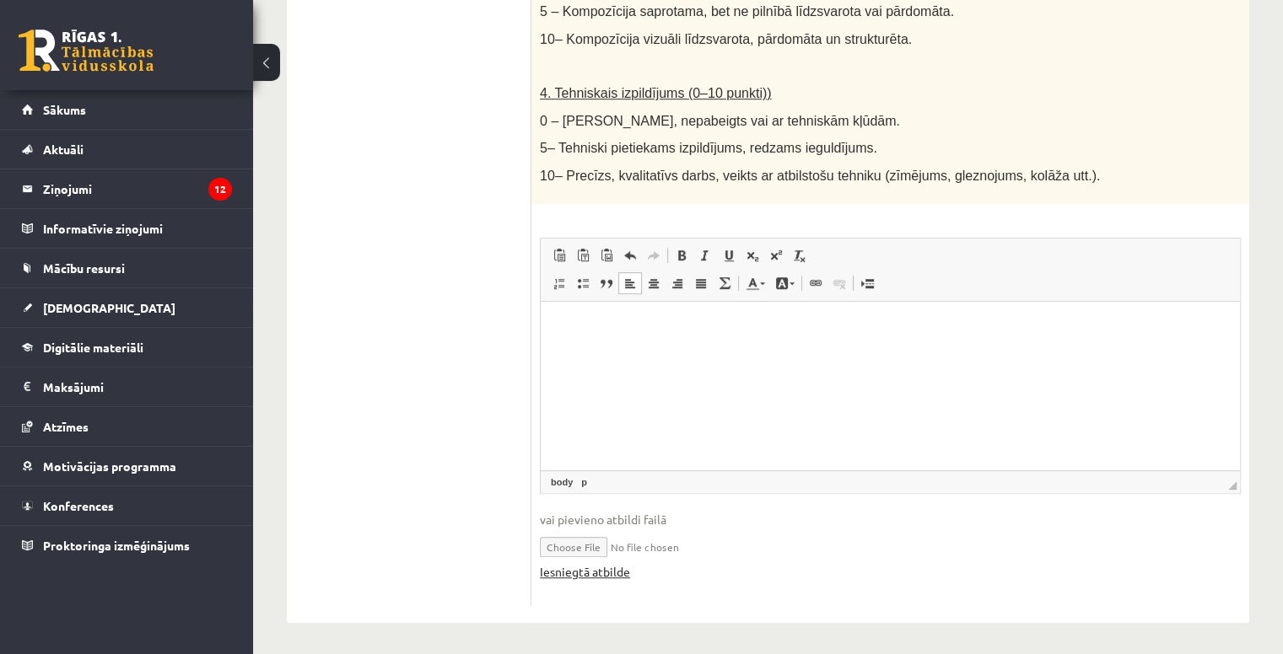
click at [592, 571] on link "Iesniegtā atbilde" at bounding box center [585, 572] width 90 height 18
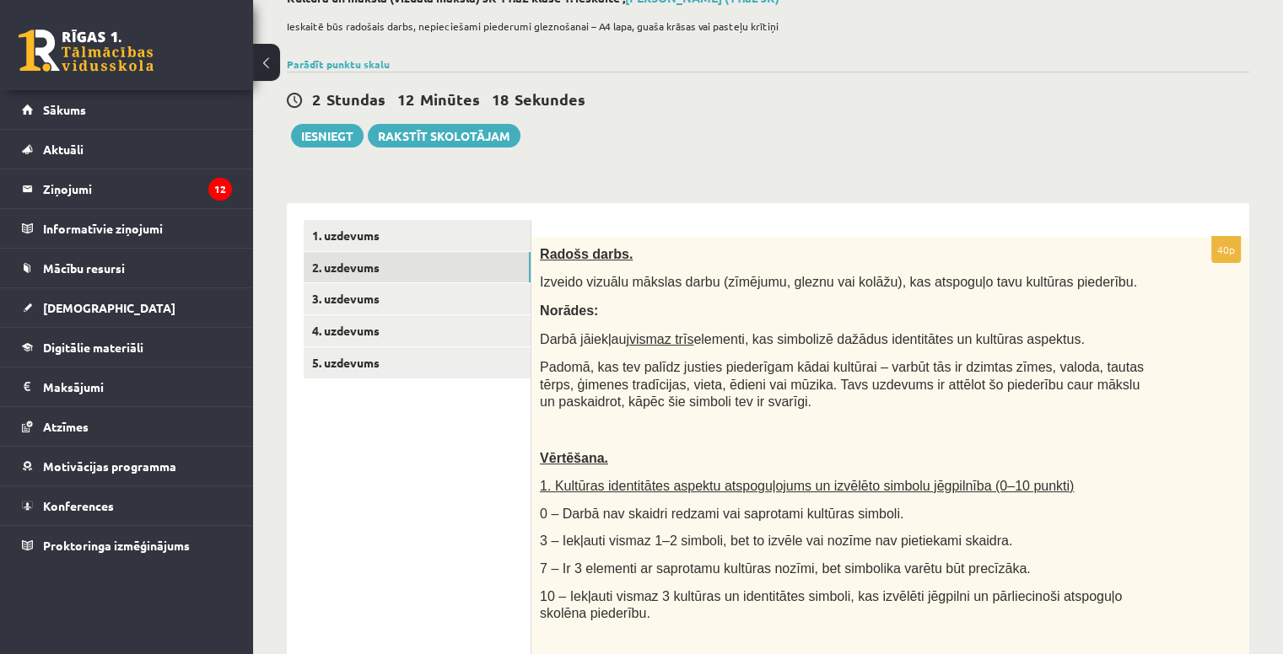
scroll to position [103, 0]
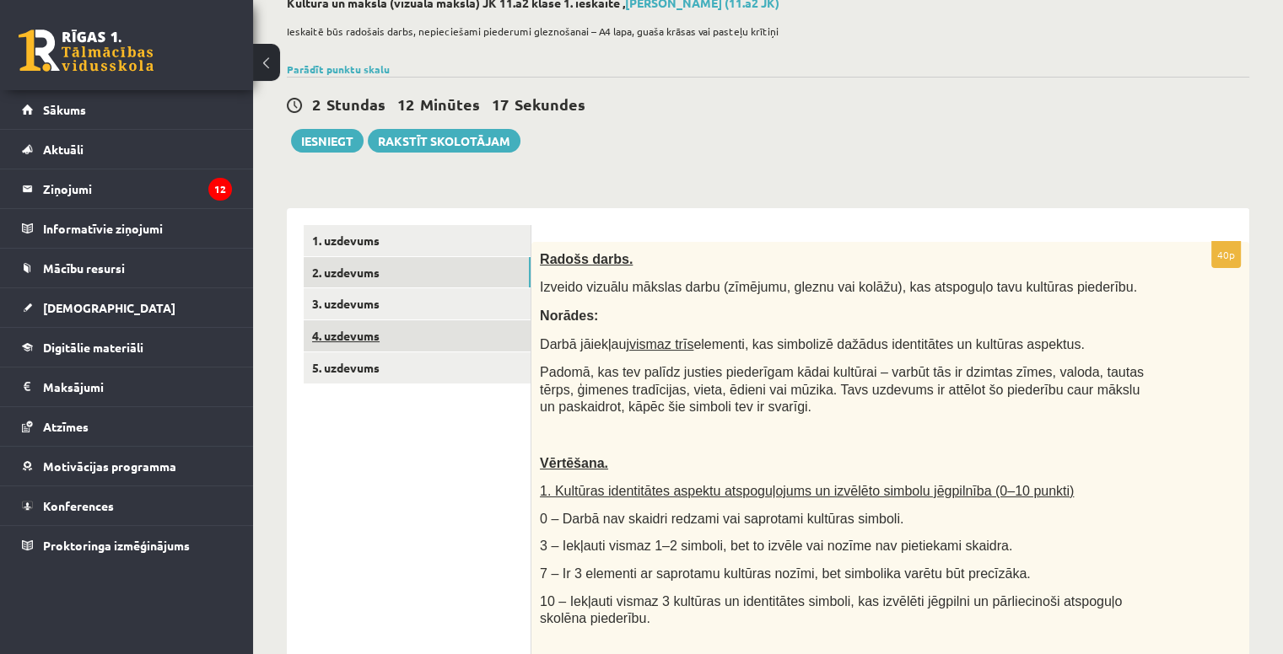
click at [416, 333] on link "4. uzdevums" at bounding box center [417, 335] width 227 height 31
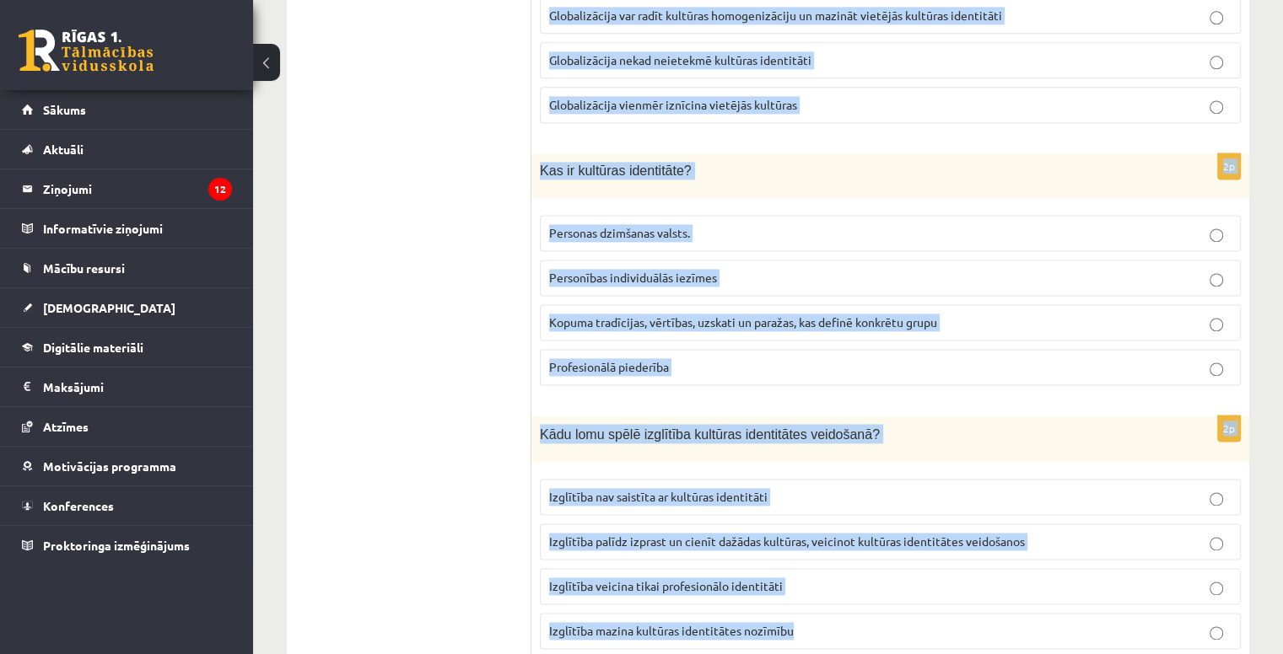
scroll to position [2358, 0]
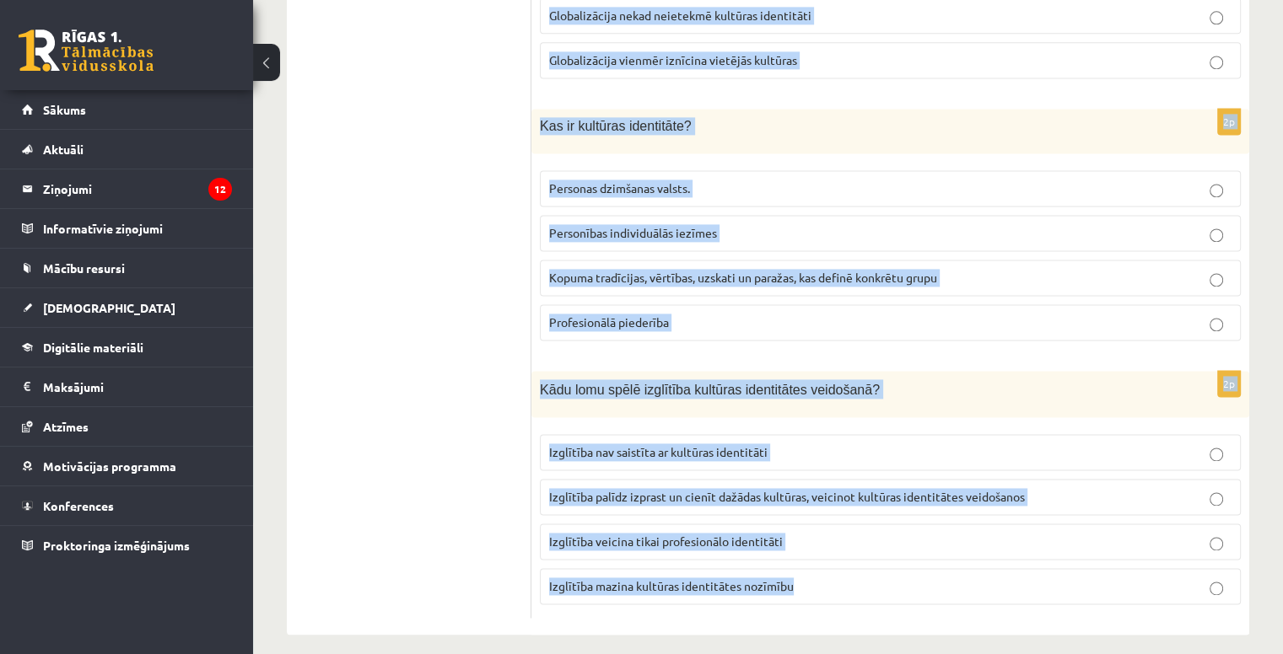
drag, startPoint x: 540, startPoint y: 256, endPoint x: 1093, endPoint y: 654, distance: 682.0
copy form "Kura no šīm darbībām veicina kultūras identitātes saglabāšanu? Vairāk laika pav…"
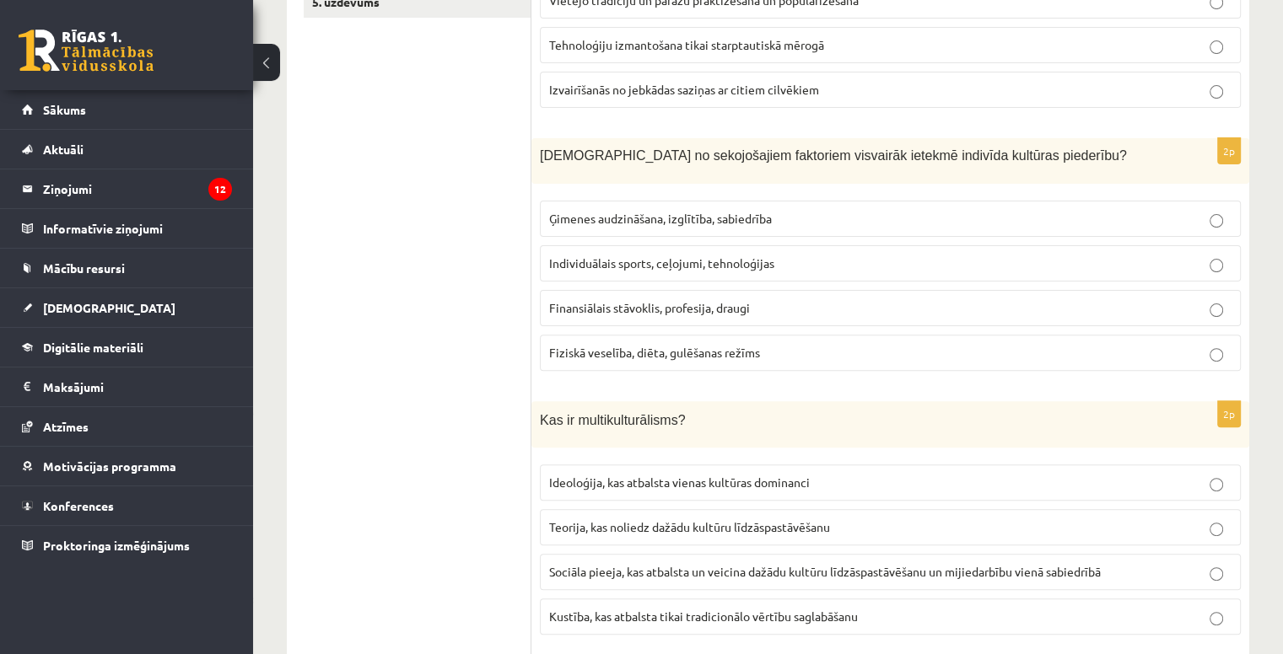
scroll to position [0, 0]
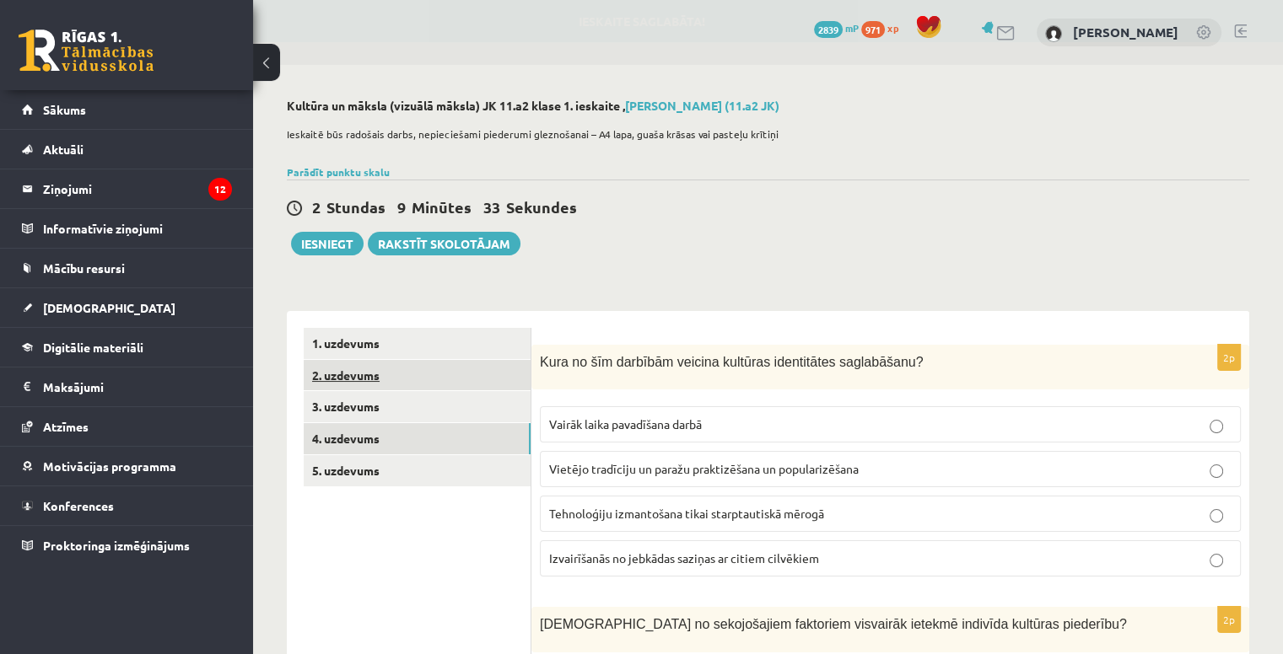
click at [448, 372] on link "2. uzdevums" at bounding box center [417, 375] width 227 height 31
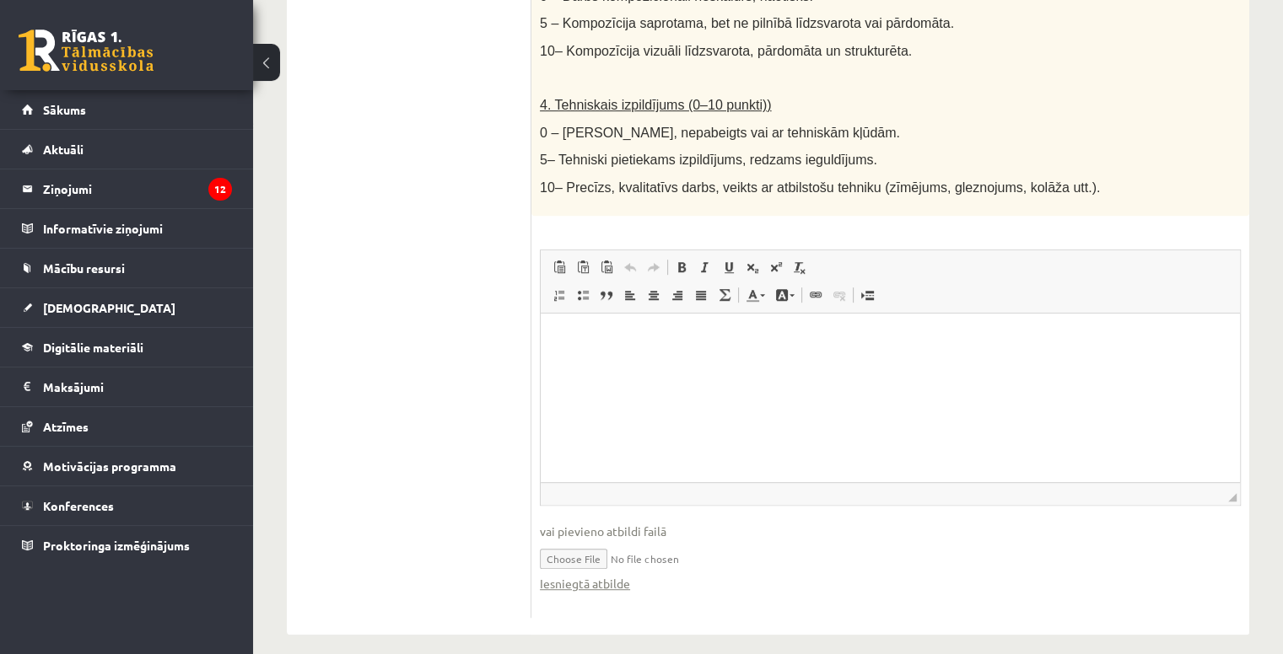
scroll to position [944, 0]
click at [600, 581] on link "Iesniegtā atbilde" at bounding box center [585, 583] width 90 height 18
click at [601, 522] on span "vai pievieno atbildi failā" at bounding box center [890, 531] width 701 height 18
click at [600, 547] on input "file" at bounding box center [890, 557] width 701 height 35
type input "**********"
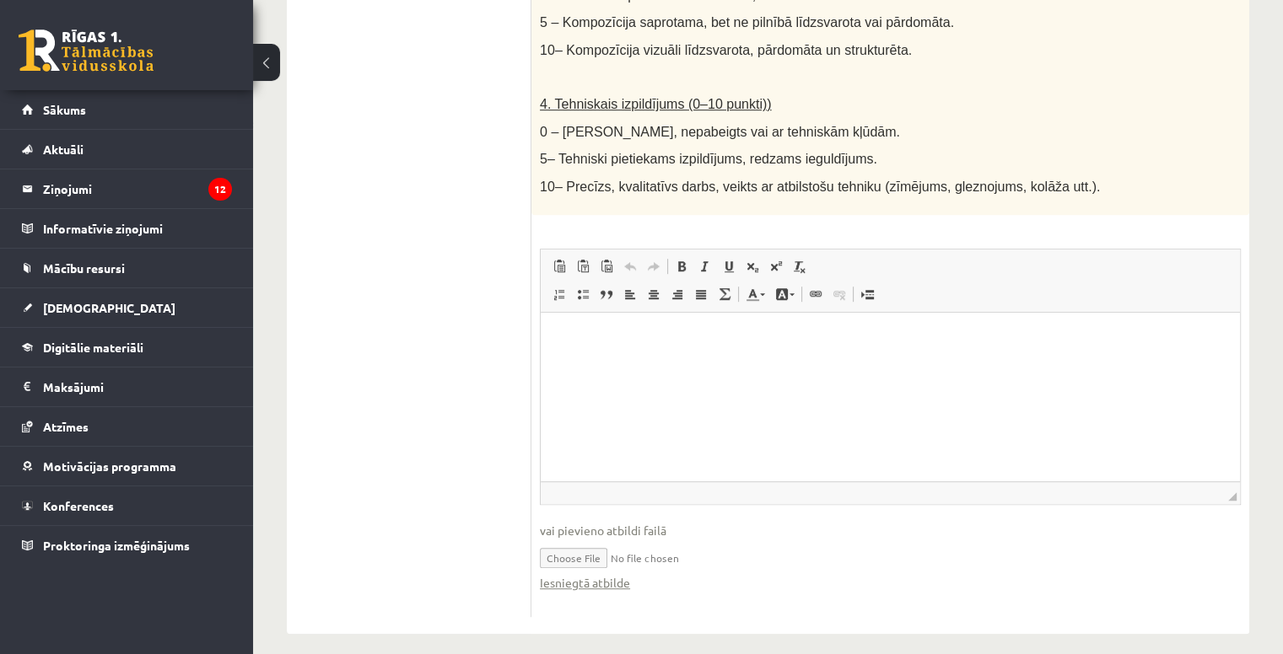
scroll to position [955, 0]
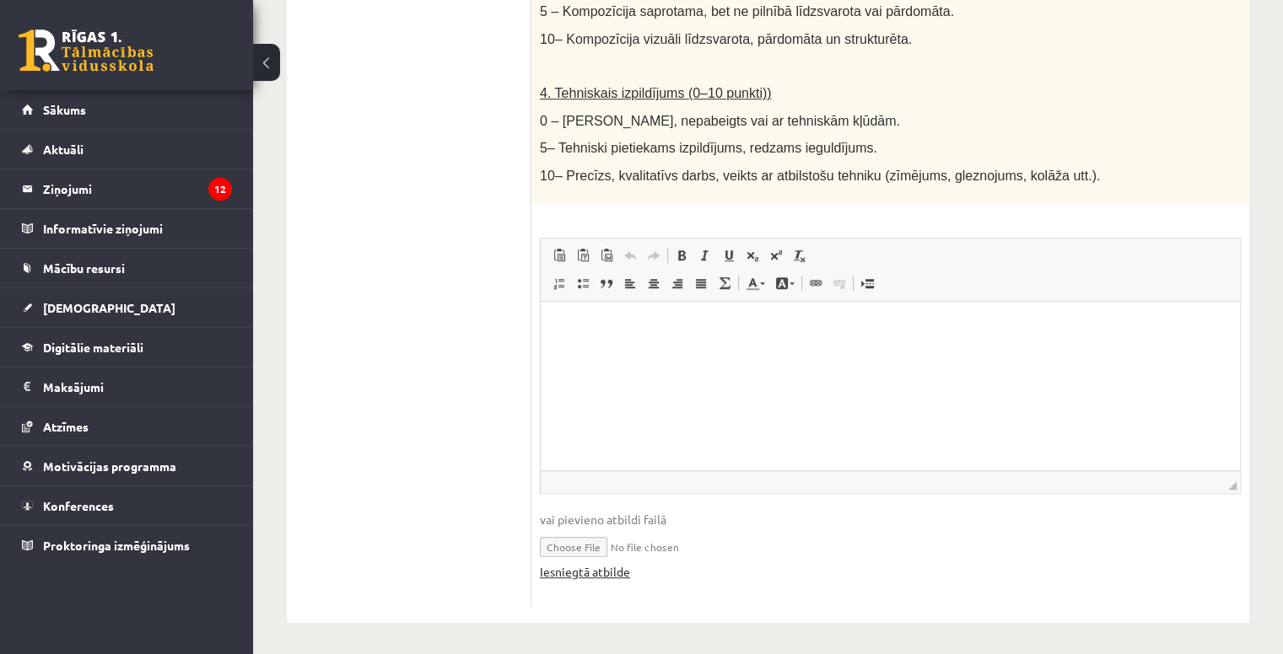
click at [604, 568] on link "Iesniegtā atbilde" at bounding box center [585, 572] width 90 height 18
click at [620, 563] on link "Iesniegtā atbilde" at bounding box center [585, 572] width 90 height 18
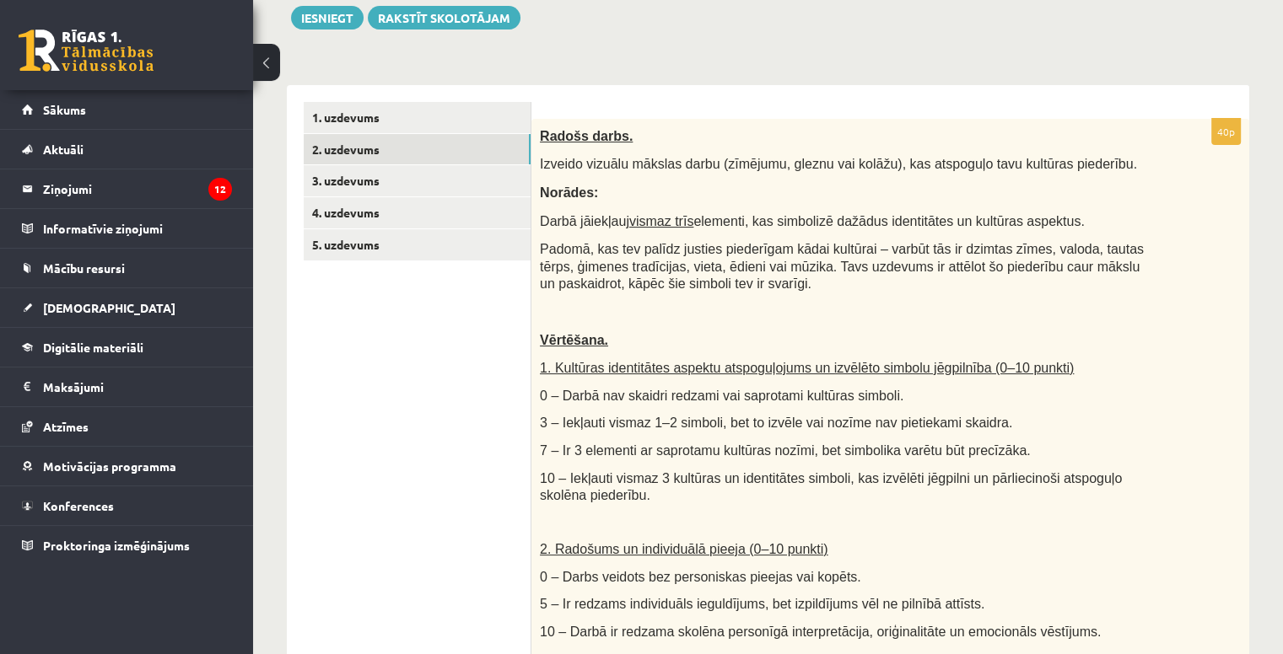
scroll to position [216, 0]
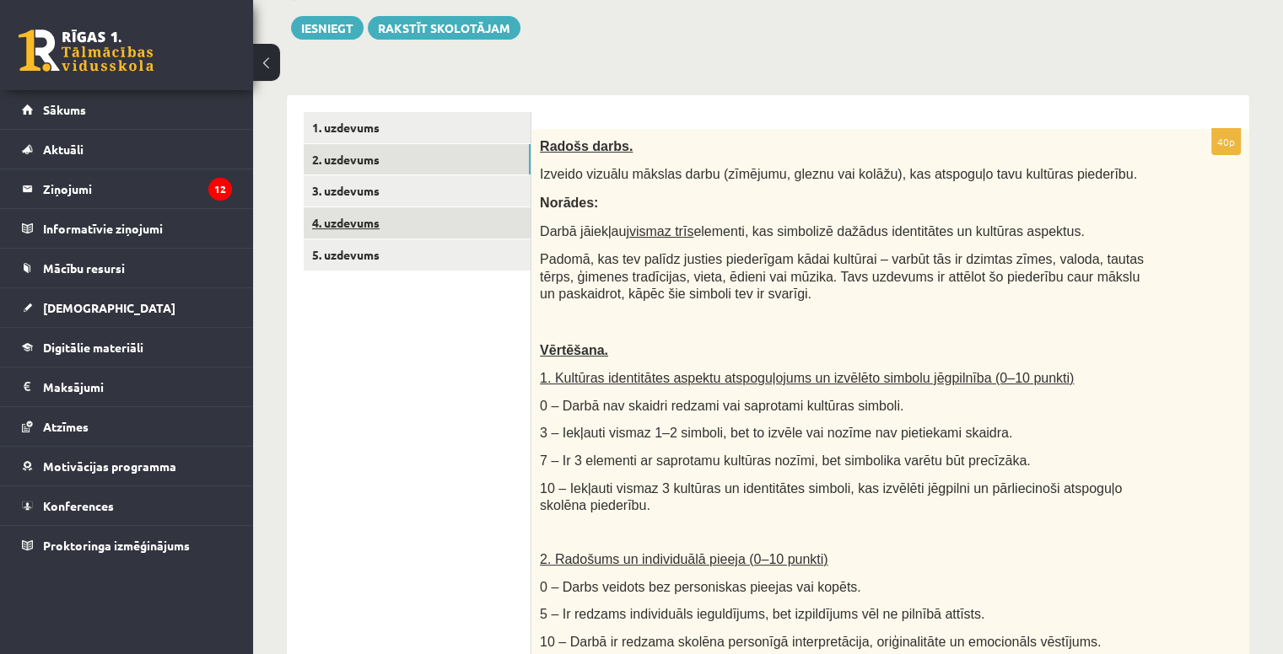
click at [392, 223] on link "4. uzdevums" at bounding box center [417, 222] width 227 height 31
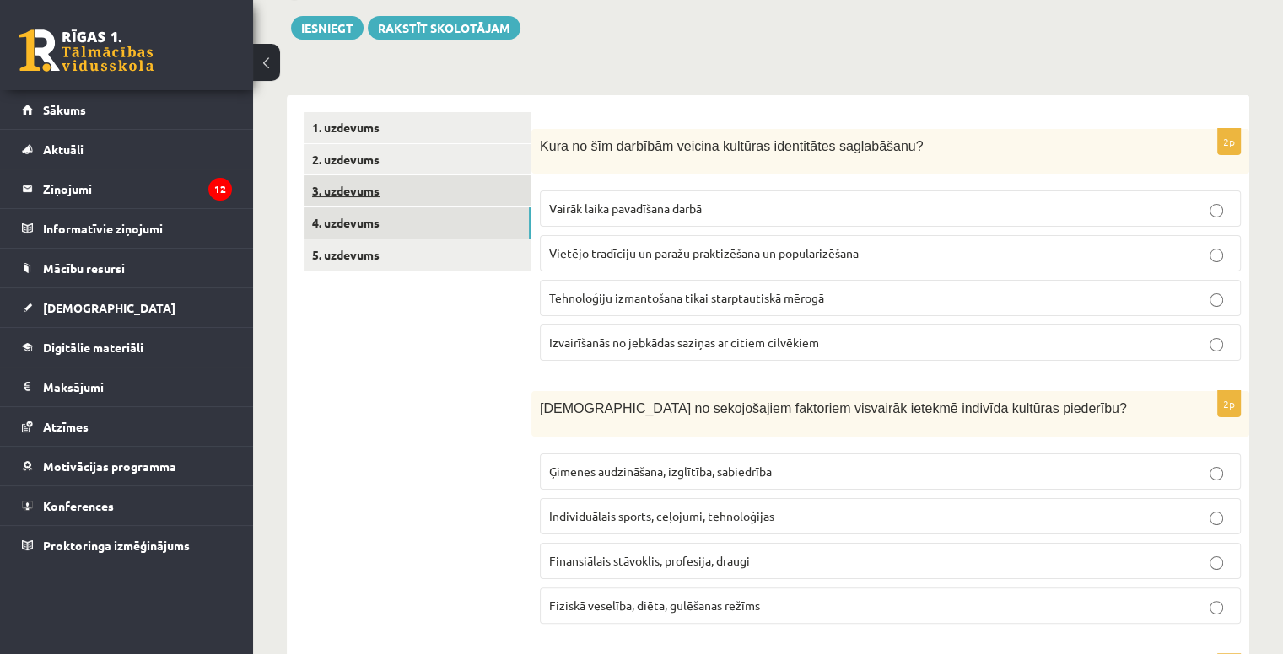
click at [390, 193] on link "3. uzdevums" at bounding box center [417, 190] width 227 height 31
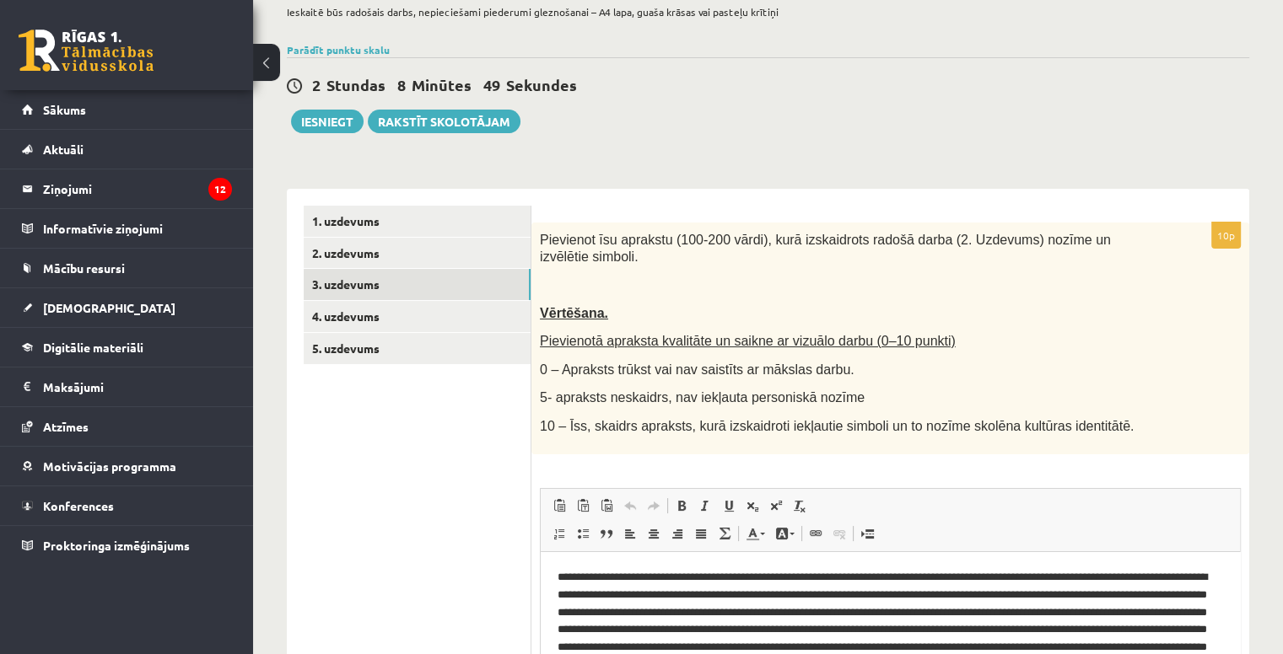
scroll to position [119, 0]
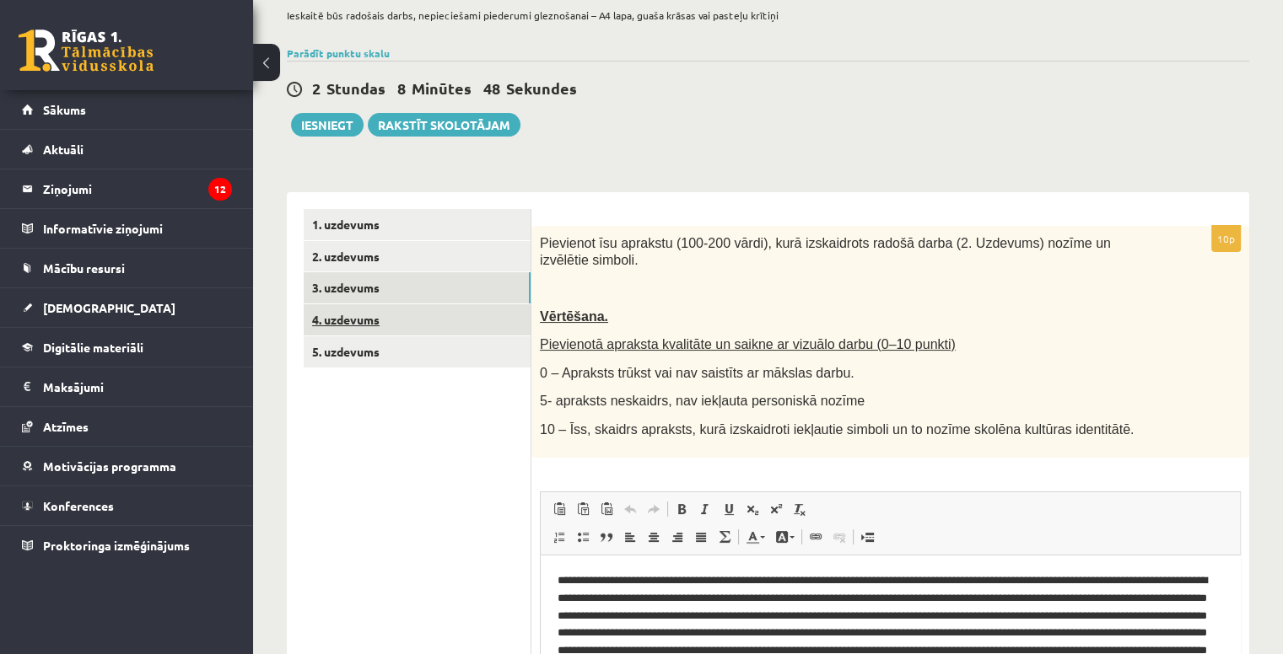
click at [477, 327] on link "4. uzdevums" at bounding box center [417, 319] width 227 height 31
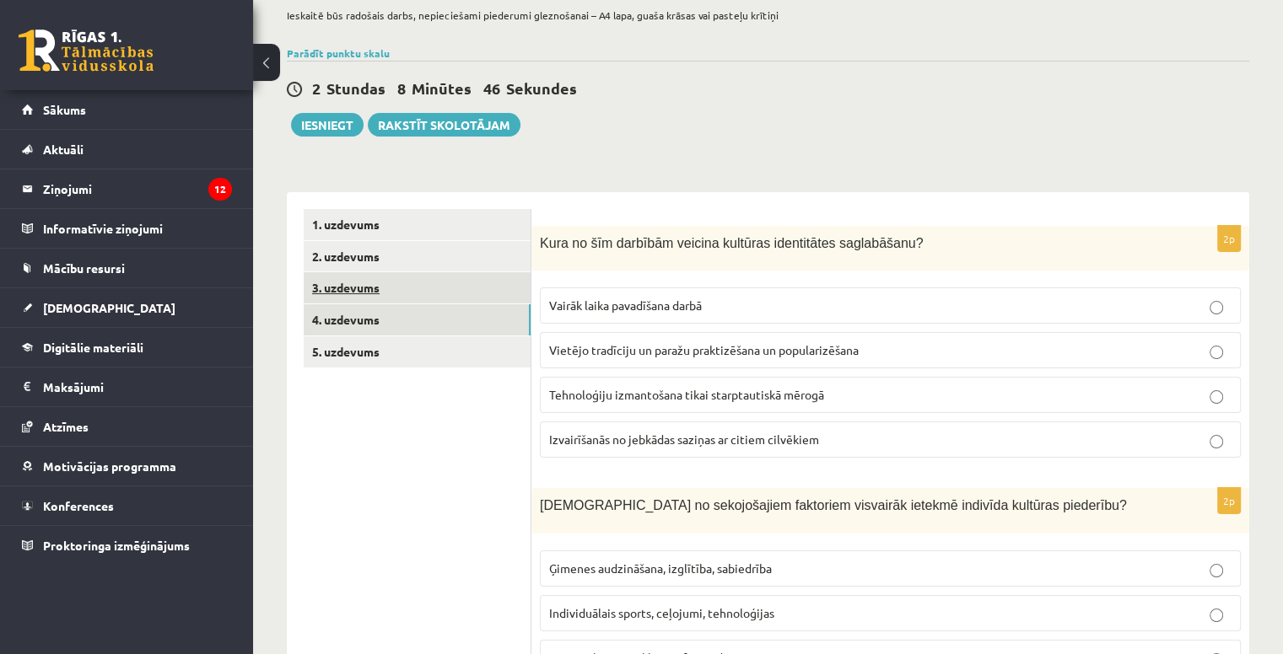
click at [471, 283] on link "3. uzdevums" at bounding box center [417, 287] width 227 height 31
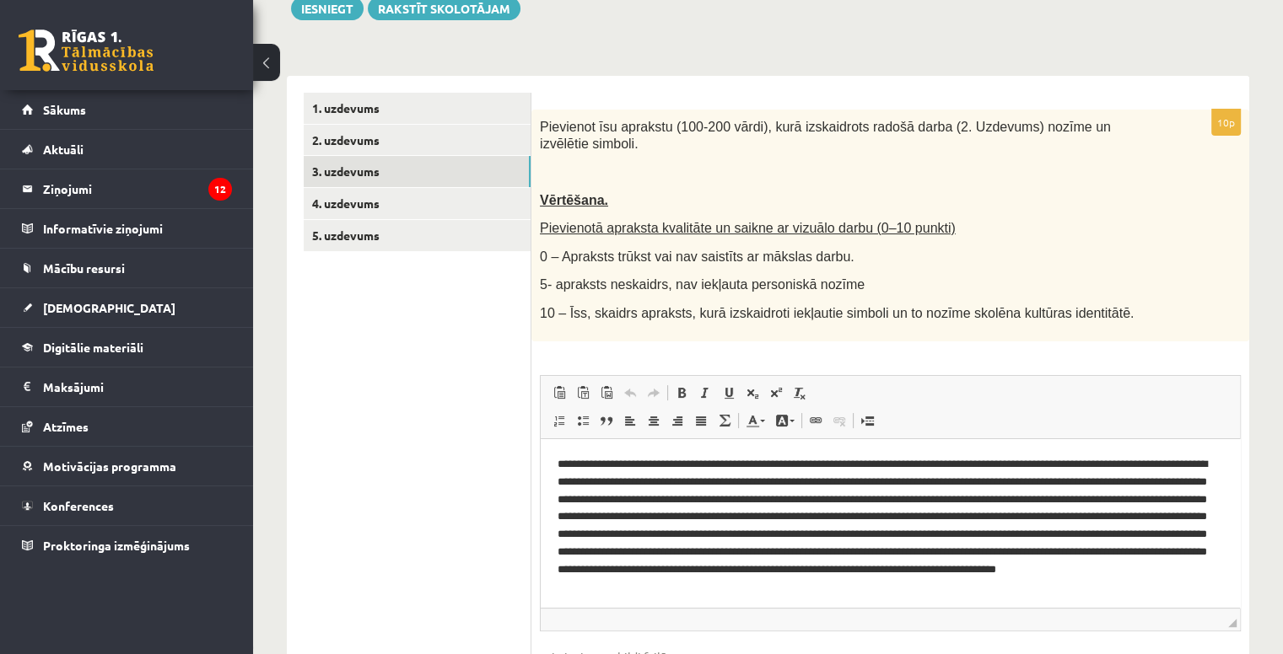
scroll to position [232, 0]
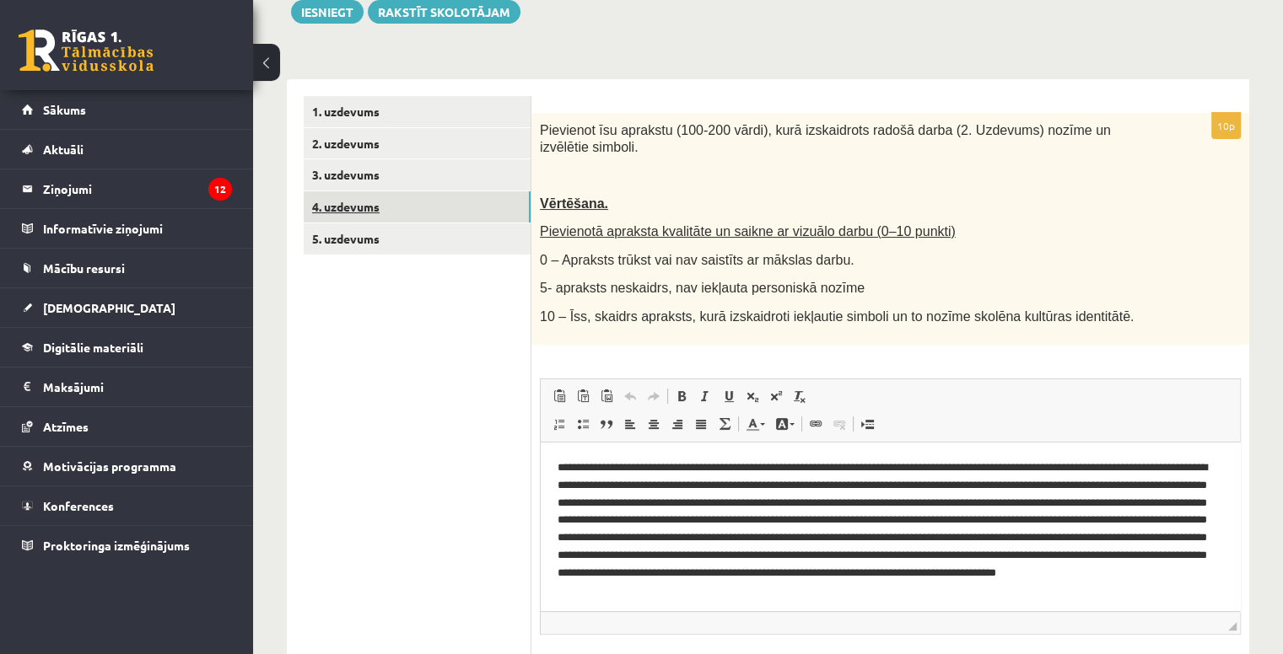
click at [491, 207] on link "4. uzdevums" at bounding box center [417, 206] width 227 height 31
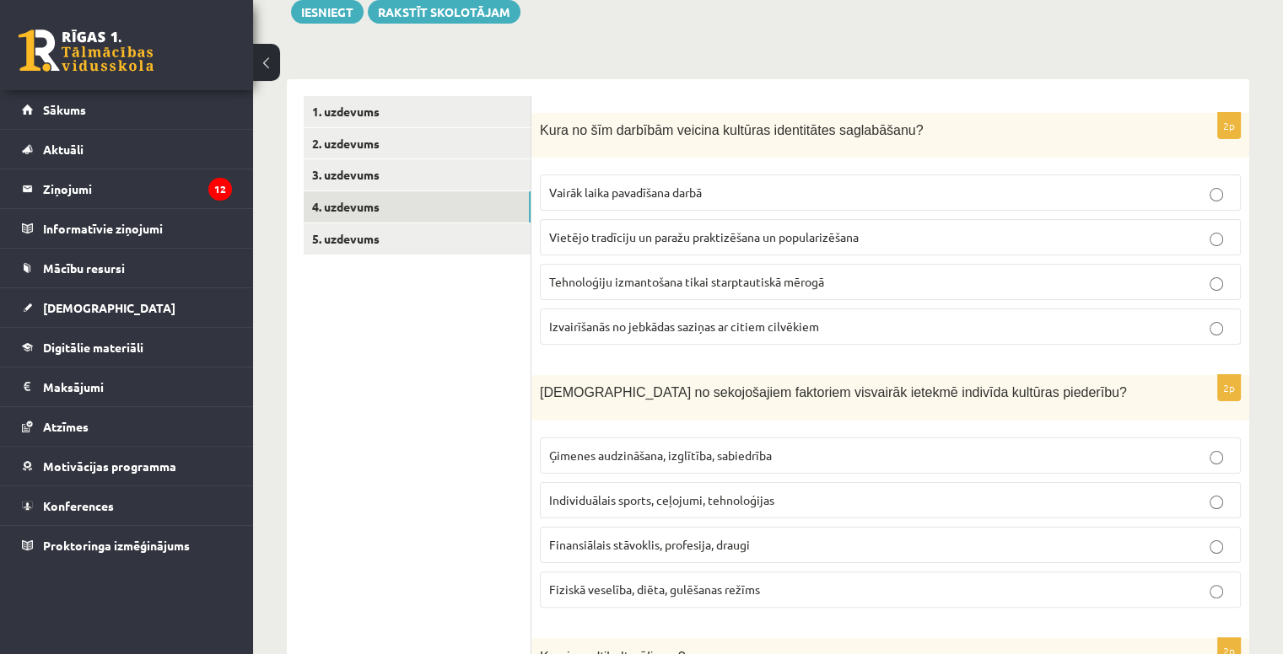
click at [732, 229] on span "Vietējo tradīciju un paražu praktizēšana un popularizēšana" at bounding box center [703, 236] width 309 height 15
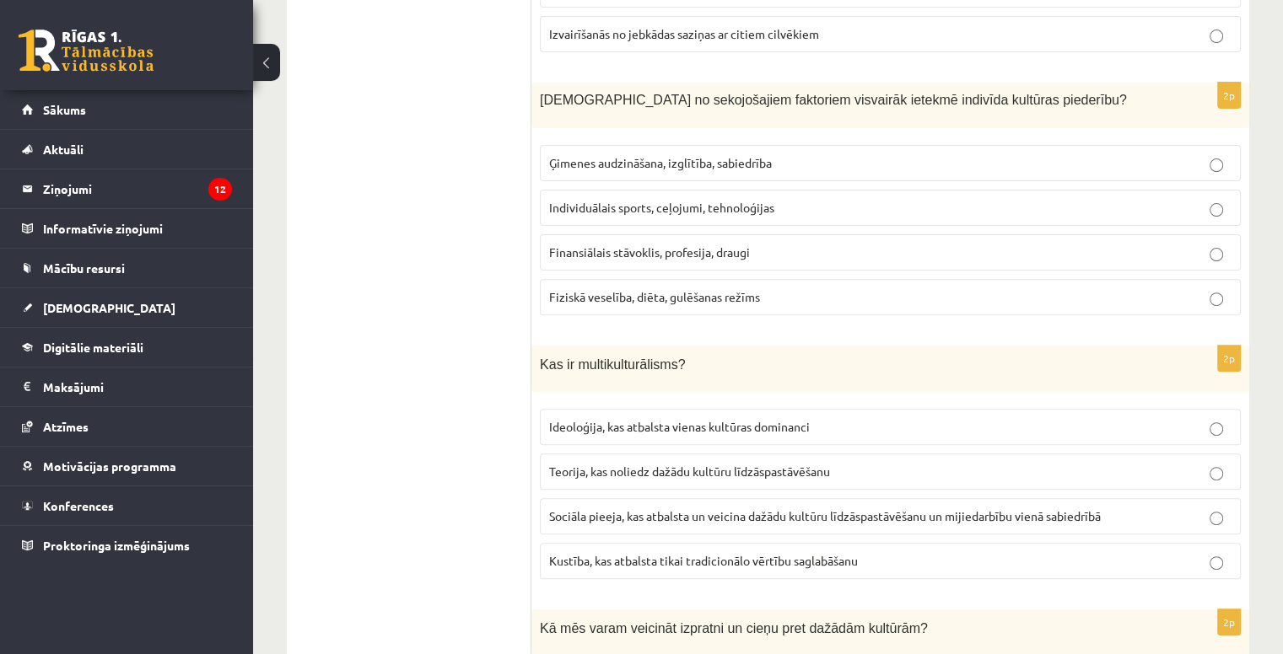
scroll to position [529, 0]
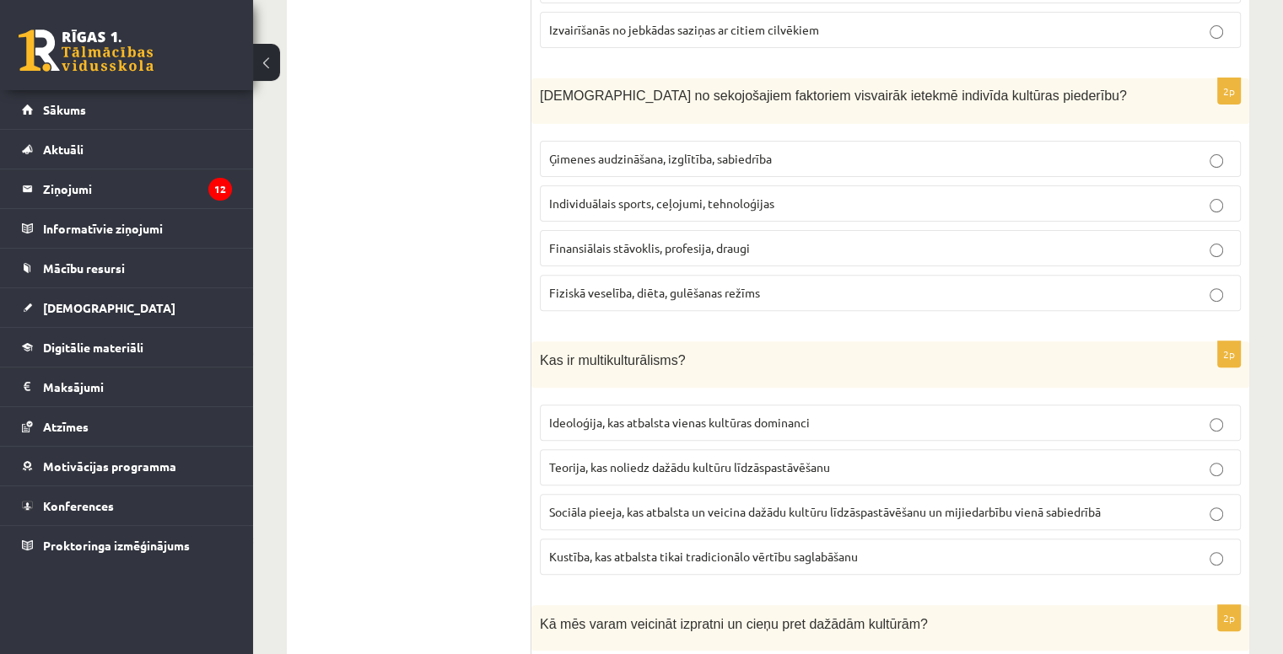
click at [713, 150] on p "Ģimenes audzināšana, izglītība, sabiedrība" at bounding box center [890, 159] width 682 height 18
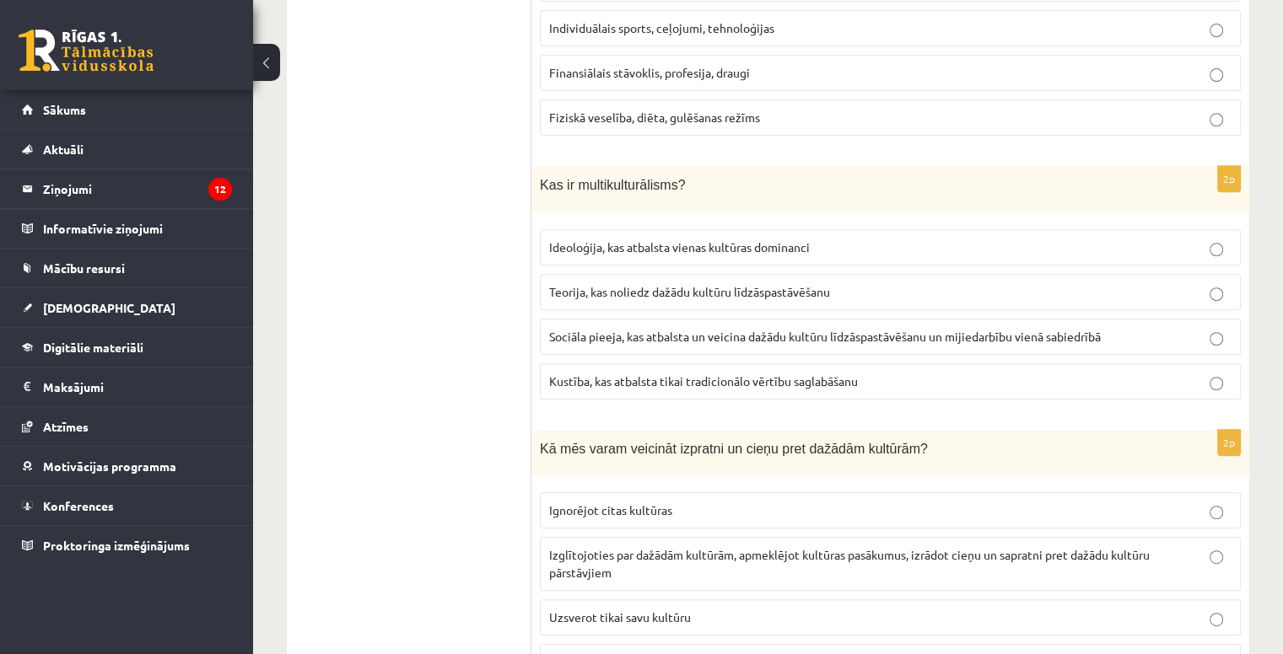
scroll to position [707, 0]
click at [681, 336] on p "Sociāla pieeja, kas atbalsta un veicina dažādu kultūru līdzāspastāvēšanu un mij…" at bounding box center [890, 335] width 682 height 18
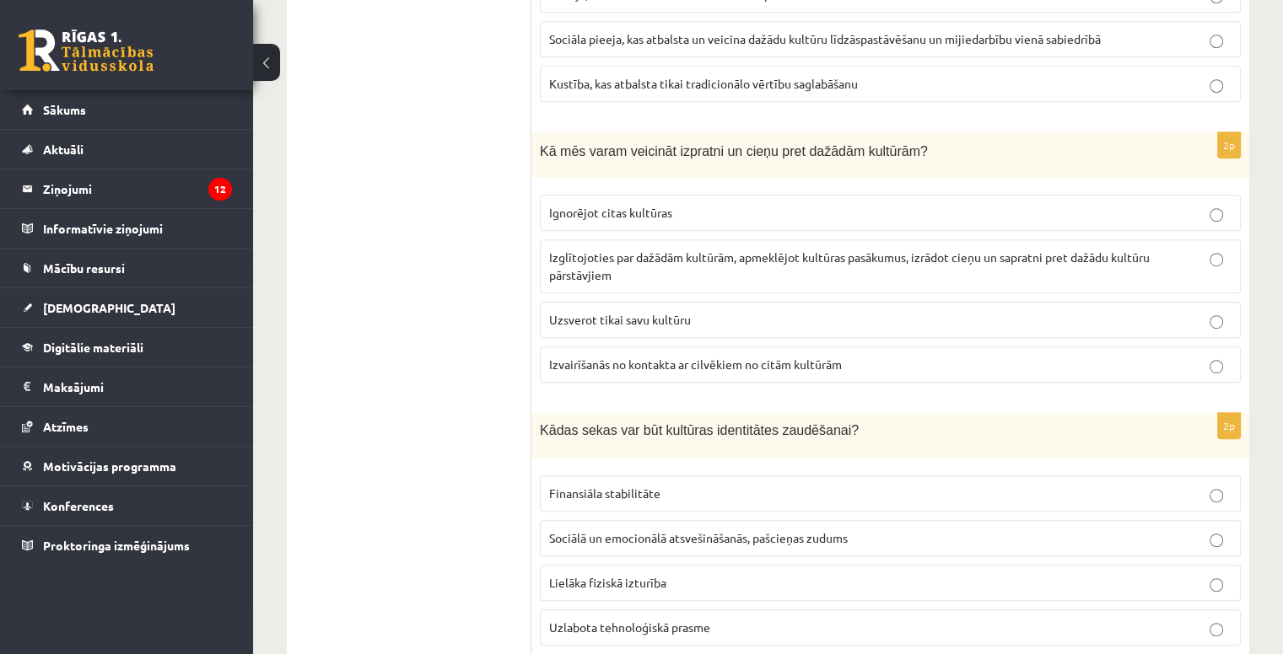
scroll to position [1052, 0]
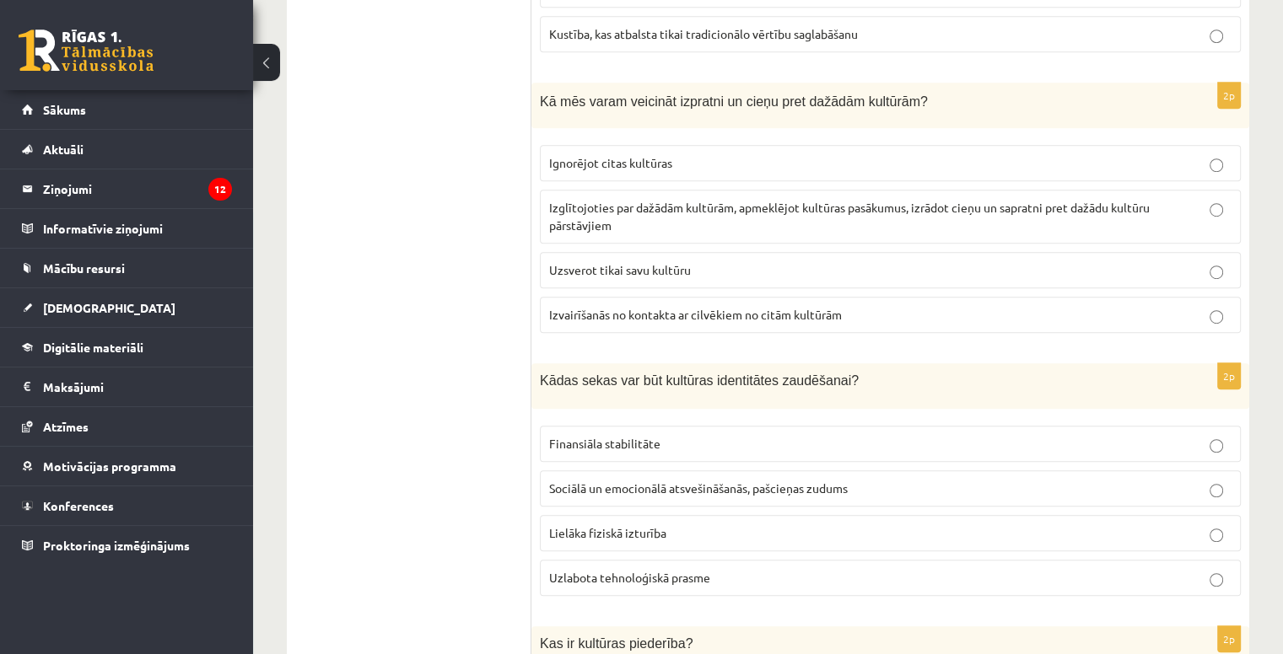
click at [684, 207] on span "Izglītojoties par dažādām kultūrām, apmeklējot kultūras pasākumus, izrādot cieņ…" at bounding box center [849, 216] width 600 height 33
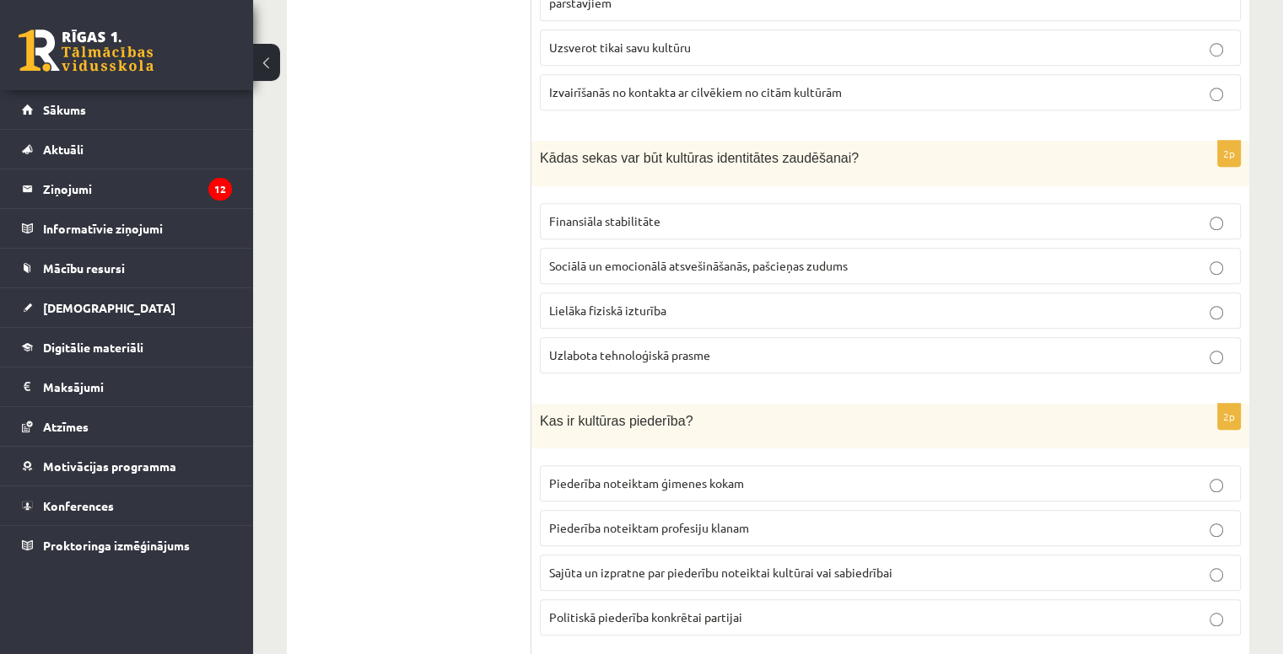
scroll to position [1315, 0]
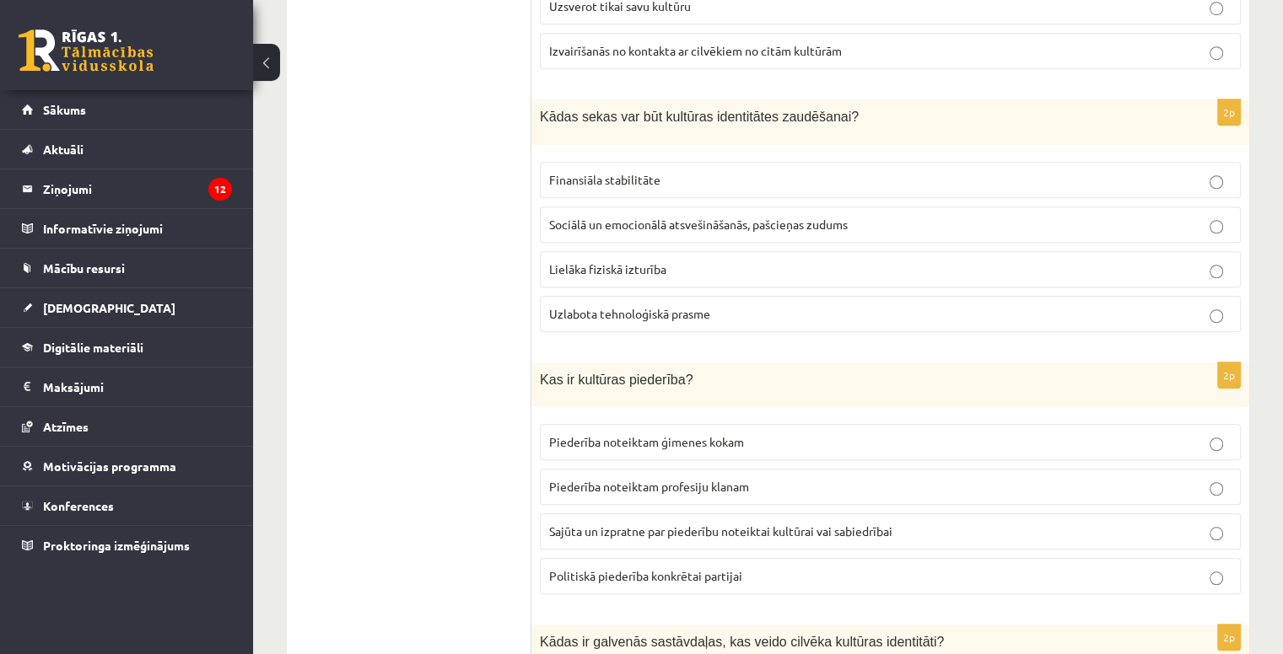
click at [678, 223] on span "Sociālā un emocionālā atsvešināšanās, pašcieņas zudums" at bounding box center [698, 224] width 299 height 15
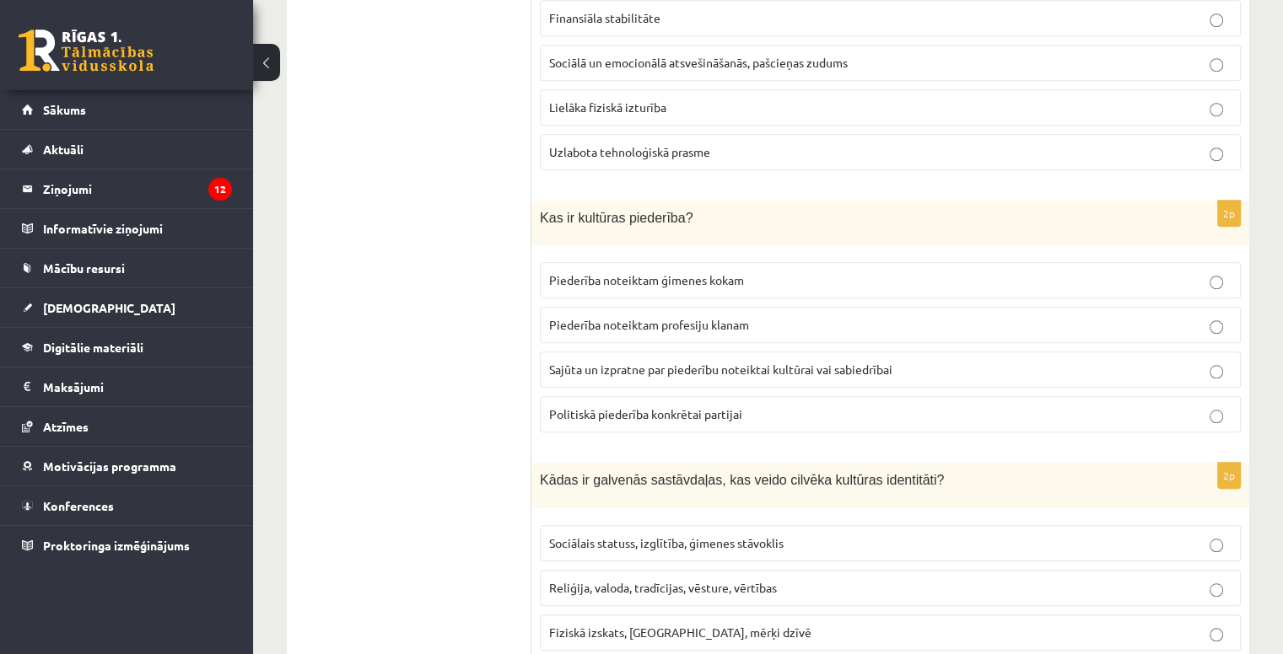
scroll to position [1480, 0]
click at [735, 359] on span "Sajūta un izpratne par piederību noteiktai kultūrai vai sabiedrībai" at bounding box center [720, 366] width 343 height 15
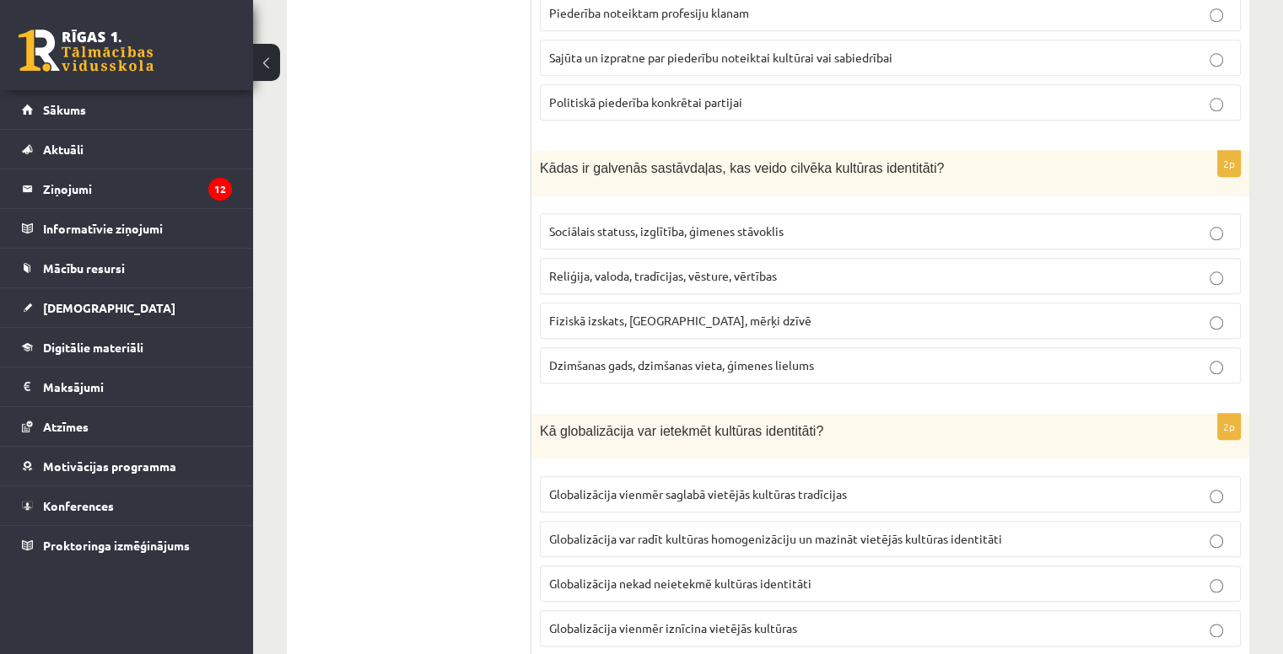
scroll to position [1805, 0]
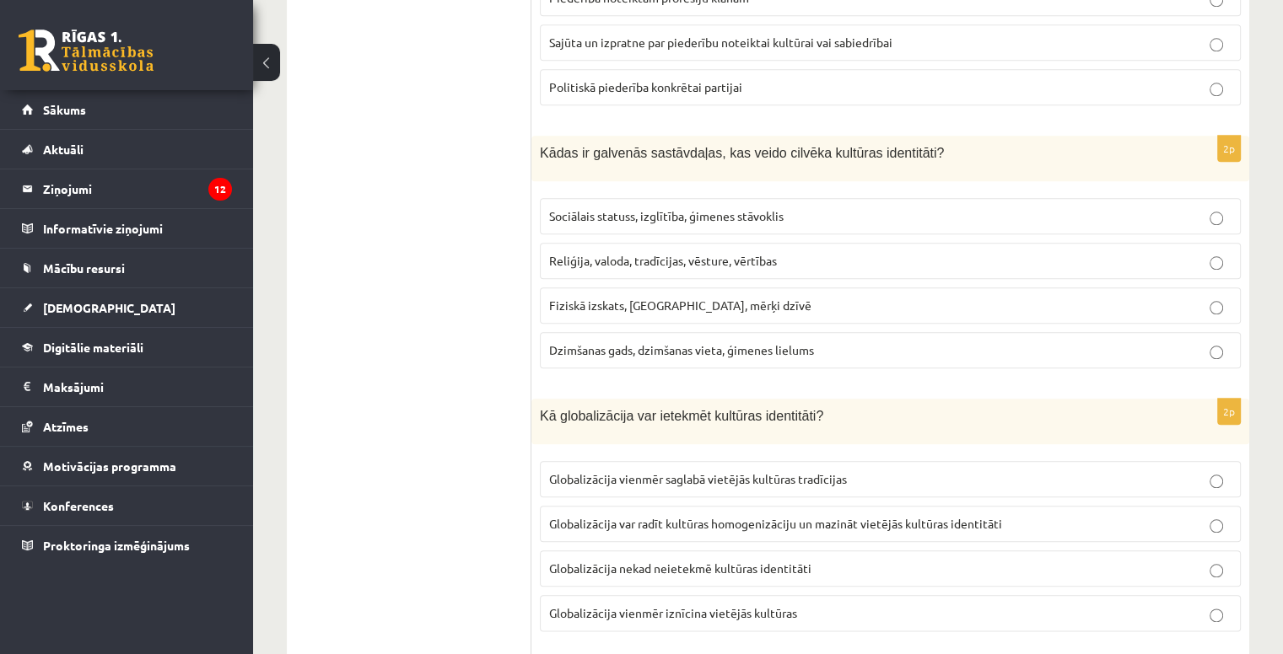
click at [700, 253] on span "Reliģija, valoda, tradīcijas, vēsture, vērtības" at bounding box center [663, 260] width 228 height 15
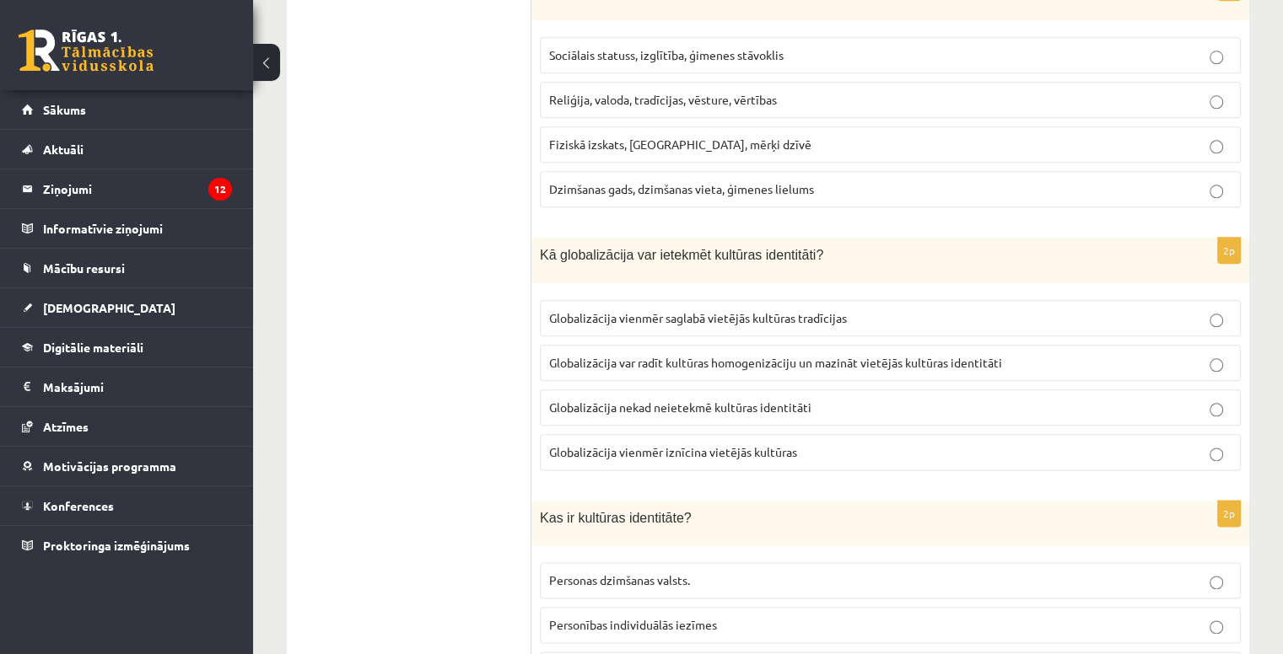
scroll to position [1966, 0]
click at [685, 358] on p "Globalizācija var radīt kultūras homogenizāciju un mazināt vietējās kultūras id…" at bounding box center [890, 362] width 682 height 18
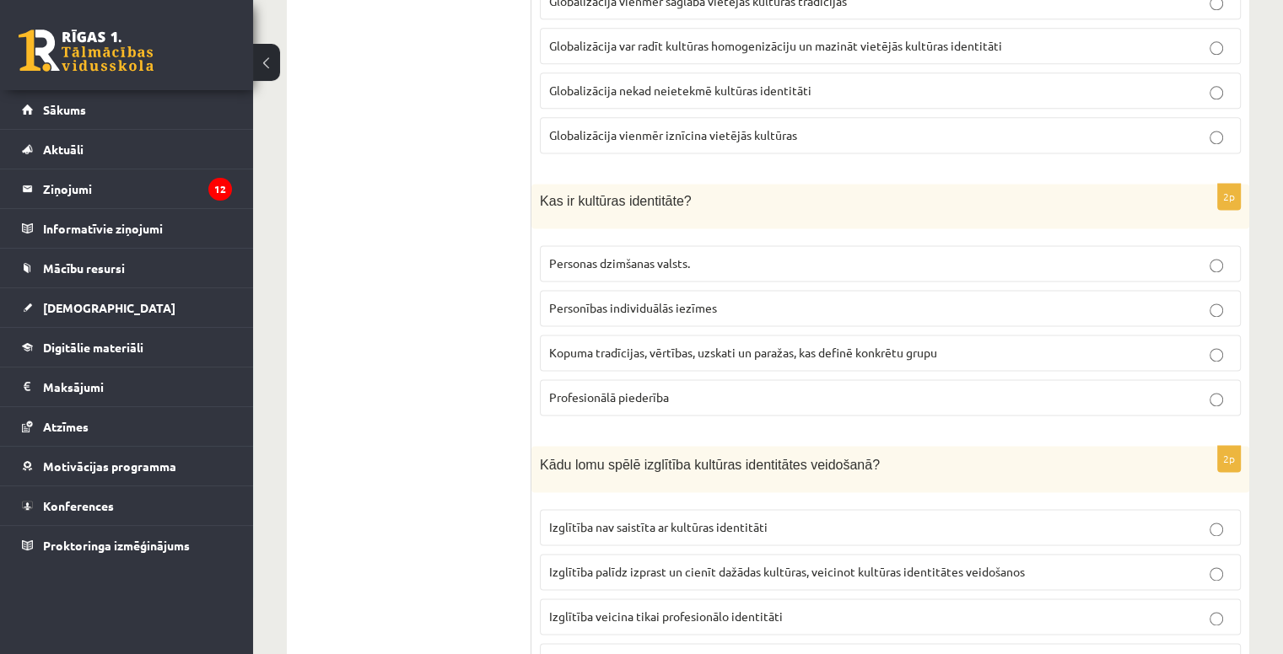
scroll to position [2287, 0]
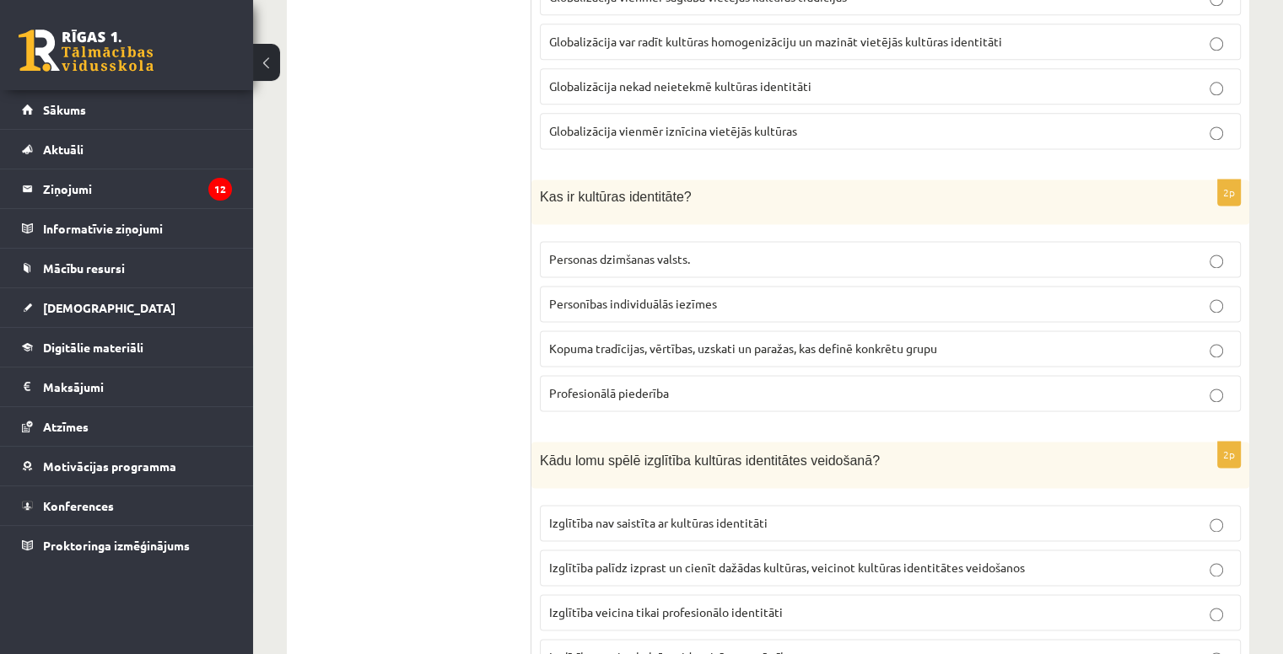
click at [681, 342] on p "Kopuma tradīcijas, vērtības, uzskati un paražas, kas definē konkrētu grupu" at bounding box center [890, 349] width 682 height 18
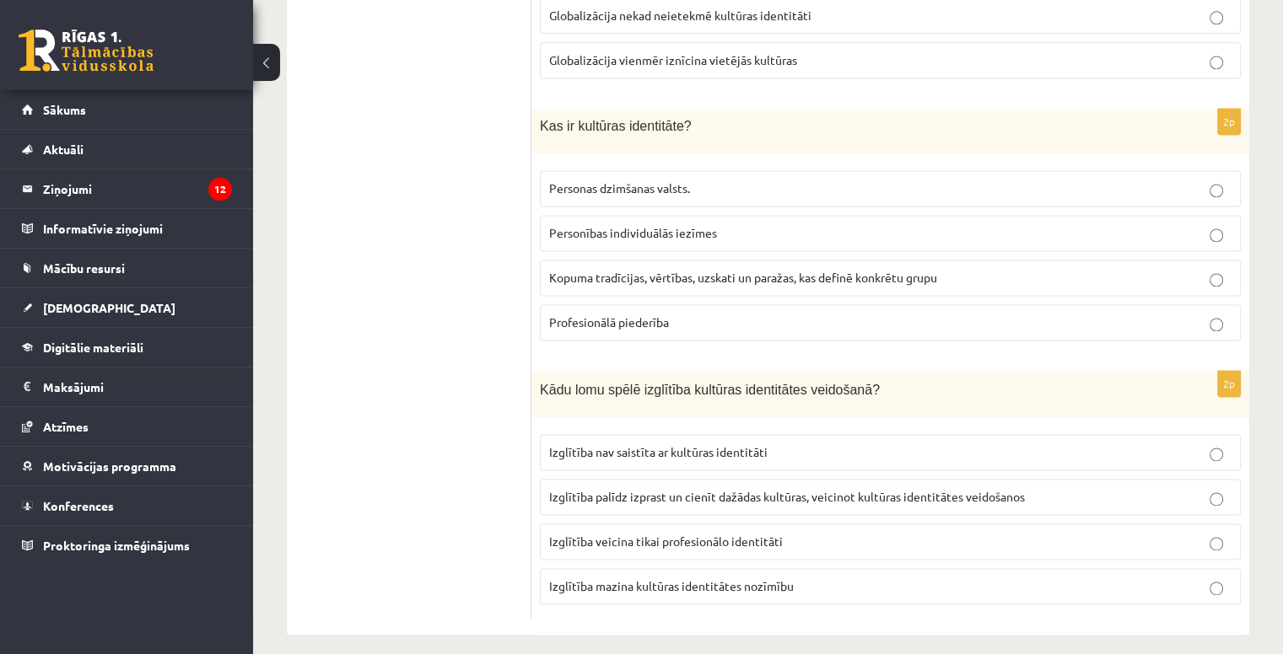
click at [705, 492] on label "Izglītība palīdz izprast un cienīt dažādas kultūras, veicinot kultūras identitā…" at bounding box center [890, 497] width 701 height 36
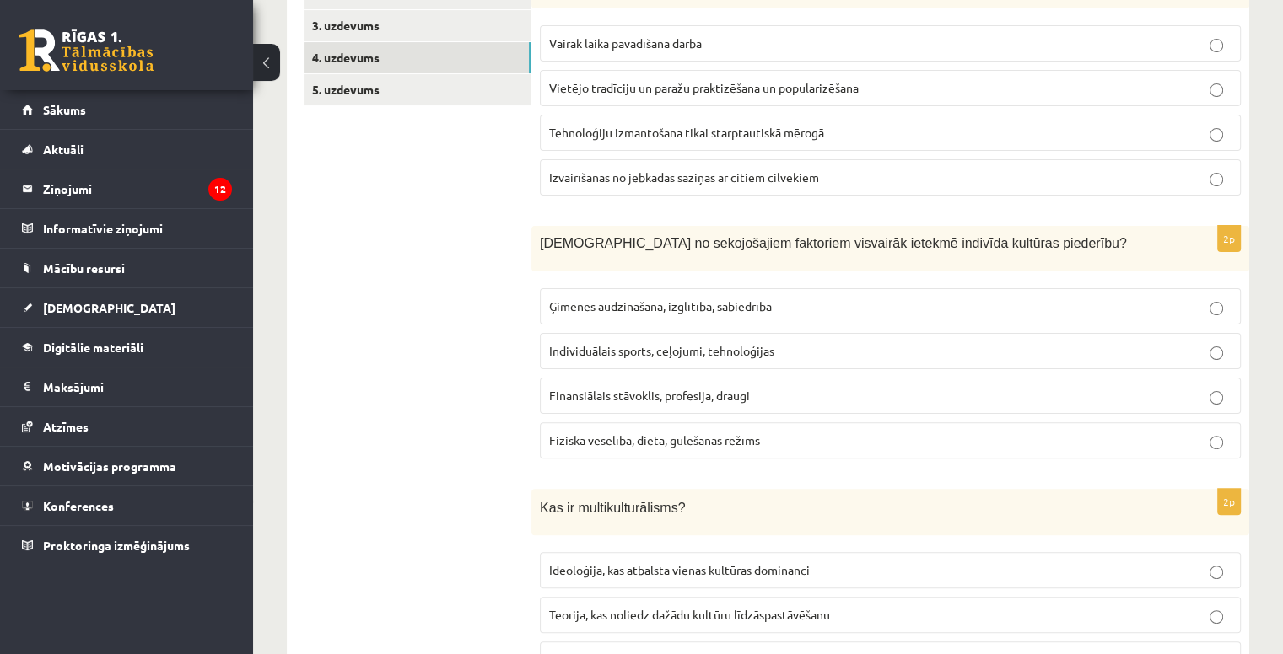
scroll to position [0, 0]
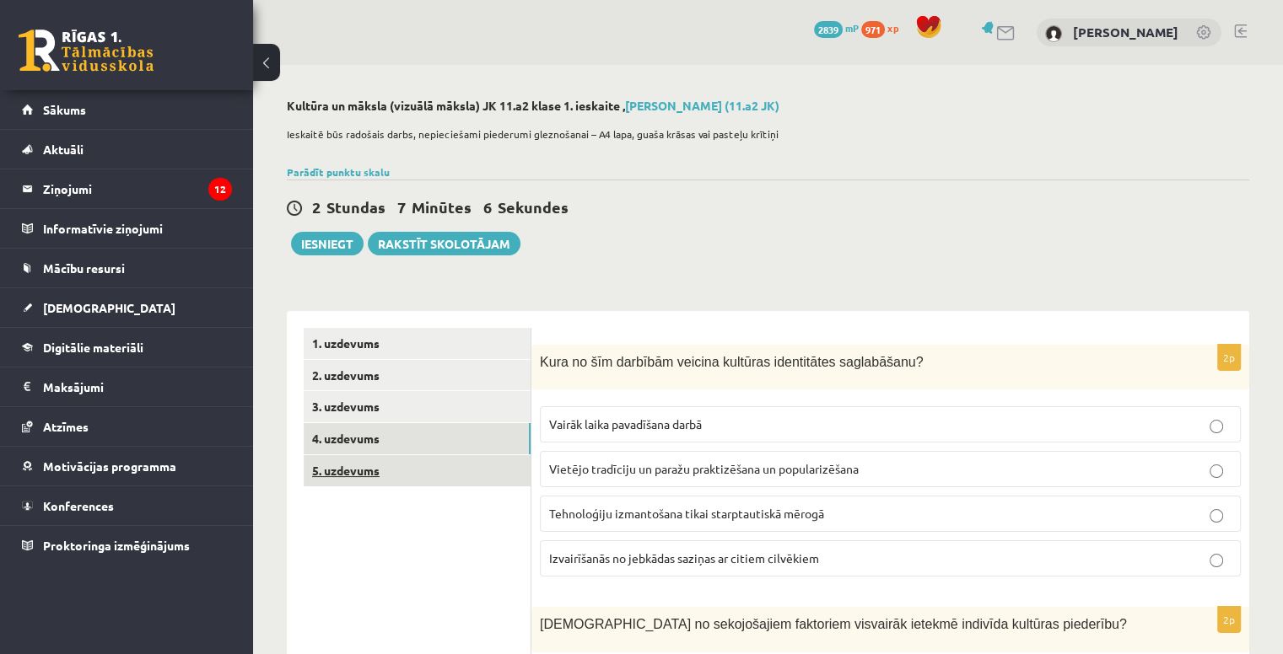
click at [447, 473] on link "5. uzdevums" at bounding box center [417, 470] width 227 height 31
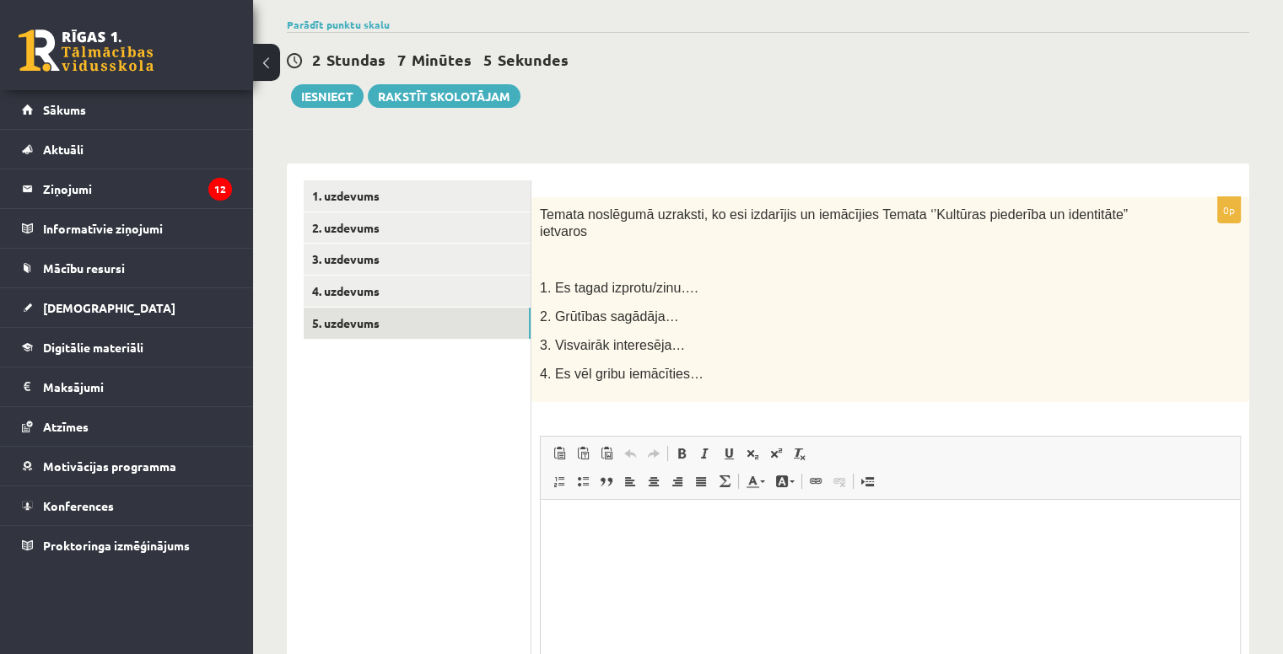
scroll to position [148, 0]
click at [418, 195] on link "1. uzdevums" at bounding box center [417, 195] width 227 height 31
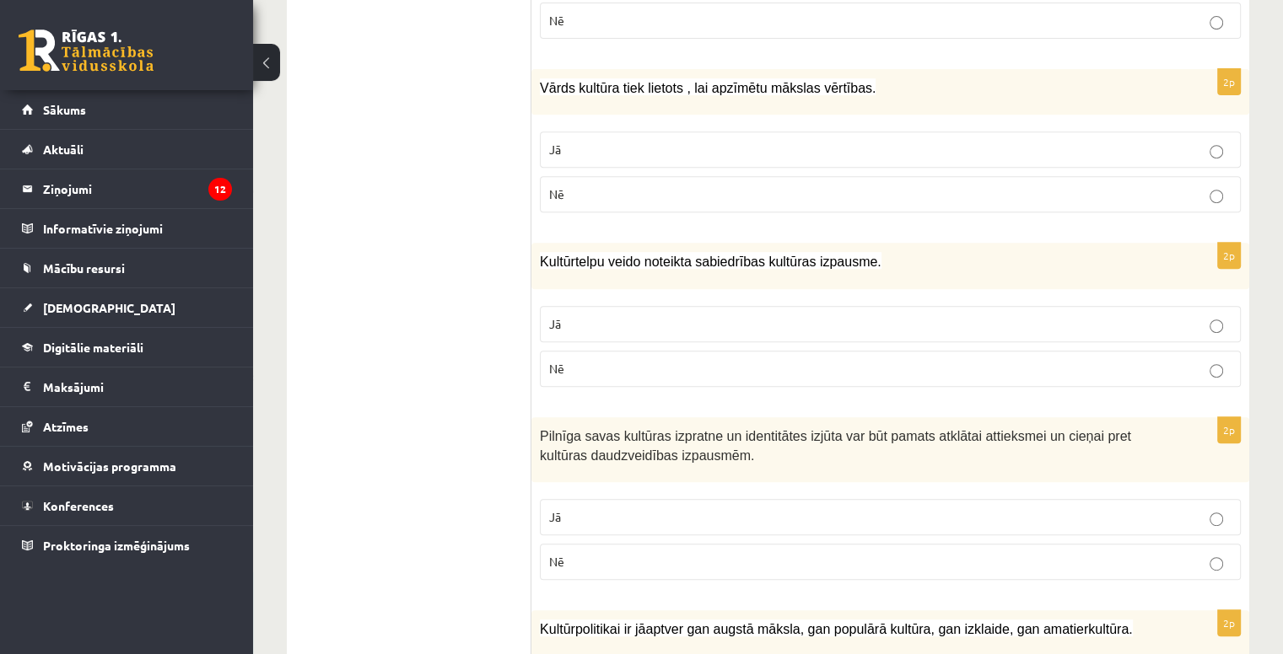
scroll to position [692, 0]
click at [806, 366] on p "Nē" at bounding box center [890, 368] width 682 height 18
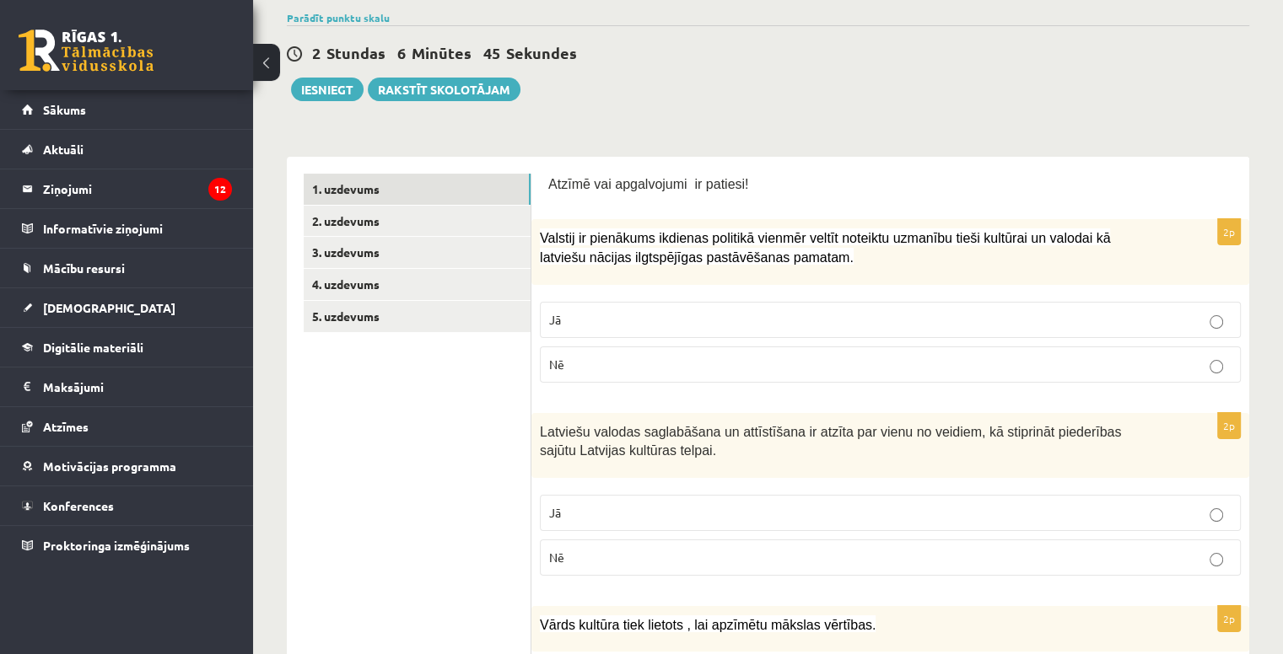
scroll to position [0, 0]
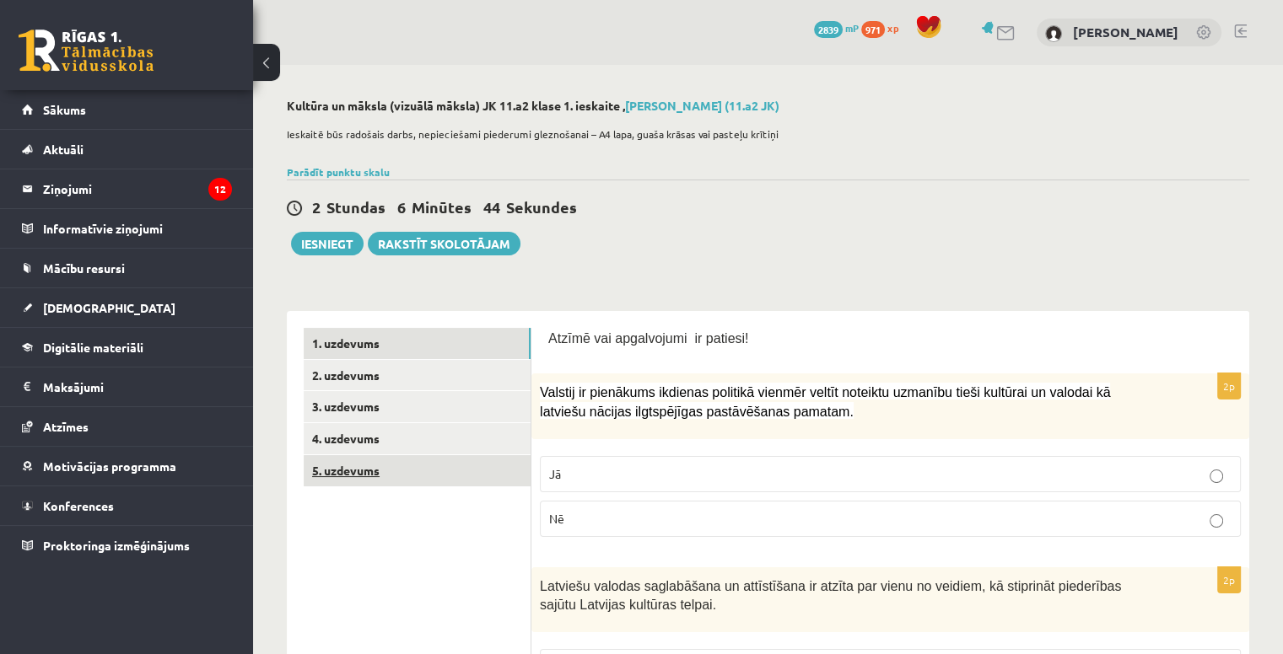
click at [492, 465] on link "5. uzdevums" at bounding box center [417, 470] width 227 height 31
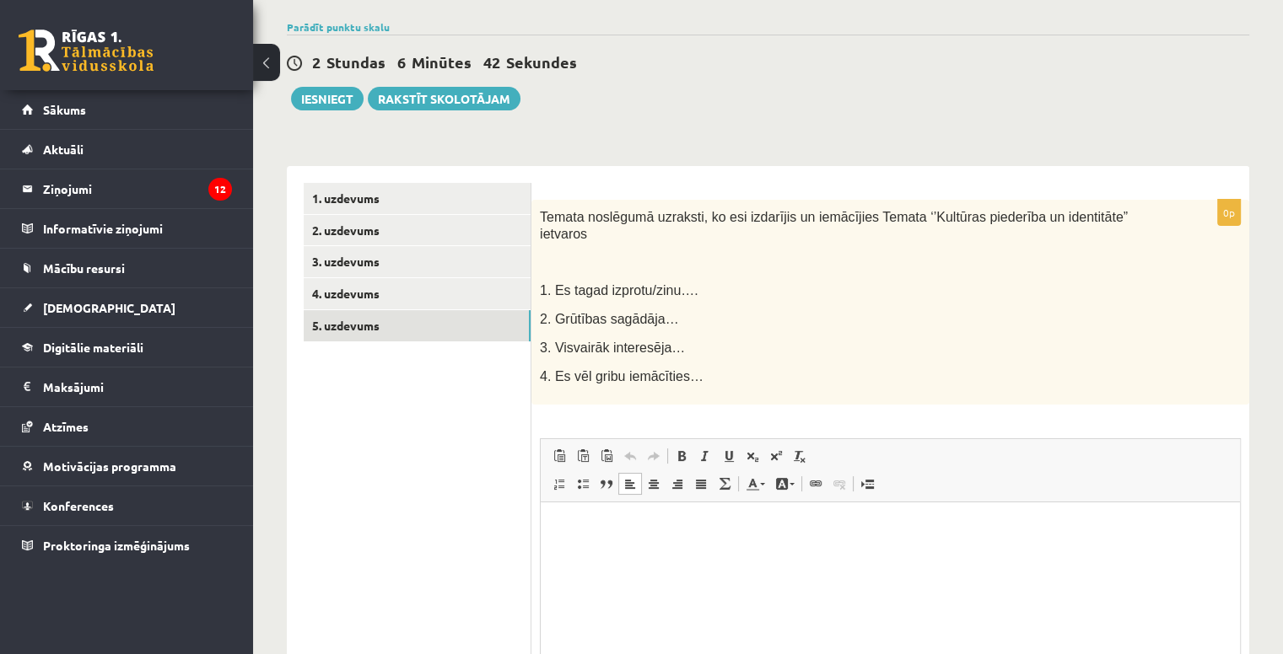
click at [595, 538] on html at bounding box center [890, 528] width 699 height 51
click at [471, 198] on link "1. uzdevums" at bounding box center [417, 198] width 227 height 31
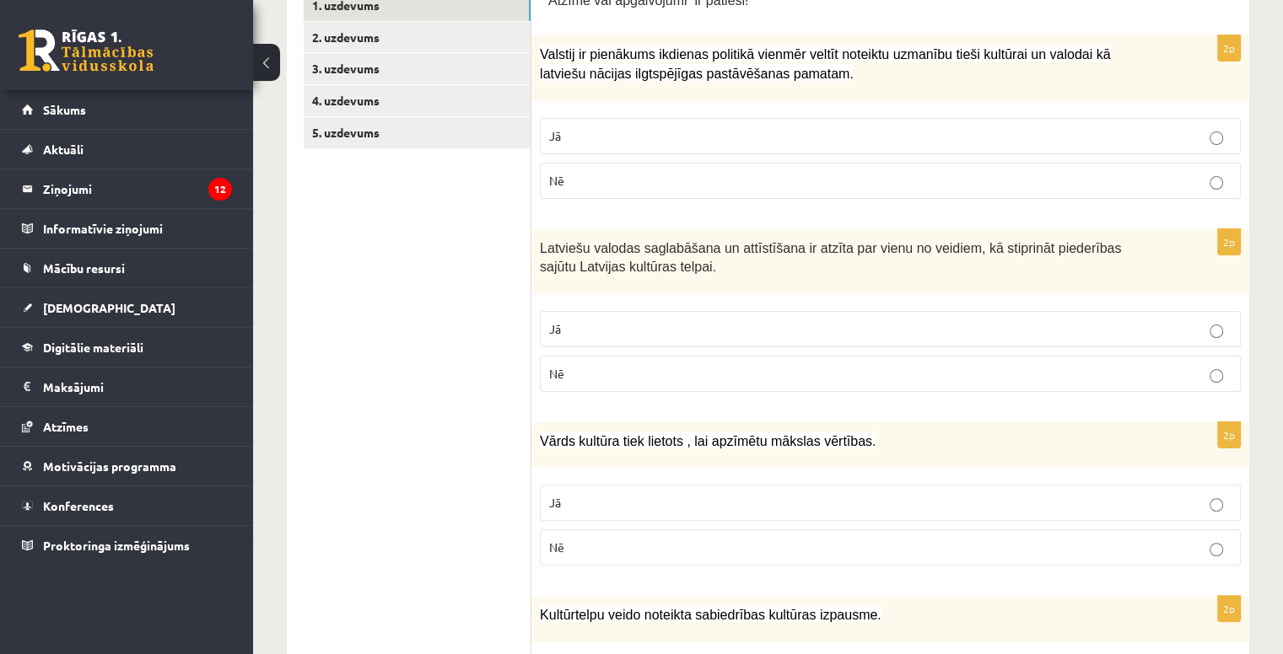
scroll to position [341, 0]
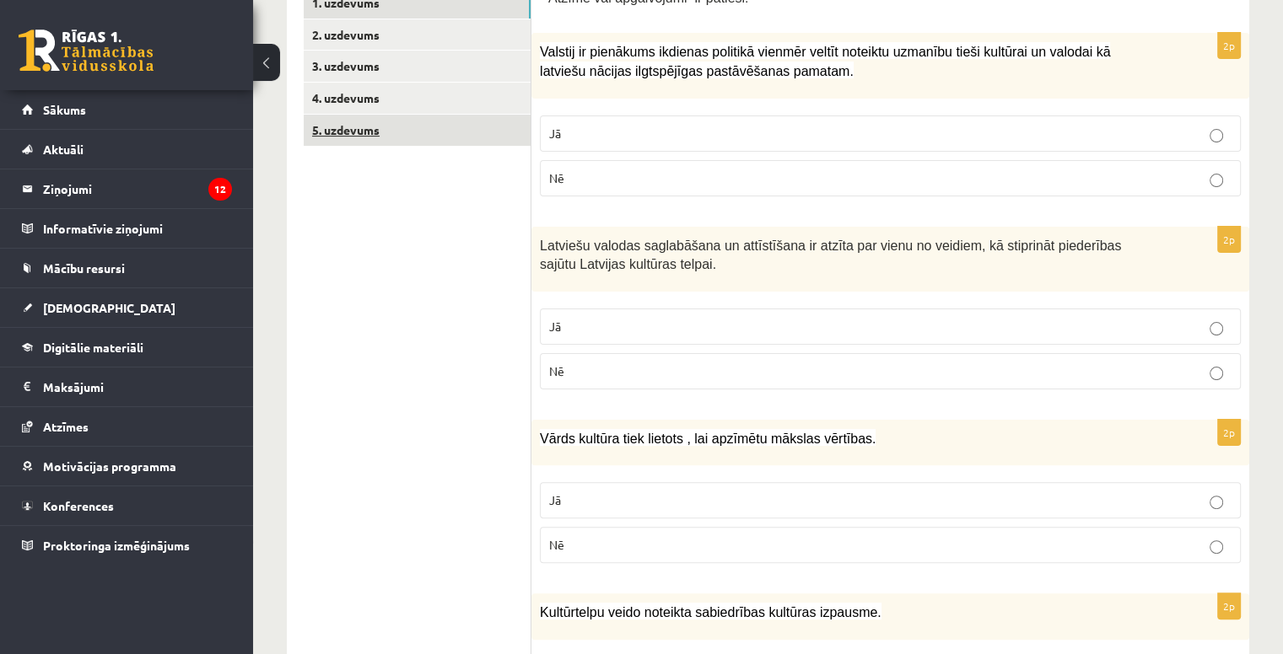
click at [442, 135] on link "5. uzdevums" at bounding box center [417, 130] width 227 height 31
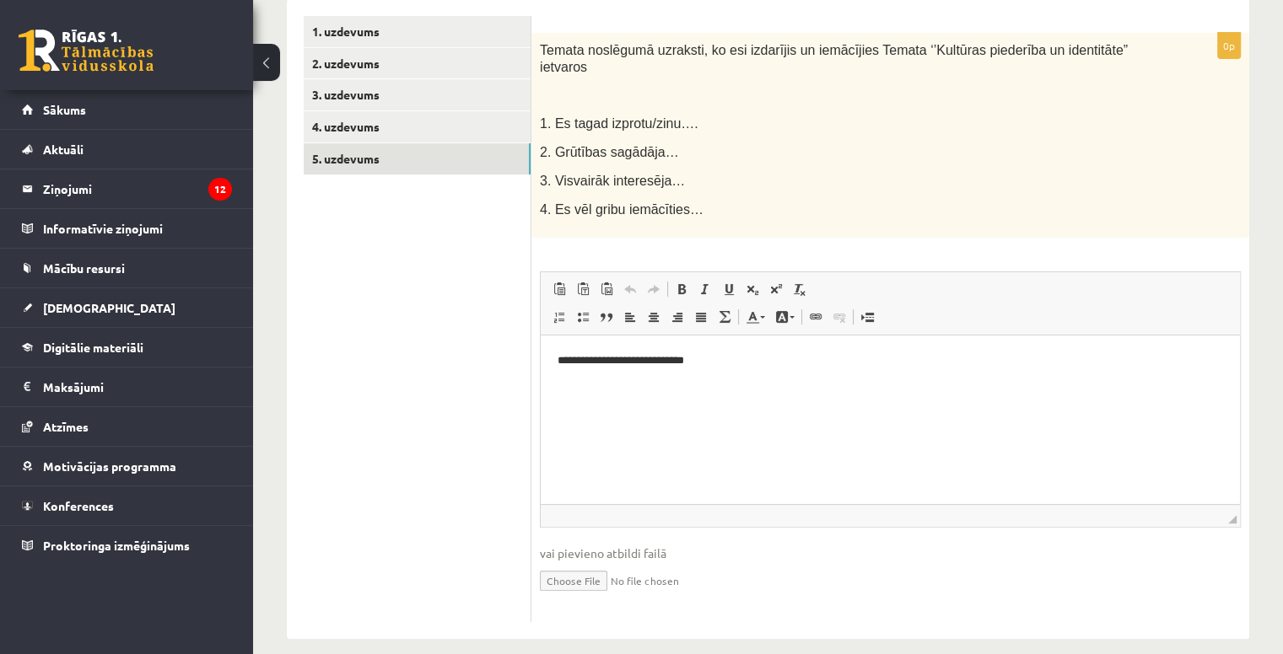
scroll to position [0, 0]
click at [724, 358] on p "**********" at bounding box center [890, 361] width 666 height 18
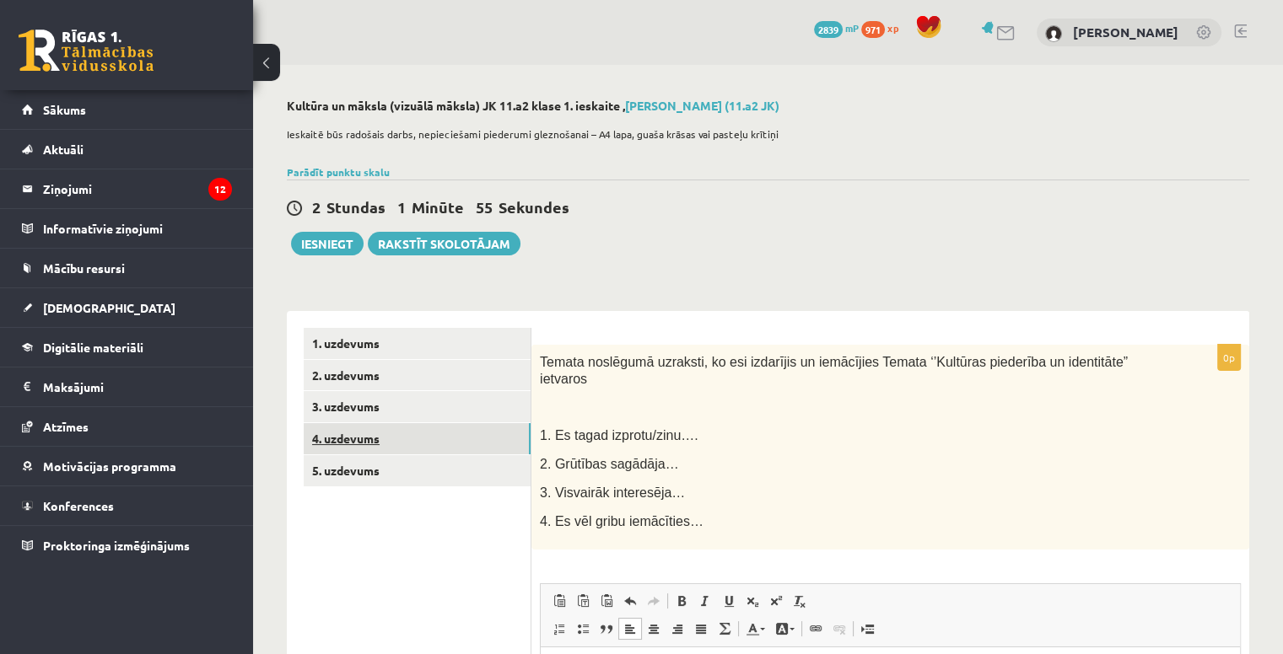
click at [460, 433] on link "4. uzdevums" at bounding box center [417, 438] width 227 height 31
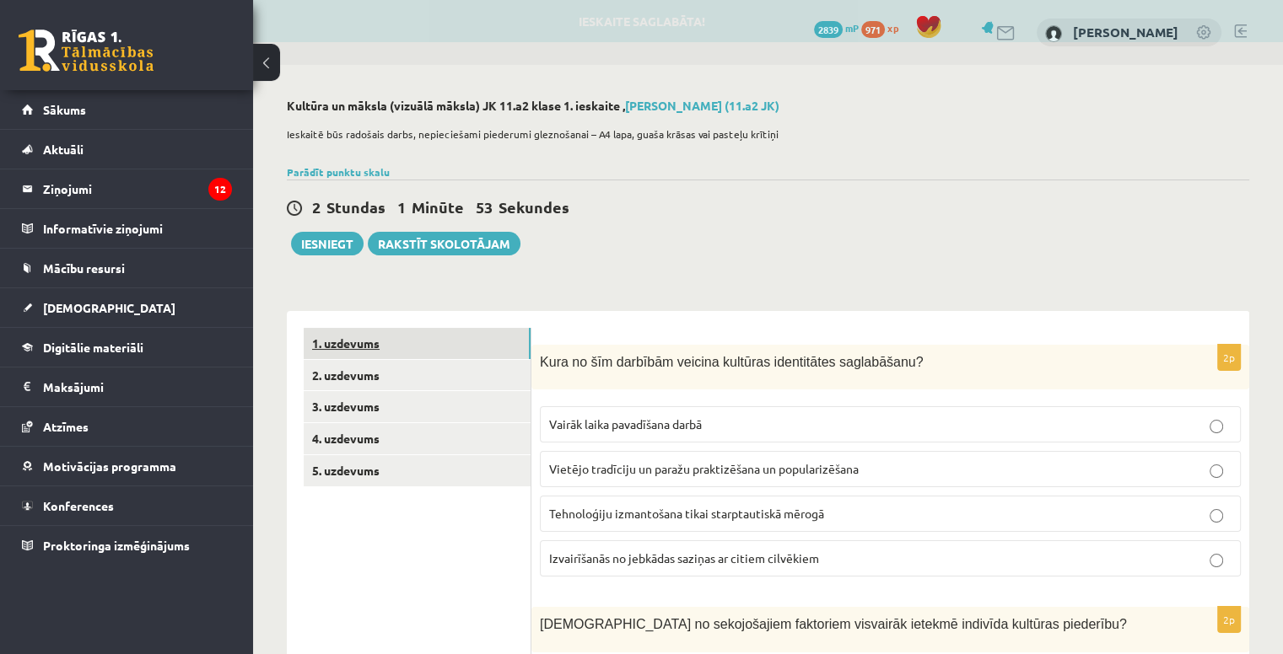
click at [464, 347] on link "1. uzdevums" at bounding box center [417, 343] width 227 height 31
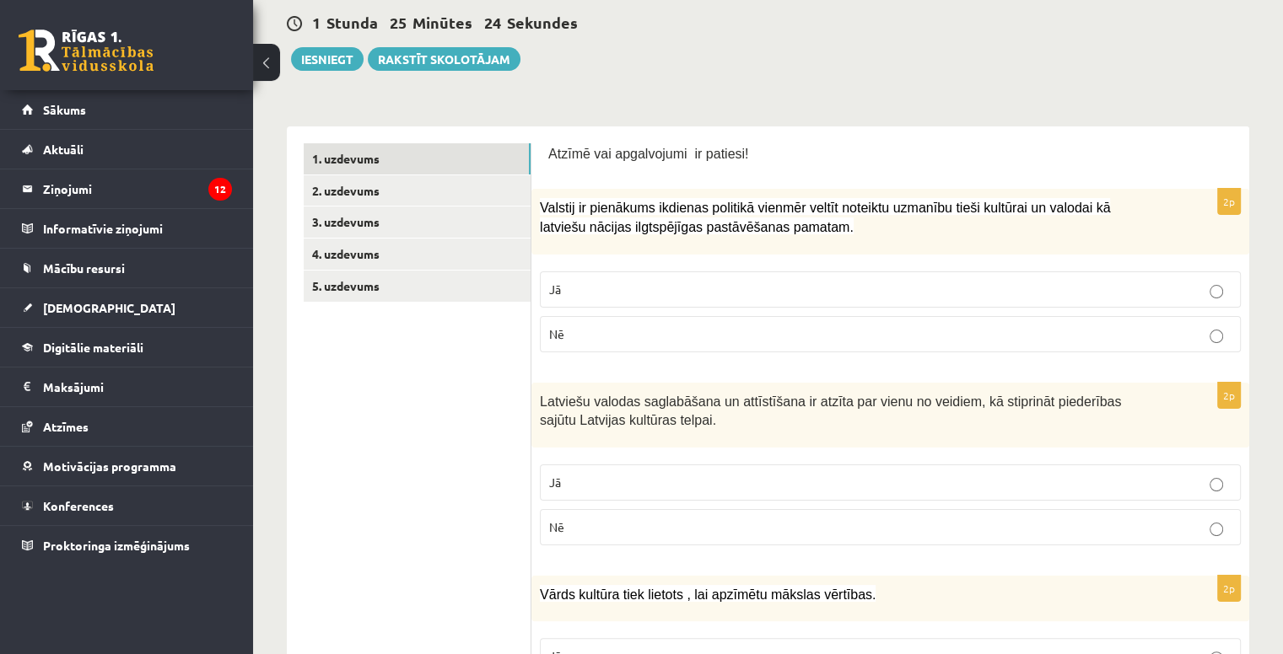
scroll to position [186, 0]
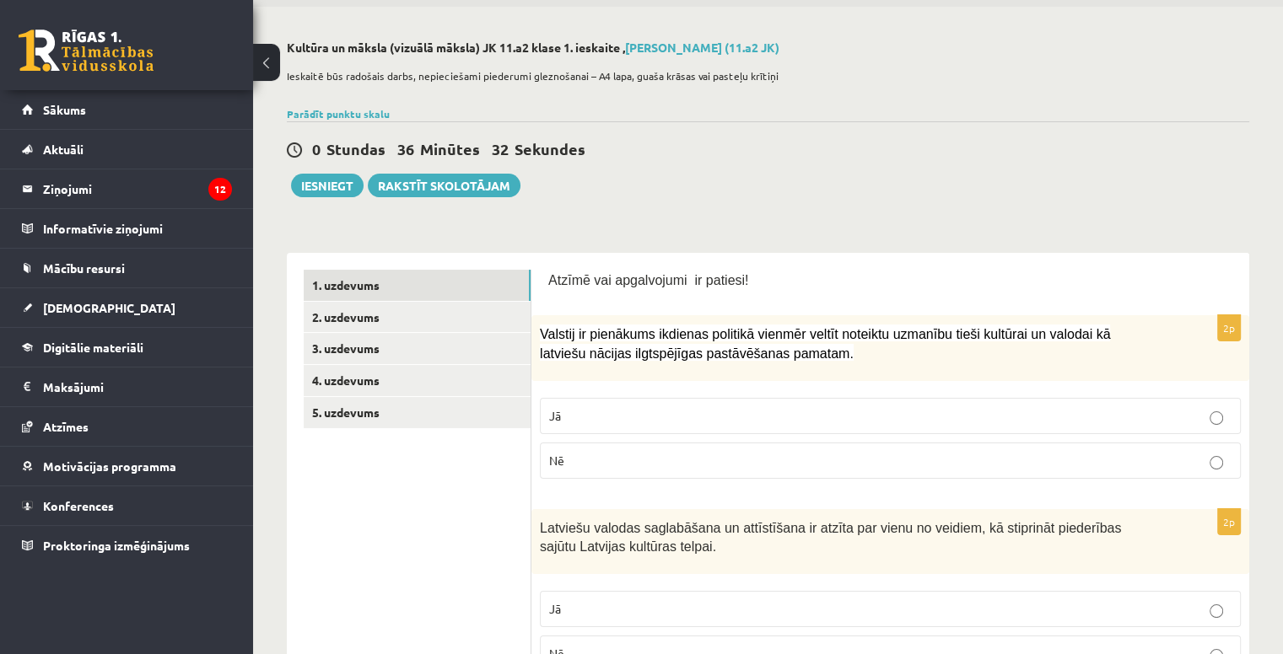
scroll to position [1853, 0]
click at [317, 180] on button "Iesniegt" at bounding box center [327, 186] width 73 height 24
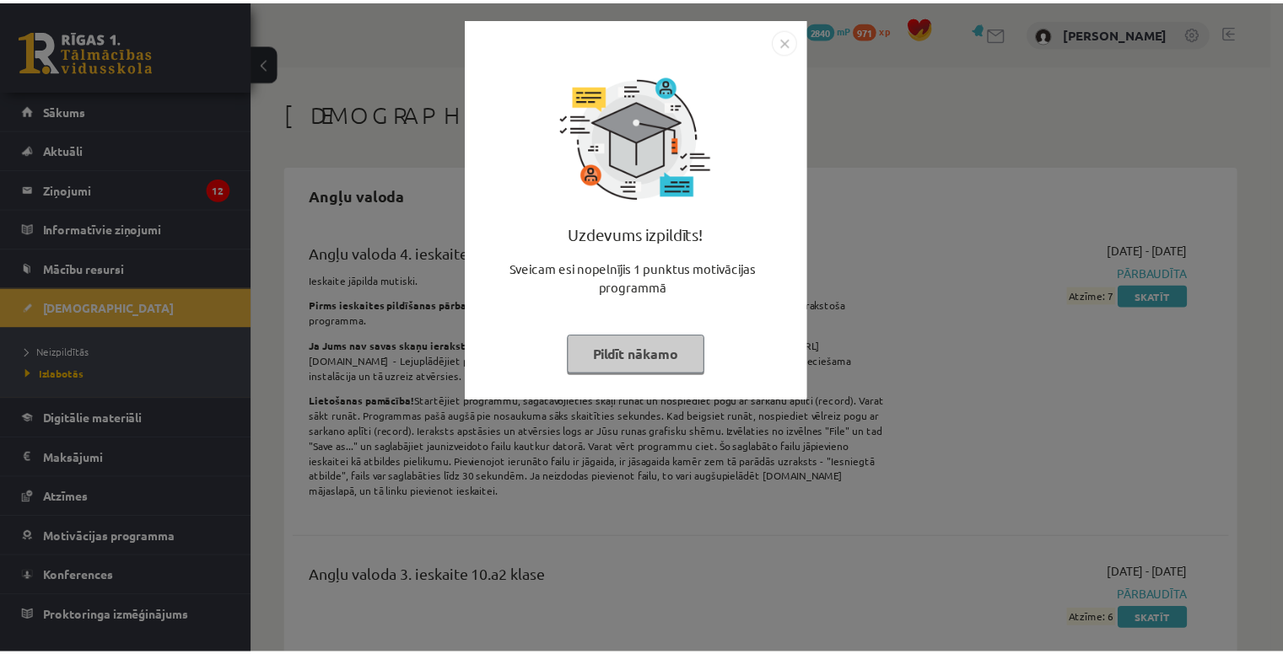
scroll to position [1853, 0]
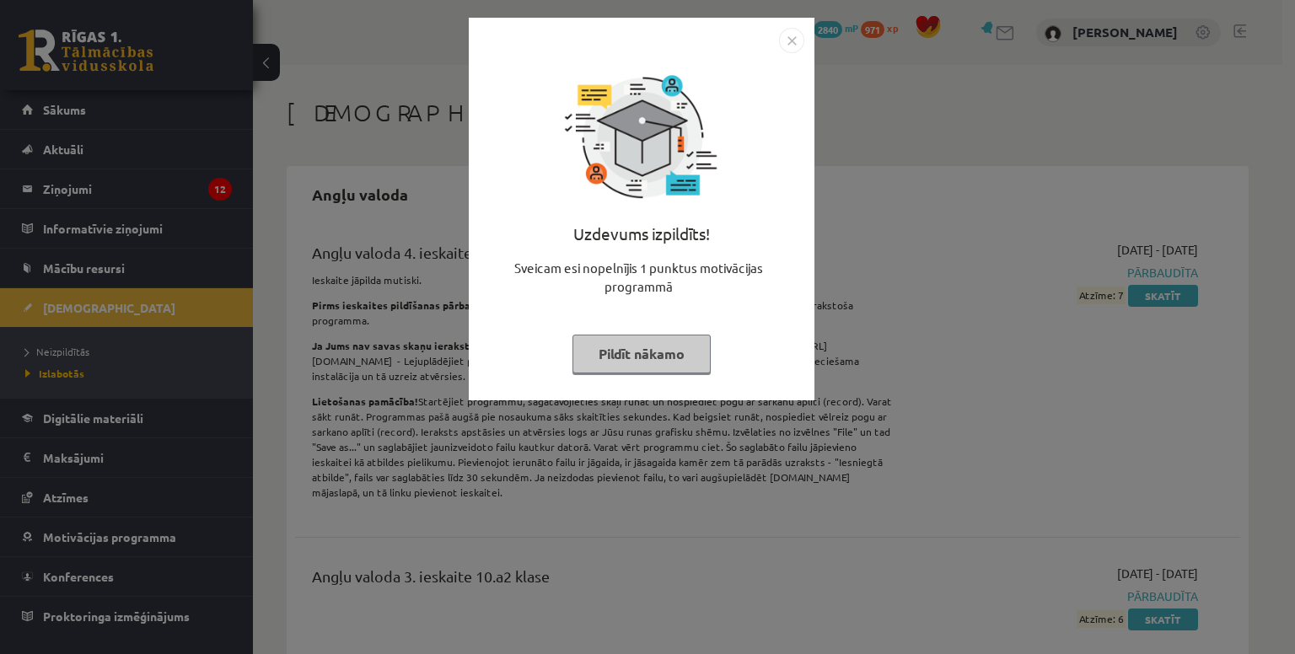
click at [671, 352] on button "Pildīt nākamo" at bounding box center [642, 354] width 138 height 39
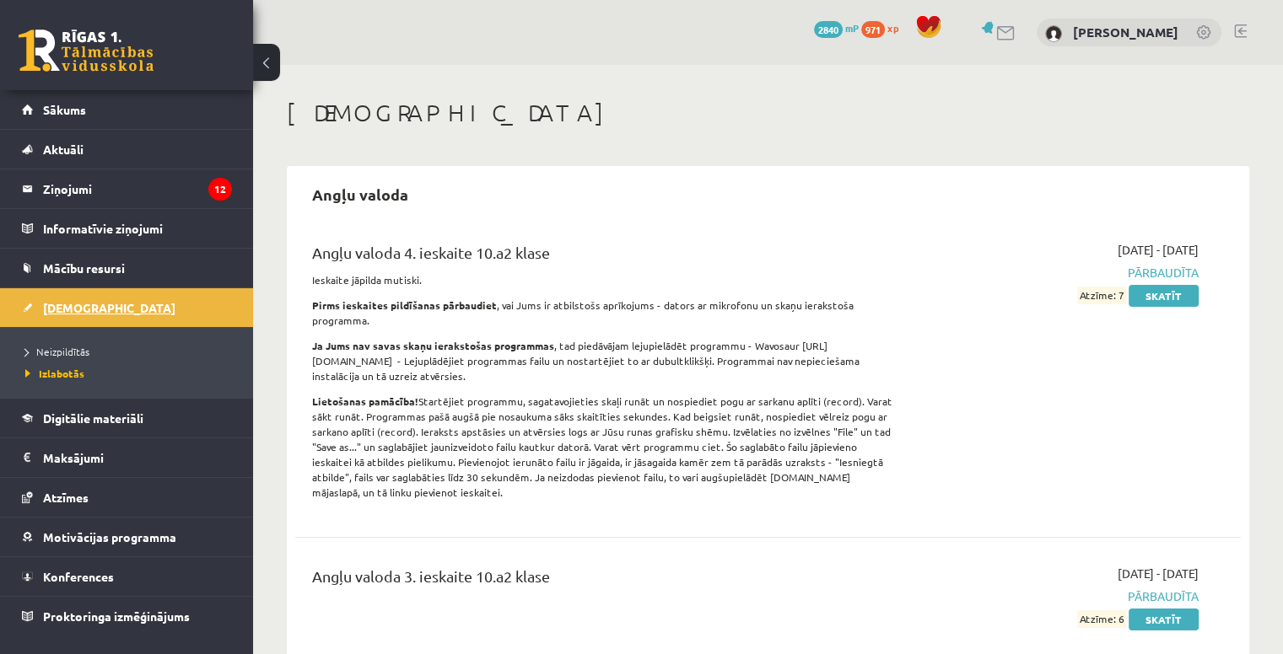
click at [85, 306] on span "[DEMOGRAPHIC_DATA]" at bounding box center [109, 307] width 132 height 15
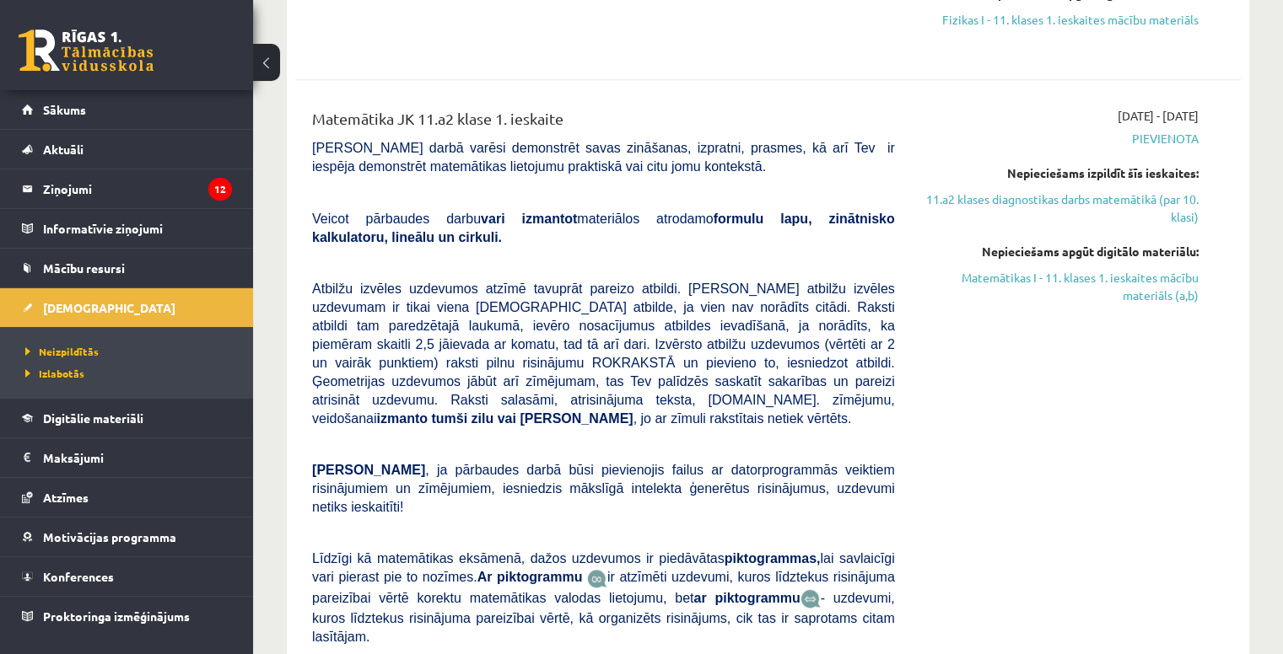
scroll to position [1639, 0]
